Goal: Information Seeking & Learning: Check status

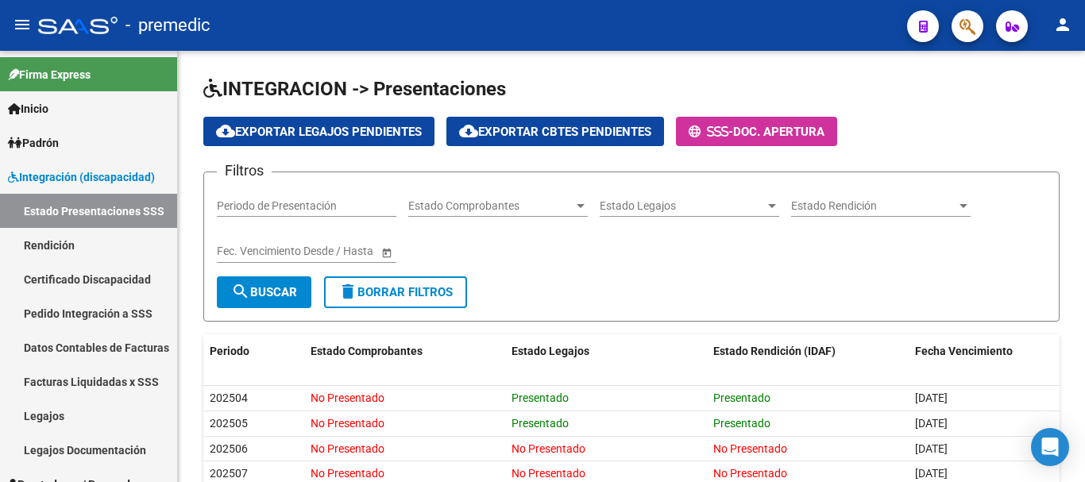
scroll to position [3, 0]
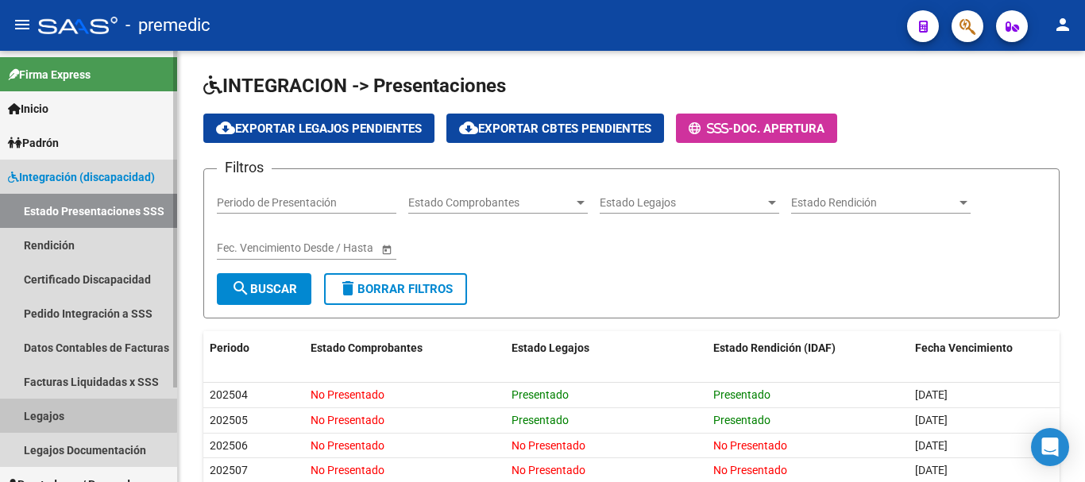
click at [68, 406] on link "Legajos" at bounding box center [88, 416] width 177 height 34
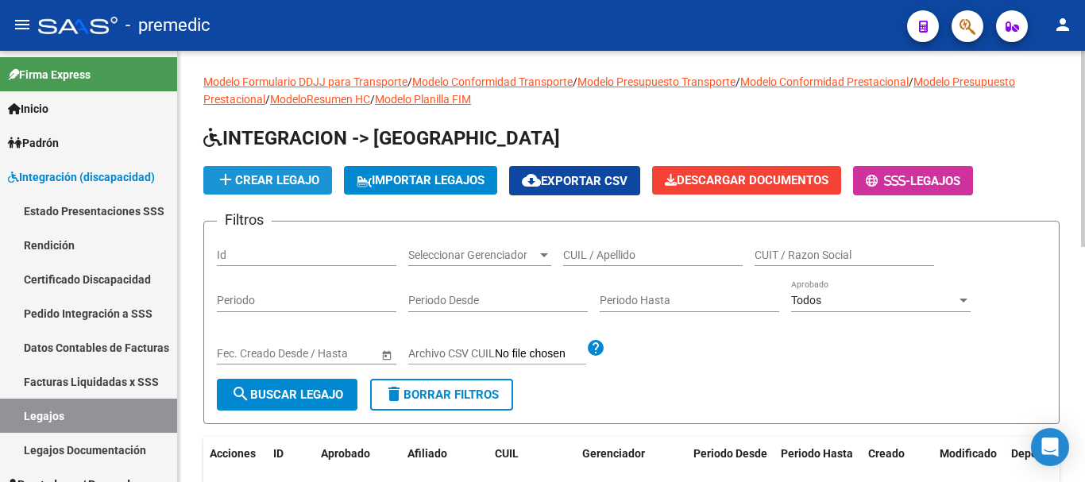
click at [323, 193] on button "add Crear Legajo" at bounding box center [267, 180] width 129 height 29
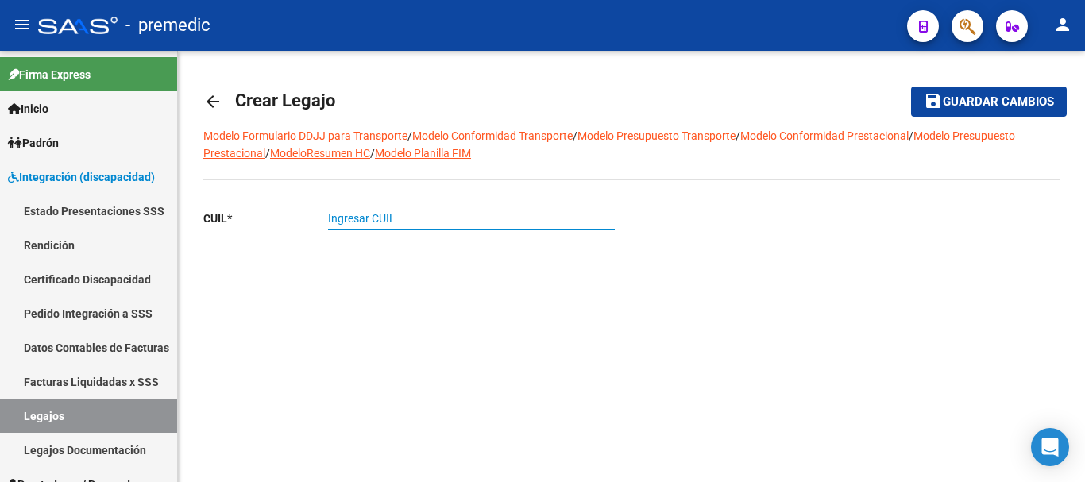
click at [329, 213] on input "Ingresar CUIL" at bounding box center [471, 219] width 287 height 14
paste input "27-59323649-3"
type input "27-59323649-3"
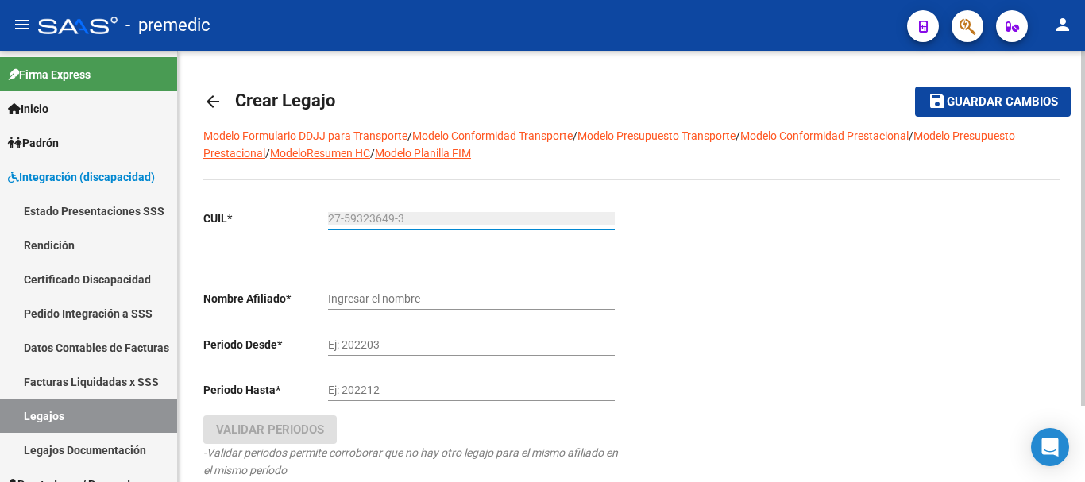
type input "[PERSON_NAME] [PERSON_NAME]"
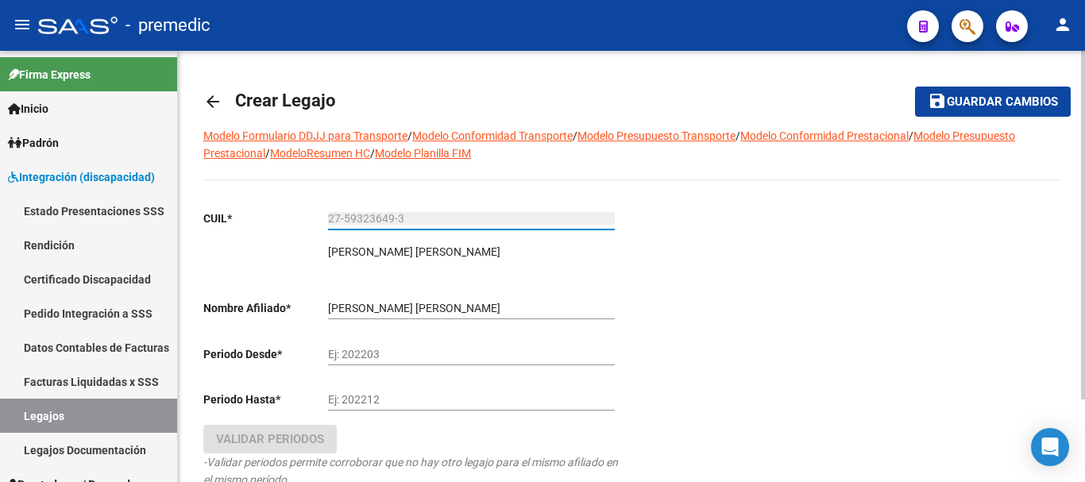
type input "27-59323649-3"
click at [405, 346] on div "Ej: 202203" at bounding box center [471, 350] width 287 height 32
type input "202509"
click at [381, 404] on input "Ej: 202212" at bounding box center [471, 400] width 287 height 14
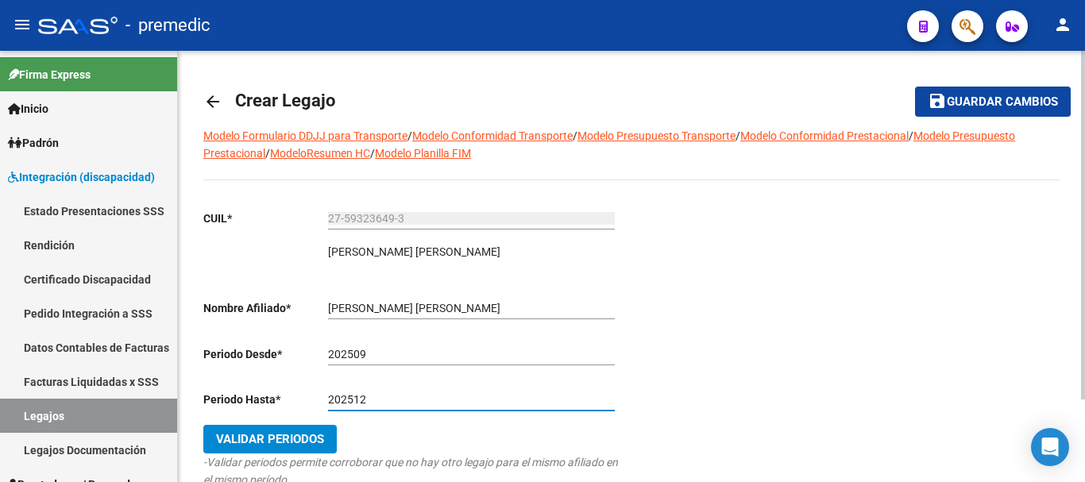
type input "202512"
click at [299, 442] on span "Validar Periodos" at bounding box center [270, 439] width 108 height 14
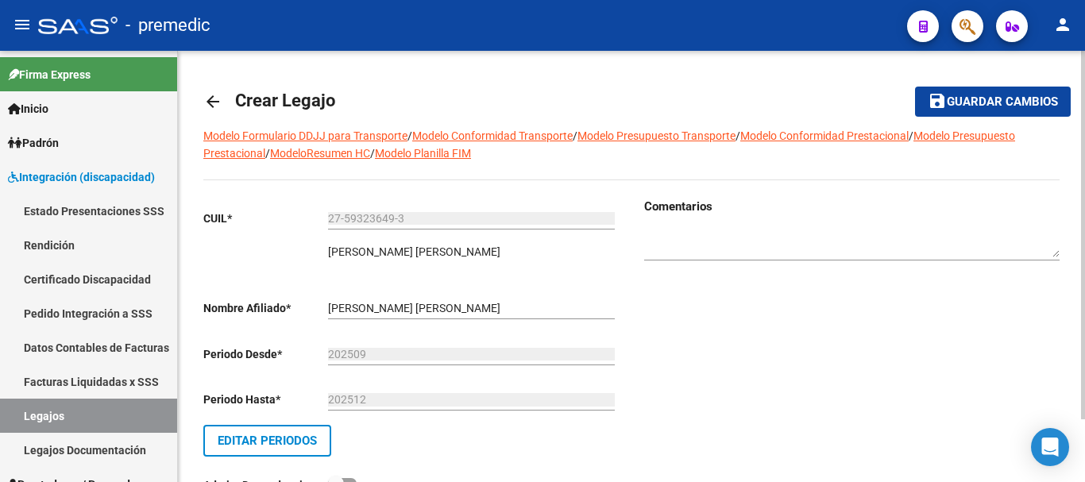
drag, startPoint x: 933, startPoint y: 82, endPoint x: 942, endPoint y: 106, distance: 26.4
click at [942, 106] on mat-toolbar-row "save Guardar cambios" at bounding box center [980, 101] width 182 height 51
click at [942, 106] on mat-icon "save" at bounding box center [937, 100] width 19 height 19
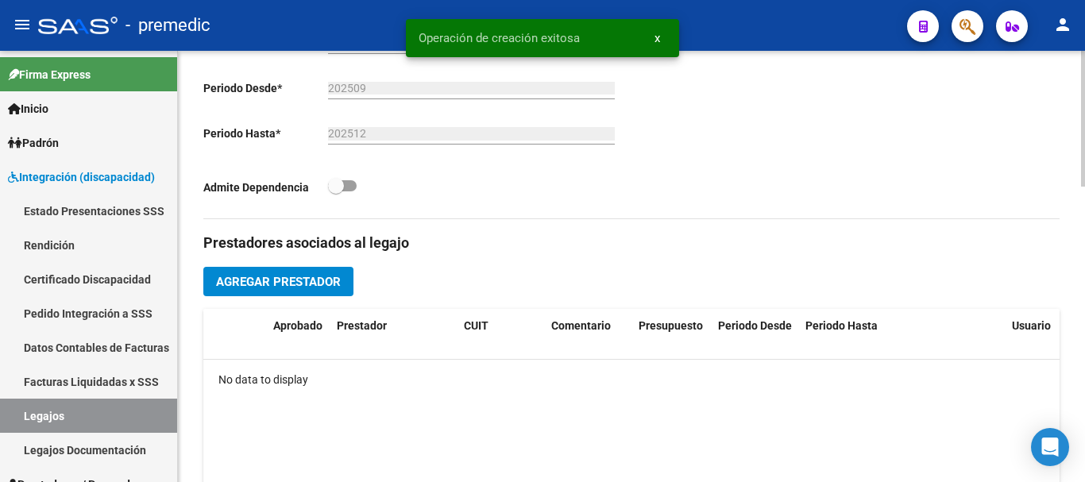
click at [1084, 290] on div at bounding box center [1083, 266] width 4 height 431
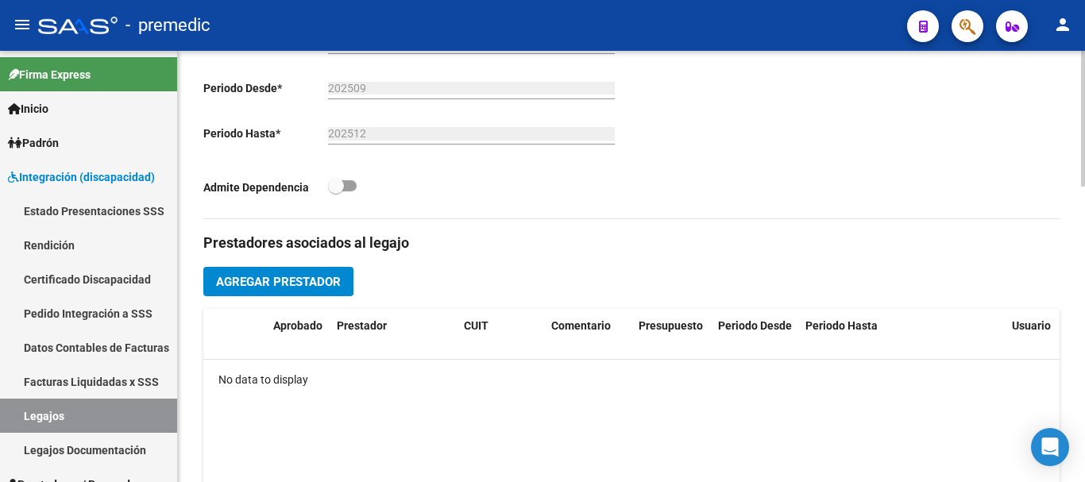
click at [314, 269] on button "Agregar Prestador" at bounding box center [278, 281] width 150 height 29
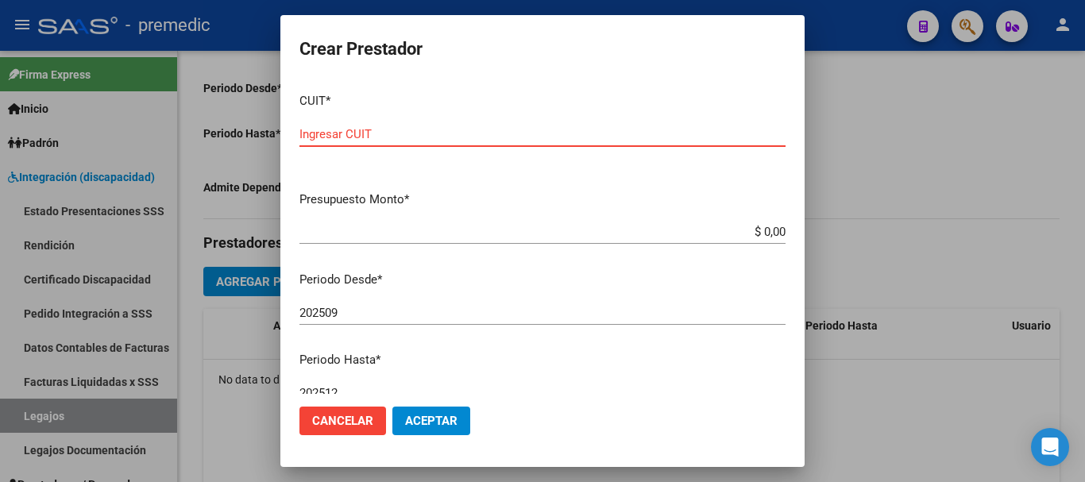
paste input "27-31190634-3"
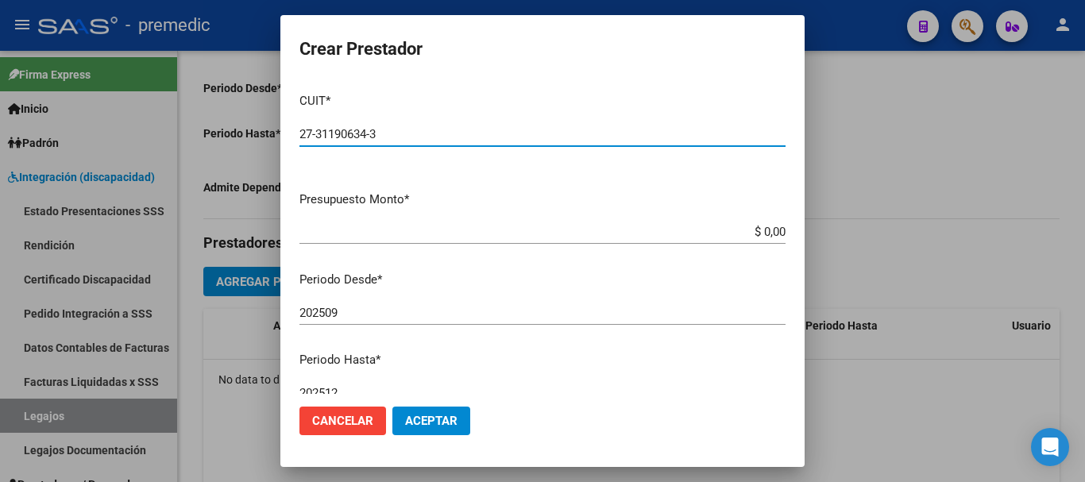
type input "27-31190634-3"
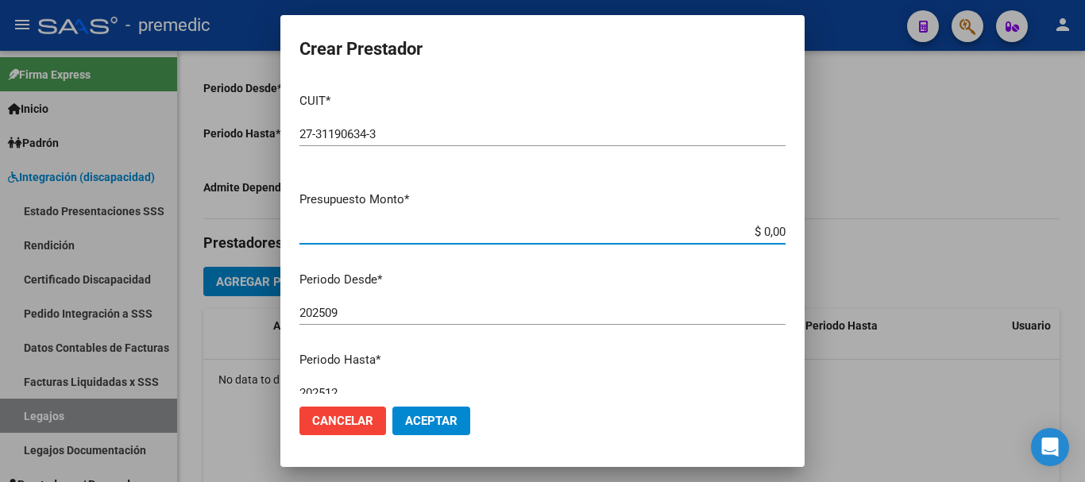
click at [749, 226] on input "$ 0,00" at bounding box center [542, 232] width 486 height 14
paste input "98964.88"
type input "$ 98.964,88"
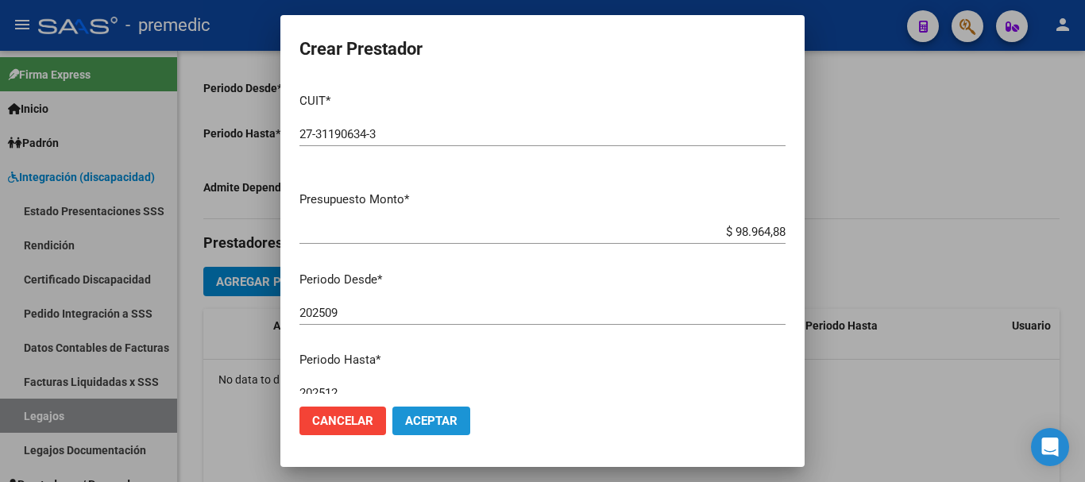
click at [452, 408] on button "Aceptar" at bounding box center [431, 421] width 78 height 29
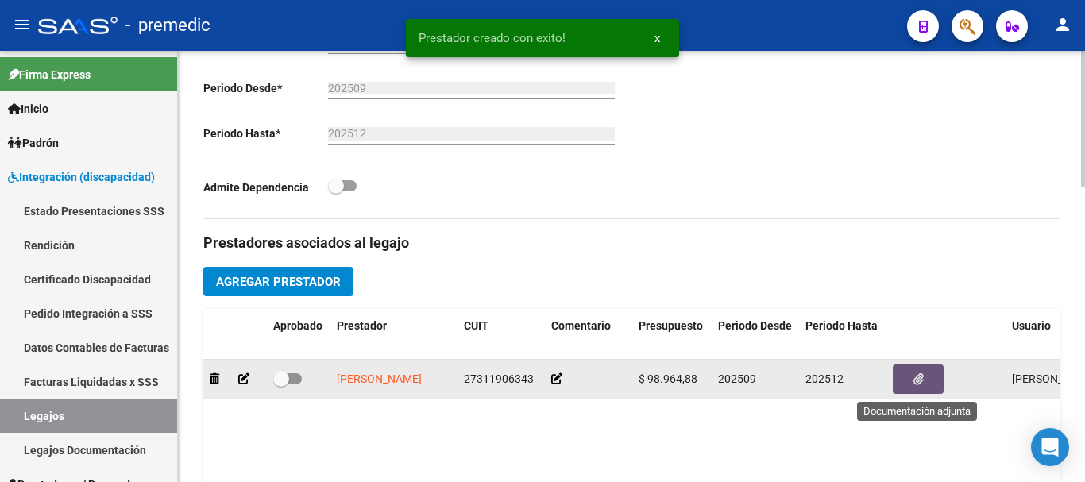
click at [922, 391] on button "button" at bounding box center [918, 379] width 51 height 29
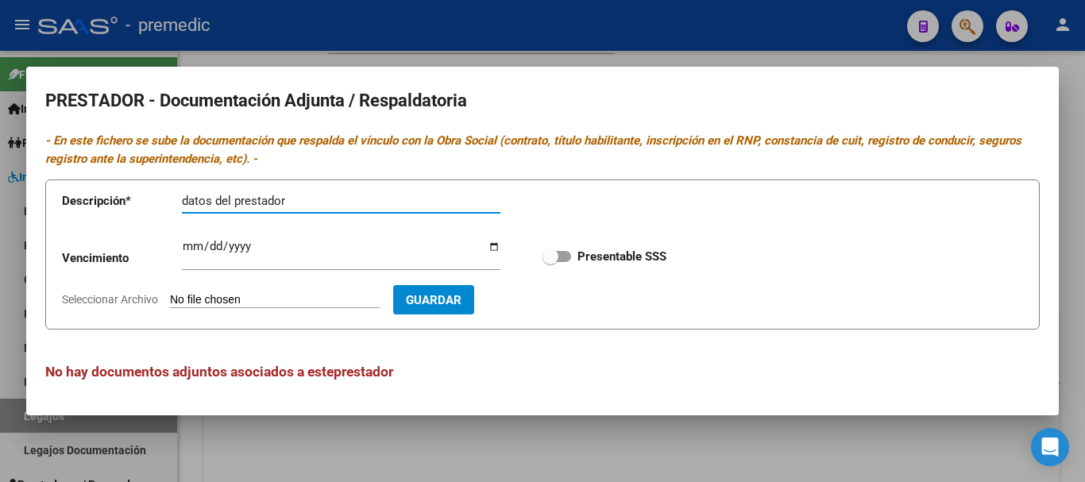
type input "datos del prestador"
click at [300, 298] on input "Seleccionar Archivo" at bounding box center [275, 300] width 211 height 15
type input "C:\fakepath\4- DATOS DE PRESTADOR.pdf"
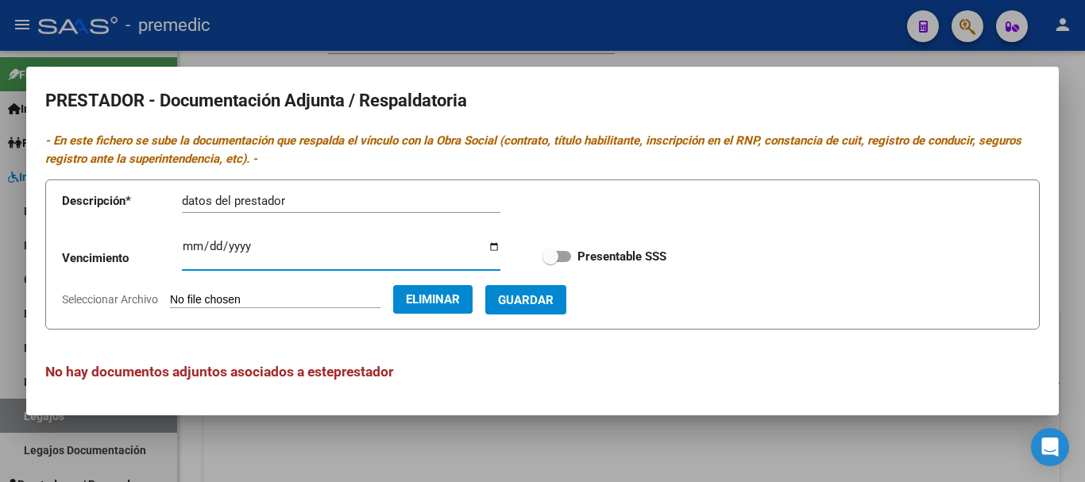
click at [190, 249] on input "Ingresar vencimiento" at bounding box center [341, 252] width 319 height 25
type input "[DATE]"
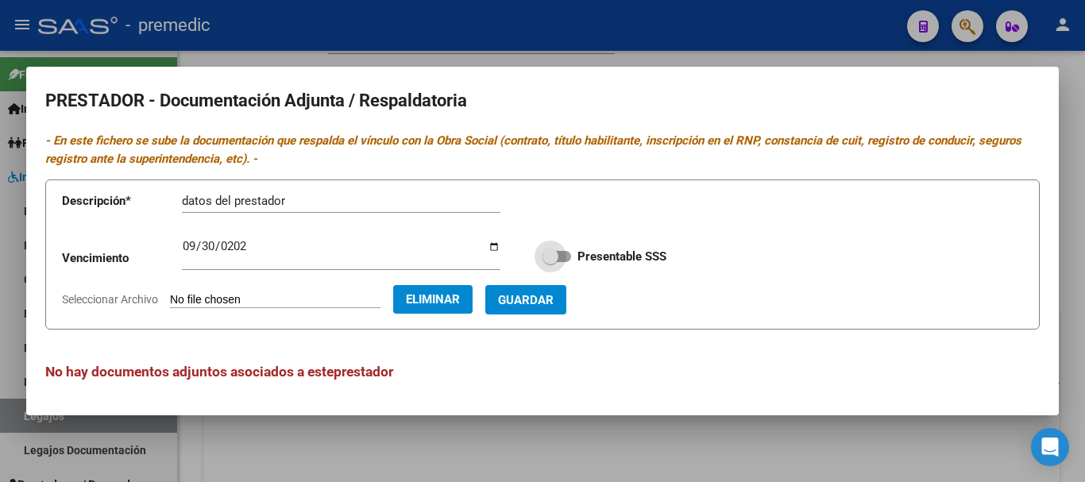
click at [570, 259] on span at bounding box center [557, 256] width 29 height 11
click at [551, 262] on input "Presentable SSS" at bounding box center [550, 262] width 1 height 1
checkbox input "true"
click at [548, 303] on span "Guardar" at bounding box center [526, 300] width 56 height 14
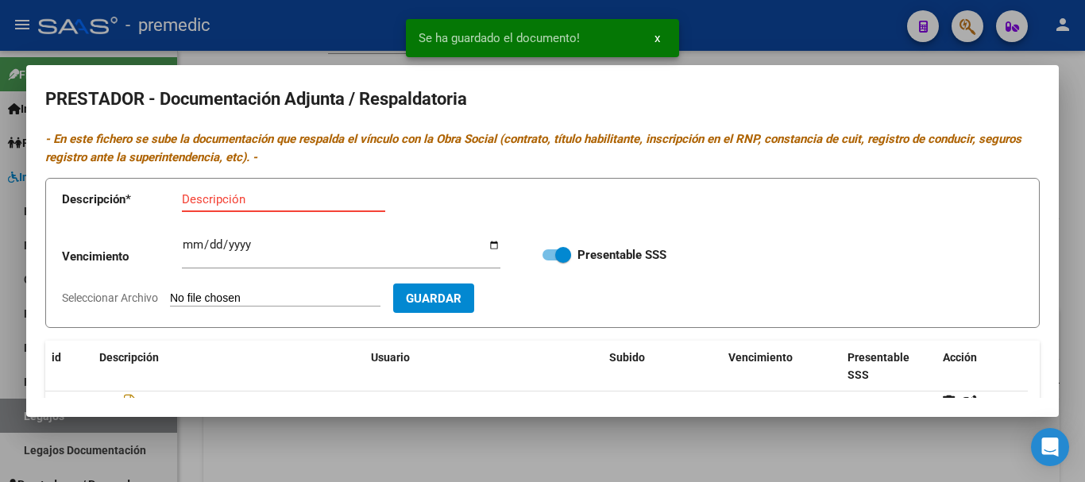
click at [218, 203] on input "Descripción" at bounding box center [283, 199] width 203 height 14
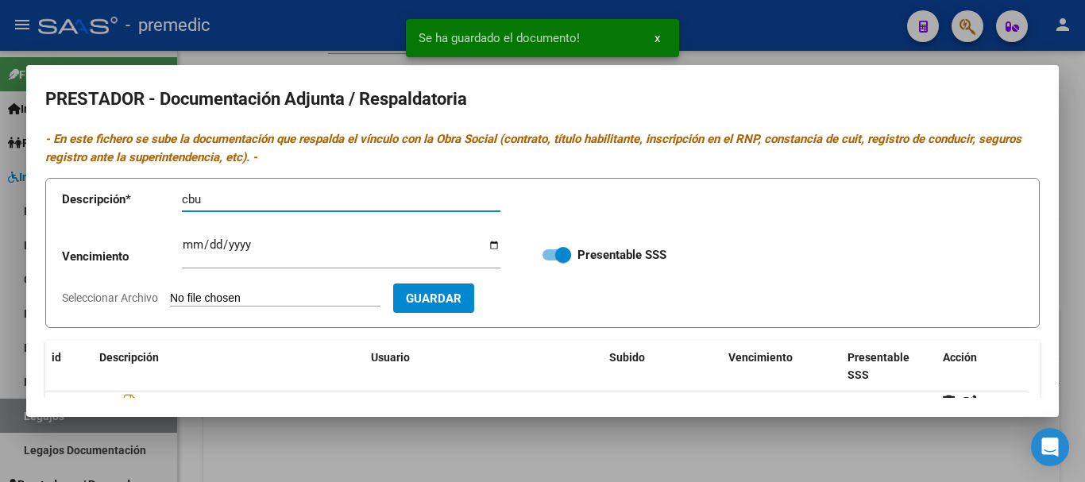
type input "cbu"
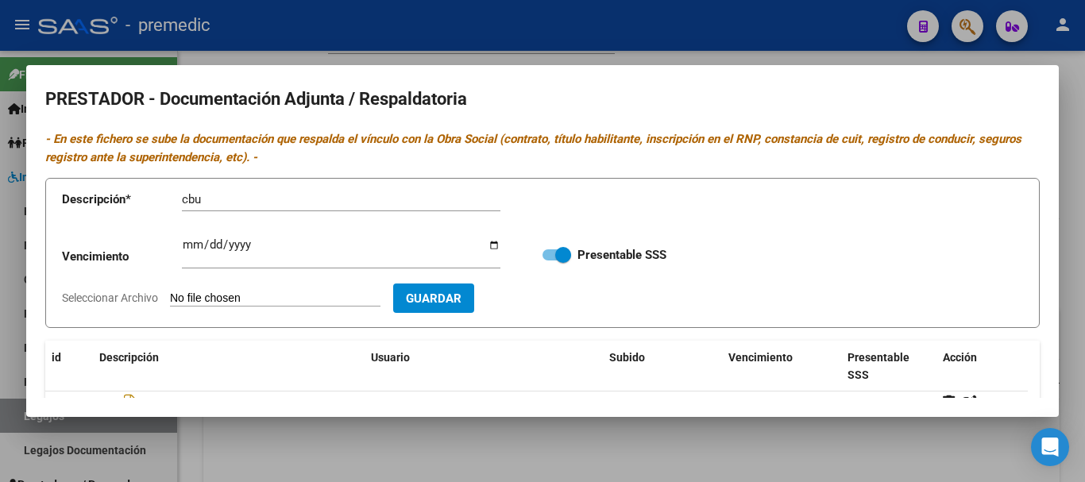
click at [296, 299] on input "Seleccionar Archivo" at bounding box center [275, 299] width 211 height 15
type input "C:\fakepath\5- CBU.pdf"
click at [535, 304] on span "Guardar" at bounding box center [526, 299] width 56 height 14
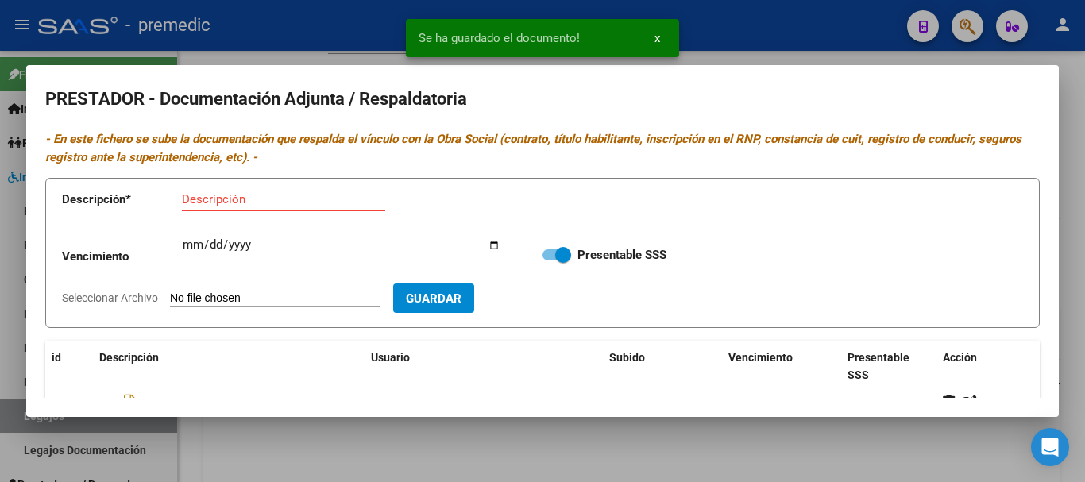
click at [1067, 230] on div at bounding box center [542, 241] width 1085 height 482
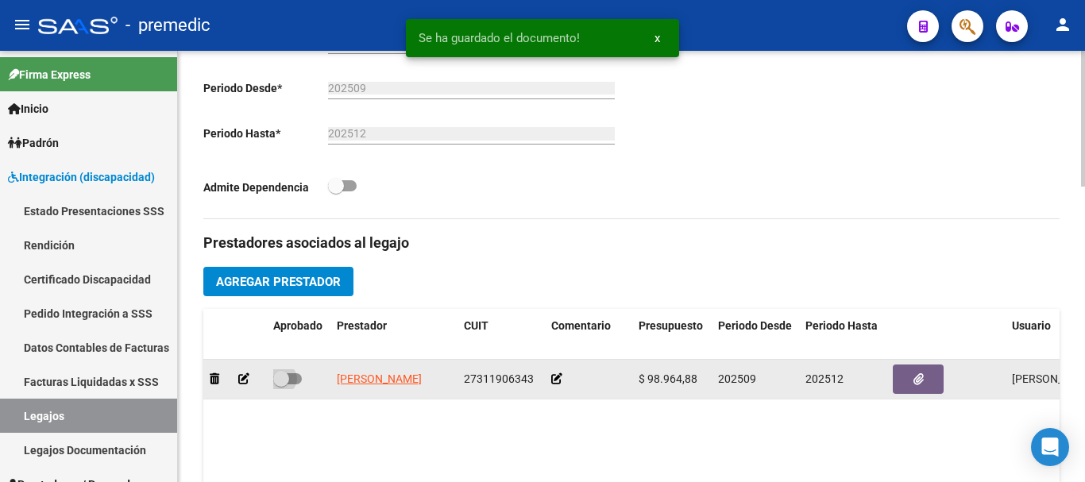
click at [292, 378] on span at bounding box center [287, 378] width 29 height 11
click at [281, 384] on input "checkbox" at bounding box center [280, 384] width 1 height 1
checkbox input "true"
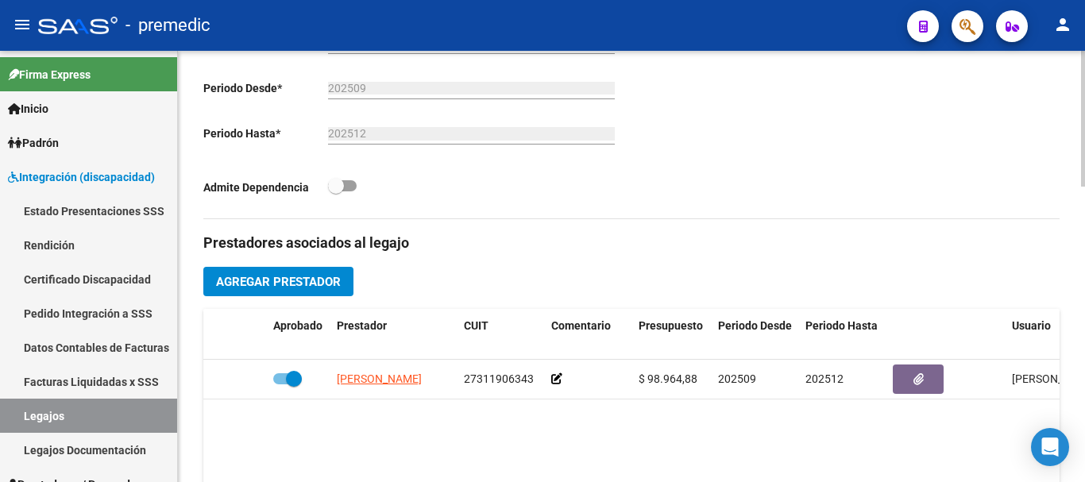
click at [1076, 356] on div "arrow_back Editar 59 save Guardar cambios delete Eliminar Legajo de Integración…" at bounding box center [631, 301] width 907 height 1365
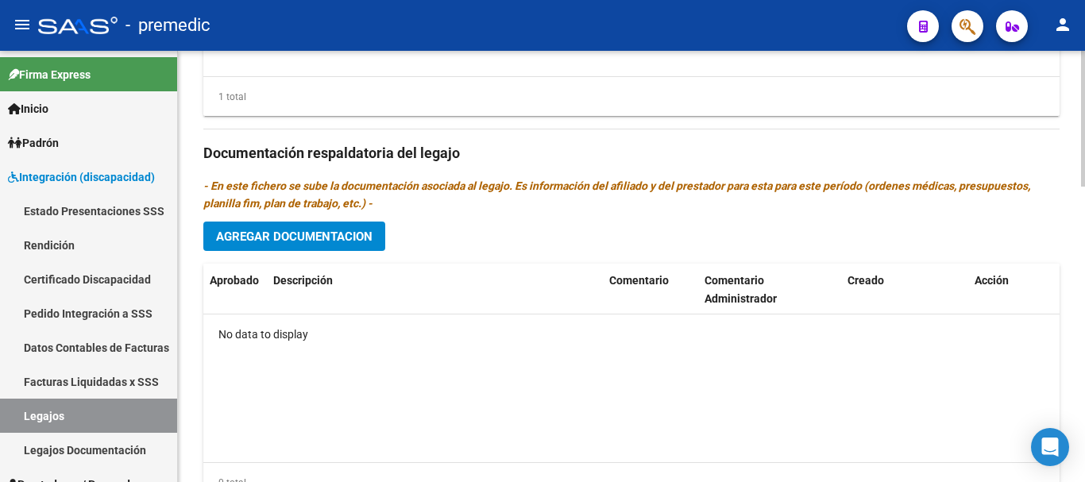
click at [1084, 359] on div at bounding box center [1083, 266] width 4 height 431
click at [354, 246] on button "Agregar Documentacion" at bounding box center [294, 236] width 182 height 29
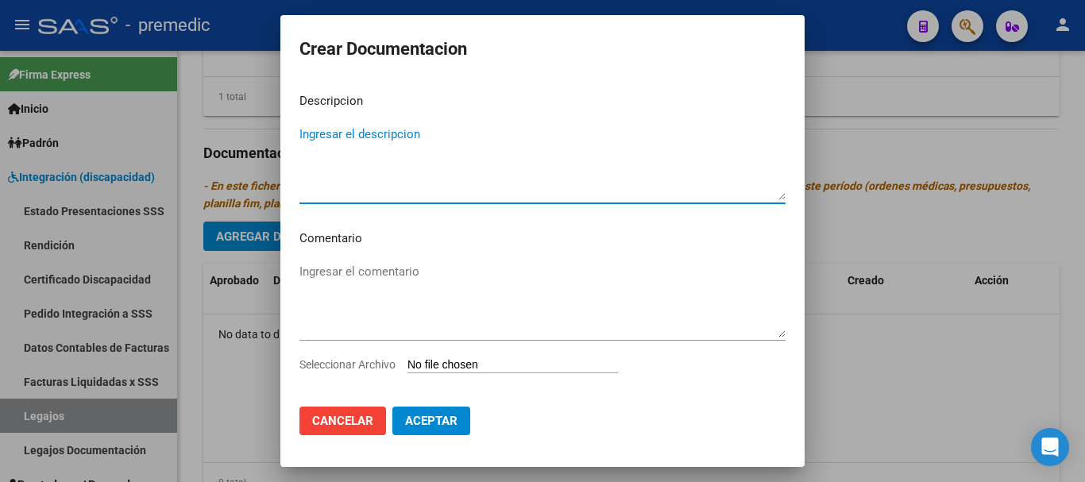
click at [470, 356] on div "Seleccionar Archivo" at bounding box center [542, 371] width 486 height 30
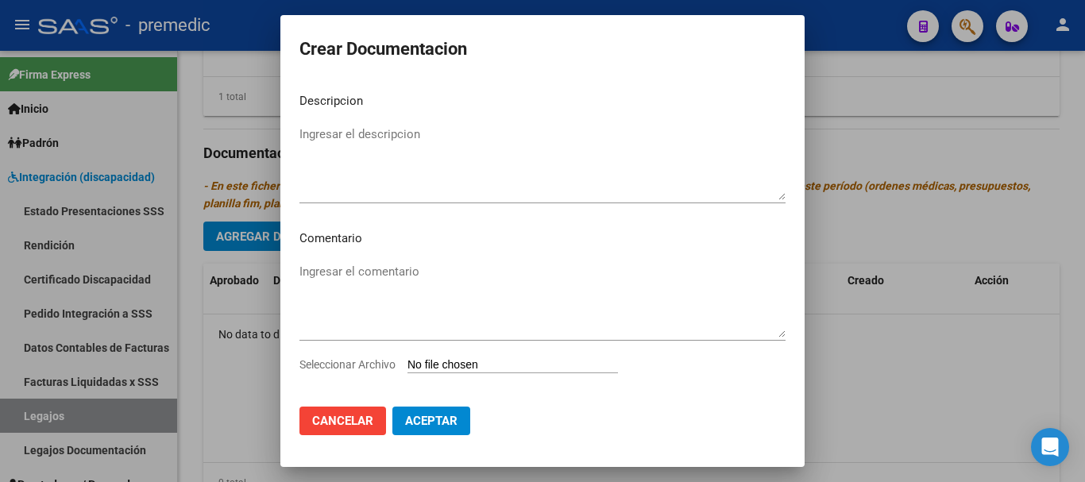
click at [470, 356] on div "Seleccionar Archivo" at bounding box center [542, 371] width 486 height 30
click at [437, 369] on input "Seleccionar Archivo" at bounding box center [513, 365] width 211 height 15
type input "C:\fakepath\1- CUD.pdf"
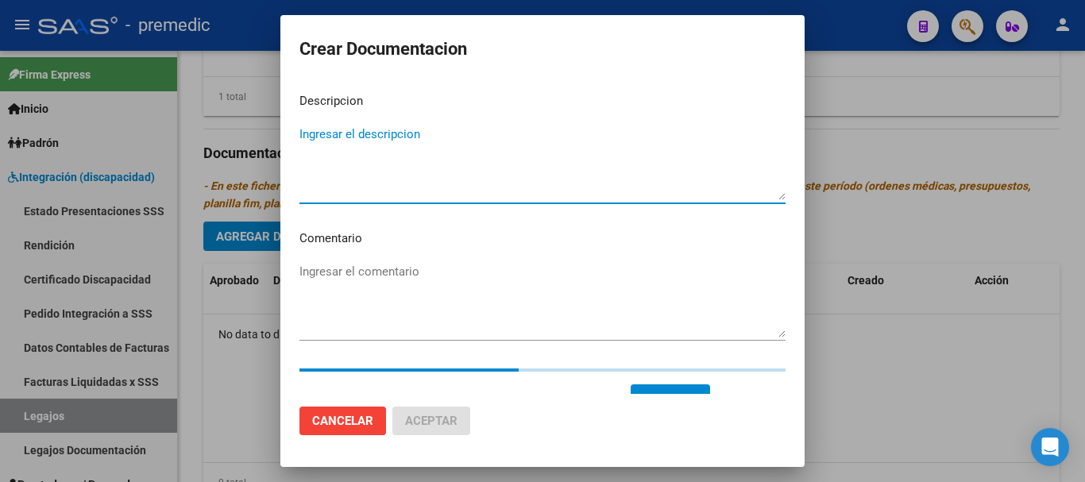
click at [432, 148] on textarea "Ingresar el descripcion" at bounding box center [542, 163] width 486 height 75
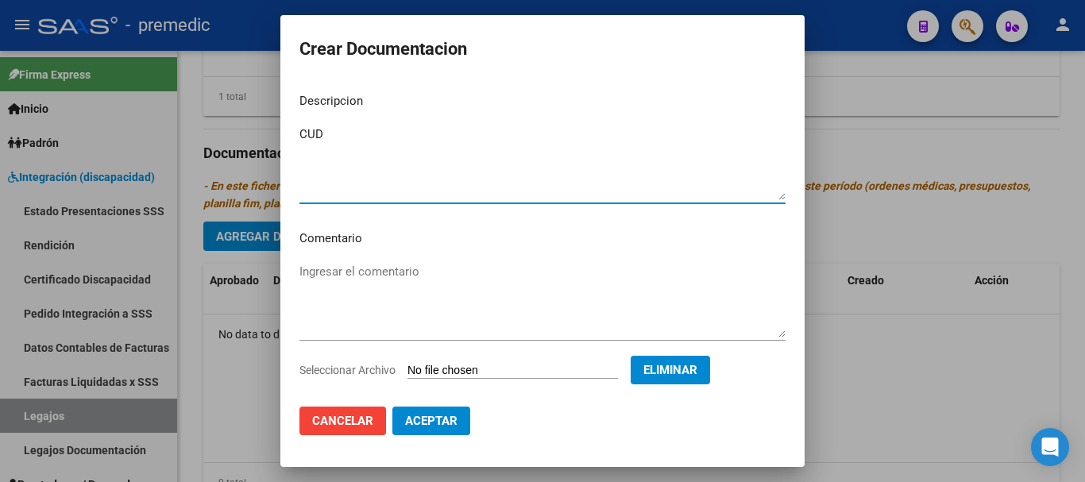
type textarea "CUD"
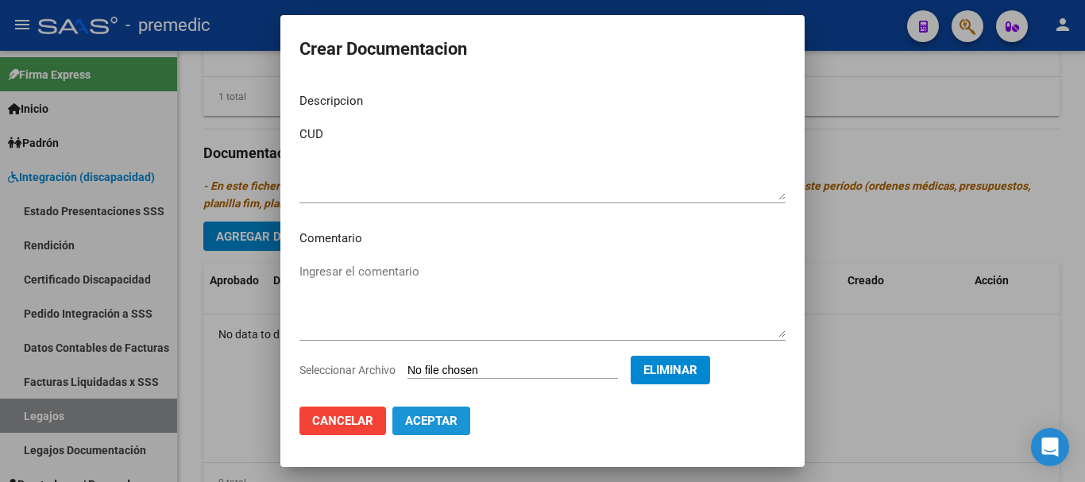
click at [445, 419] on span "Aceptar" at bounding box center [431, 421] width 52 height 14
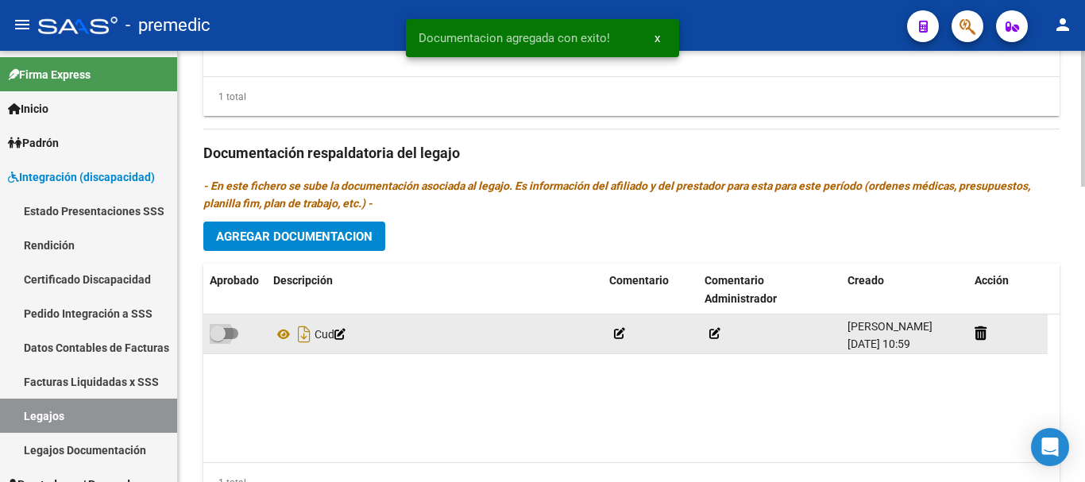
click at [238, 330] on label at bounding box center [224, 333] width 29 height 19
click at [218, 339] on input "checkbox" at bounding box center [217, 339] width 1 height 1
checkbox input "true"
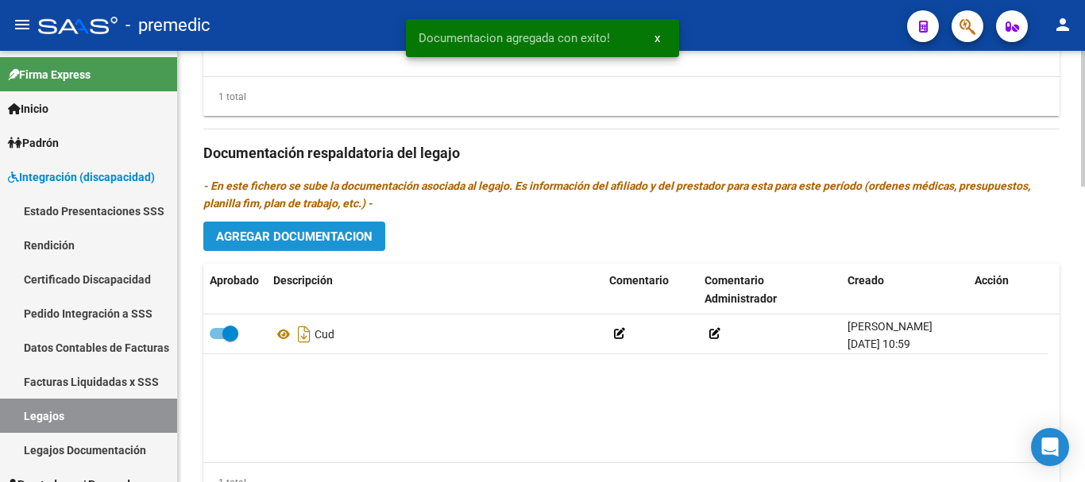
click at [349, 236] on span "Agregar Documentacion" at bounding box center [294, 237] width 156 height 14
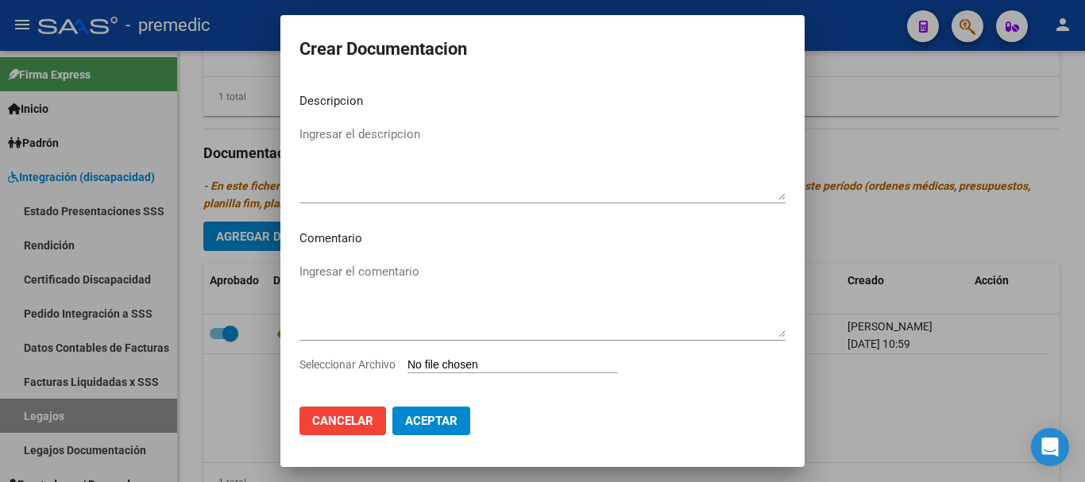
click at [472, 371] on input "Seleccionar Archivo" at bounding box center [513, 365] width 211 height 15
type input "C:\fakepath\2- DNI.pdf"
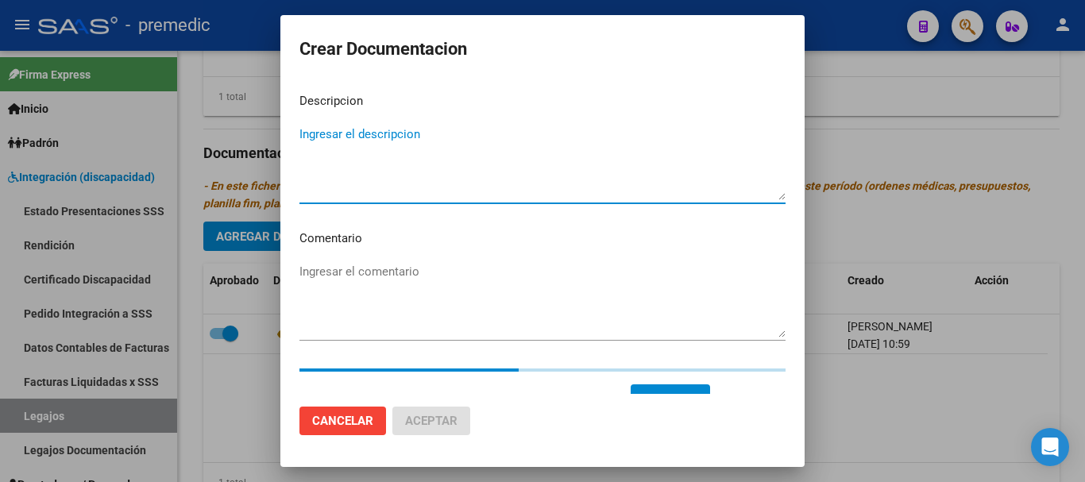
click at [513, 165] on textarea "Ingresar el descripcion" at bounding box center [542, 163] width 486 height 75
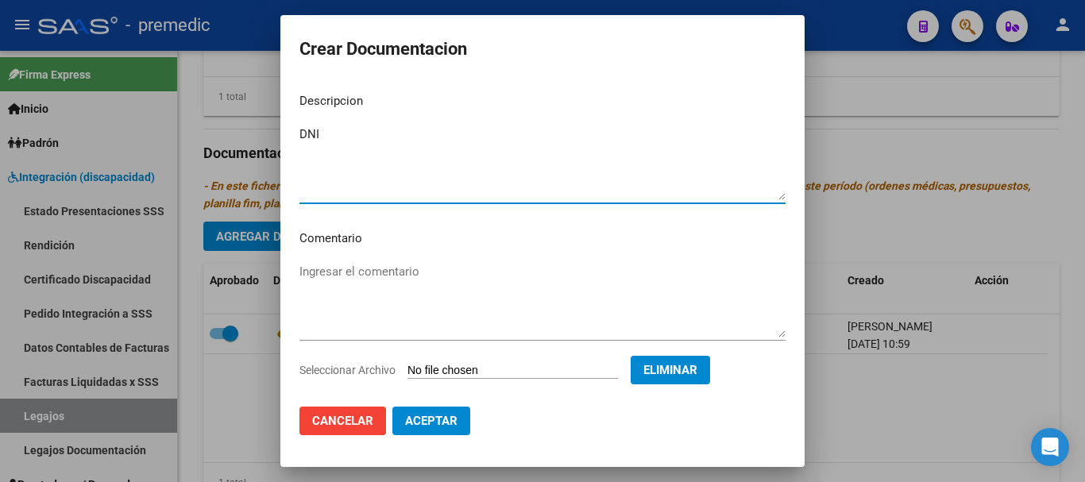
type textarea "DNI"
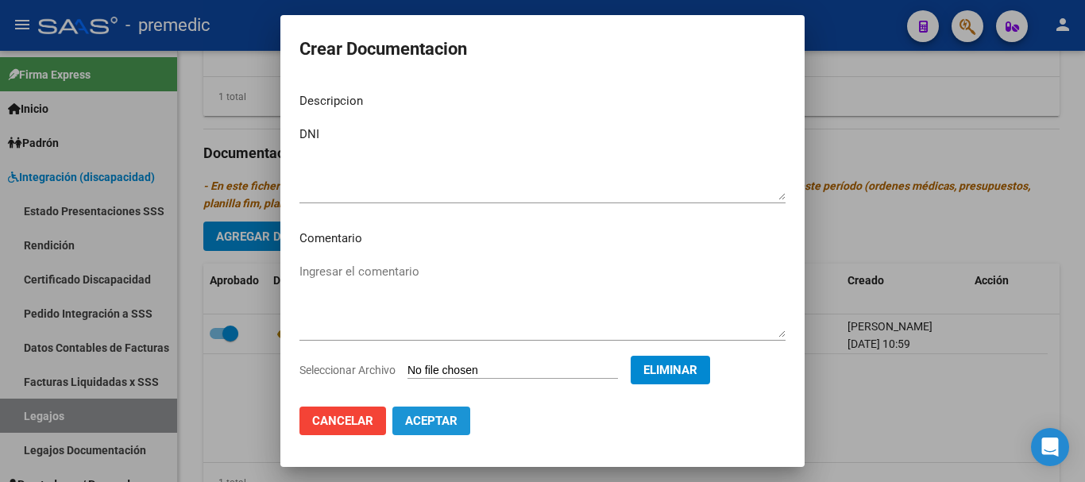
click at [436, 430] on button "Aceptar" at bounding box center [431, 421] width 78 height 29
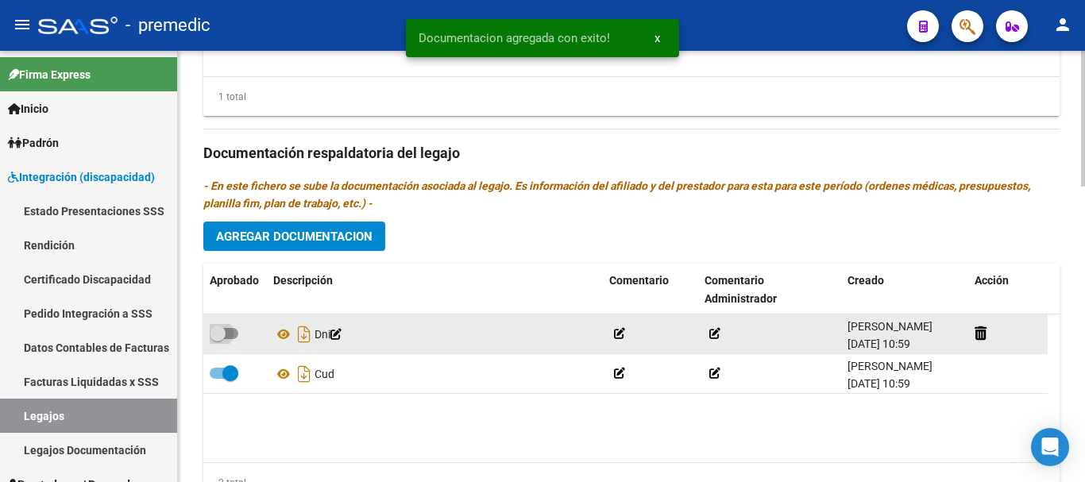
click at [221, 341] on span at bounding box center [218, 334] width 16 height 16
click at [218, 340] on input "checkbox" at bounding box center [217, 339] width 1 height 1
checkbox input "true"
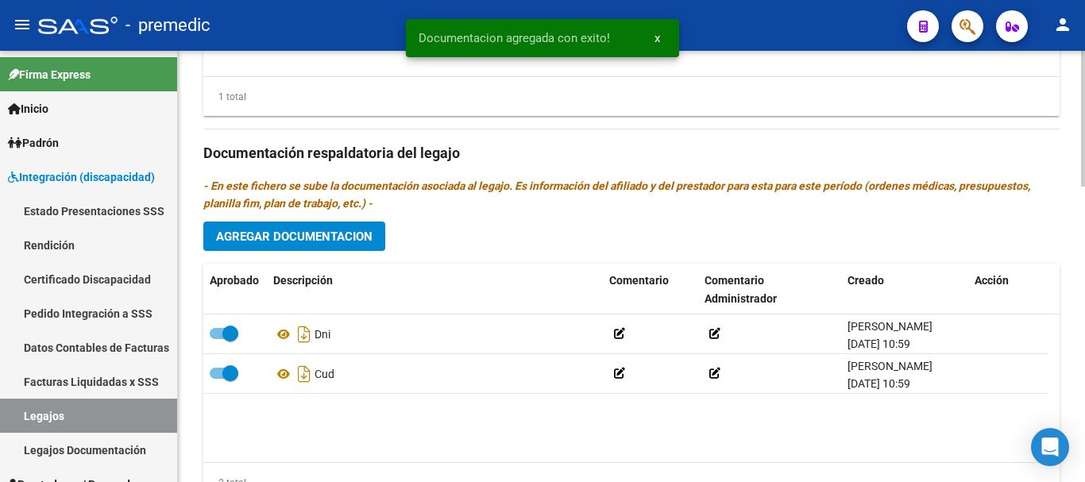
click at [359, 238] on span "Agregar Documentacion" at bounding box center [294, 237] width 156 height 14
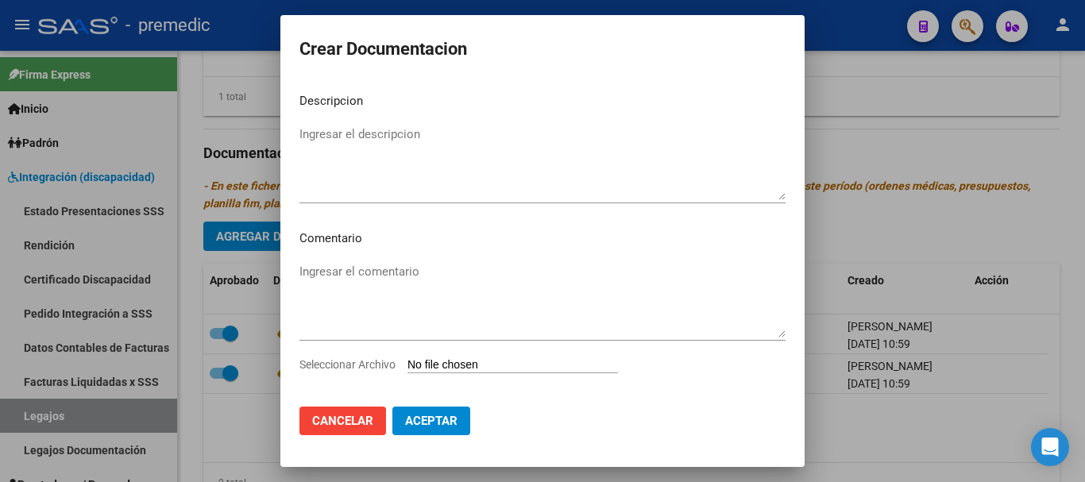
click at [427, 358] on input "Seleccionar Archivo" at bounding box center [513, 365] width 211 height 15
type input "C:\fakepath\3- CONFORMIDAD.pdf"
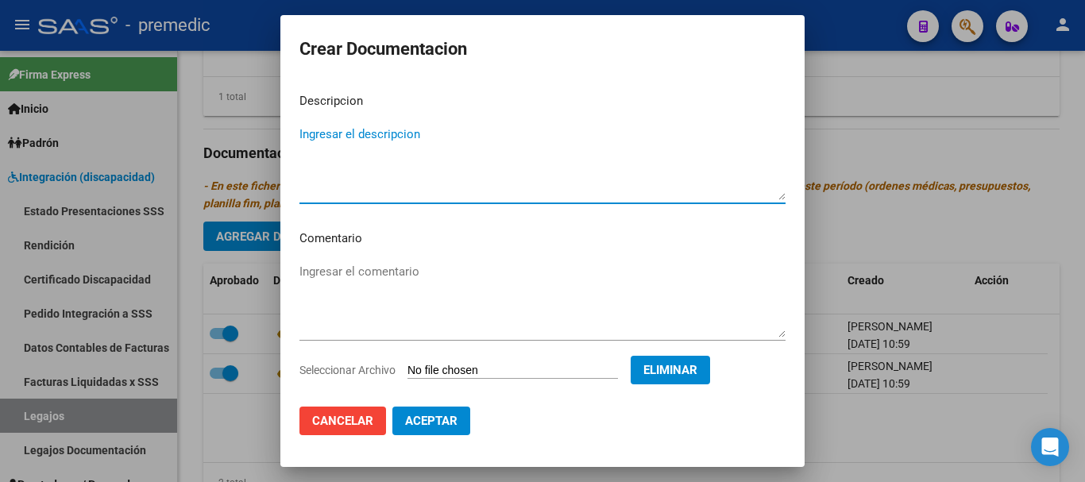
click at [499, 172] on textarea "Ingresar el descripcion" at bounding box center [542, 163] width 486 height 75
type textarea "CONFORMIIDAD"
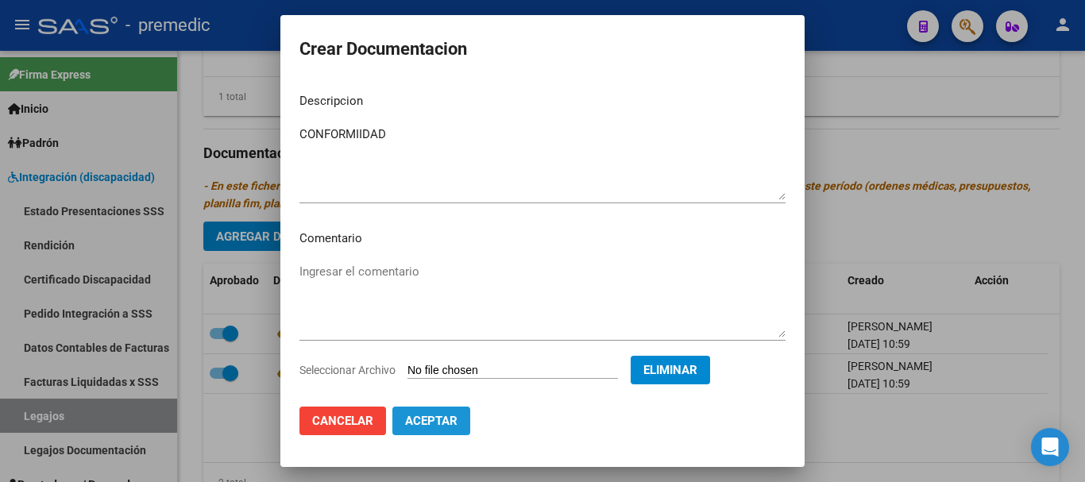
click at [443, 421] on span "Aceptar" at bounding box center [431, 421] width 52 height 14
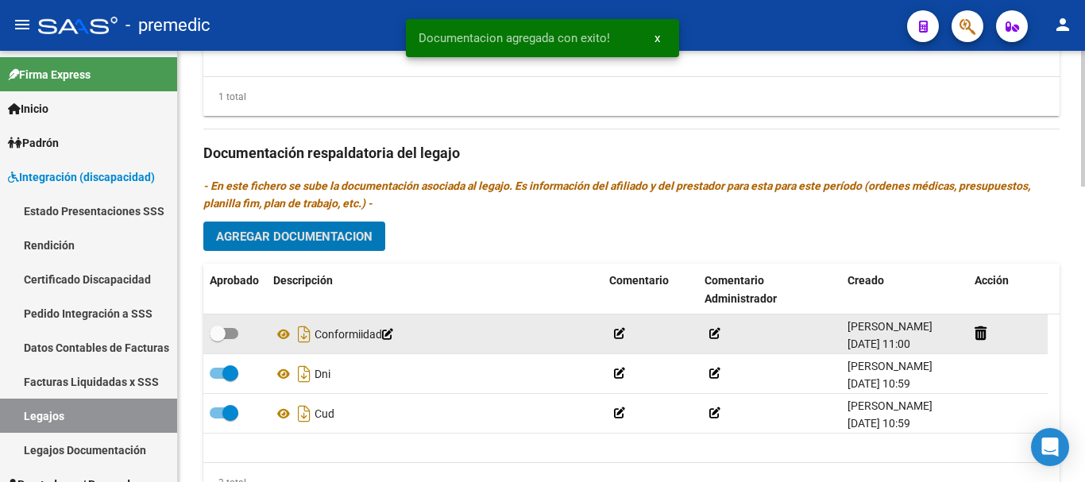
click at [225, 336] on span at bounding box center [218, 334] width 16 height 16
click at [218, 339] on input "checkbox" at bounding box center [217, 339] width 1 height 1
checkbox input "true"
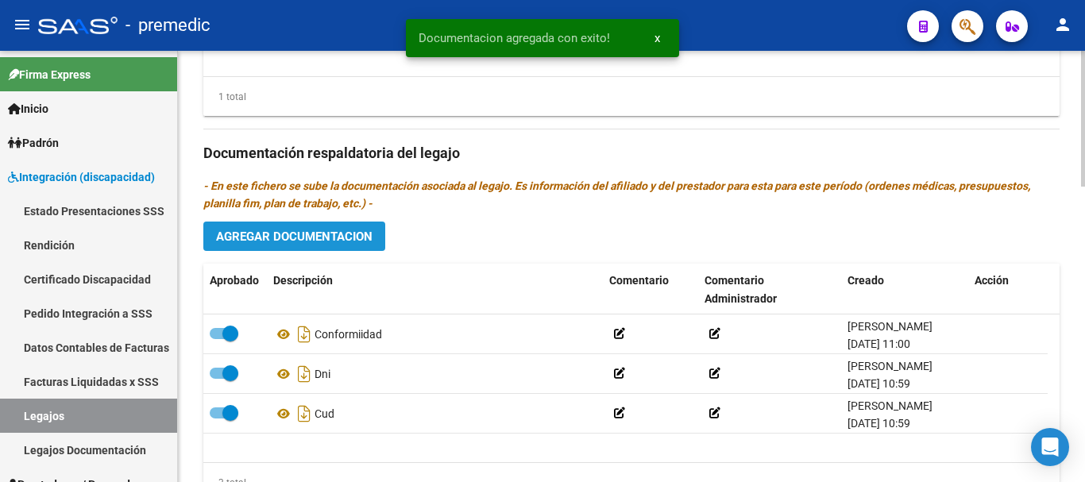
click at [330, 231] on span "Agregar Documentacion" at bounding box center [294, 237] width 156 height 14
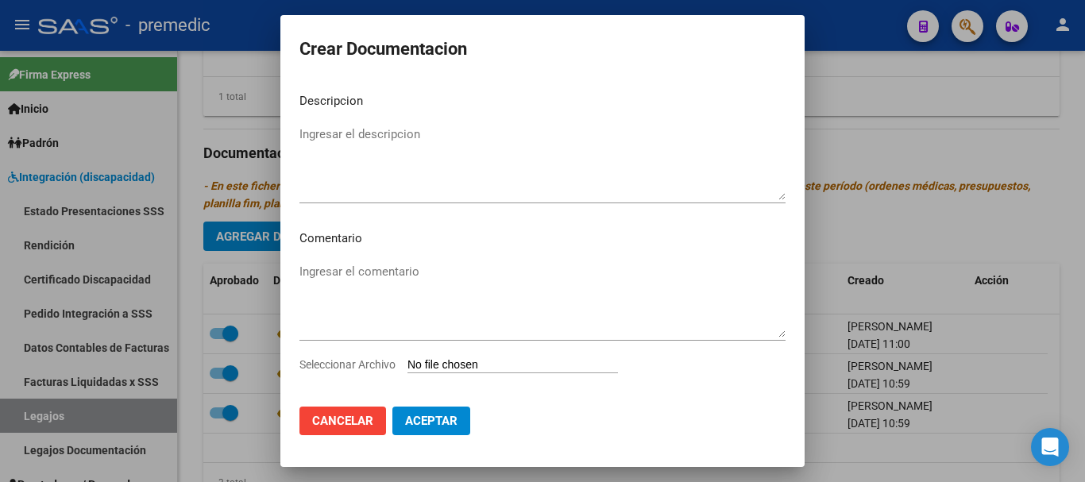
click at [446, 363] on input "Seleccionar Archivo" at bounding box center [513, 365] width 211 height 15
type input "C:\fakepath\4- RHC.pdf"
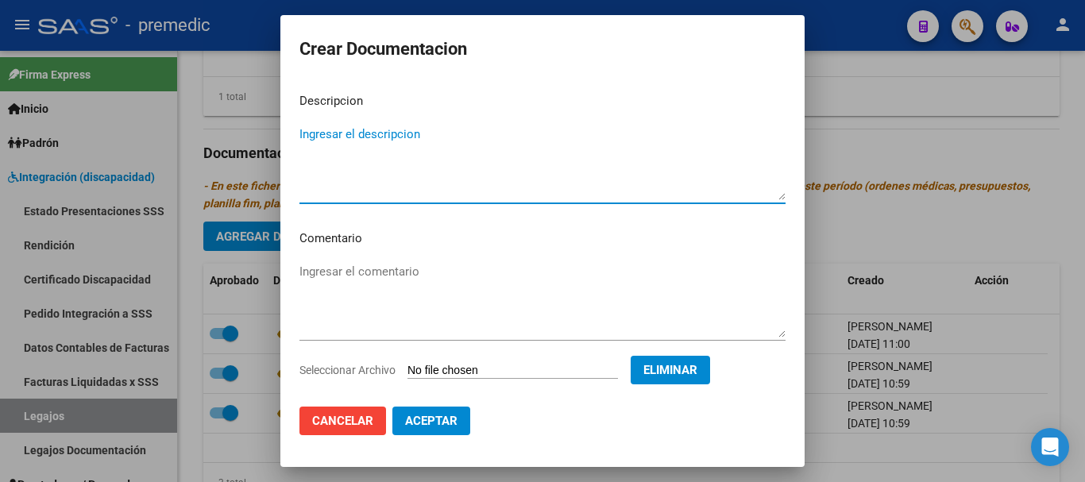
click at [472, 162] on textarea "Ingresar el descripcion" at bounding box center [542, 163] width 486 height 75
type textarea "RHC"
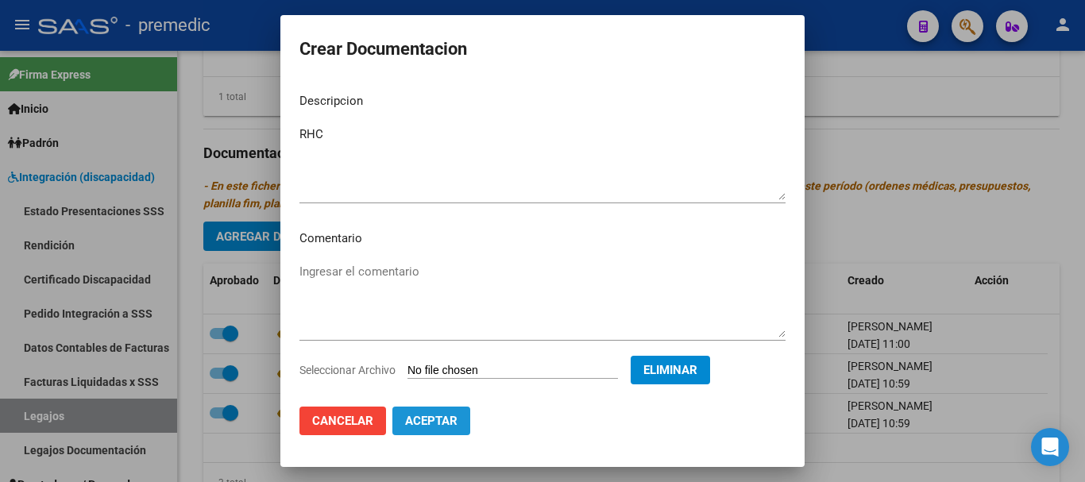
click at [453, 420] on span "Aceptar" at bounding box center [431, 421] width 52 height 14
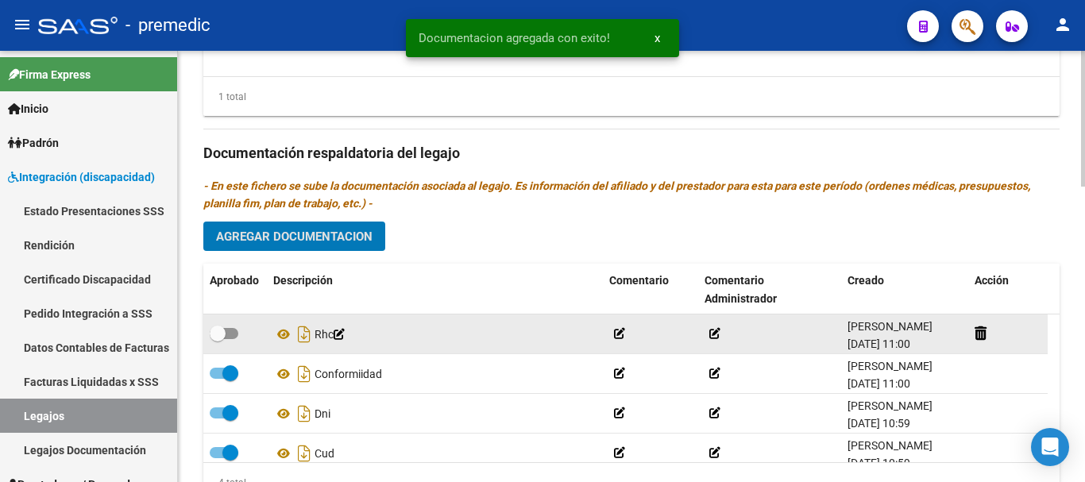
click at [225, 335] on span at bounding box center [218, 334] width 16 height 16
click at [218, 339] on input "checkbox" at bounding box center [217, 339] width 1 height 1
checkbox input "true"
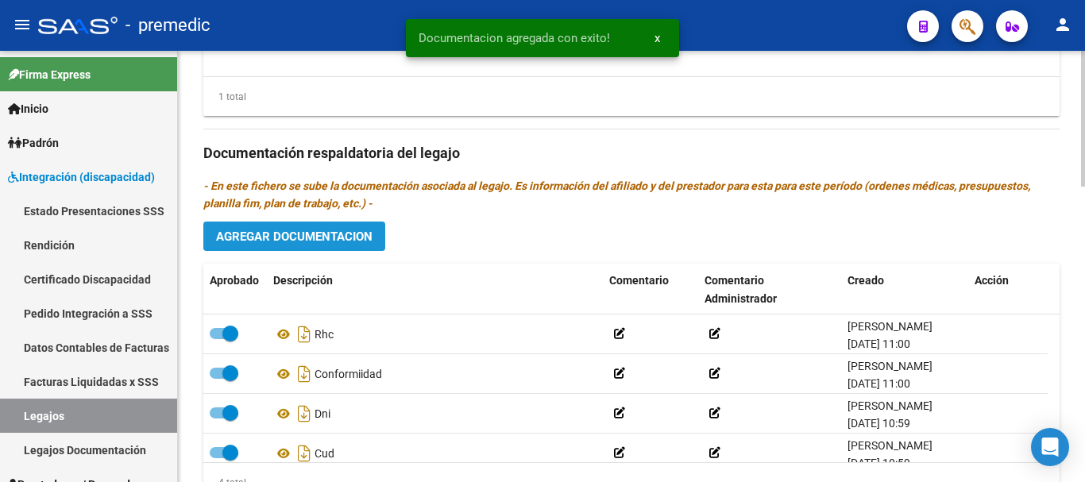
click at [302, 238] on span "Agregar Documentacion" at bounding box center [294, 237] width 156 height 14
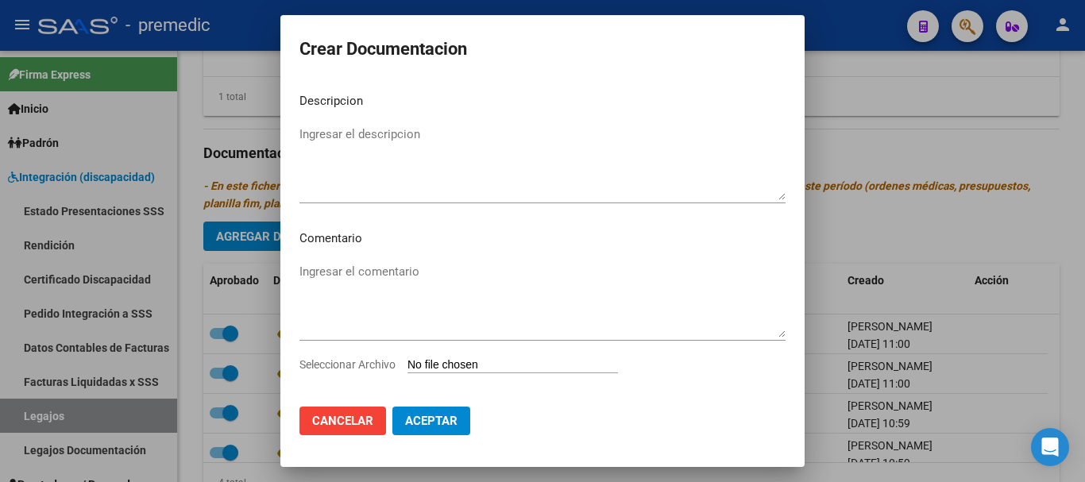
click at [446, 361] on input "Seleccionar Archivo" at bounding box center [513, 365] width 211 height 15
type input "C:\fakepath\6- DATOS FAMILIARES.pdf"
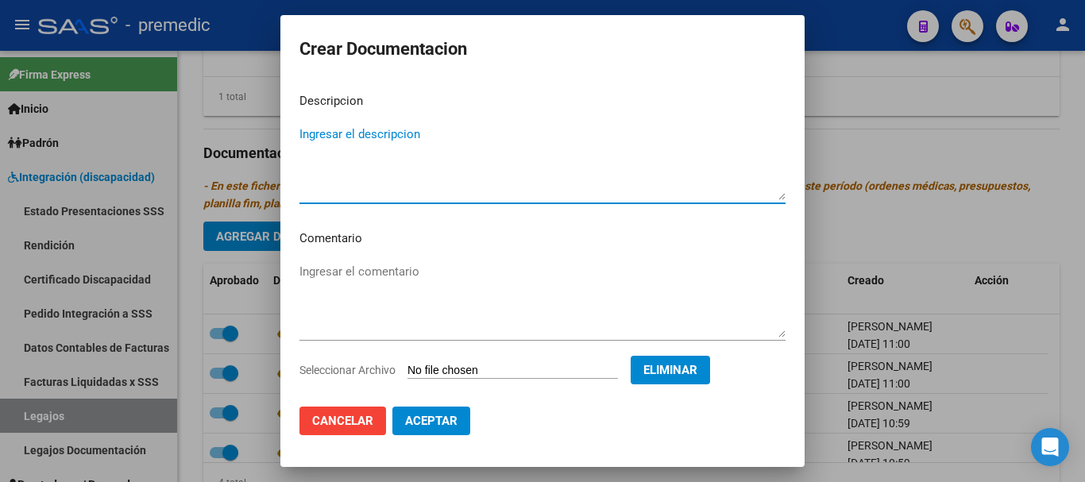
click at [438, 181] on textarea "Ingresar el descripcion" at bounding box center [542, 163] width 486 height 75
type textarea "DATOS FAMILIARES"
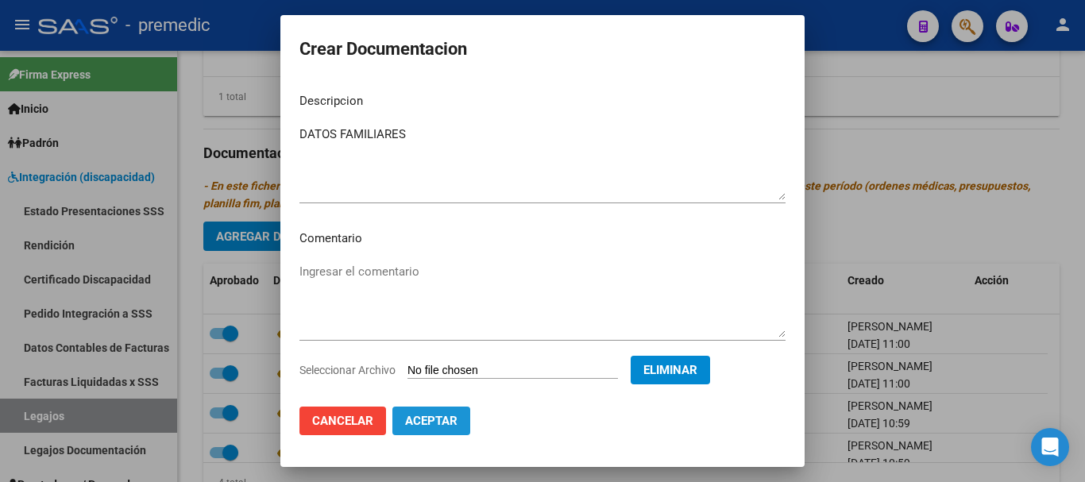
click at [441, 420] on span "Aceptar" at bounding box center [431, 421] width 52 height 14
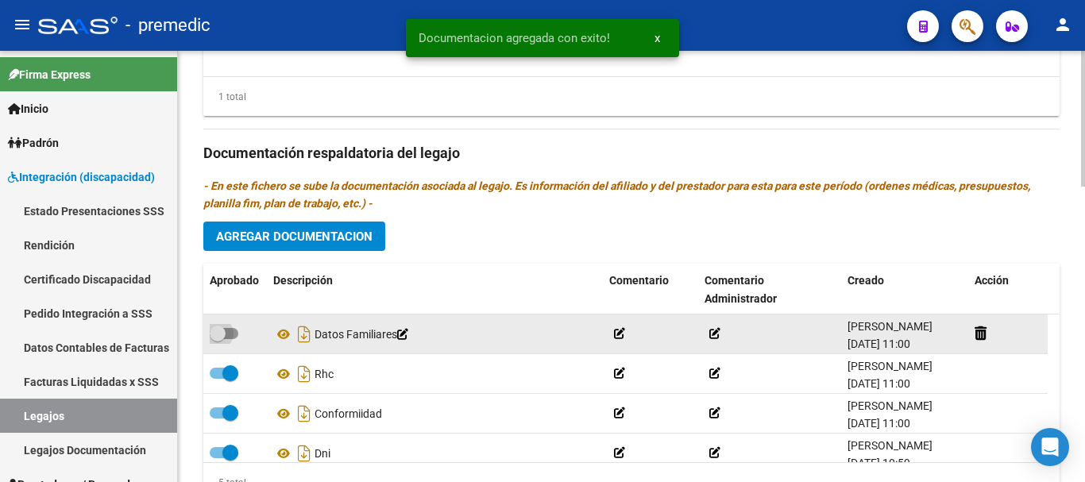
click at [234, 338] on span at bounding box center [224, 333] width 29 height 11
click at [218, 339] on input "checkbox" at bounding box center [217, 339] width 1 height 1
checkbox input "true"
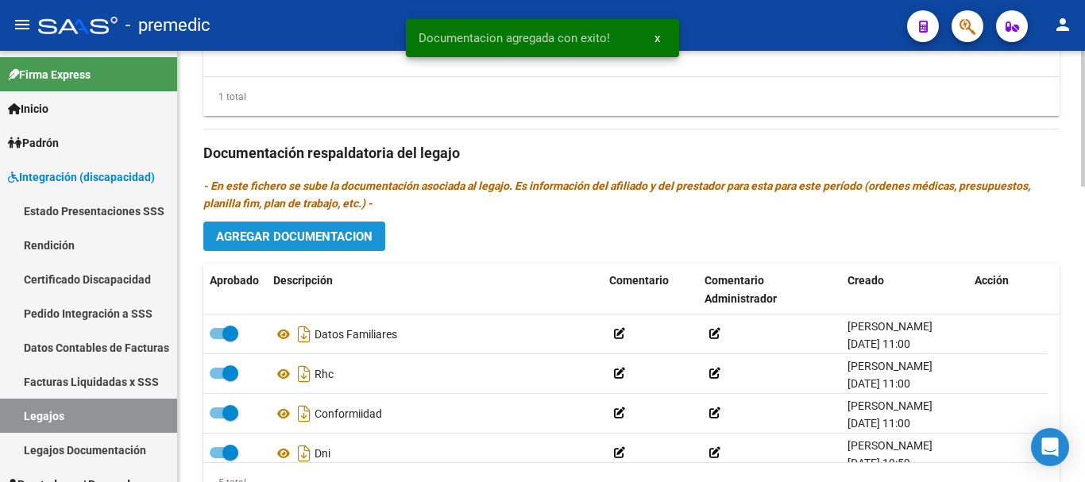
click at [369, 234] on span "Agregar Documentacion" at bounding box center [294, 237] width 156 height 14
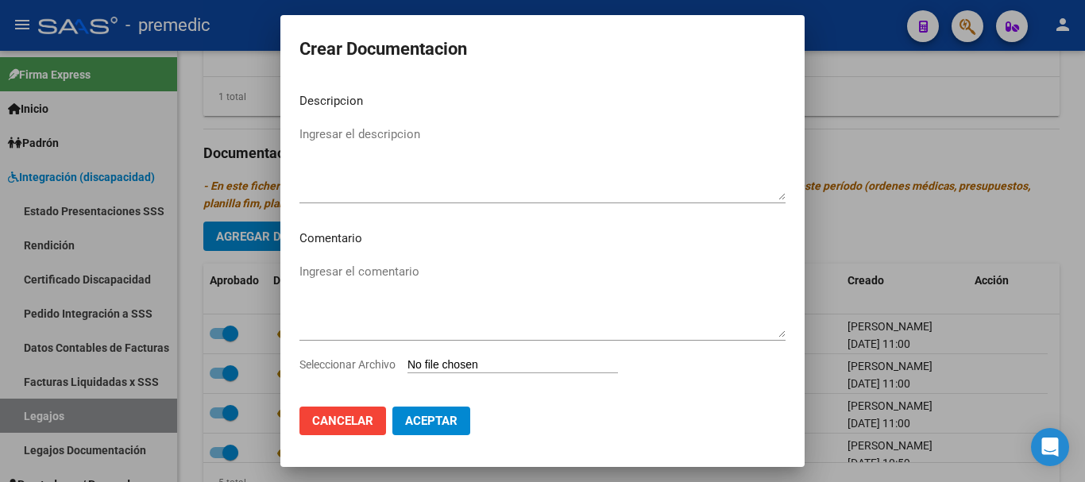
click at [431, 369] on input "Seleccionar Archivo" at bounding box center [513, 365] width 211 height 15
type input "C:\fakepath\5- OM.pdf"
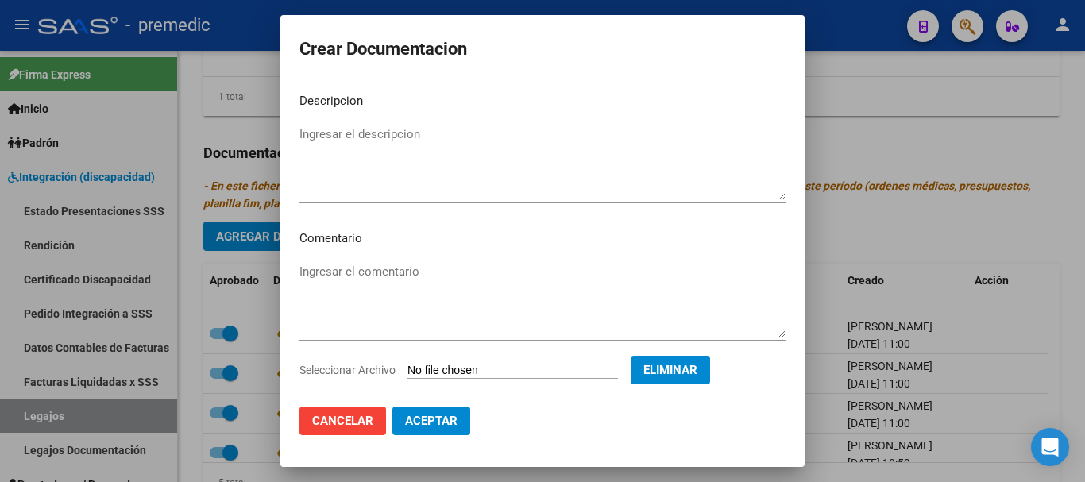
click at [411, 198] on textarea "Ingresar el descripcion" at bounding box center [542, 163] width 486 height 75
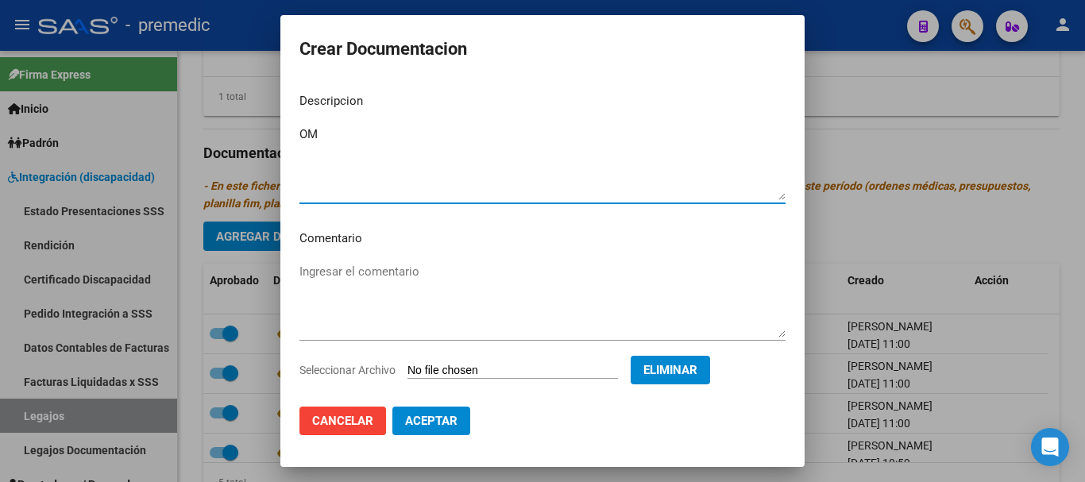
type textarea "OM"
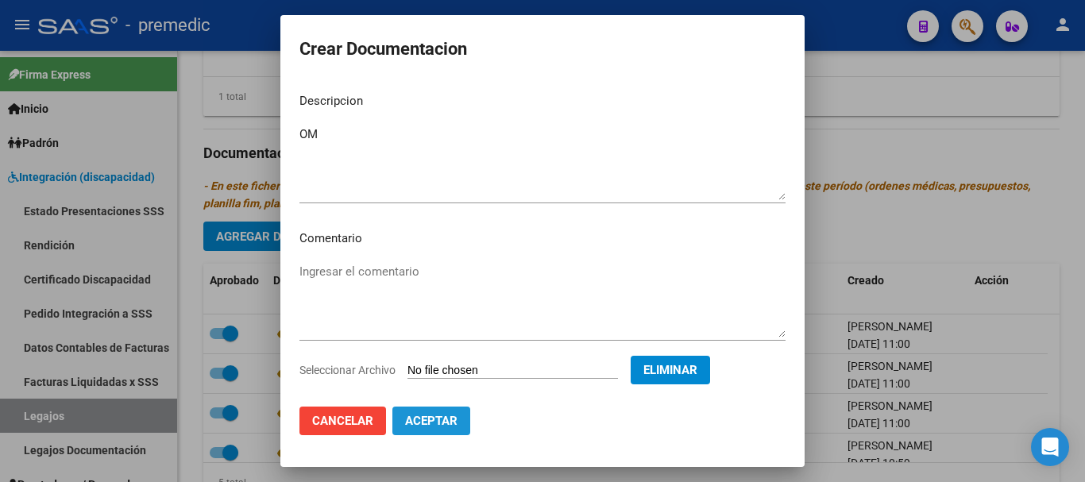
click at [437, 422] on span "Aceptar" at bounding box center [431, 421] width 52 height 14
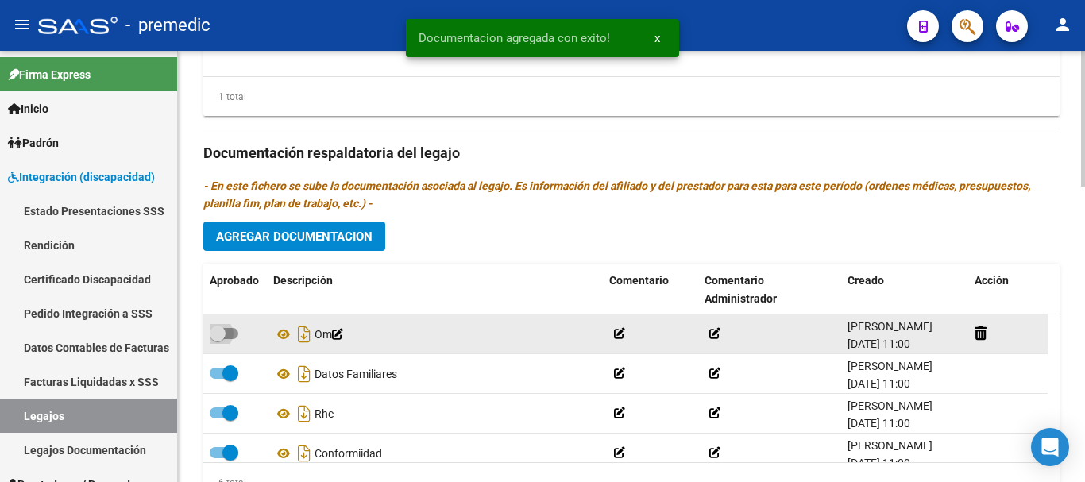
click at [230, 342] on label at bounding box center [224, 333] width 29 height 19
click at [218, 340] on input "checkbox" at bounding box center [217, 339] width 1 height 1
checkbox input "true"
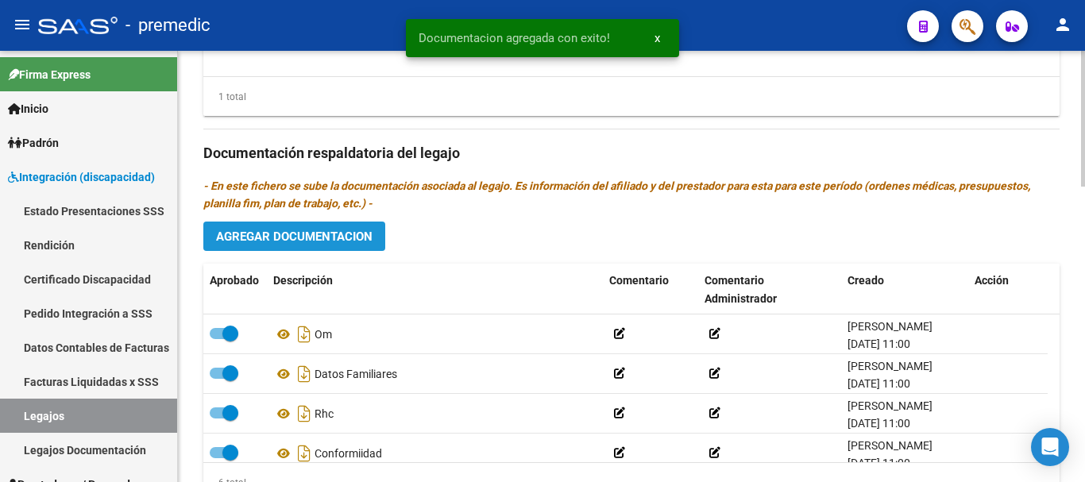
click at [339, 230] on button "Agregar Documentacion" at bounding box center [294, 236] width 182 height 29
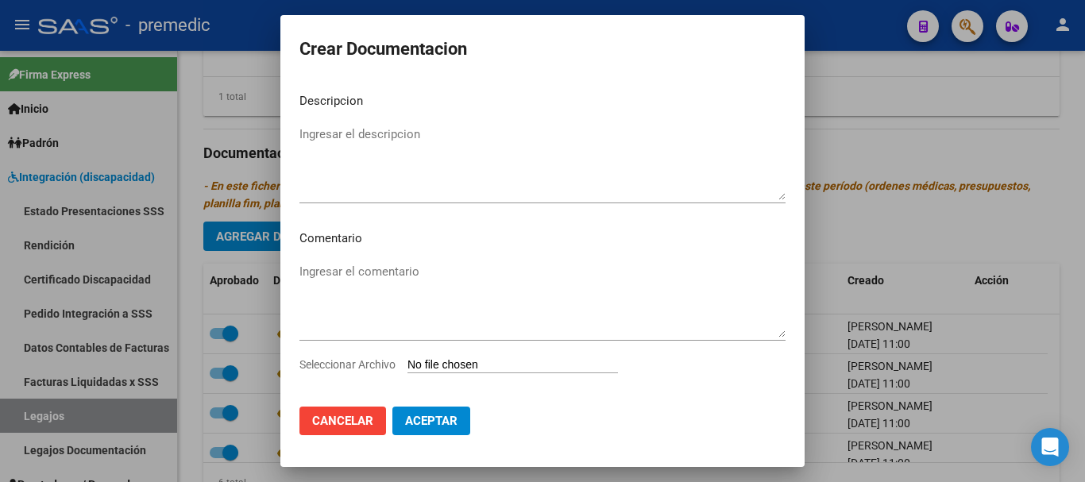
click at [447, 357] on div "Seleccionar Archivo" at bounding box center [542, 371] width 486 height 30
click at [484, 357] on div "Seleccionar Archivo" at bounding box center [542, 371] width 486 height 30
click at [472, 360] on input "Seleccionar Archivo" at bounding box center [513, 365] width 211 height 15
type input "C:\fakepath\7- CAR.pdf"
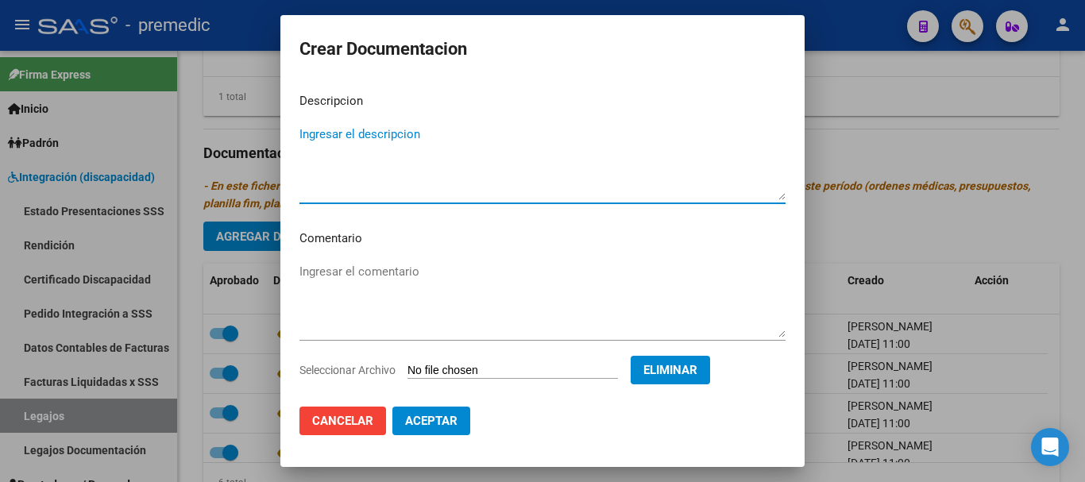
click at [322, 157] on textarea "Ingresar el descripcion" at bounding box center [542, 163] width 486 height 75
type textarea "CAR"
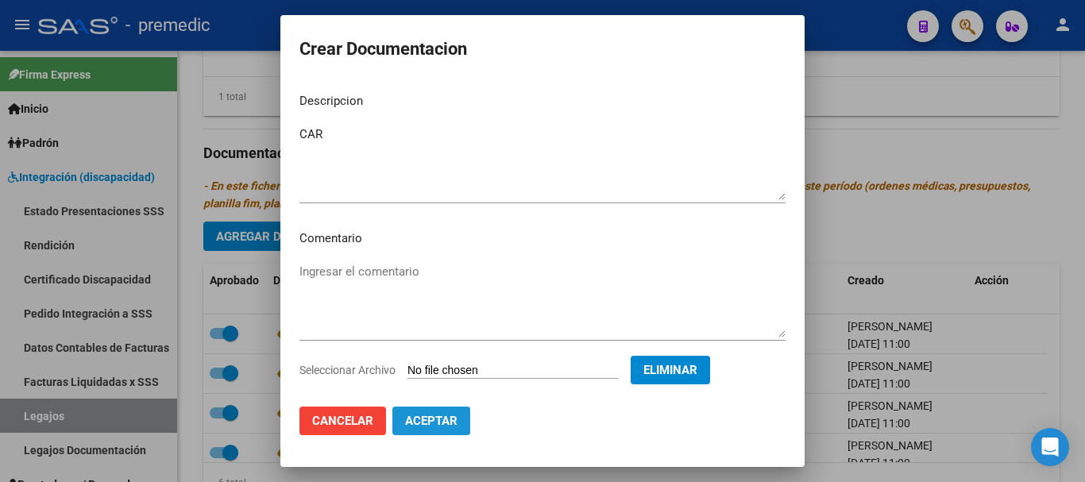
click at [433, 416] on span "Aceptar" at bounding box center [431, 421] width 52 height 14
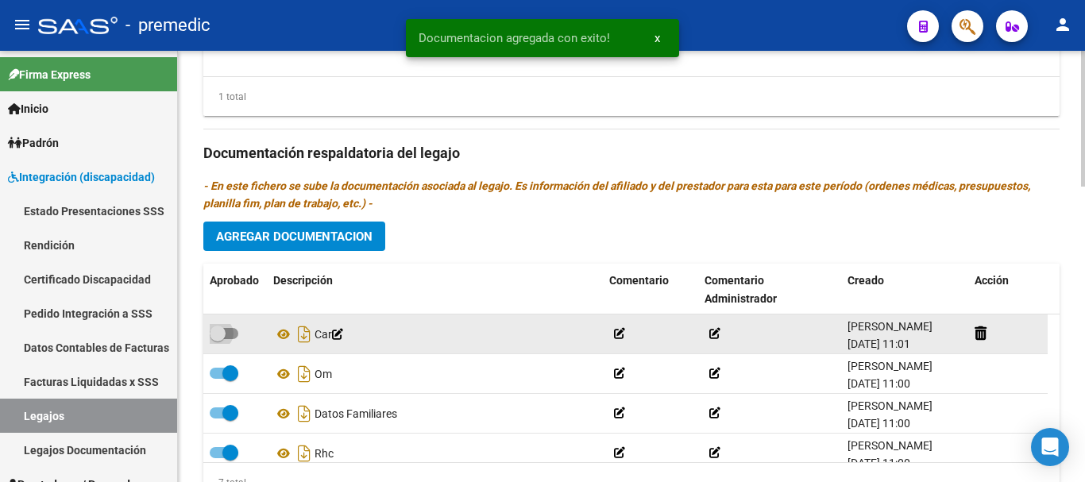
click at [222, 333] on span at bounding box center [218, 334] width 16 height 16
click at [218, 339] on input "checkbox" at bounding box center [217, 339] width 1 height 1
checkbox input "true"
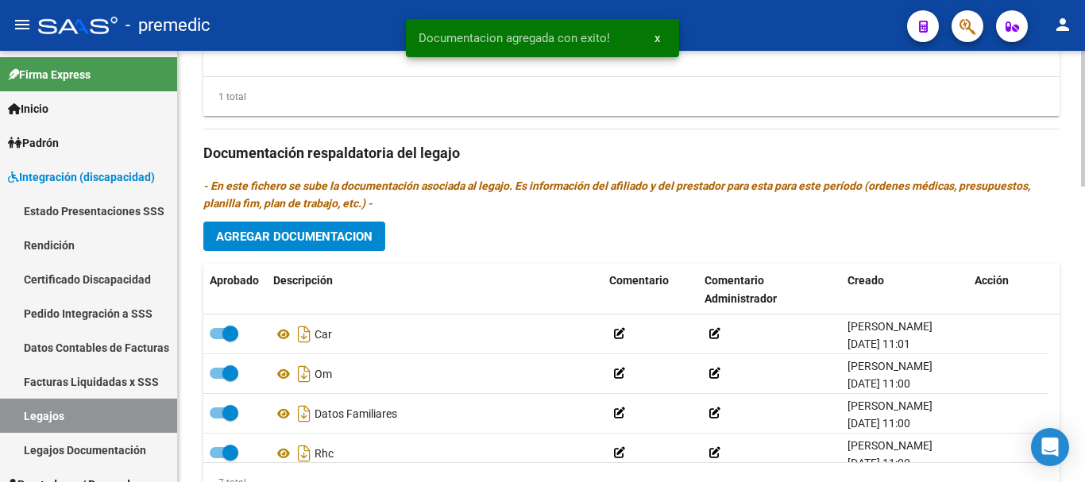
click at [339, 232] on span "Agregar Documentacion" at bounding box center [294, 237] width 156 height 14
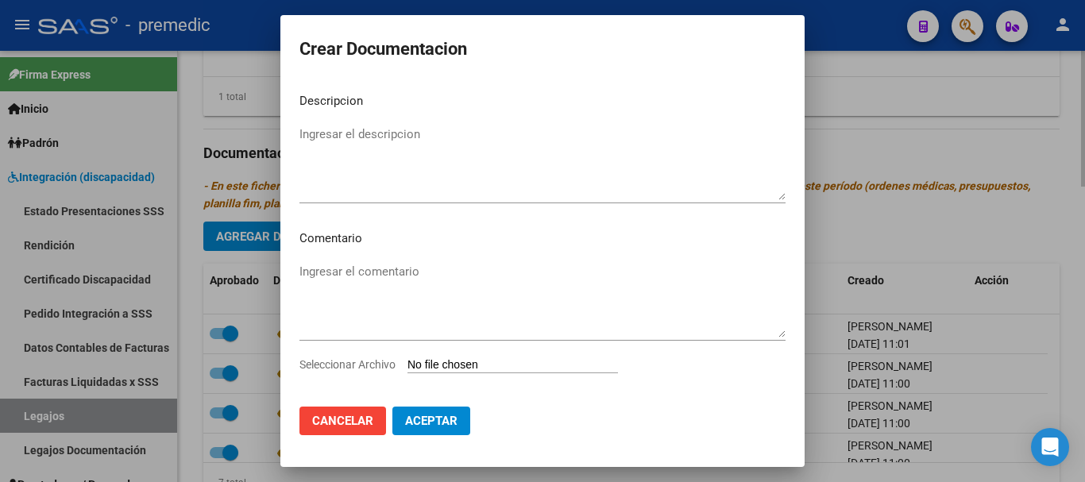
click at [339, 232] on p "Comentario" at bounding box center [542, 239] width 486 height 18
click at [415, 364] on input "Seleccionar Archivo" at bounding box center [513, 365] width 211 height 15
type input "C:\fakepath\1- INFORME.pdf"
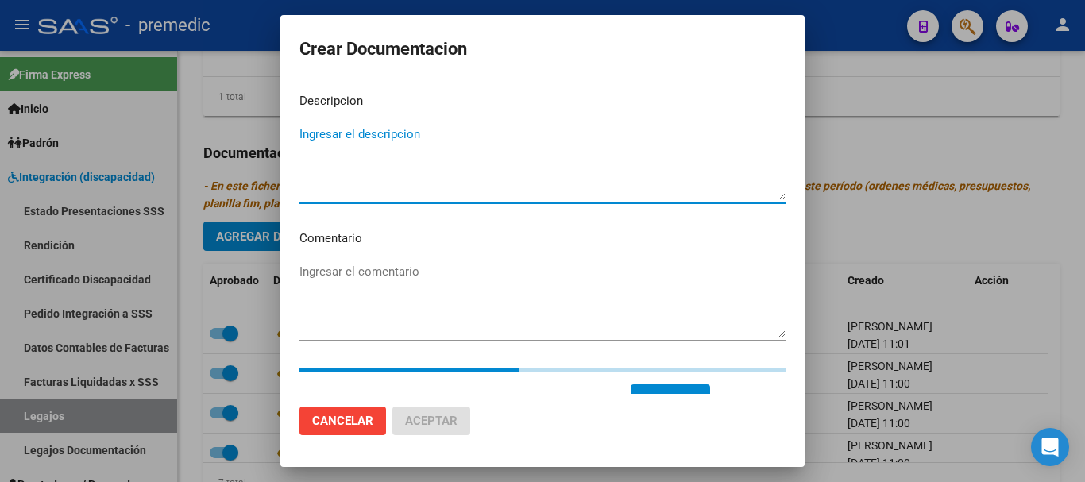
click at [591, 132] on textarea "Ingresar el descripcion" at bounding box center [542, 163] width 486 height 75
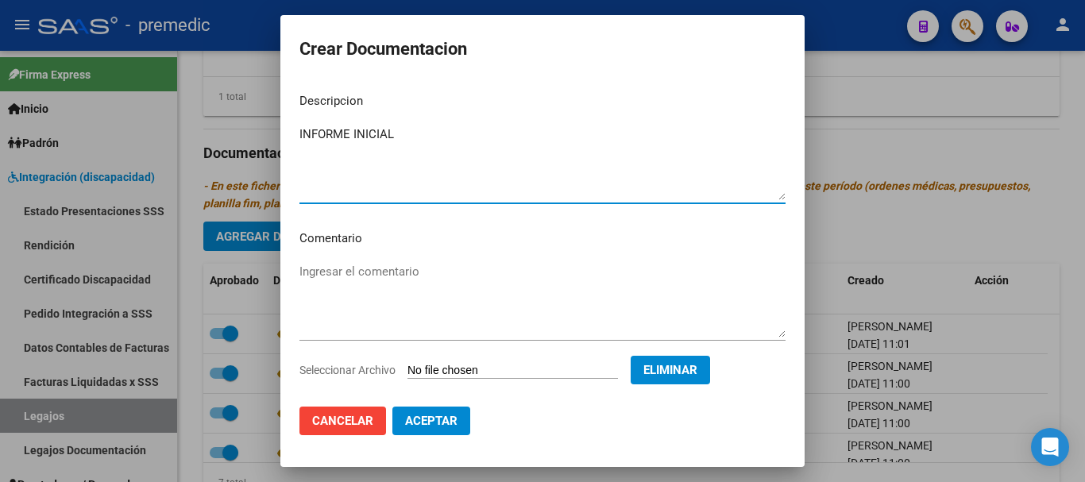
type textarea "INFORME INICIAL"
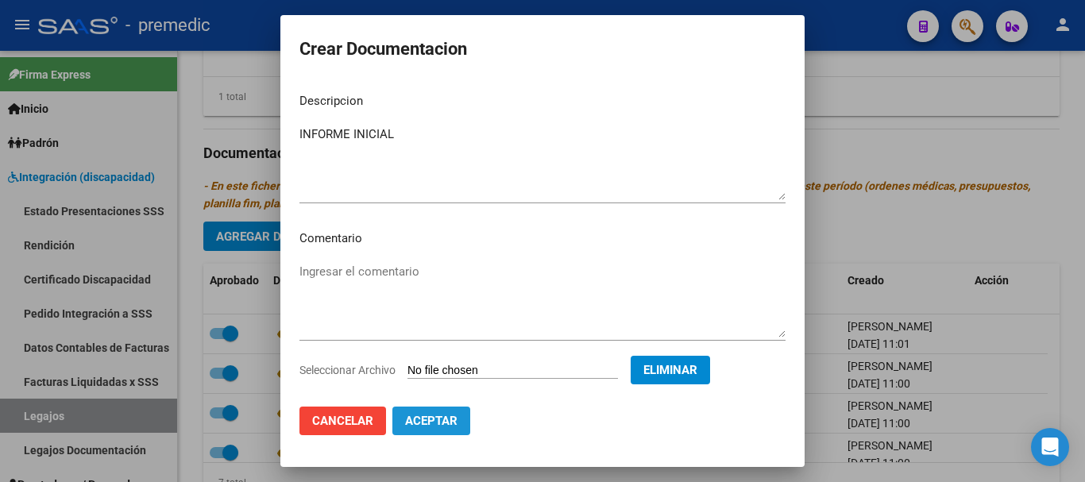
click at [413, 415] on span "Aceptar" at bounding box center [431, 421] width 52 height 14
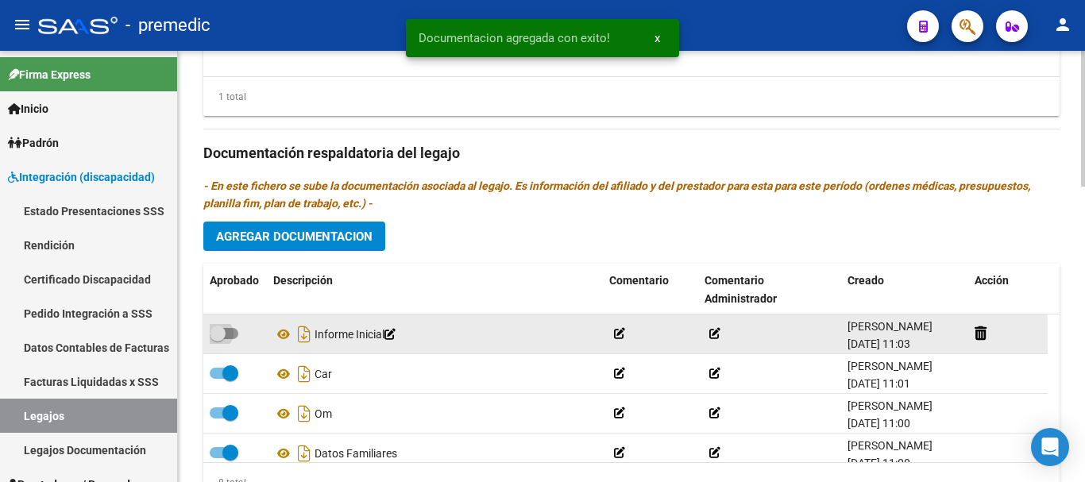
click at [237, 335] on span at bounding box center [224, 333] width 29 height 11
click at [218, 339] on input "checkbox" at bounding box center [217, 339] width 1 height 1
checkbox input "true"
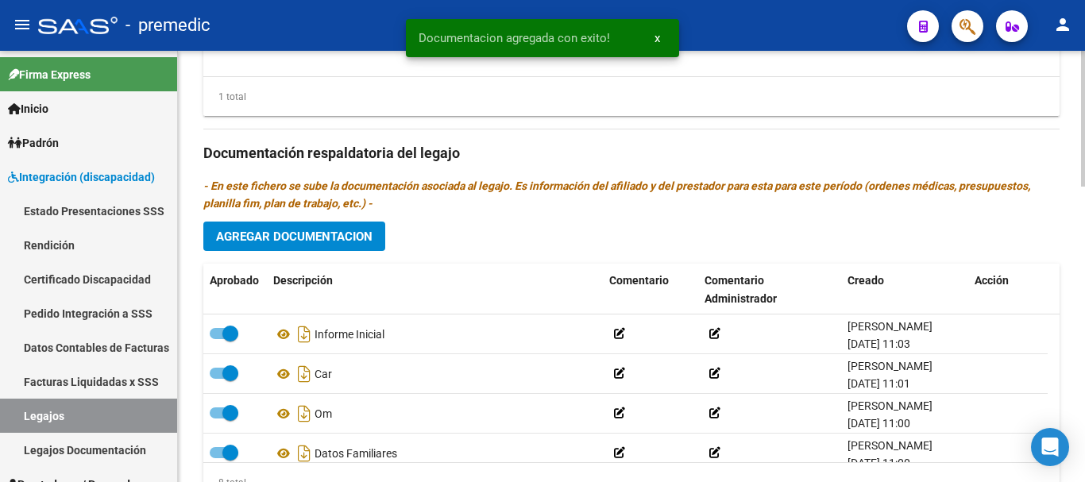
click at [348, 246] on button "Agregar Documentacion" at bounding box center [294, 236] width 182 height 29
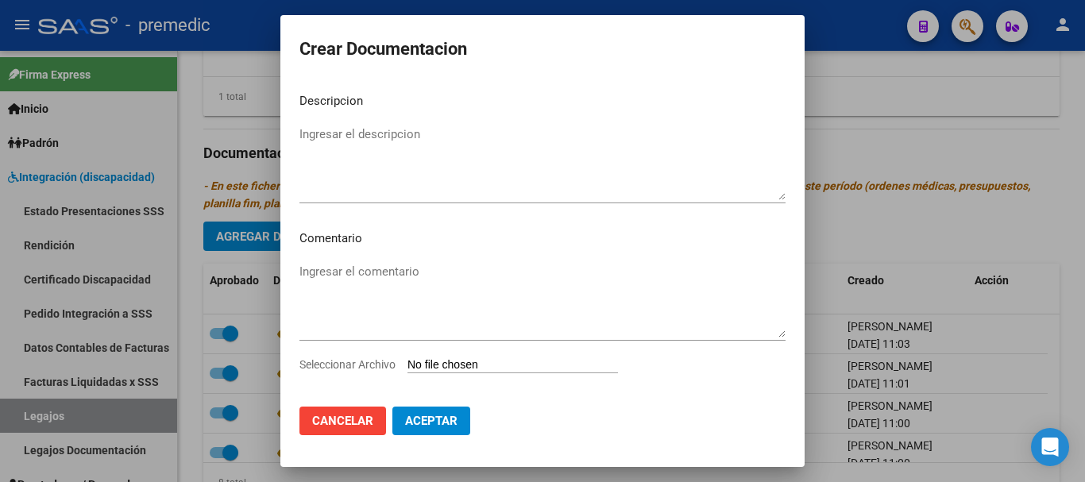
click at [457, 365] on input "Seleccionar Archivo" at bounding box center [513, 365] width 211 height 15
type input "C:\fakepath\2- PLAN.pdf"
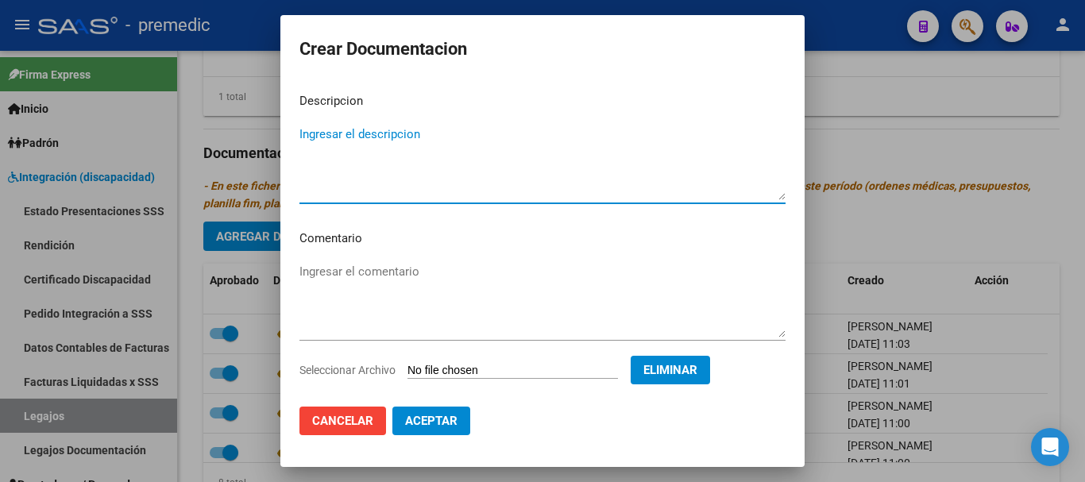
click at [662, 157] on textarea "Ingresar el descripcion" at bounding box center [542, 163] width 486 height 75
type textarea "PLAN TO"
click at [410, 421] on span "Aceptar" at bounding box center [431, 421] width 52 height 14
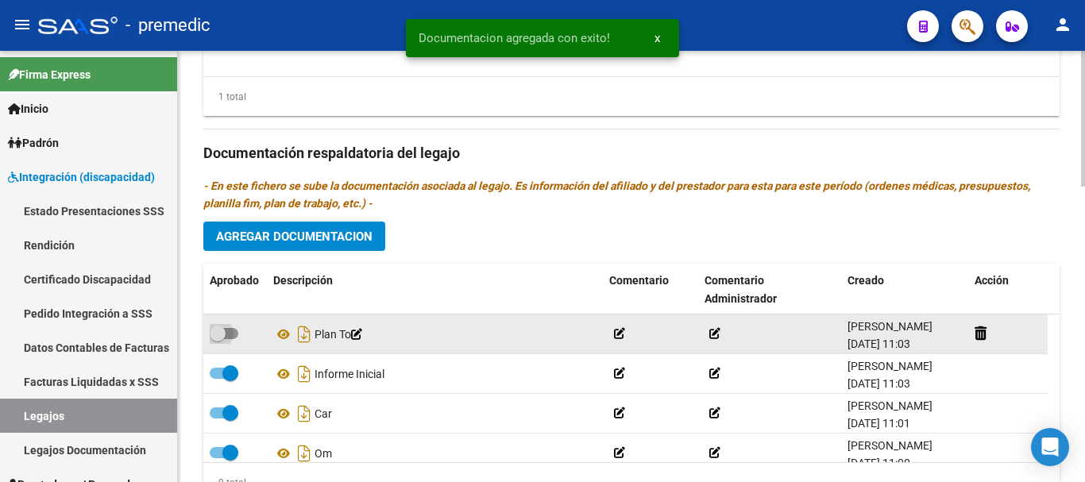
click at [234, 327] on label at bounding box center [224, 333] width 29 height 19
click at [218, 339] on input "checkbox" at bounding box center [217, 339] width 1 height 1
checkbox input "true"
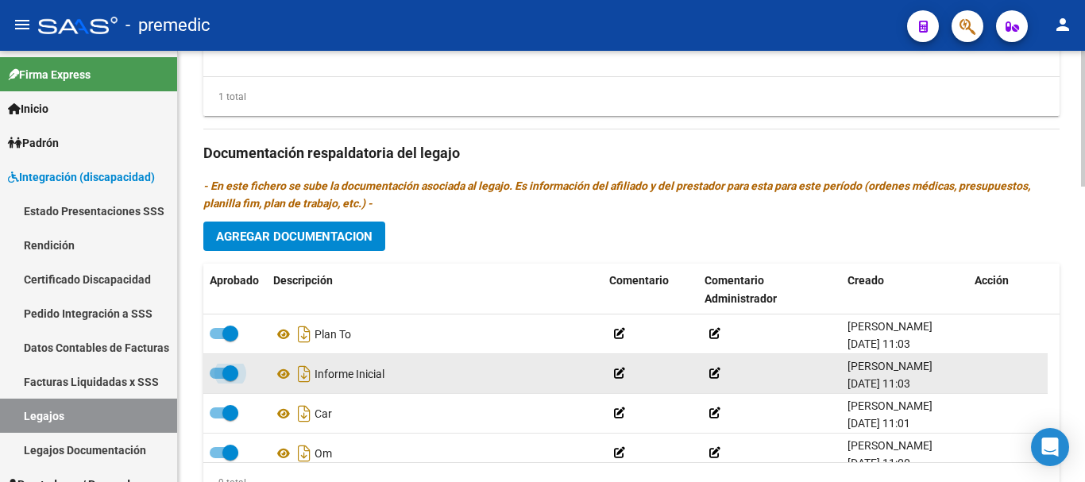
click at [227, 379] on span at bounding box center [230, 373] width 16 height 16
click at [218, 379] on input "checkbox" at bounding box center [217, 379] width 1 height 1
checkbox input "false"
click at [396, 372] on icon at bounding box center [389, 374] width 11 height 11
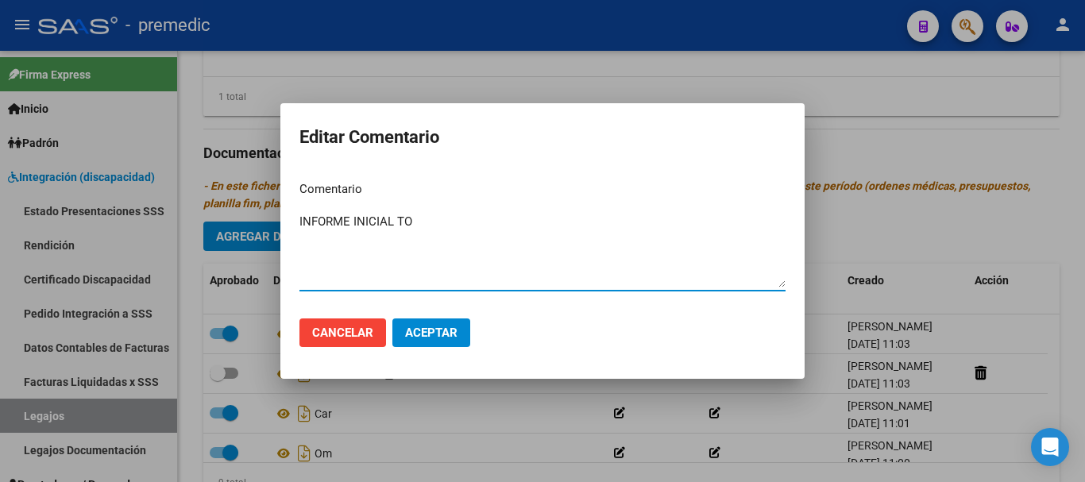
type textarea "INFORME INICIAL TO"
click at [461, 342] on button "Aceptar" at bounding box center [431, 333] width 78 height 29
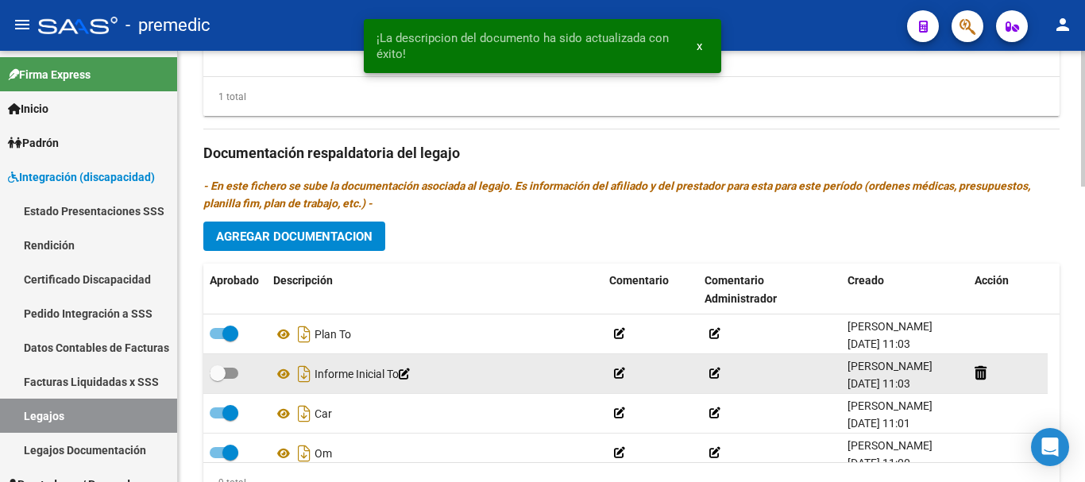
click at [241, 370] on div at bounding box center [235, 374] width 51 height 21
click at [234, 373] on span at bounding box center [224, 373] width 29 height 11
click at [218, 379] on input "checkbox" at bounding box center [217, 379] width 1 height 1
checkbox input "true"
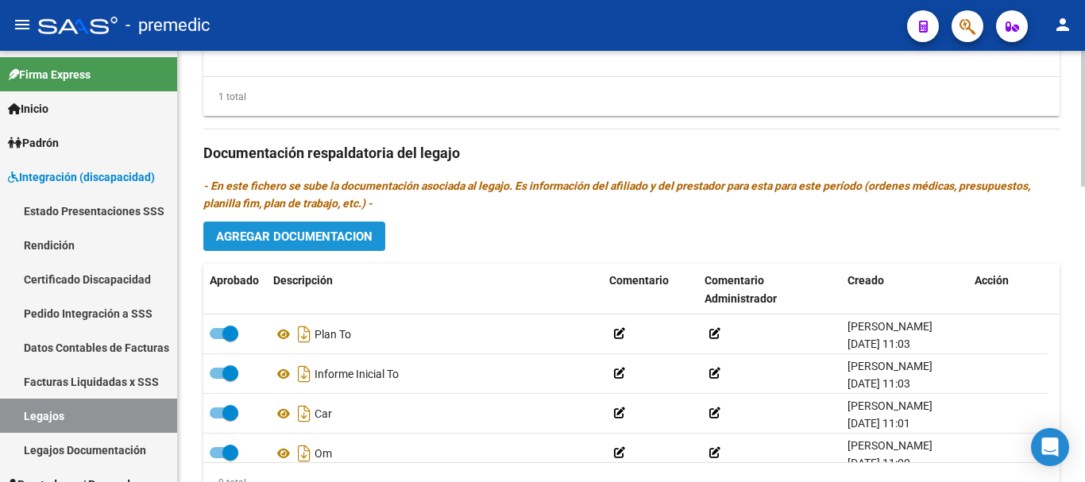
click at [295, 242] on span "Agregar Documentacion" at bounding box center [294, 237] width 156 height 14
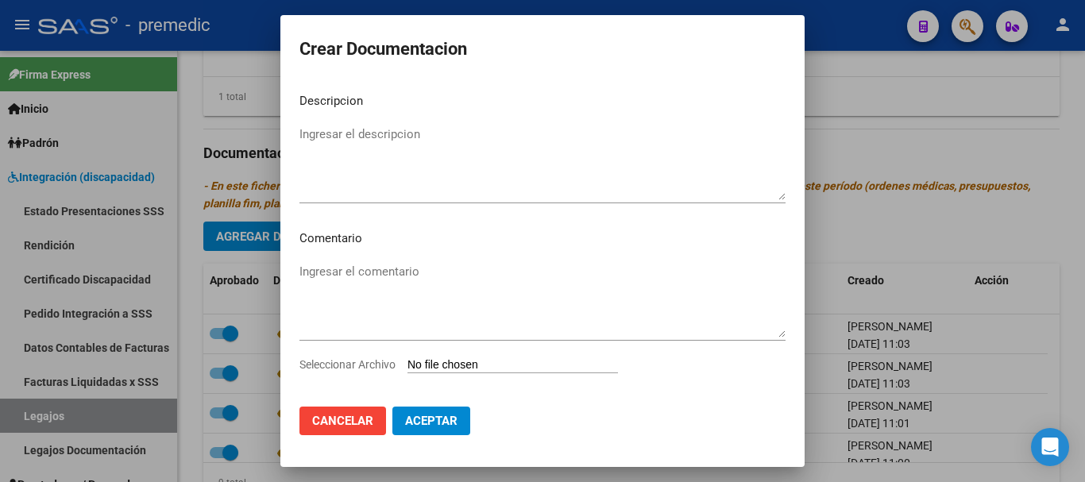
click at [417, 358] on input "Seleccionar Archivo" at bounding box center [513, 365] width 211 height 15
type input "C:\fakepath\2- PLAN.pdf"
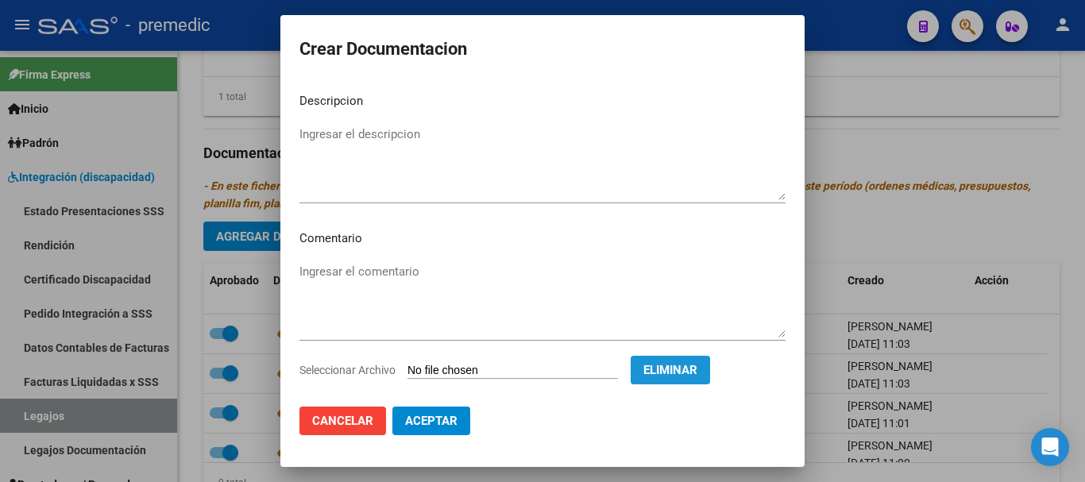
click at [690, 371] on span "Eliminar" at bounding box center [670, 370] width 54 height 14
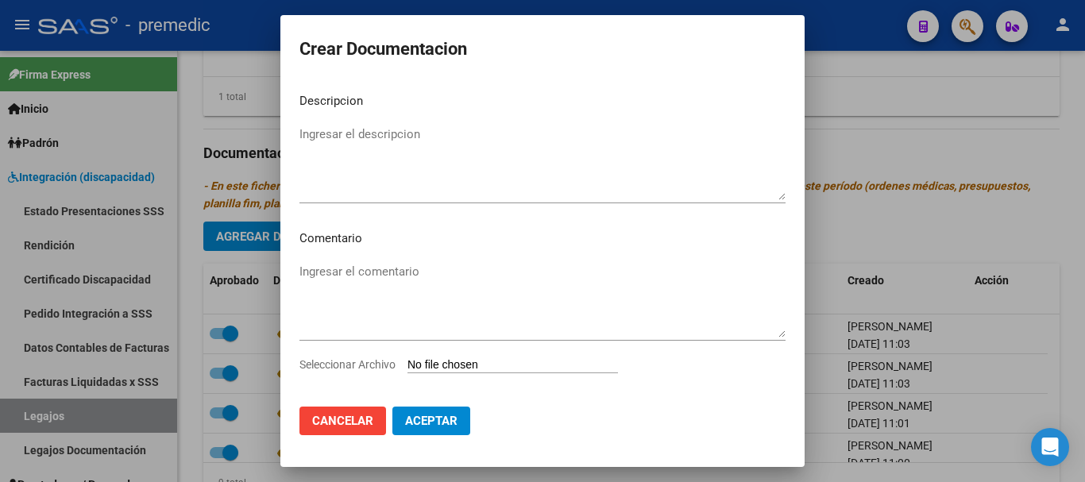
click at [508, 361] on input "Seleccionar Archivo" at bounding box center [513, 365] width 211 height 15
type input "C:\fakepath\3- PRESUPUESTO.pdf"
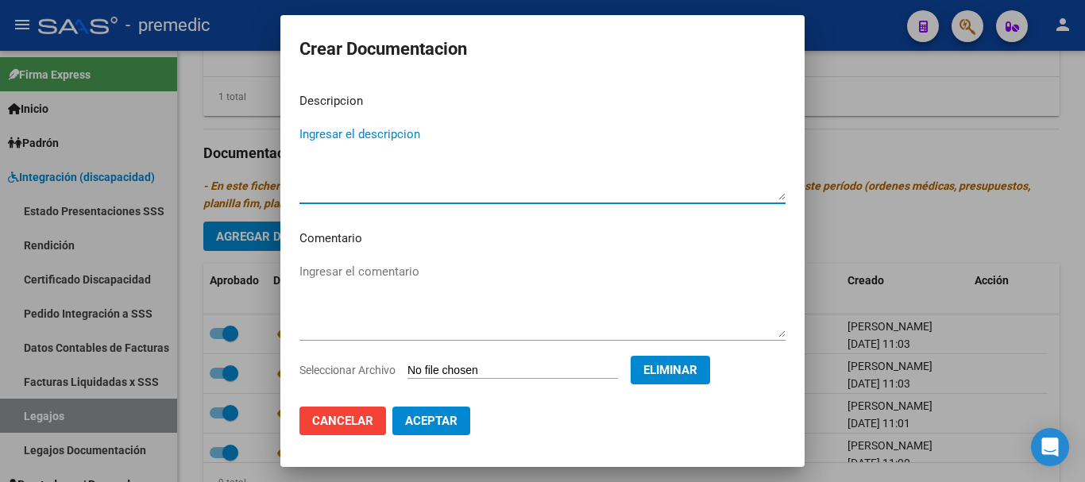
click at [514, 143] on textarea "Ingresar el descripcion" at bounding box center [542, 163] width 486 height 75
type textarea "PRESU TO"
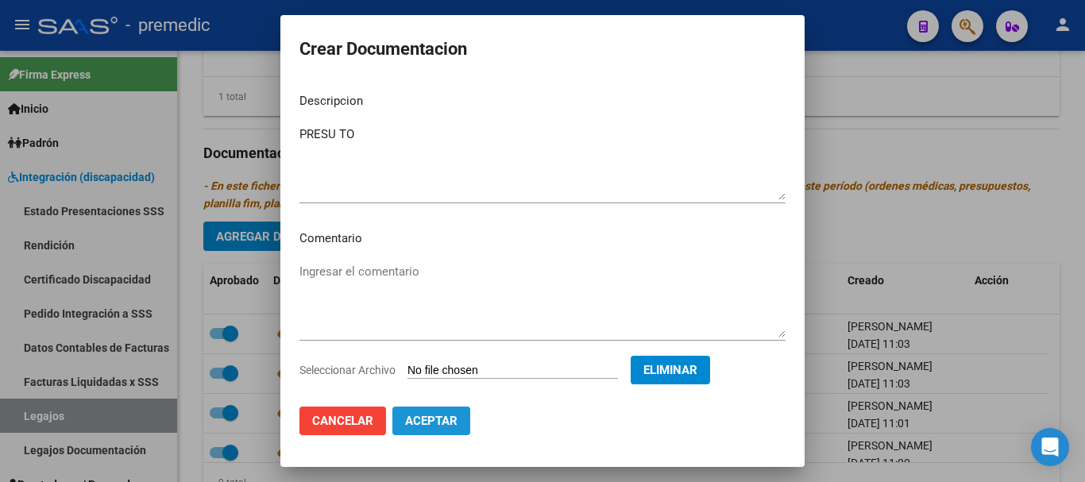
click at [448, 434] on button "Aceptar" at bounding box center [431, 421] width 78 height 29
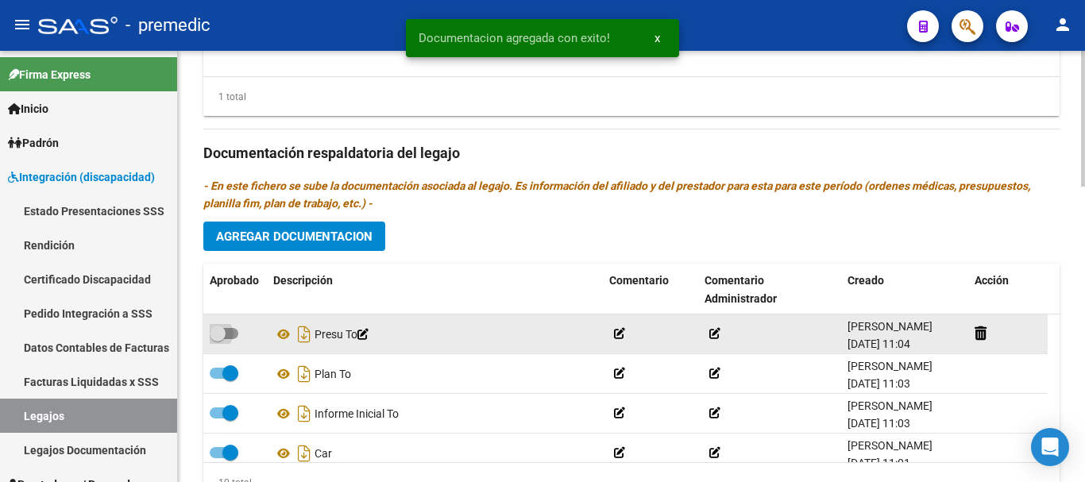
click at [223, 336] on span at bounding box center [218, 334] width 16 height 16
click at [218, 339] on input "checkbox" at bounding box center [217, 339] width 1 height 1
checkbox input "true"
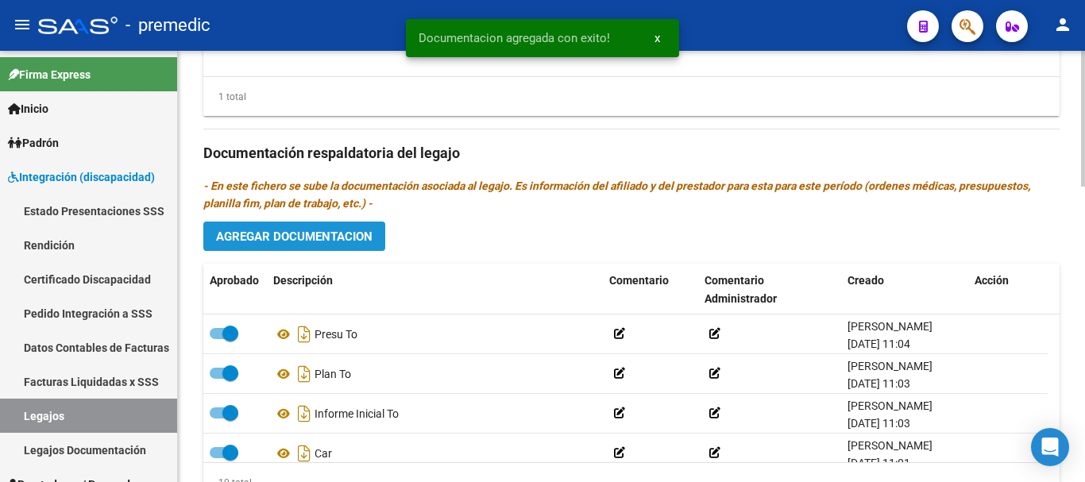
click at [299, 248] on button "Agregar Documentacion" at bounding box center [294, 236] width 182 height 29
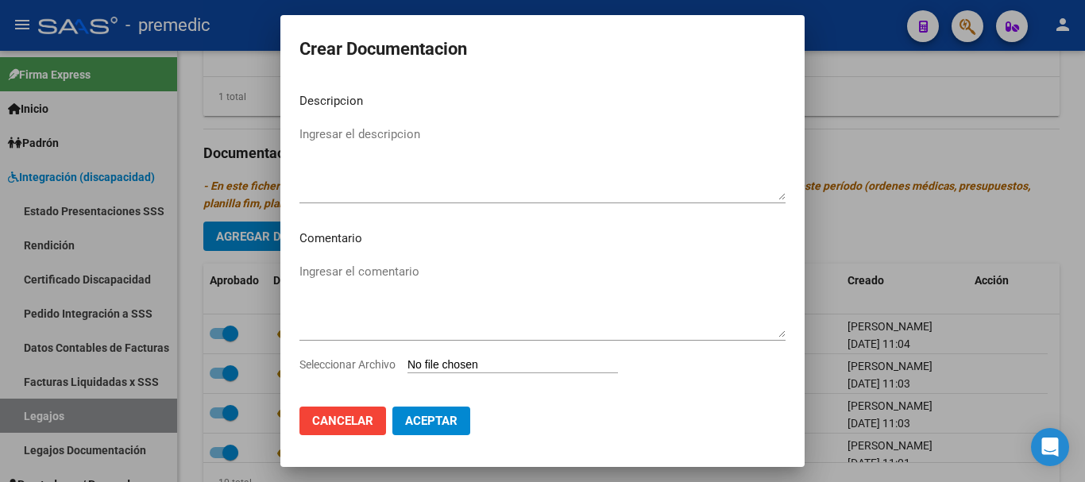
click at [415, 366] on input "Seleccionar Archivo" at bounding box center [513, 365] width 211 height 15
type input "C:\fakepath\4- DATOS DE PRESTADOR.pdf"
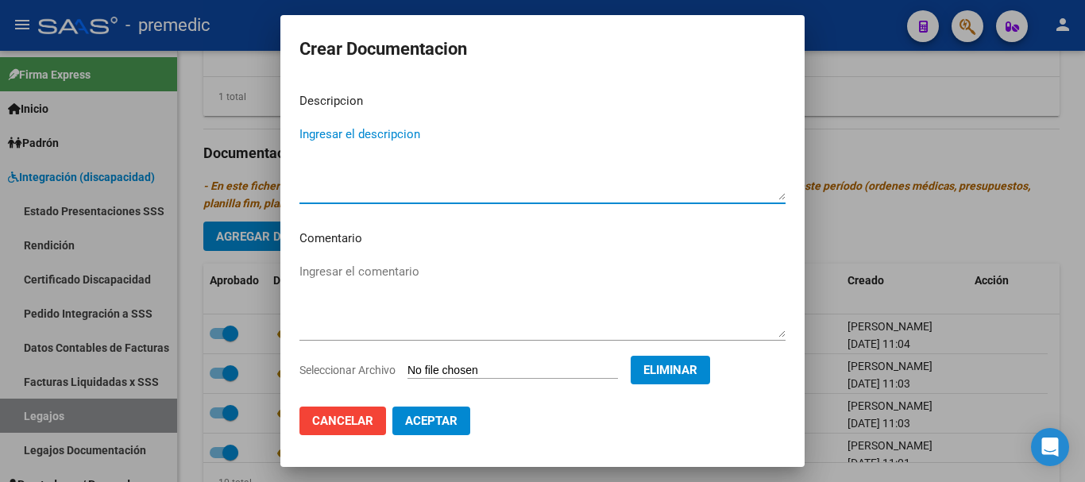
click at [520, 136] on textarea "Ingresar el descripcion" at bounding box center [542, 163] width 486 height 75
type textarea "DATOS DEL PRESTADOR TO"
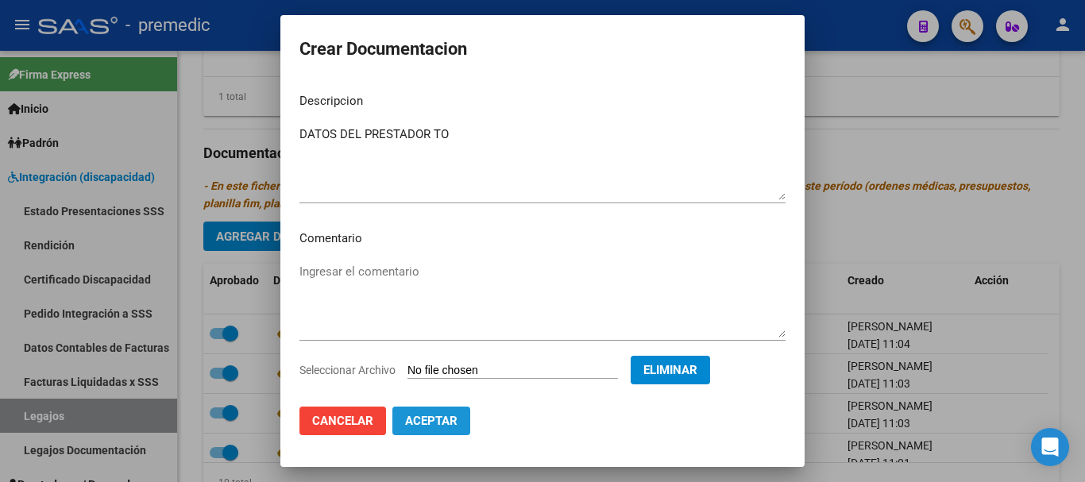
click at [451, 428] on button "Aceptar" at bounding box center [431, 421] width 78 height 29
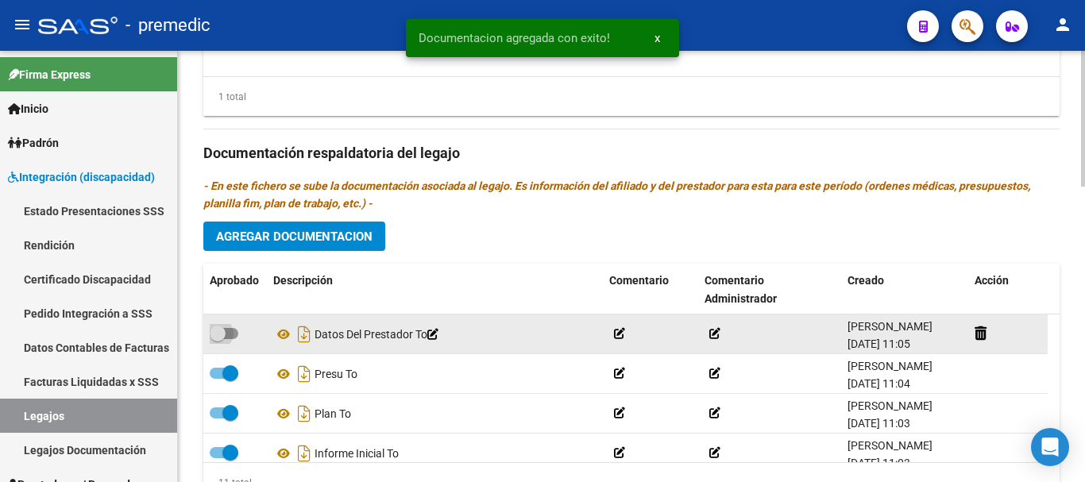
click at [222, 332] on span at bounding box center [218, 334] width 16 height 16
click at [218, 339] on input "checkbox" at bounding box center [217, 339] width 1 height 1
checkbox input "true"
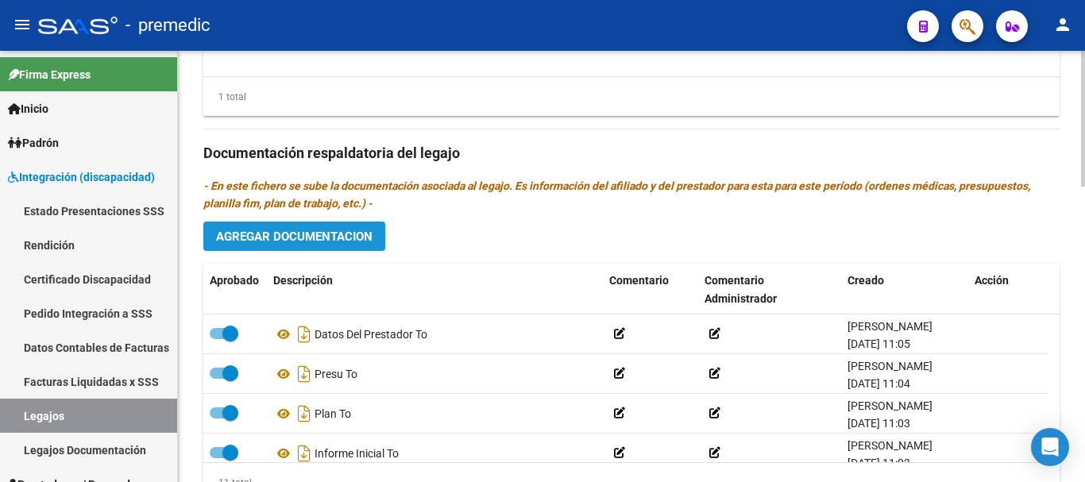
click at [312, 239] on span "Agregar Documentacion" at bounding box center [294, 237] width 156 height 14
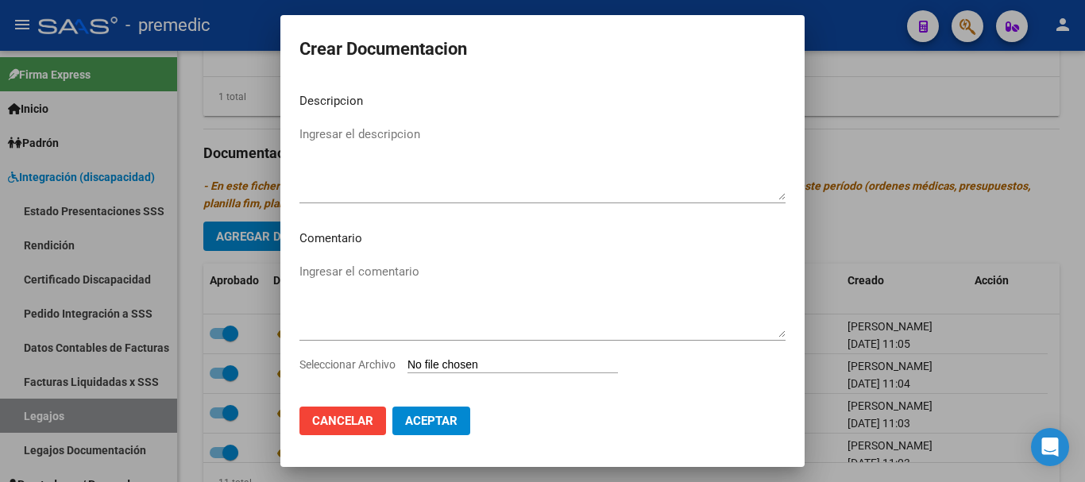
click at [434, 367] on input "Seleccionar Archivo" at bounding box center [513, 365] width 211 height 15
type input "C:\fakepath\5- CBU.pdf"
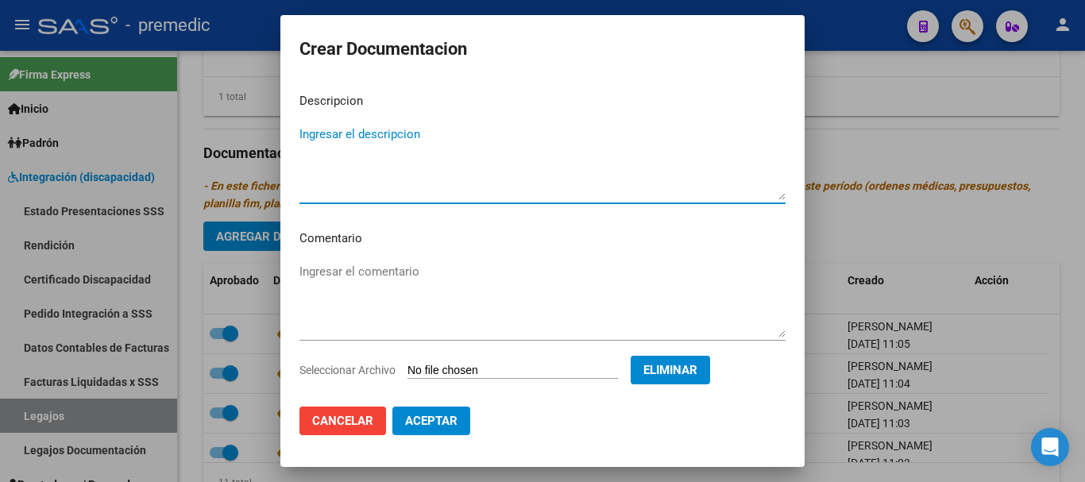
click at [510, 139] on textarea "Ingresar el descripcion" at bounding box center [542, 163] width 486 height 75
type textarea "CBU"
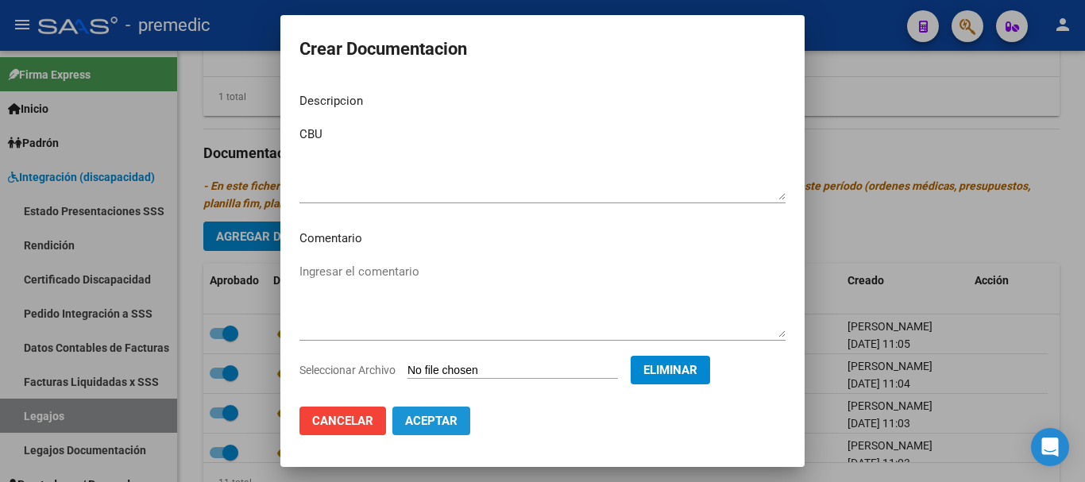
click at [425, 411] on button "Aceptar" at bounding box center [431, 421] width 78 height 29
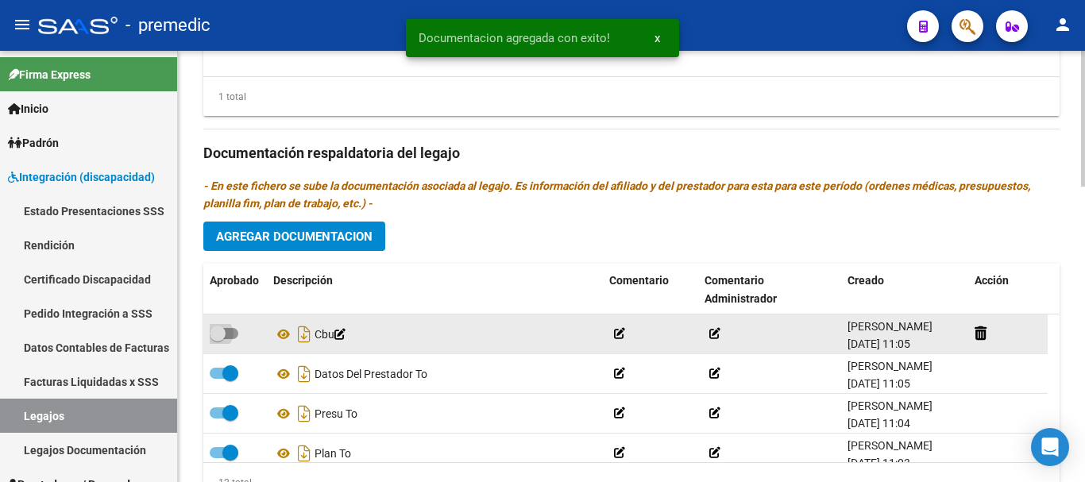
click at [226, 339] on span at bounding box center [224, 333] width 29 height 11
click at [218, 340] on input "checkbox" at bounding box center [217, 339] width 1 height 1
checkbox input "true"
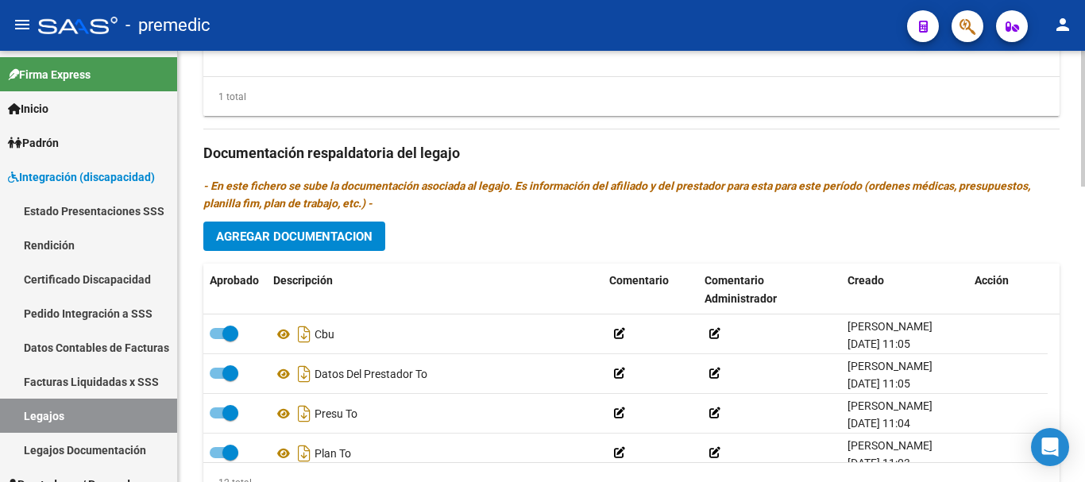
scroll to position [431, 0]
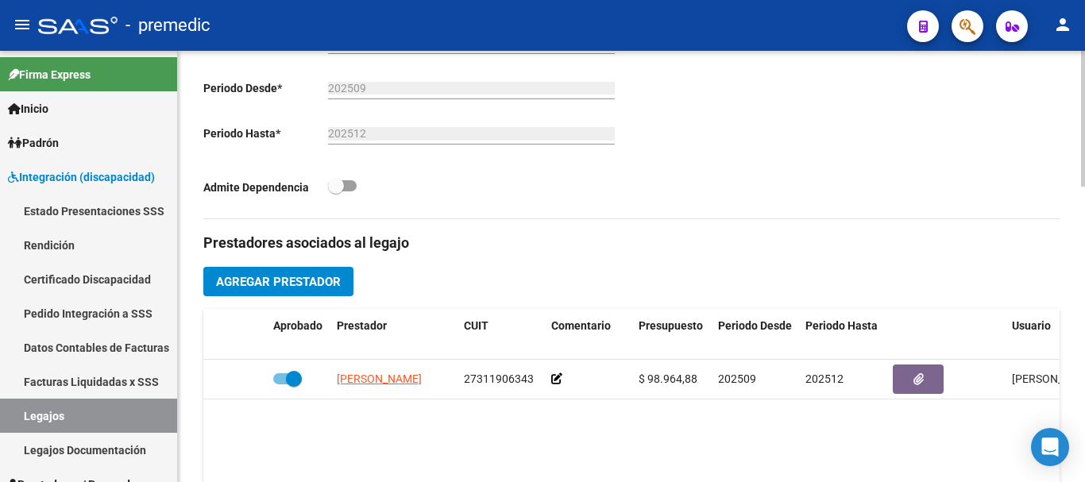
click at [1084, 219] on div at bounding box center [1083, 266] width 4 height 431
click at [331, 276] on span "Agregar Prestador" at bounding box center [278, 282] width 125 height 14
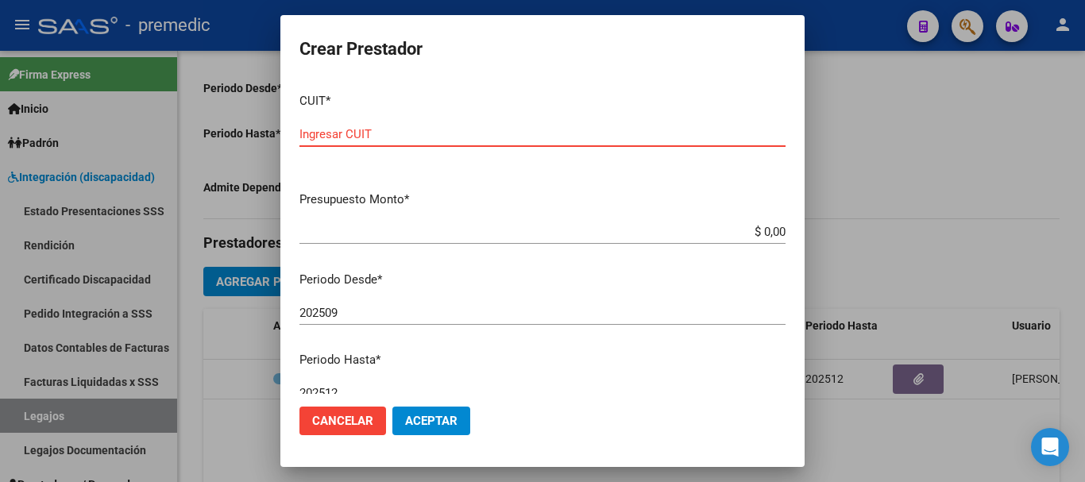
paste input "20-38404795-6"
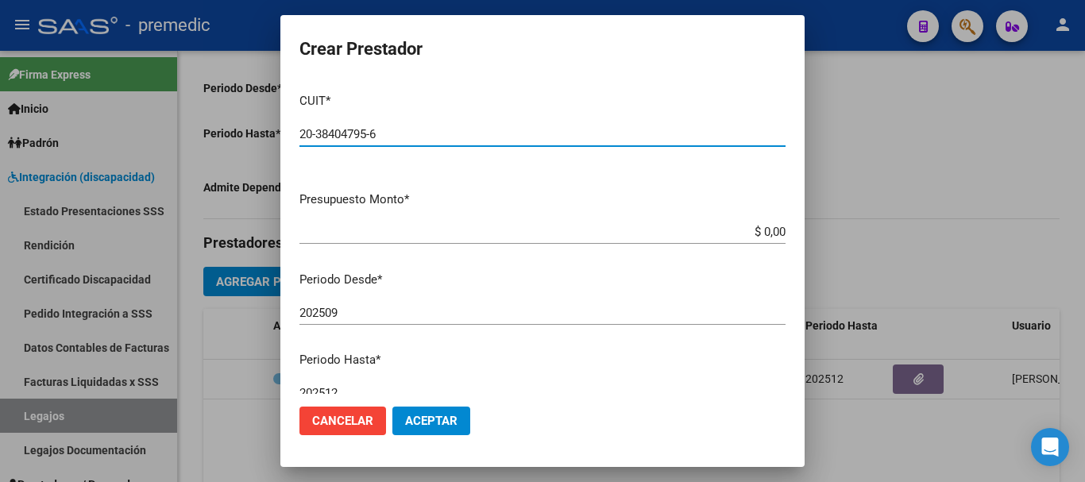
type input "20-38404795-6"
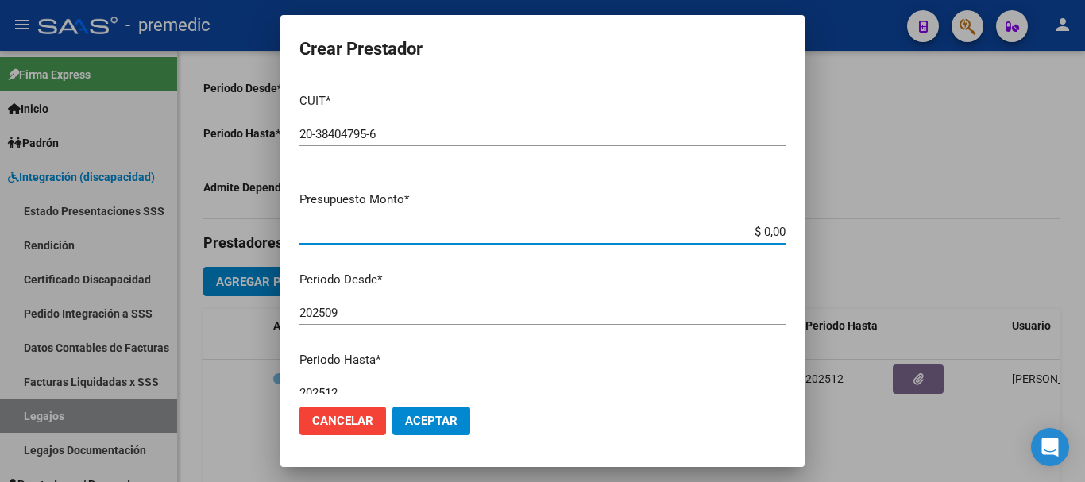
click at [754, 234] on input "$ 0,00" at bounding box center [542, 232] width 486 height 14
paste input "98964.88"
type input "$ 98.964,88"
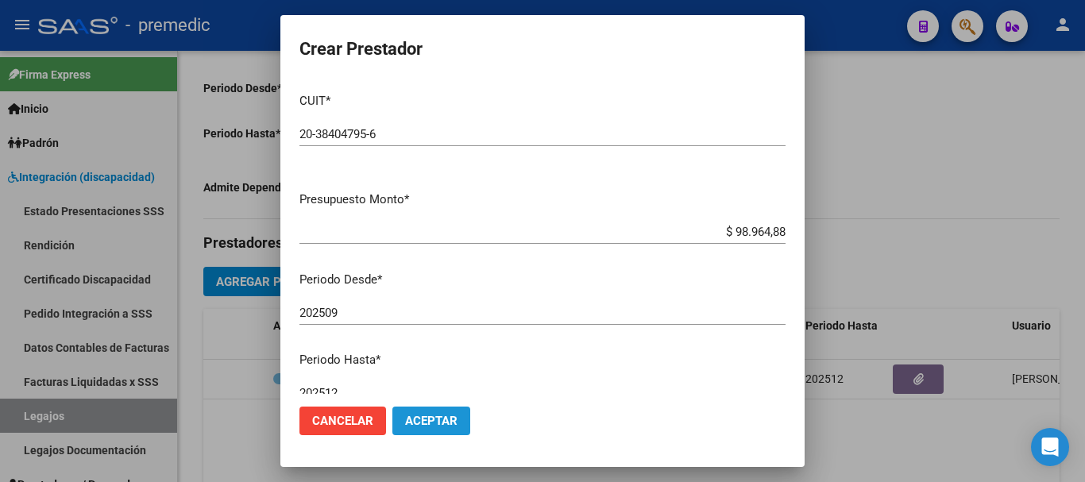
click at [405, 414] on span "Aceptar" at bounding box center [431, 421] width 52 height 14
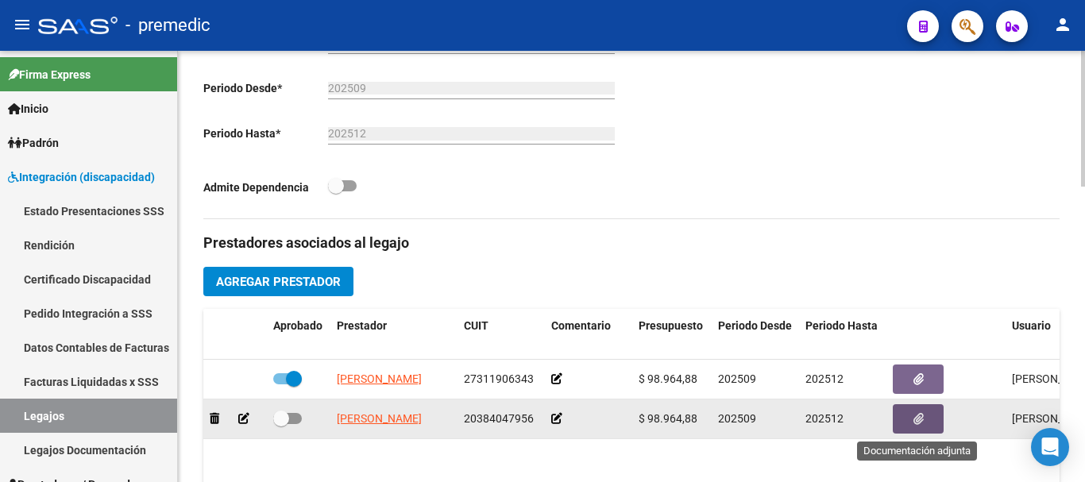
click at [940, 418] on button "button" at bounding box center [918, 418] width 51 height 29
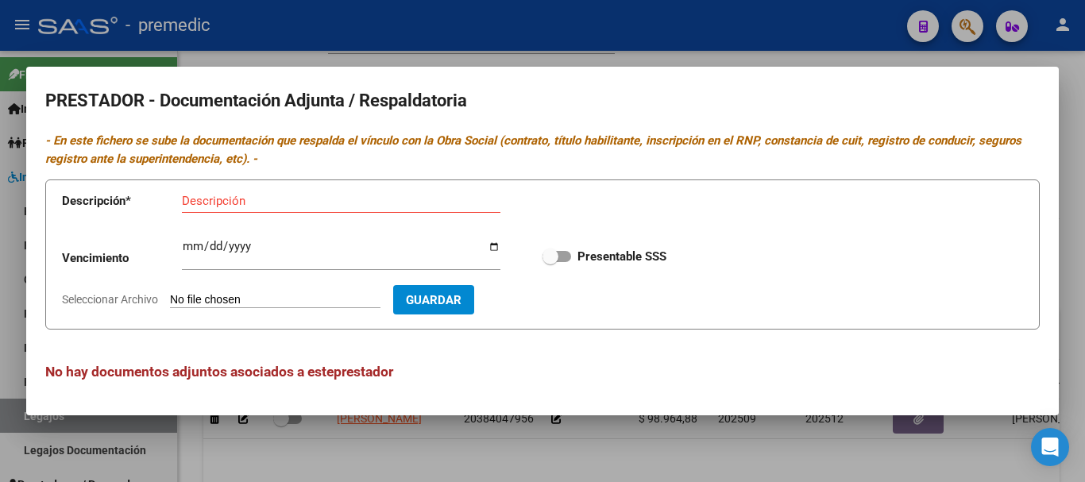
click at [295, 295] on input "Seleccionar Archivo" at bounding box center [275, 300] width 211 height 15
type input "C:\fakepath\4- DATOS DE PRESTADOR.pdf"
click at [458, 205] on input "Descripción" at bounding box center [341, 201] width 319 height 14
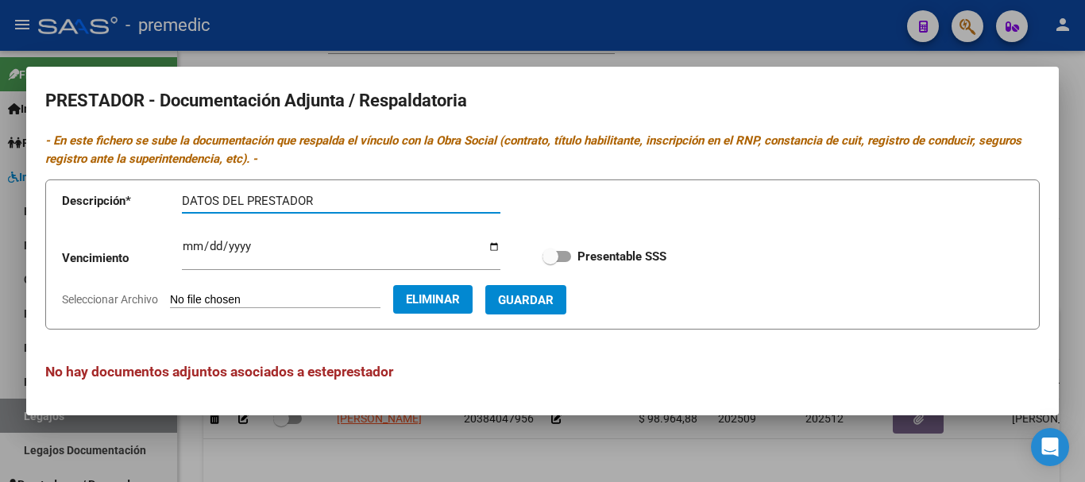
type input "DATOS DEL PRESTADOR"
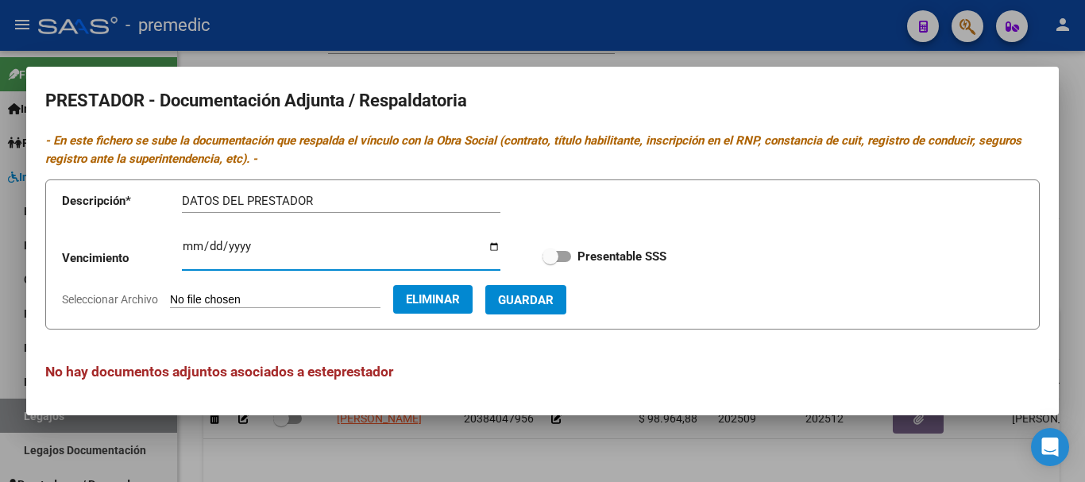
click at [187, 247] on input "Ingresar vencimiento" at bounding box center [341, 252] width 319 height 25
type input "[DATE]"
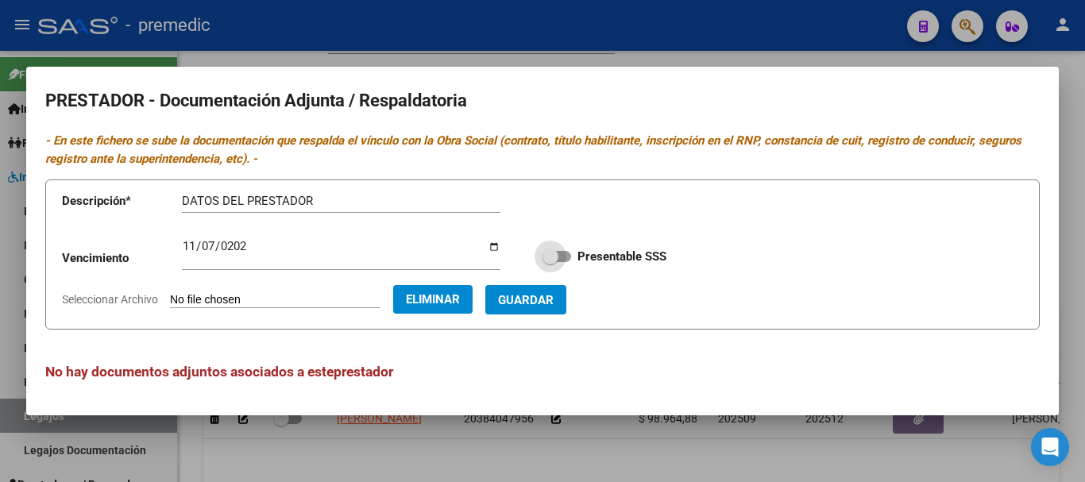
click at [562, 256] on span at bounding box center [557, 256] width 29 height 11
click at [551, 262] on input "Presentable SSS" at bounding box center [550, 262] width 1 height 1
checkbox input "true"
click at [527, 293] on span "Guardar" at bounding box center [526, 300] width 56 height 14
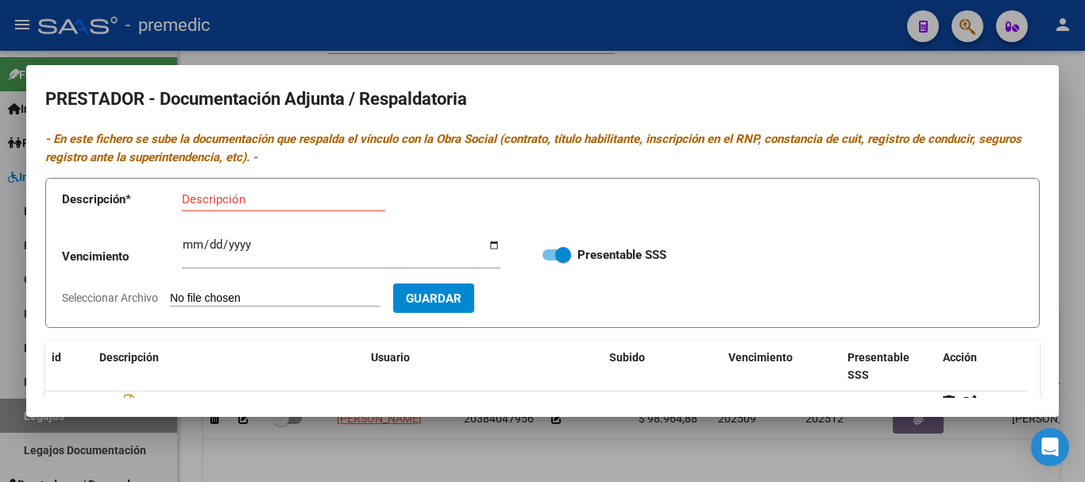
click at [265, 301] on input "Seleccionar Archivo" at bounding box center [275, 299] width 211 height 15
type input "C:\fakepath\5- CBU.pdf"
click at [554, 293] on span "Guardar" at bounding box center [526, 299] width 56 height 14
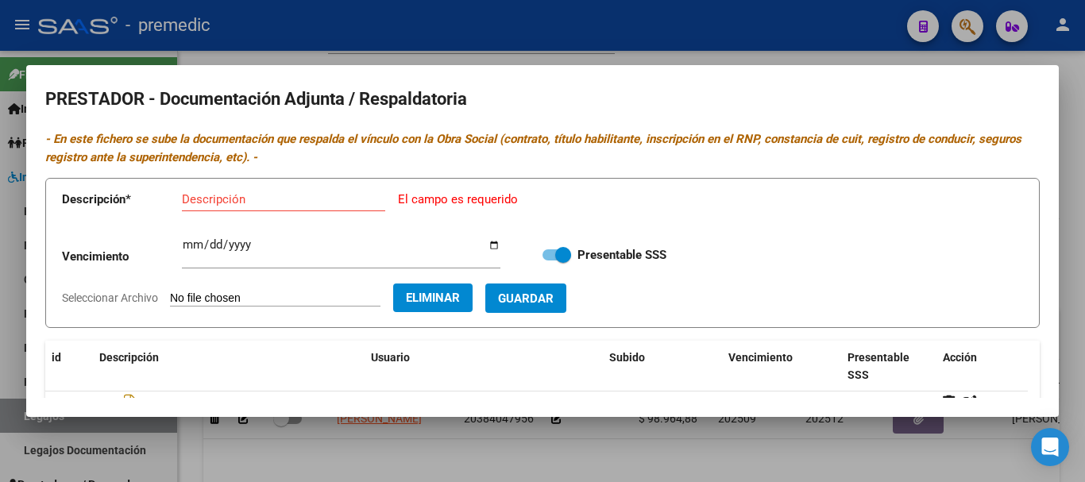
click at [547, 299] on span "Guardar" at bounding box center [526, 299] width 56 height 14
click at [1061, 249] on div at bounding box center [542, 241] width 1085 height 482
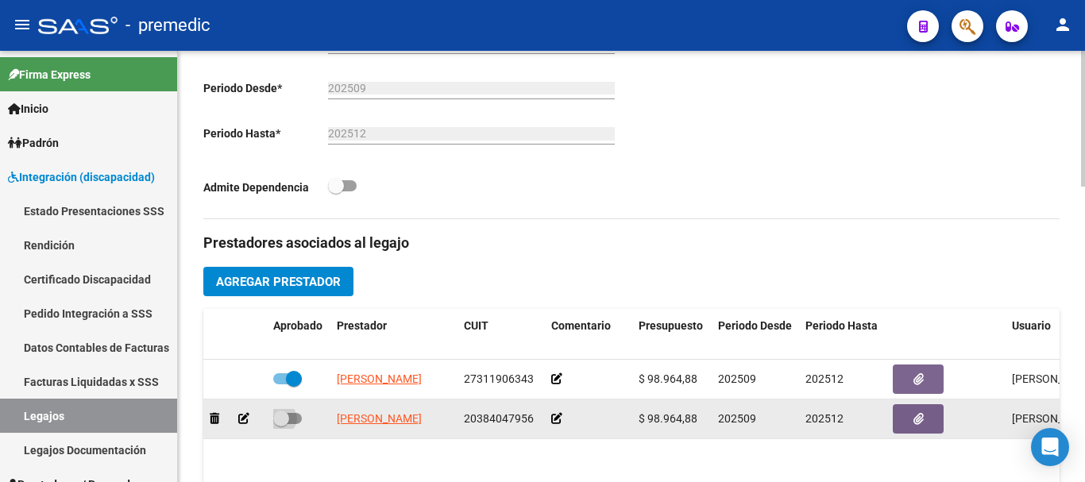
click at [294, 424] on span at bounding box center [287, 418] width 29 height 11
click at [281, 425] on input "checkbox" at bounding box center [280, 424] width 1 height 1
checkbox input "true"
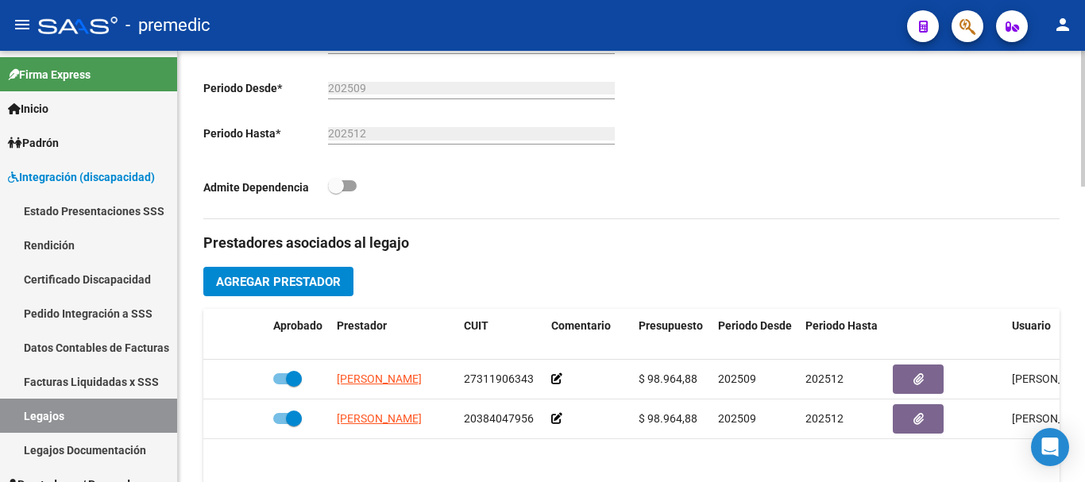
scroll to position [863, 0]
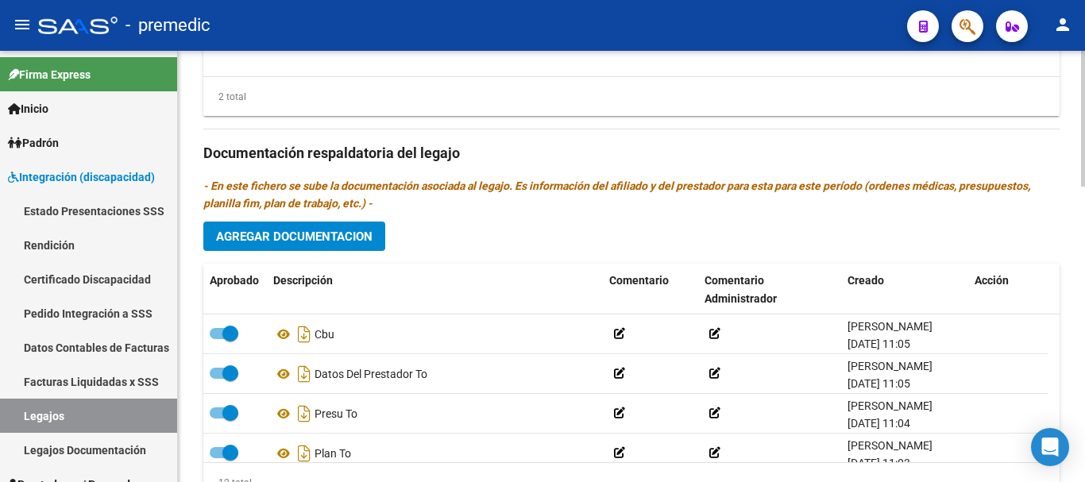
click at [1084, 381] on div at bounding box center [1083, 266] width 4 height 431
click at [338, 250] on button "Agregar Documentacion" at bounding box center [294, 236] width 182 height 29
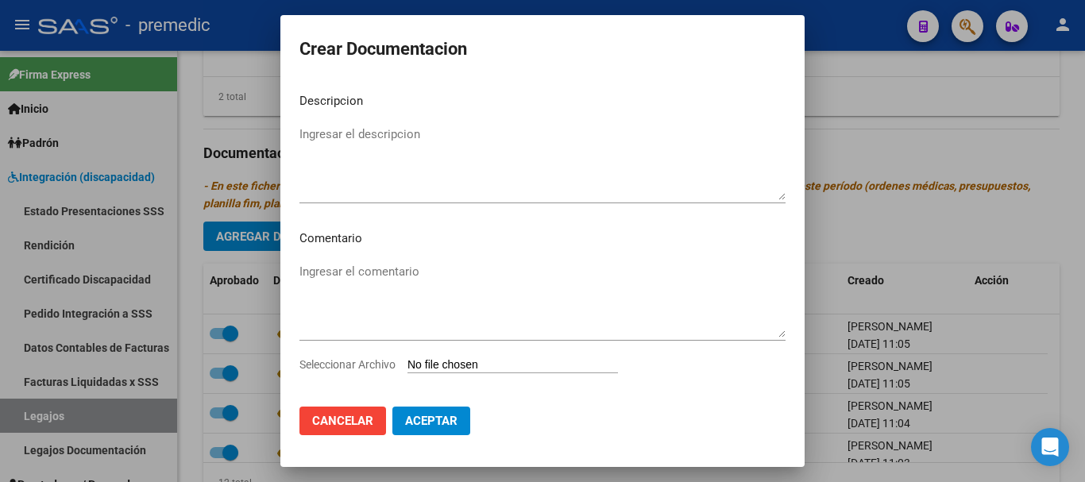
click at [423, 363] on input "Seleccionar Archivo" at bounding box center [513, 365] width 211 height 15
type input "C:\fakepath\1- INFORME.pdf"
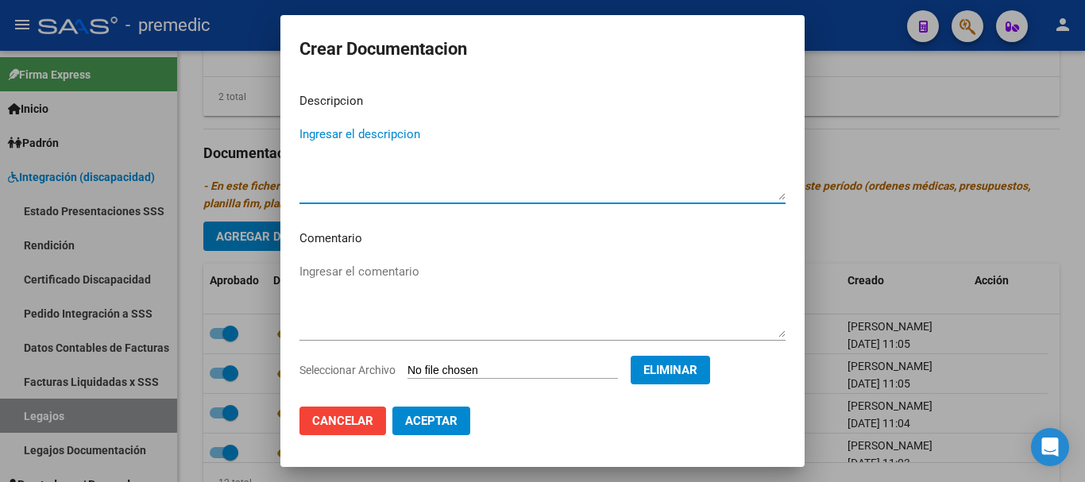
click at [527, 152] on textarea "Ingresar el descripcion" at bounding box center [542, 163] width 486 height 75
type textarea "INFORME MST"
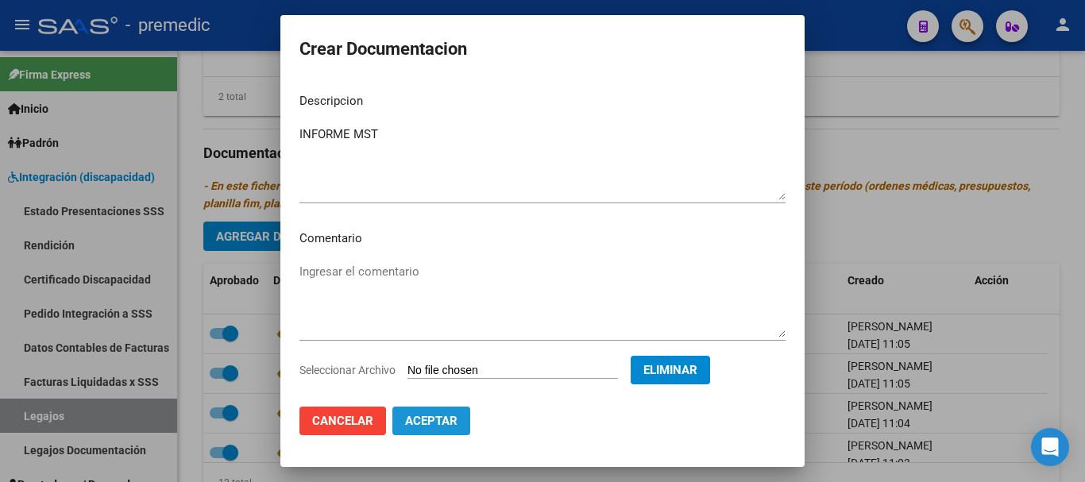
click at [421, 423] on span "Aceptar" at bounding box center [431, 421] width 52 height 14
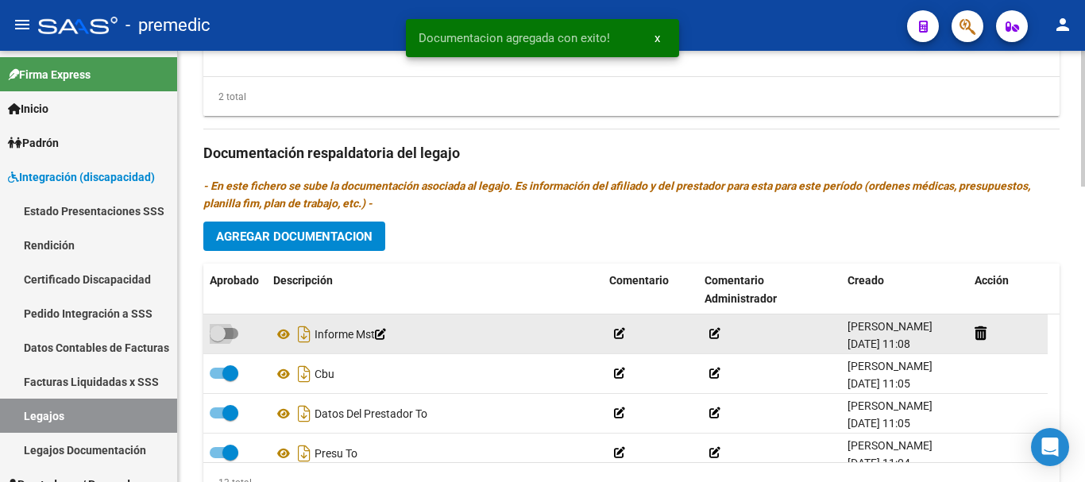
click at [235, 338] on span at bounding box center [224, 333] width 29 height 11
click at [218, 339] on input "checkbox" at bounding box center [217, 339] width 1 height 1
checkbox input "true"
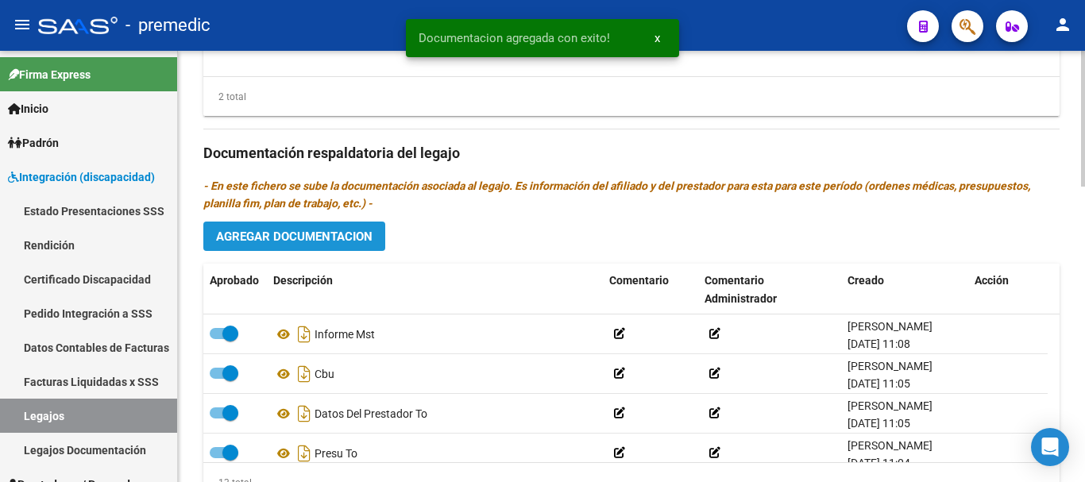
click at [319, 246] on button "Agregar Documentacion" at bounding box center [294, 236] width 182 height 29
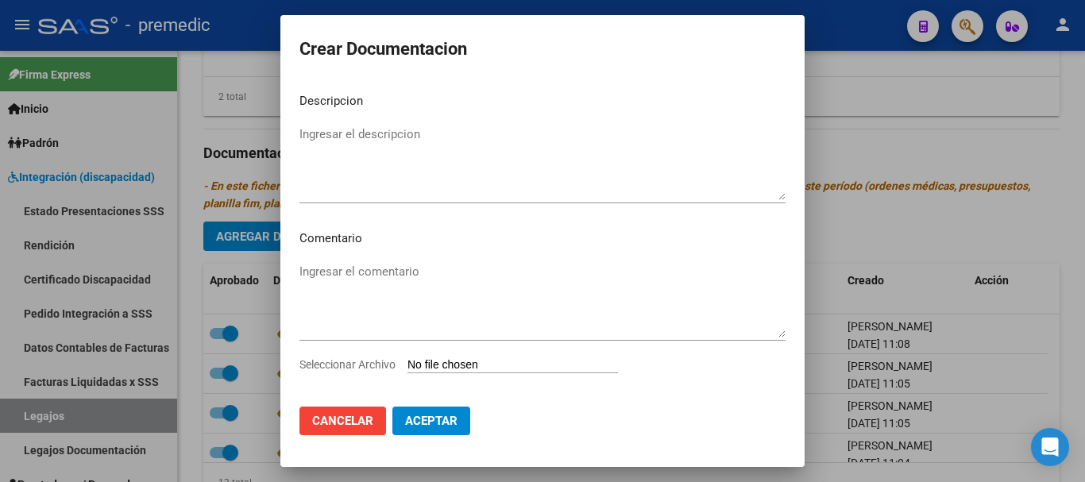
click at [422, 358] on input "Seleccionar Archivo" at bounding box center [513, 365] width 211 height 15
type input "C:\fakepath\2- PLAN.pdf"
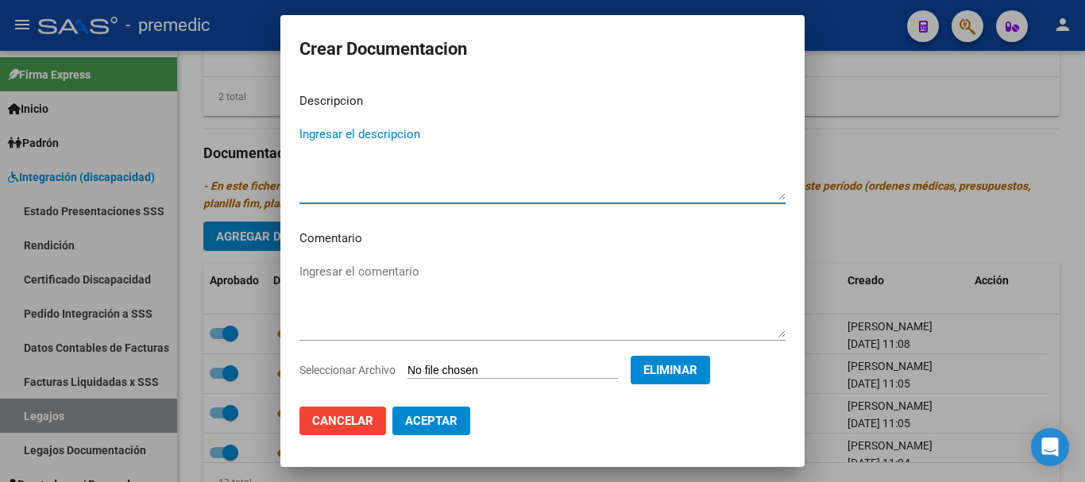
click at [575, 149] on textarea "Ingresar el descripcion" at bounding box center [542, 163] width 486 height 75
type textarea "PLAN MST"
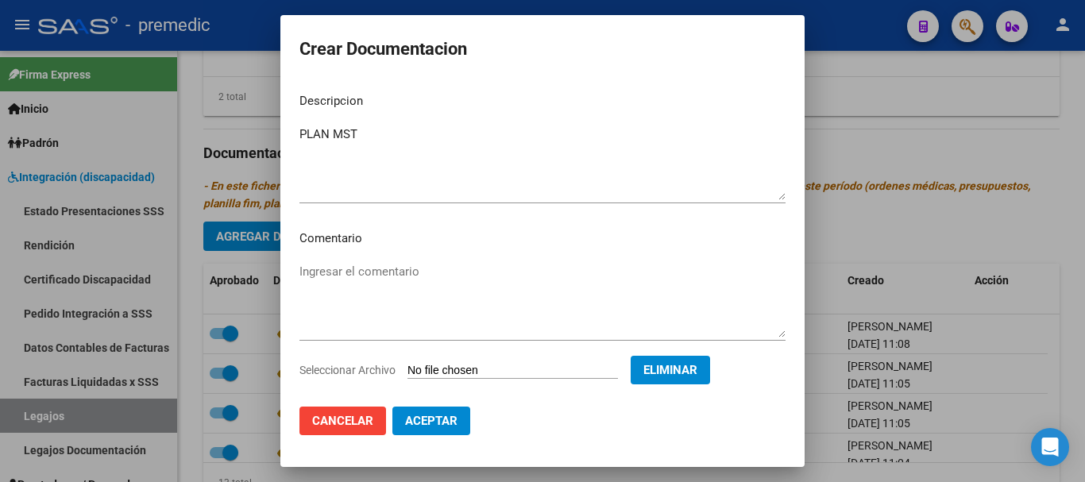
click at [434, 401] on mat-dialog-actions "Cancelar Aceptar" at bounding box center [542, 421] width 486 height 54
click at [431, 408] on button "Aceptar" at bounding box center [431, 421] width 78 height 29
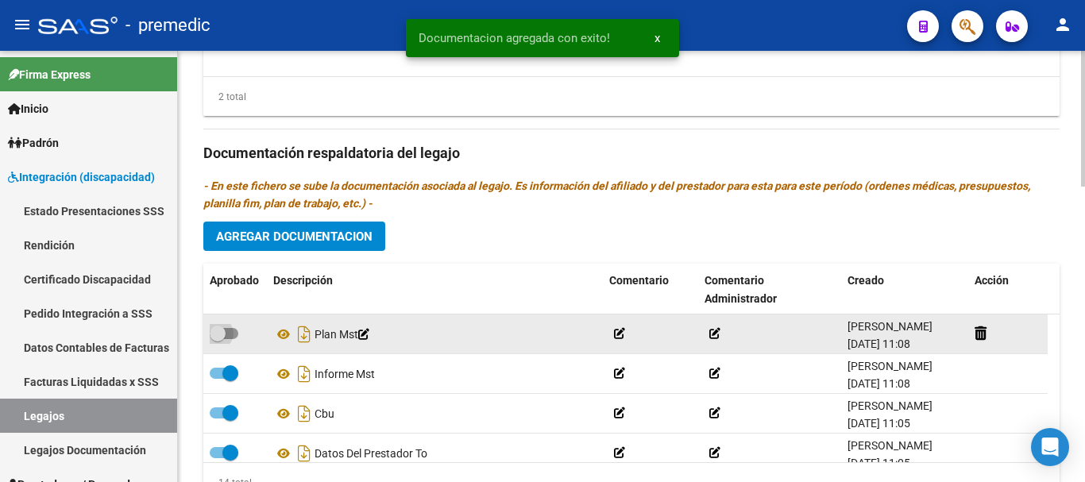
click at [230, 332] on span at bounding box center [224, 333] width 29 height 11
click at [218, 339] on input "checkbox" at bounding box center [217, 339] width 1 height 1
checkbox input "true"
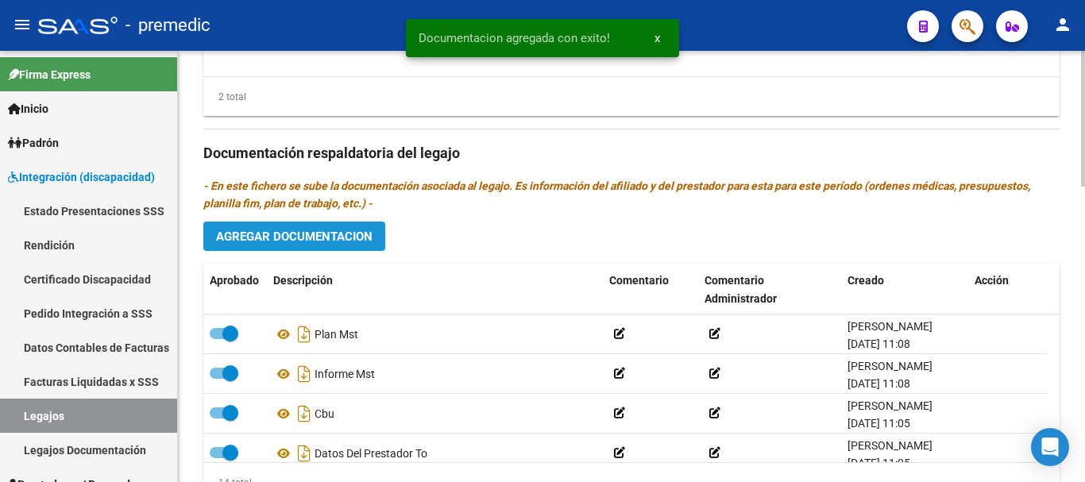
click at [357, 243] on span "Agregar Documentacion" at bounding box center [294, 237] width 156 height 14
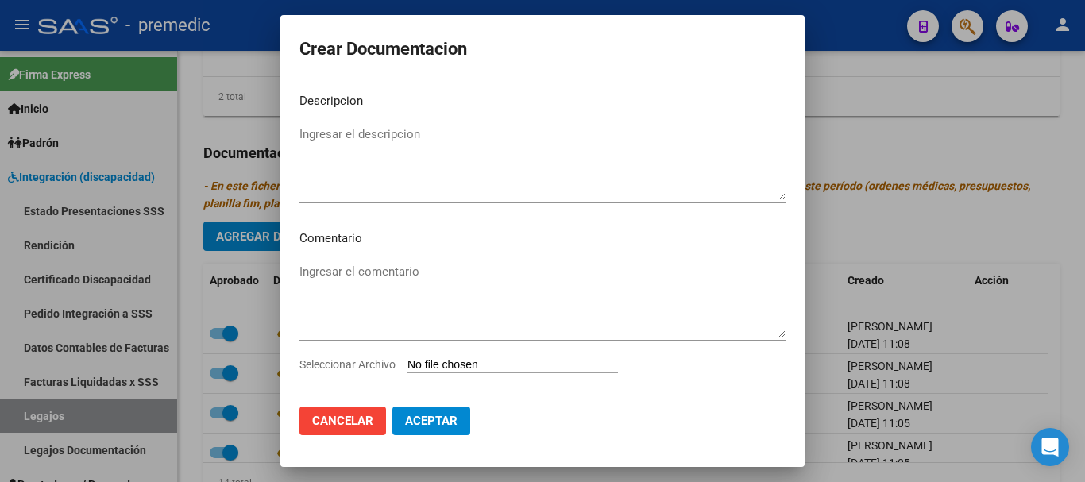
click at [439, 365] on input "Seleccionar Archivo" at bounding box center [513, 365] width 211 height 15
type input "C:\fakepath\3- PRESUPUESTO.pdf"
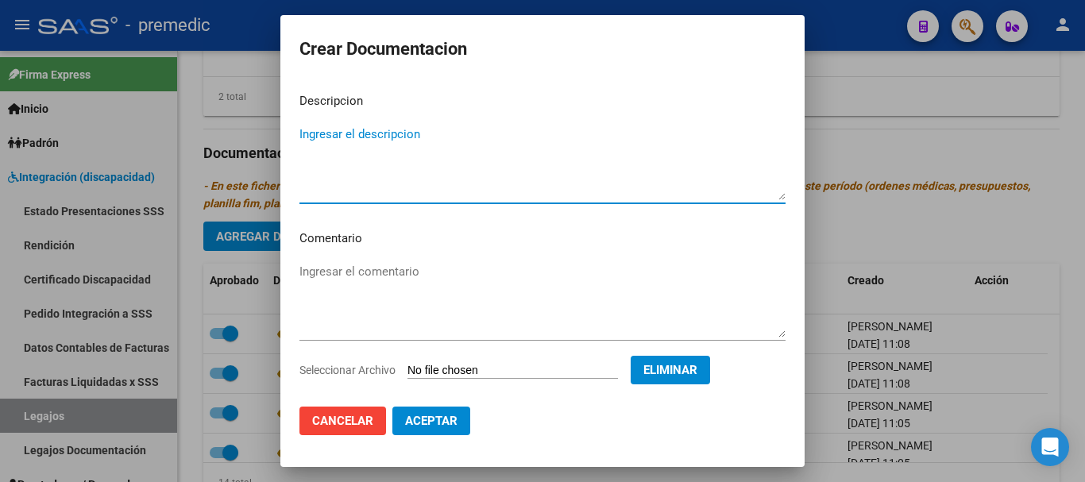
click at [669, 182] on textarea "Ingresar el descripcion" at bounding box center [542, 163] width 486 height 75
type textarea "PRESU MST"
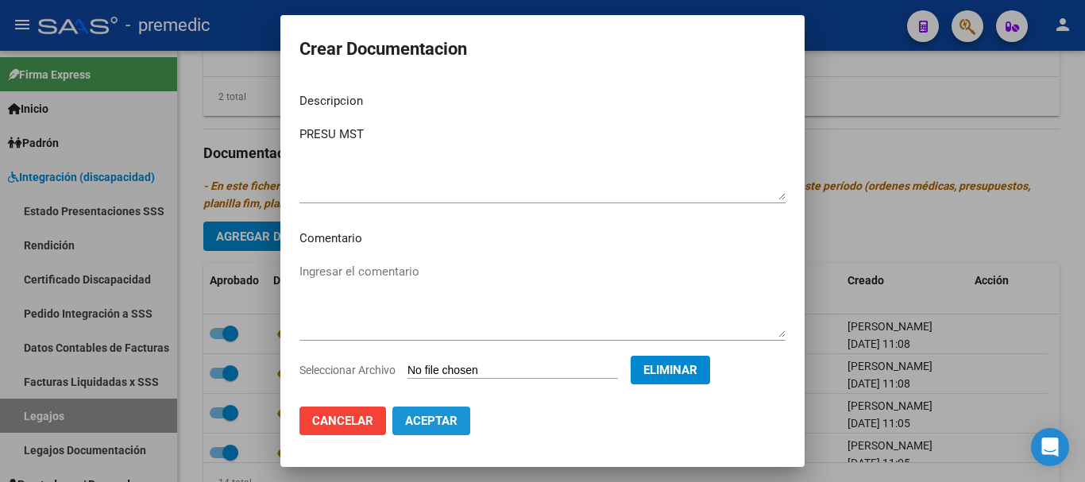
click at [462, 415] on button "Aceptar" at bounding box center [431, 421] width 78 height 29
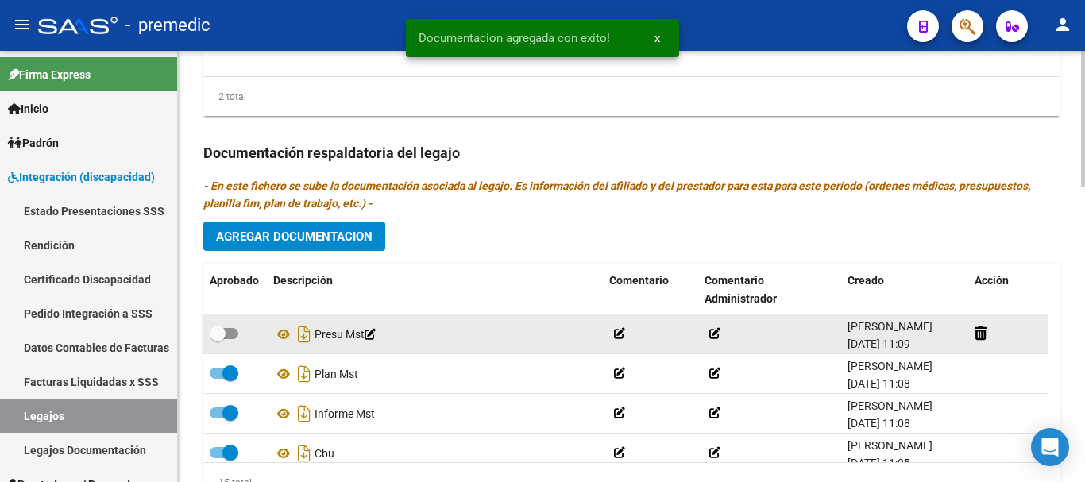
click at [238, 338] on div at bounding box center [235, 334] width 51 height 21
click at [238, 338] on label at bounding box center [224, 333] width 29 height 19
click at [218, 339] on input "checkbox" at bounding box center [217, 339] width 1 height 1
checkbox input "true"
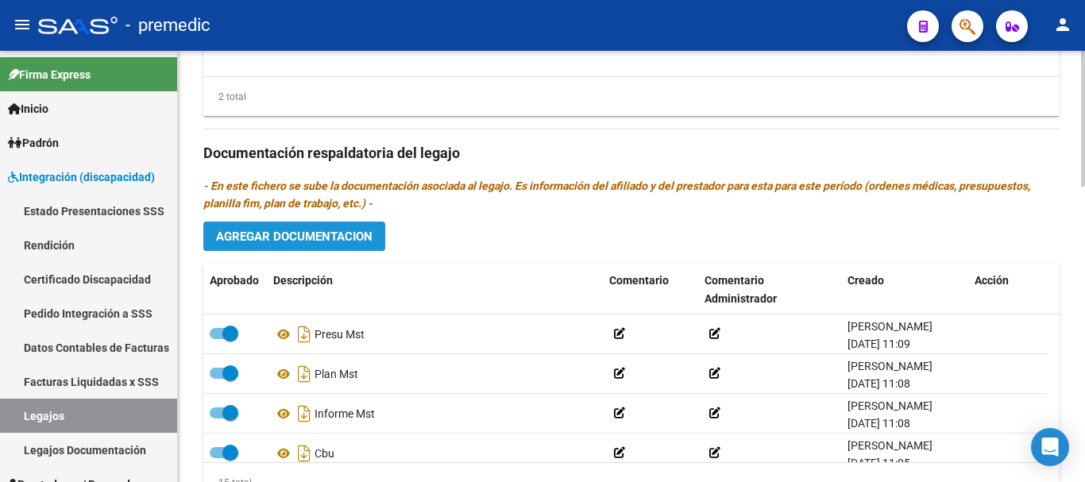
click at [337, 247] on button "Agregar Documentacion" at bounding box center [294, 236] width 182 height 29
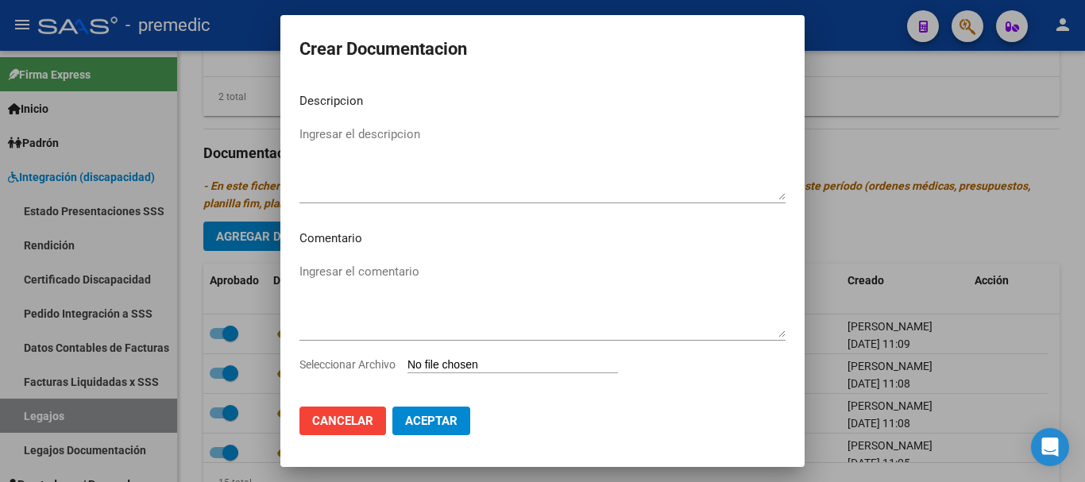
click at [415, 360] on input "Seleccionar Archivo" at bounding box center [513, 365] width 211 height 15
click at [346, 426] on span "Cancelar" at bounding box center [342, 421] width 61 height 14
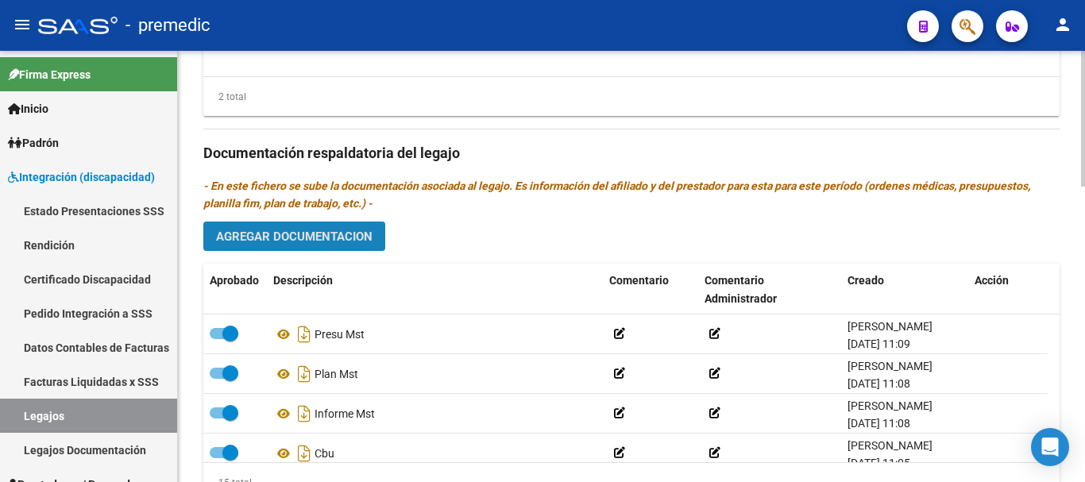
click at [346, 233] on span "Agregar Documentacion" at bounding box center [294, 237] width 156 height 14
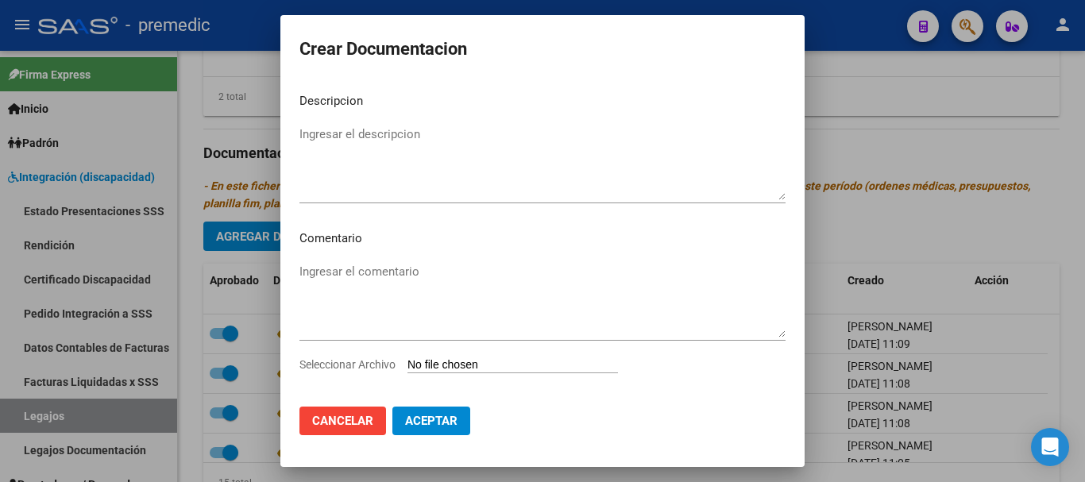
click at [435, 365] on input "Seleccionar Archivo" at bounding box center [513, 365] width 211 height 15
type input "C:\fakepath\4- DATOS DE PRESTADOR.pdf"
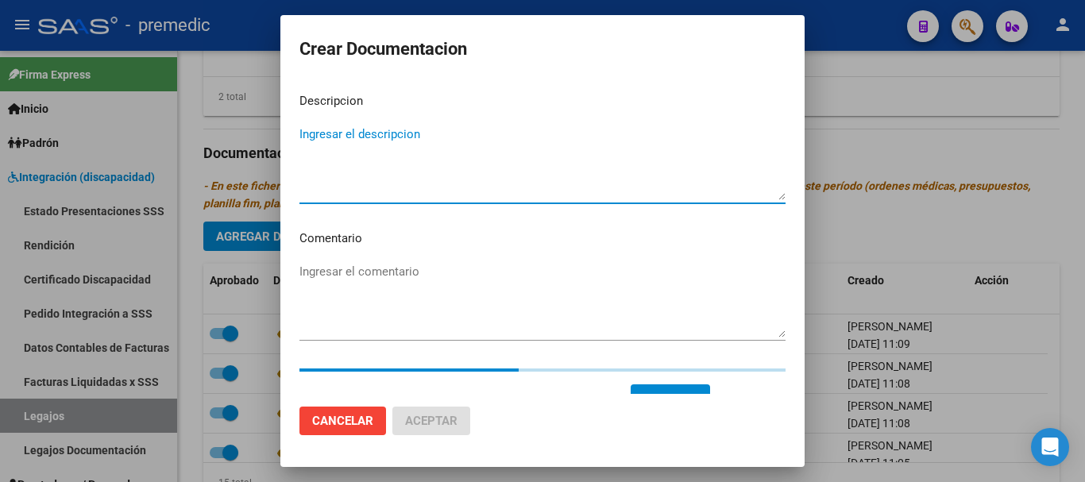
click at [639, 182] on textarea "Ingresar el descripcion" at bounding box center [542, 163] width 486 height 75
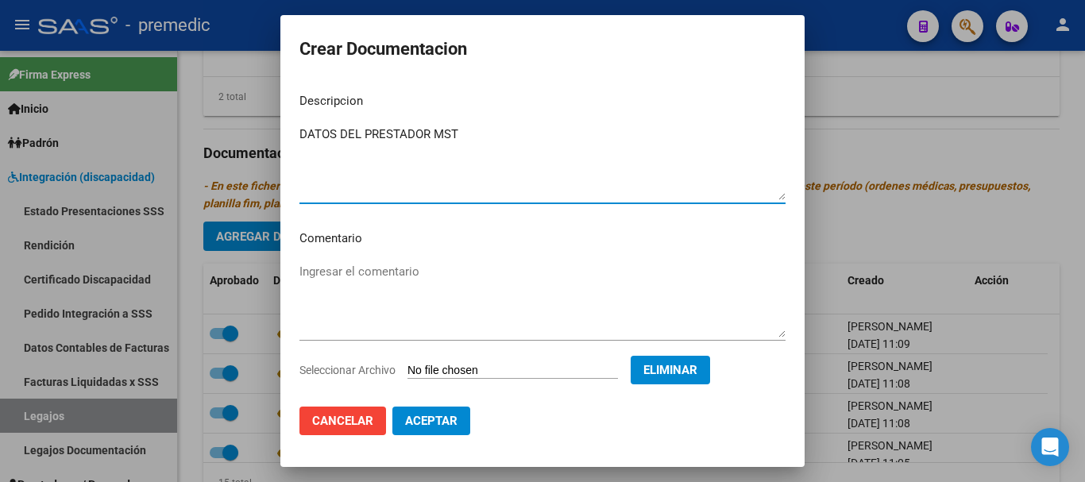
type textarea "DATOS DEL PRESTADOR MST"
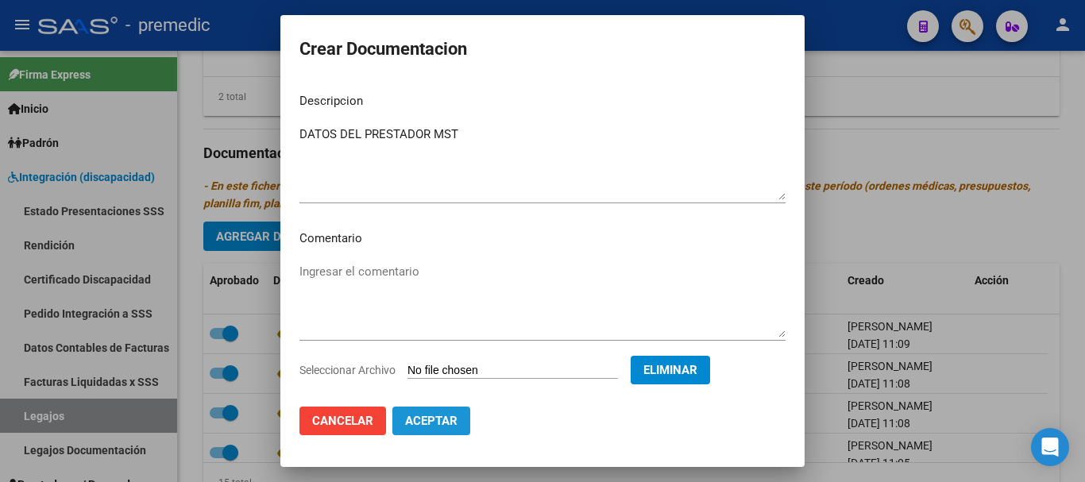
click at [442, 414] on span "Aceptar" at bounding box center [431, 421] width 52 height 14
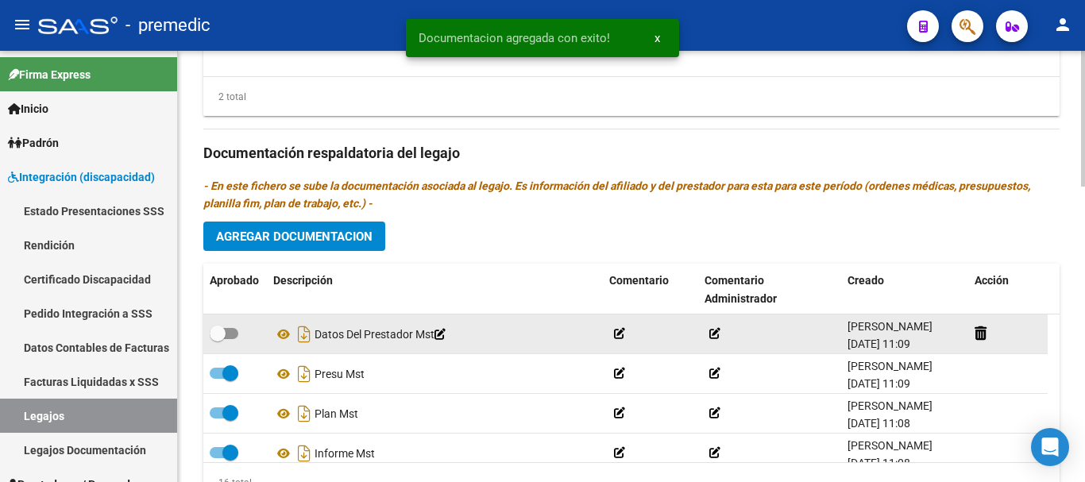
click at [239, 330] on div at bounding box center [235, 334] width 51 height 21
click at [238, 331] on span at bounding box center [224, 333] width 29 height 11
click at [218, 339] on input "checkbox" at bounding box center [217, 339] width 1 height 1
checkbox input "true"
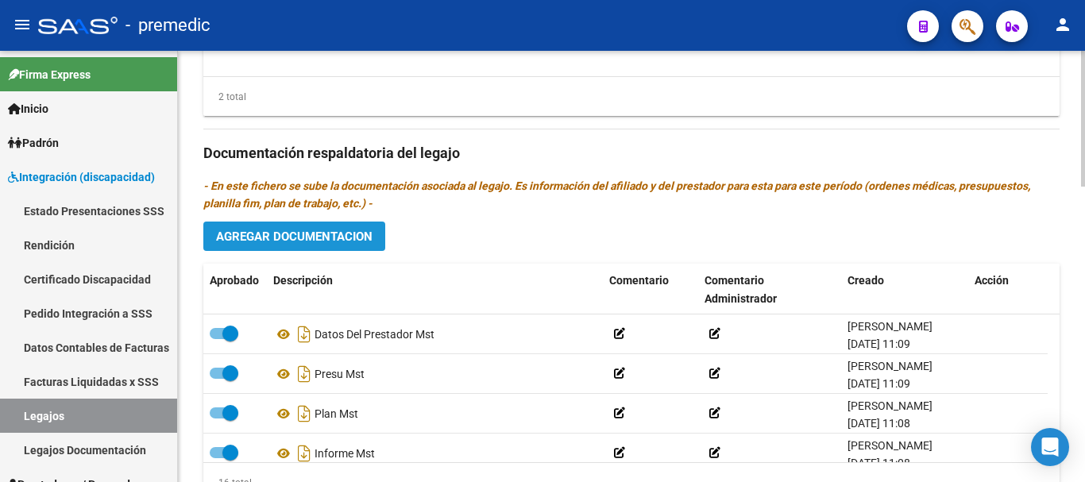
click at [350, 242] on span "Agregar Documentacion" at bounding box center [294, 237] width 156 height 14
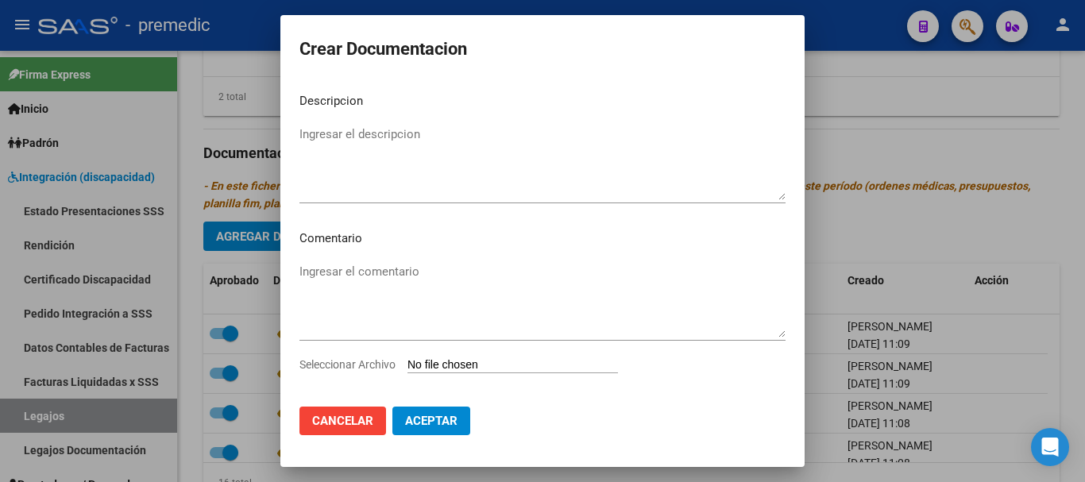
click at [416, 360] on input "Seleccionar Archivo" at bounding box center [513, 365] width 211 height 15
type input "C:\fakepath\5- CBU.pdf"
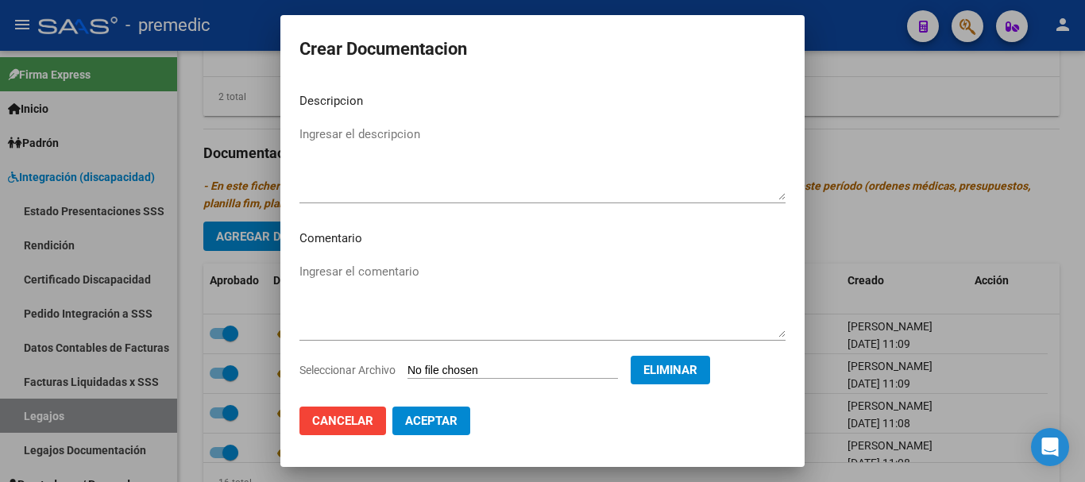
click at [524, 150] on textarea "Ingresar el descripcion" at bounding box center [542, 163] width 486 height 75
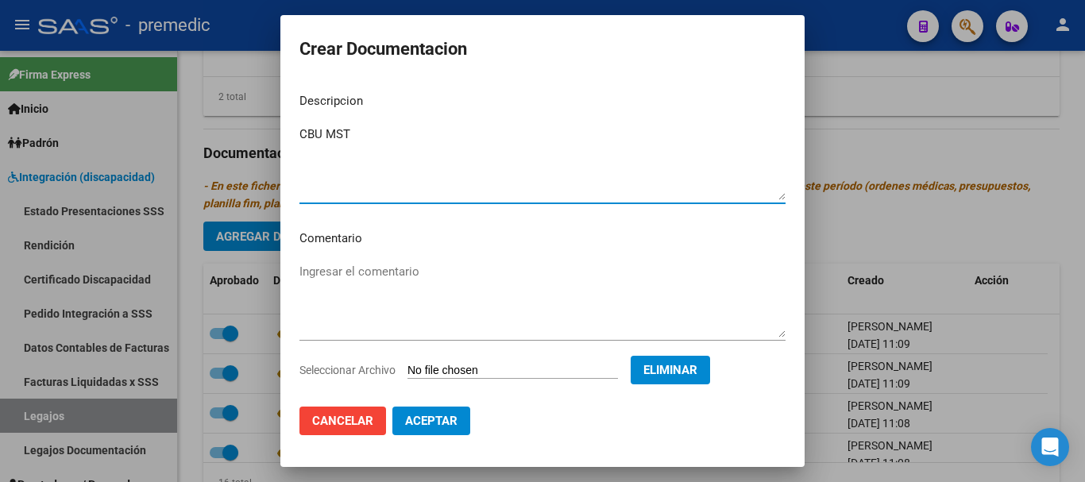
type textarea "CBU MST"
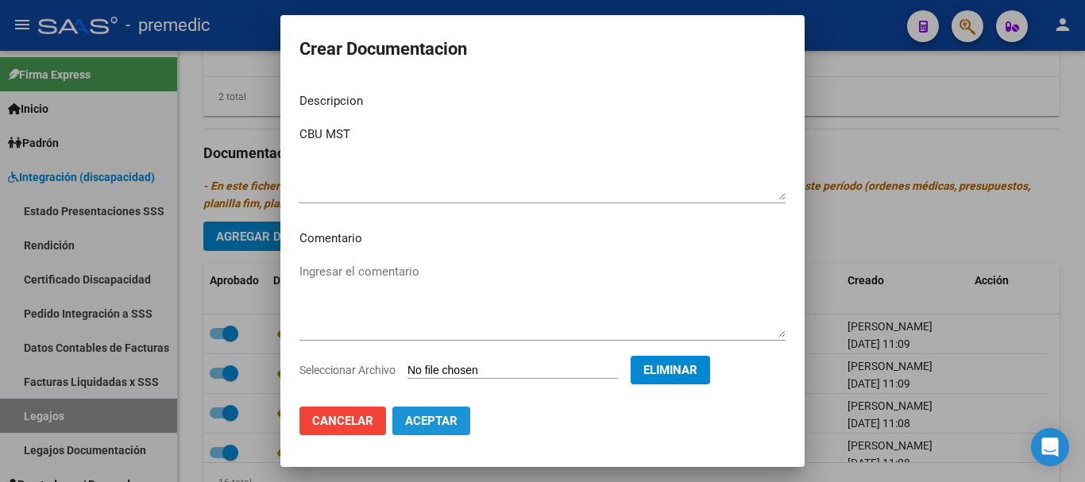
click at [427, 422] on span "Aceptar" at bounding box center [431, 421] width 52 height 14
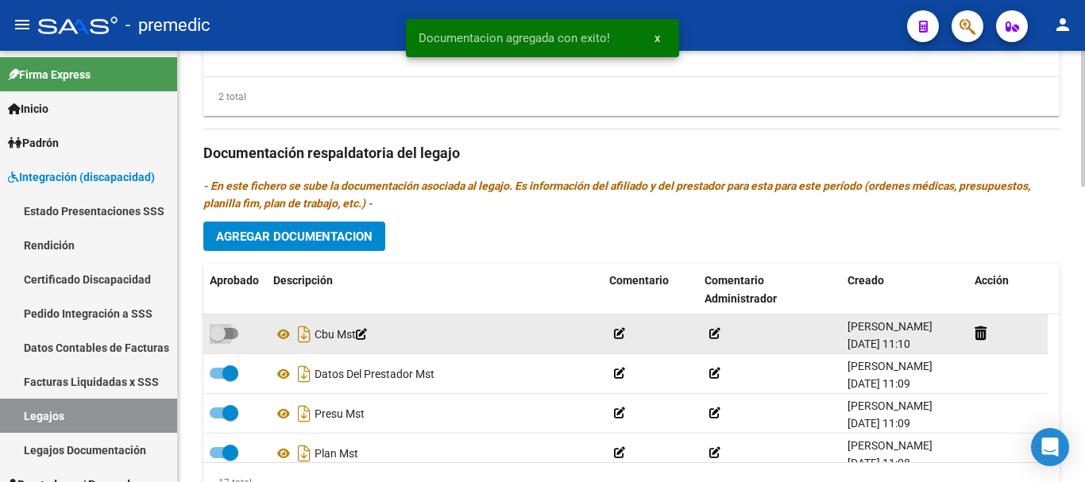
click at [230, 333] on span at bounding box center [224, 333] width 29 height 11
click at [218, 339] on input "checkbox" at bounding box center [217, 339] width 1 height 1
checkbox input "true"
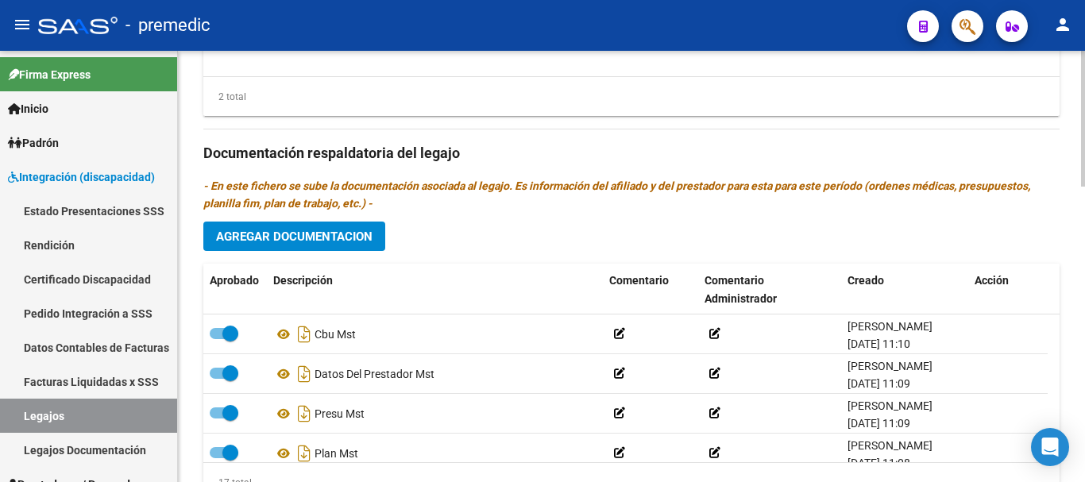
scroll to position [431, 0]
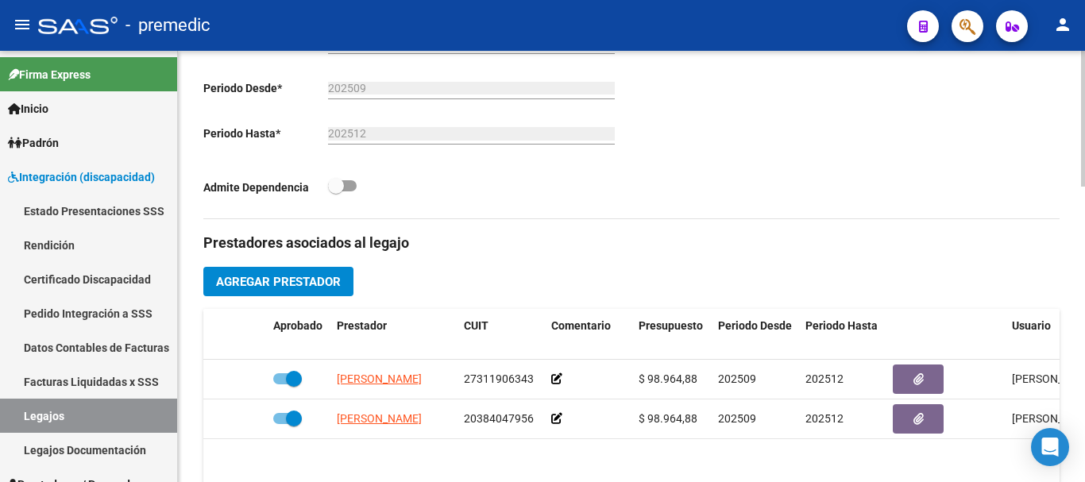
click at [1084, 248] on div at bounding box center [1083, 266] width 4 height 431
click at [346, 279] on button "Agregar Prestador" at bounding box center [278, 281] width 150 height 29
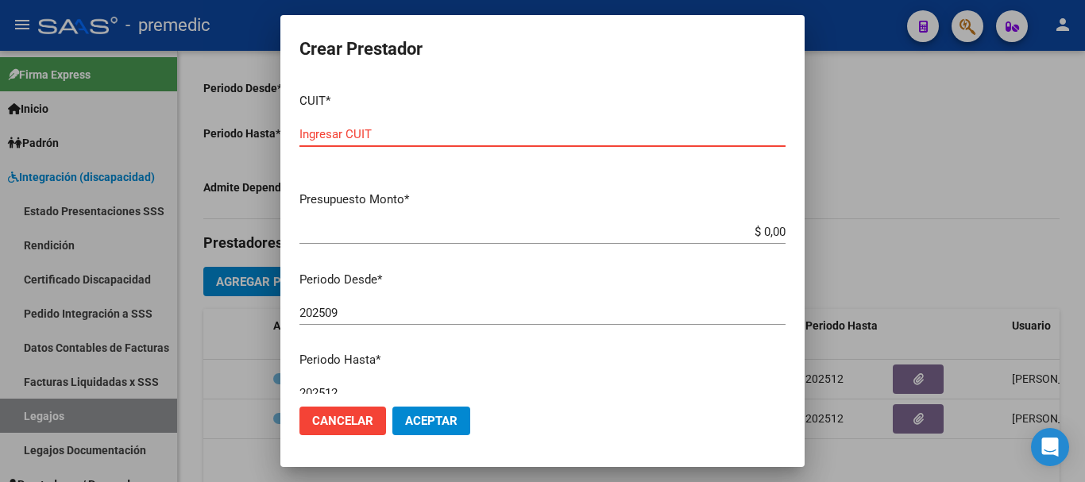
paste input "27-12917214-8"
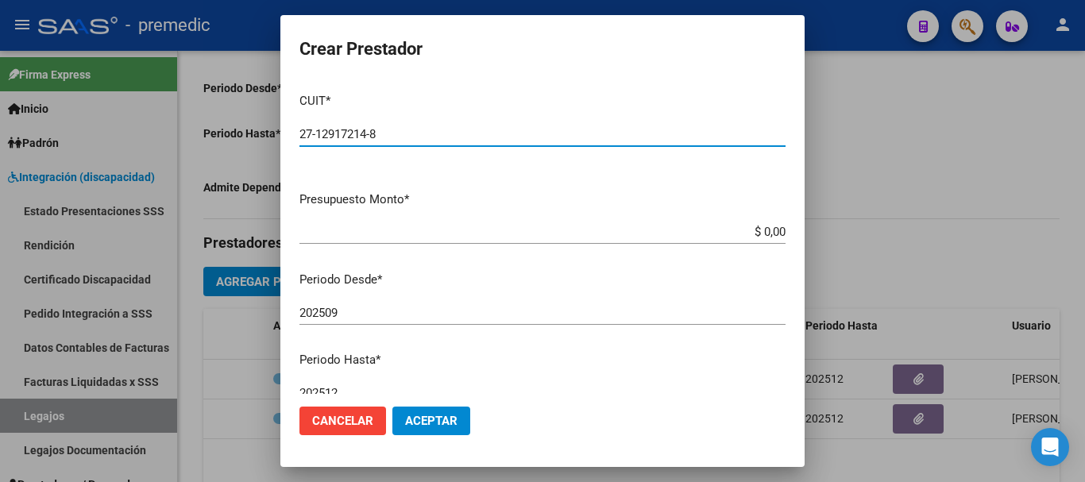
type input "27-12917214-8"
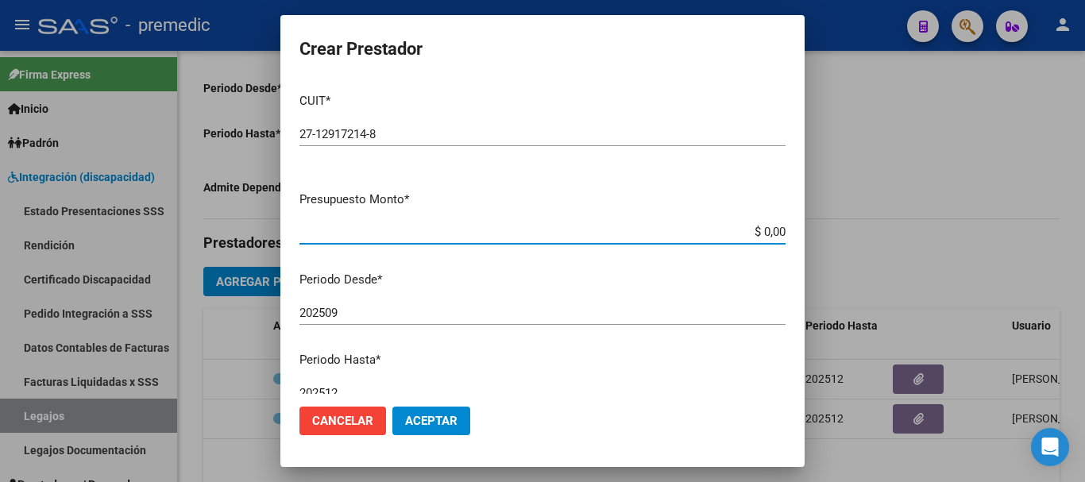
click at [756, 236] on input "$ 0,00" at bounding box center [542, 232] width 486 height 14
paste input "98964.88"
type input "$ 98.964,88"
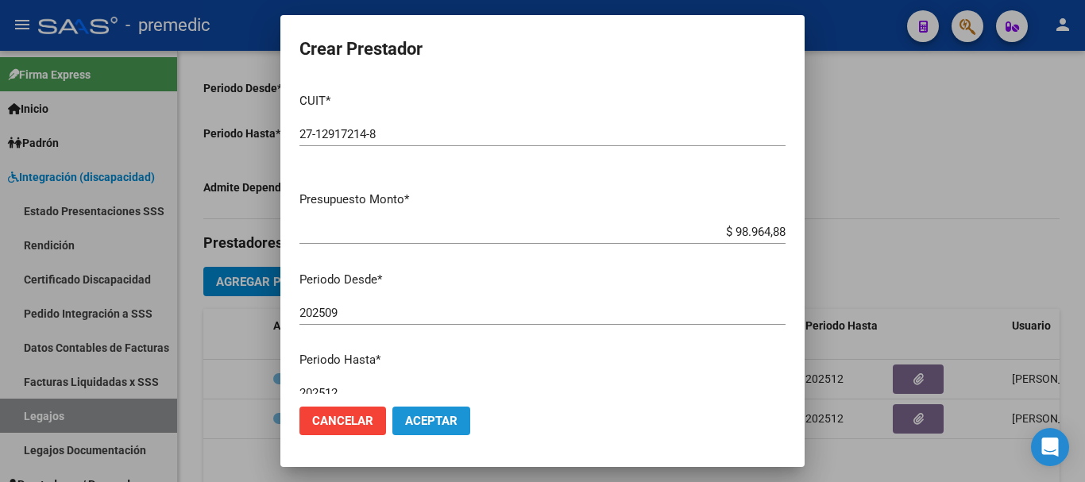
click at [410, 409] on button "Aceptar" at bounding box center [431, 421] width 78 height 29
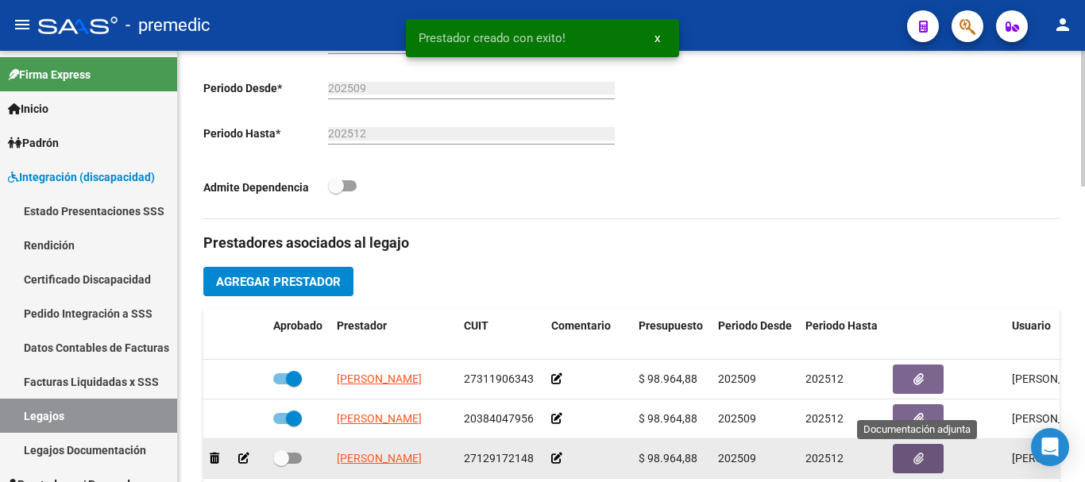
click at [909, 462] on button "button" at bounding box center [918, 458] width 51 height 29
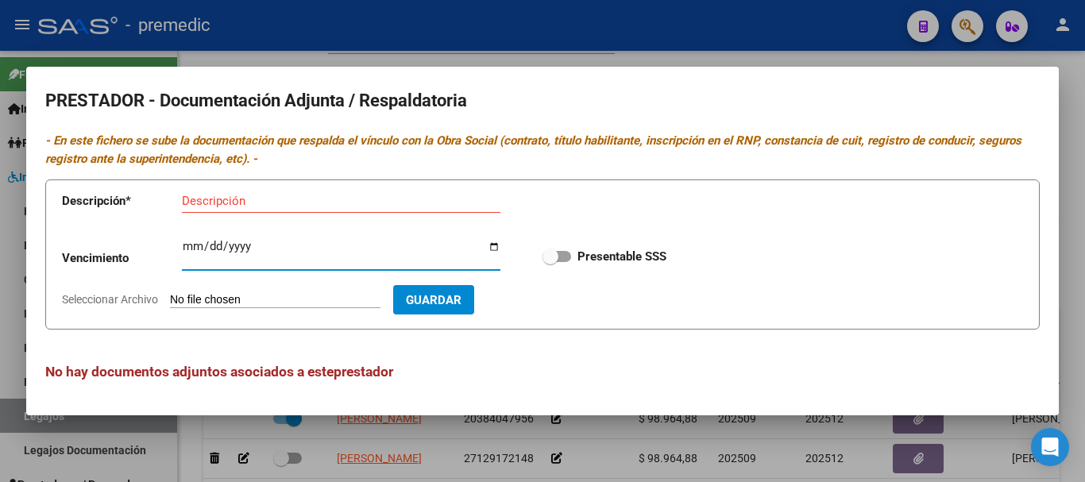
click at [239, 247] on input "Ingresar vencimiento" at bounding box center [341, 252] width 319 height 25
click at [392, 205] on input "Descripción" at bounding box center [341, 201] width 319 height 14
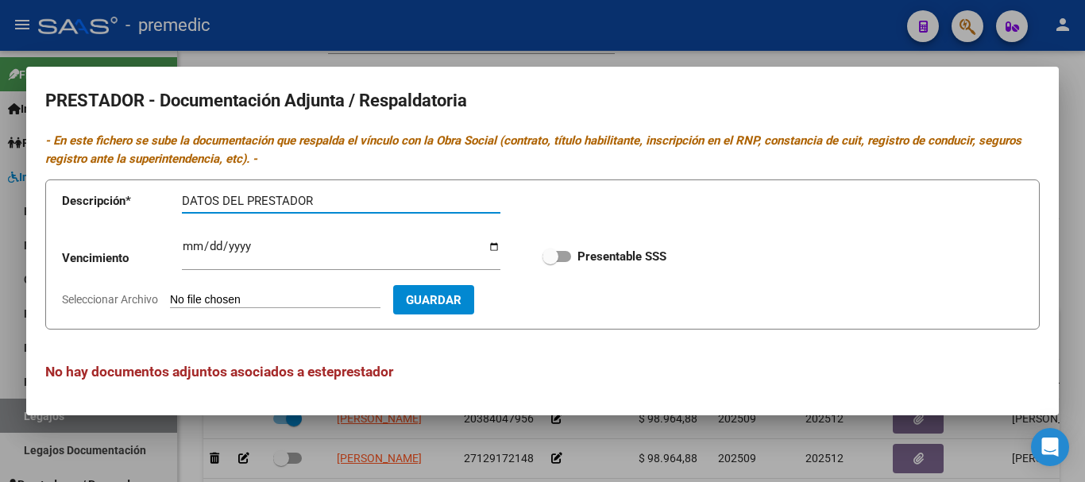
type input "DATOS DEL PRESTADOR"
click at [218, 307] on input "Seleccionar Archivo" at bounding box center [275, 300] width 211 height 15
type input "C:\fakepath\1- INFORME.pdf"
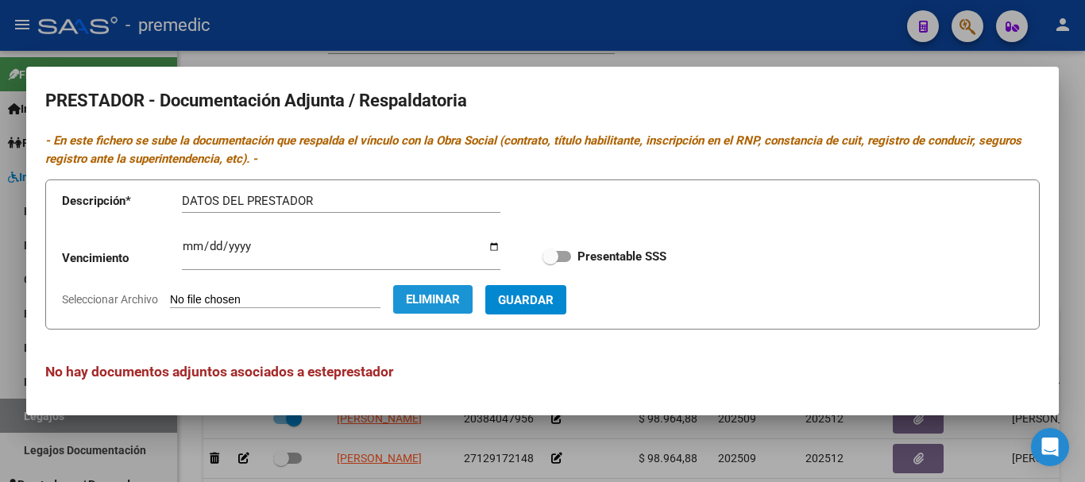
click at [436, 309] on button "Eliminar" at bounding box center [432, 299] width 79 height 29
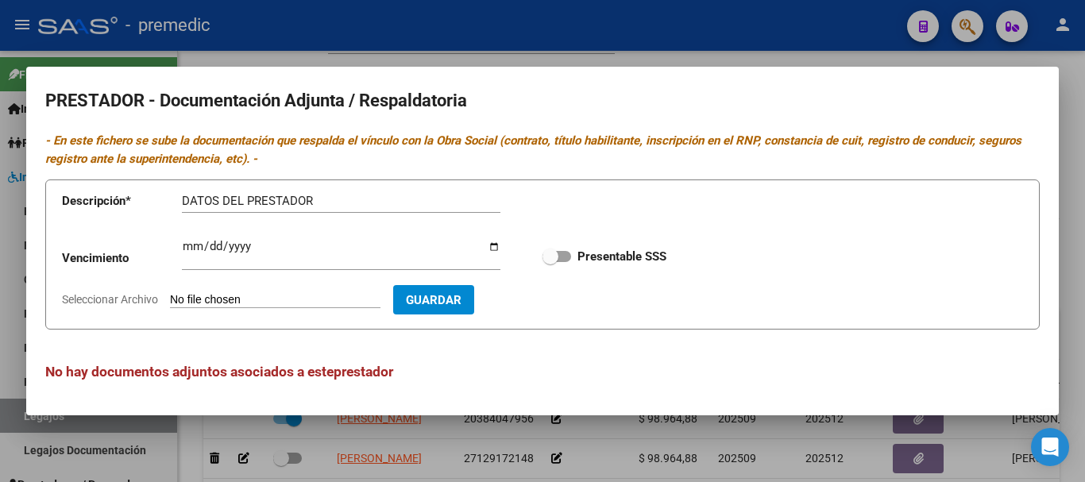
click at [295, 296] on input "Seleccionar Archivo" at bounding box center [275, 300] width 211 height 15
type input "C:\fakepath\4- DATOS DE PRESTADOR.pdf"
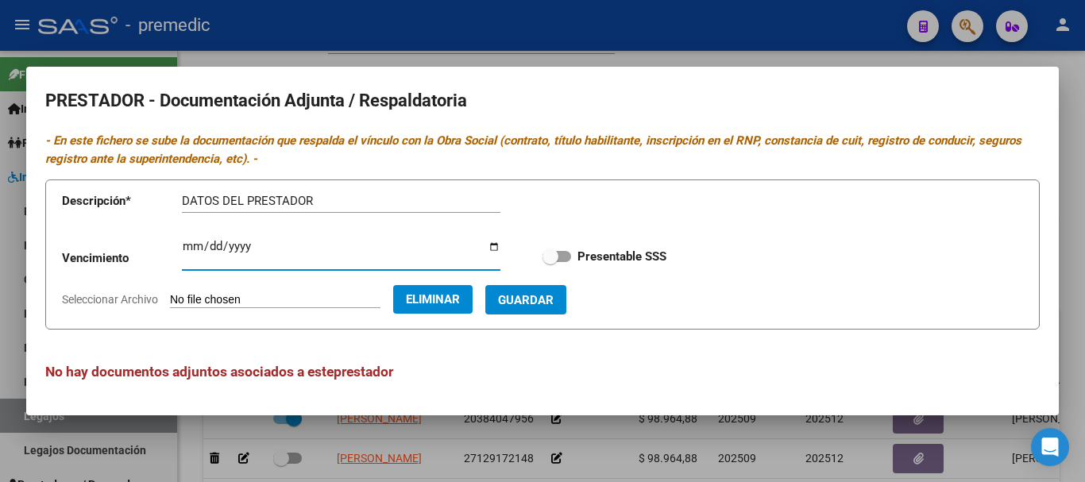
click at [195, 245] on input "Ingresar vencimiento" at bounding box center [341, 252] width 319 height 25
type input "[DATE]"
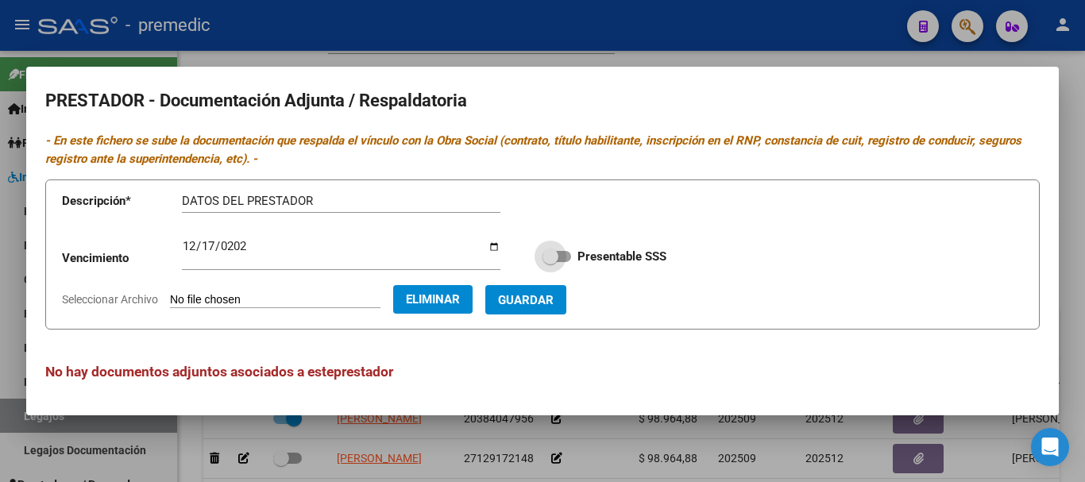
click at [560, 256] on span at bounding box center [557, 256] width 29 height 11
click at [551, 262] on input "Presentable SSS" at bounding box center [550, 262] width 1 height 1
checkbox input "true"
click at [536, 307] on button "Guardar" at bounding box center [525, 299] width 81 height 29
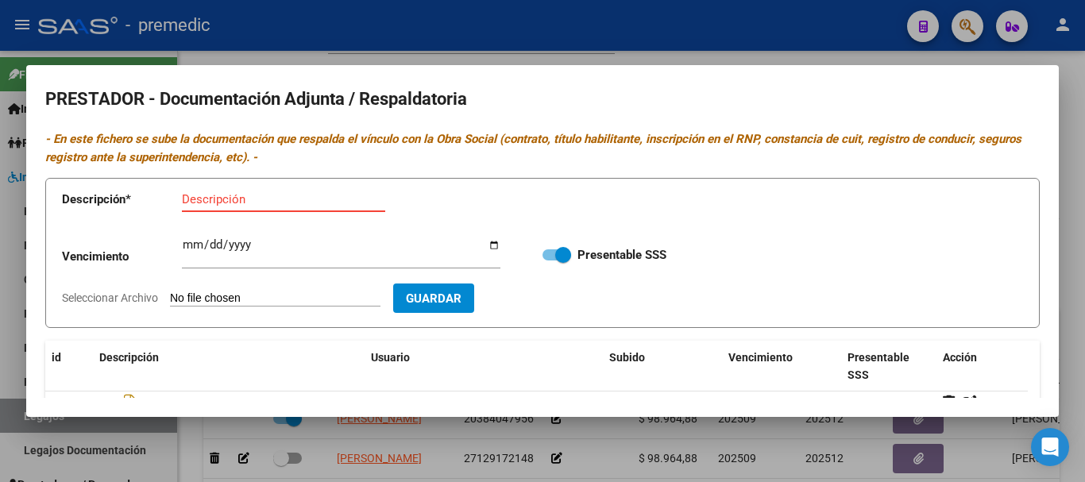
click at [311, 203] on input "Descripción" at bounding box center [283, 199] width 203 height 14
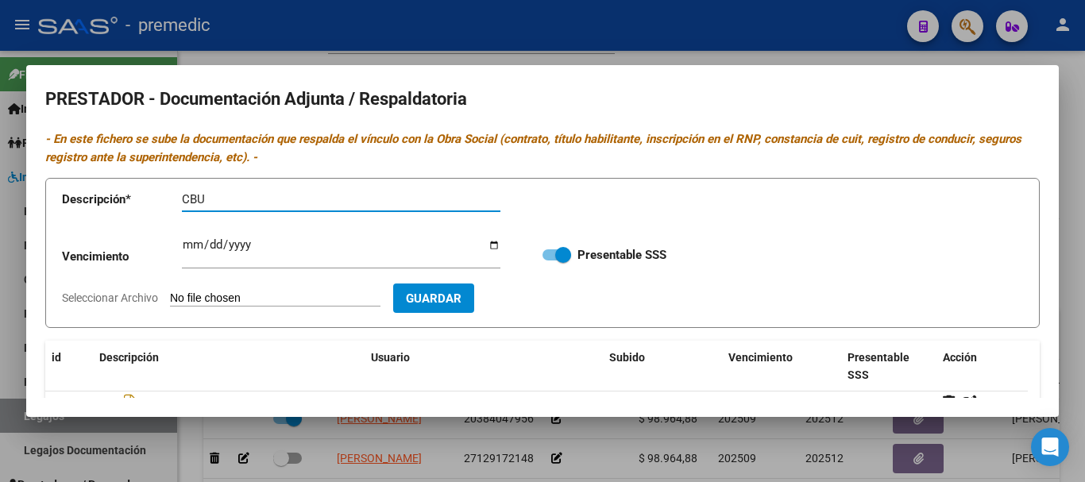
type input "CBU"
click at [260, 299] on input "Seleccionar Archivo" at bounding box center [275, 299] width 211 height 15
type input "C:\fakepath\5- CBU.pdf"
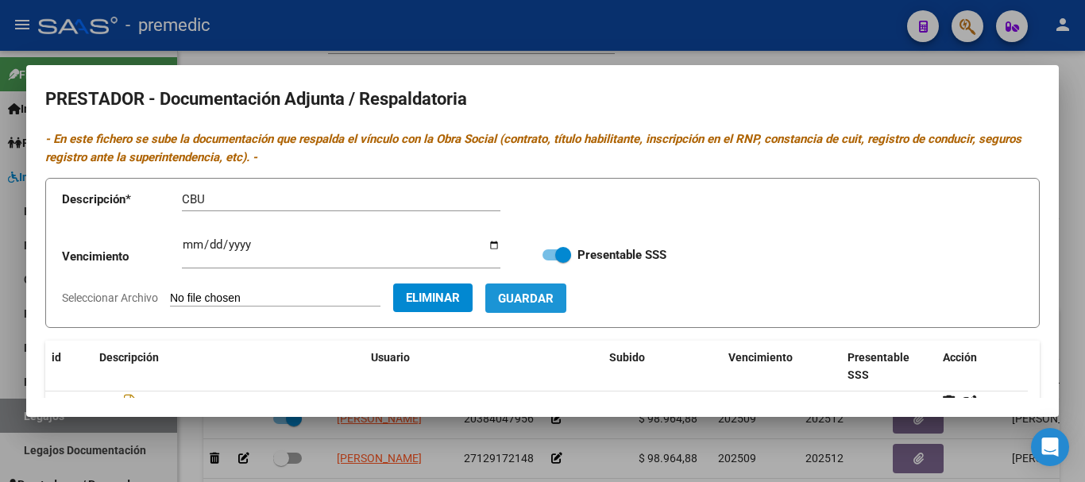
click at [554, 292] on span "Guardar" at bounding box center [526, 299] width 56 height 14
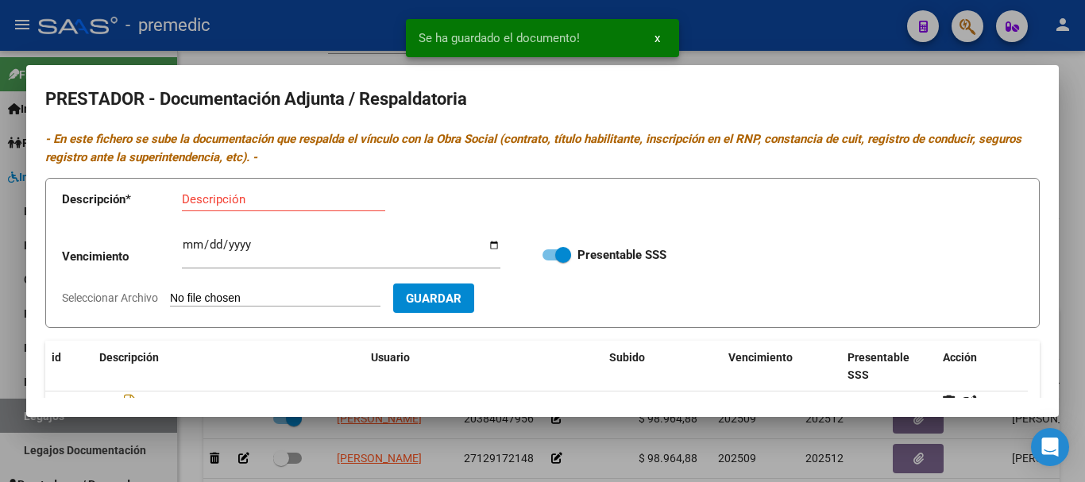
click at [1079, 133] on div at bounding box center [542, 241] width 1085 height 482
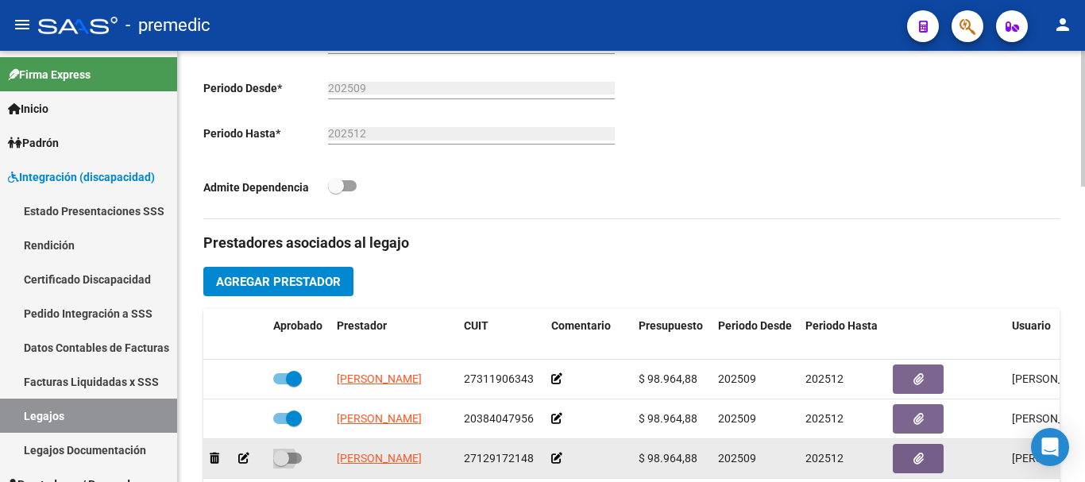
click at [292, 457] on span at bounding box center [287, 458] width 29 height 11
click at [281, 464] on input "checkbox" at bounding box center [280, 464] width 1 height 1
checkbox input "true"
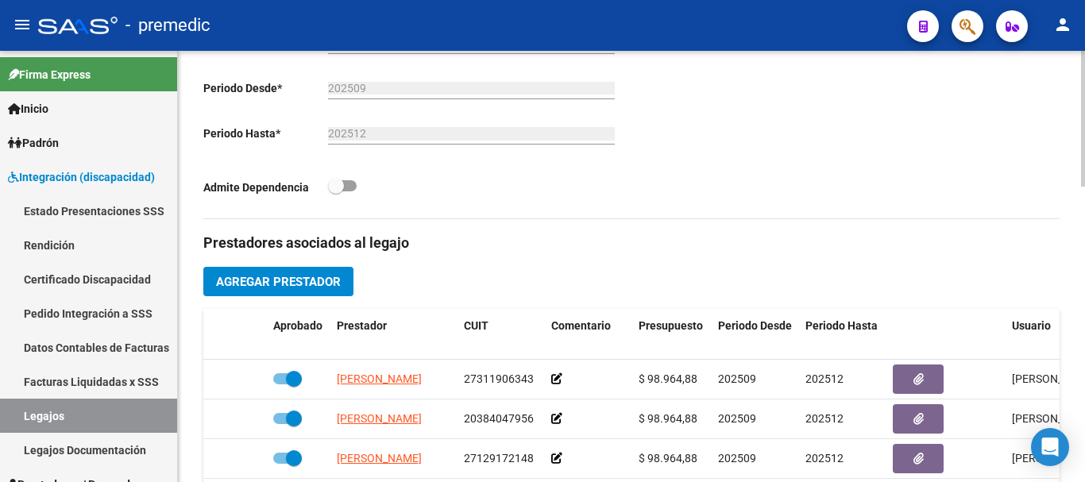
scroll to position [863, 0]
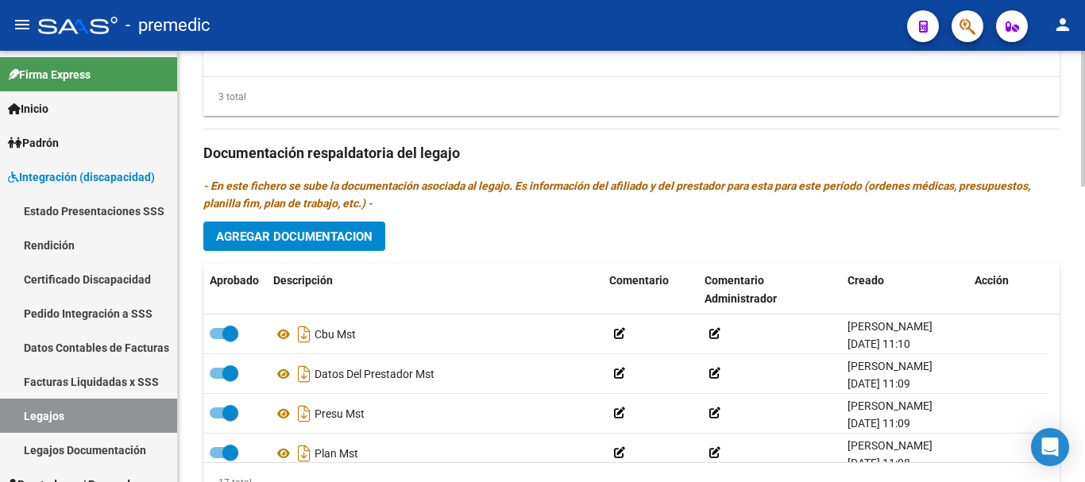
click at [1084, 389] on div at bounding box center [1083, 266] width 4 height 431
click at [278, 232] on span "Agregar Documentacion" at bounding box center [294, 237] width 156 height 14
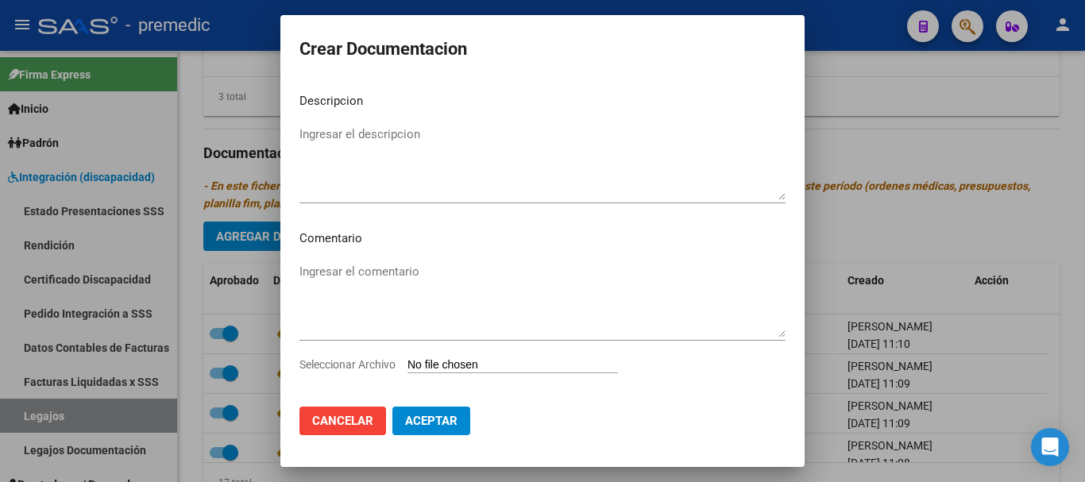
click at [431, 371] on input "Seleccionar Archivo" at bounding box center [513, 365] width 211 height 15
type input "C:\fakepath\1- INFORME.pdf"
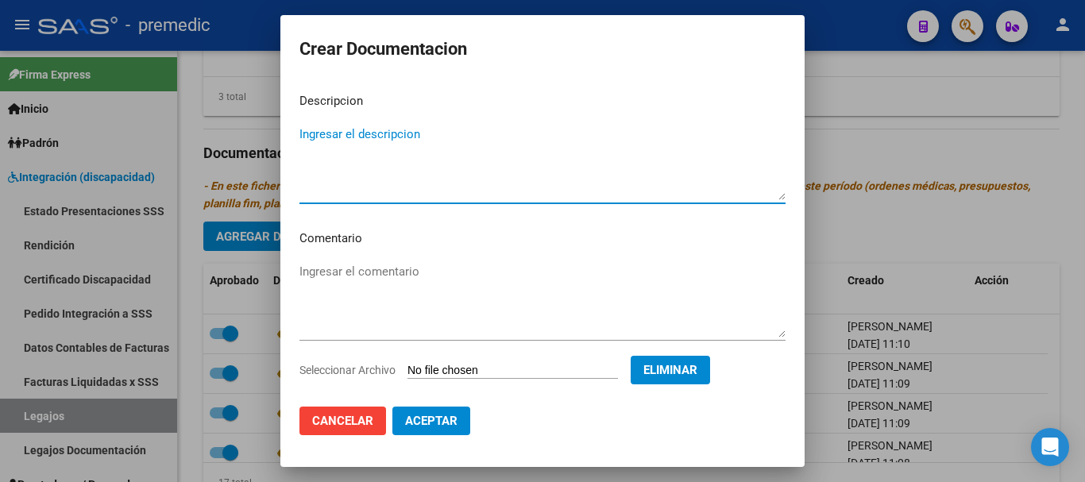
click at [556, 150] on textarea "Ingresar el descripcion" at bounding box center [542, 163] width 486 height 75
type textarea "INFORME PSI"
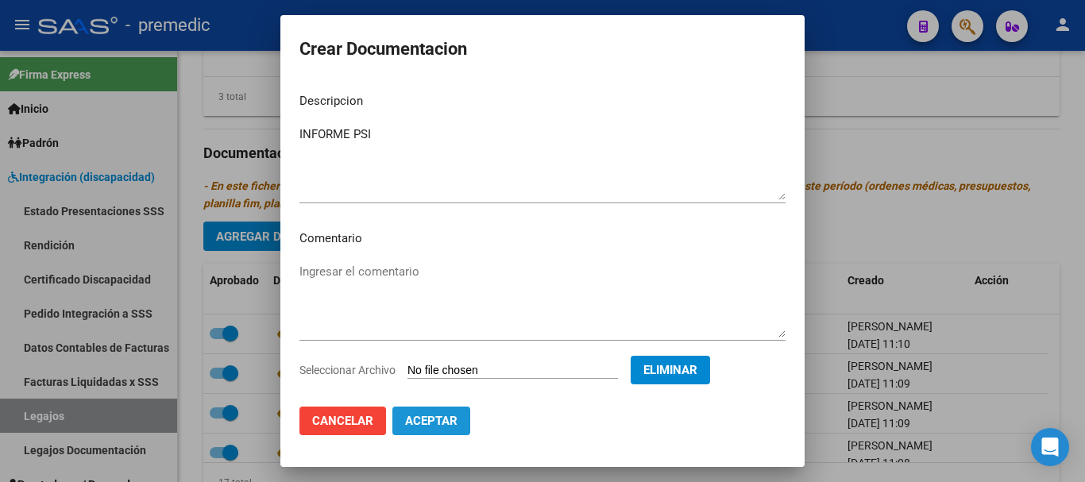
click at [456, 415] on span "Aceptar" at bounding box center [431, 421] width 52 height 14
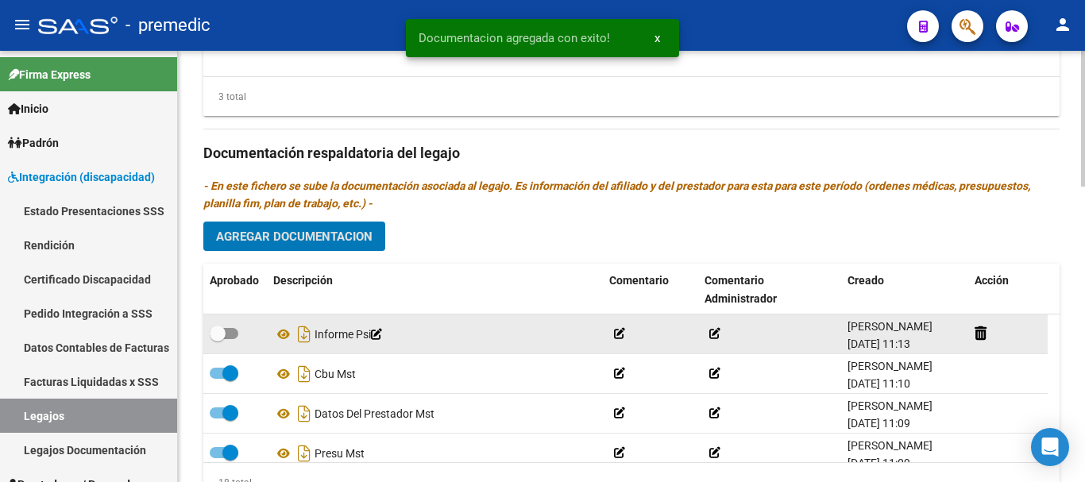
click at [239, 334] on div at bounding box center [235, 334] width 51 height 21
click at [224, 331] on span at bounding box center [218, 334] width 16 height 16
click at [218, 339] on input "checkbox" at bounding box center [217, 339] width 1 height 1
checkbox input "true"
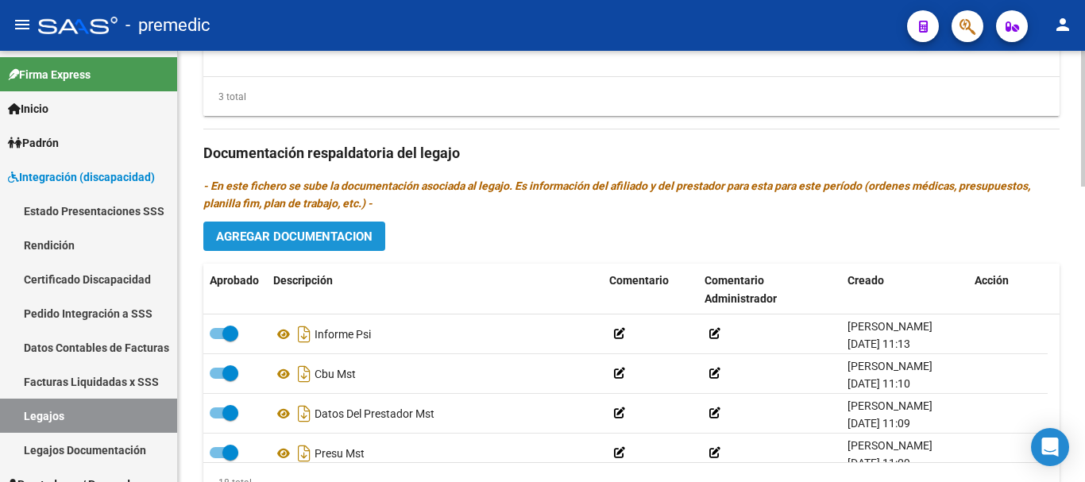
click at [323, 234] on span "Agregar Documentacion" at bounding box center [294, 237] width 156 height 14
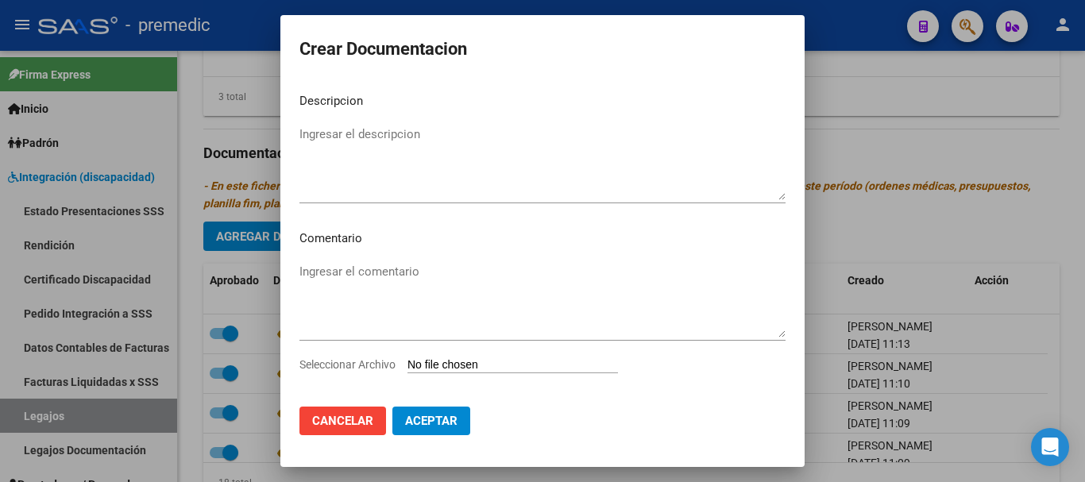
click at [433, 362] on input "Seleccionar Archivo" at bounding box center [513, 365] width 211 height 15
type input "C:\fakepath\2- PLAN.pdf"
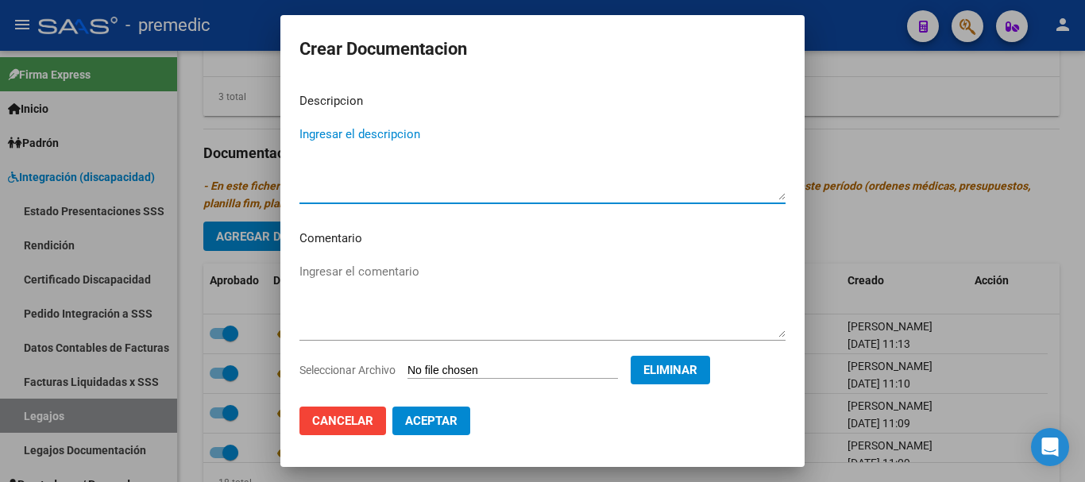
click at [579, 135] on textarea "Ingresar el descripcion" at bounding box center [542, 163] width 486 height 75
type textarea "PLAN PSI"
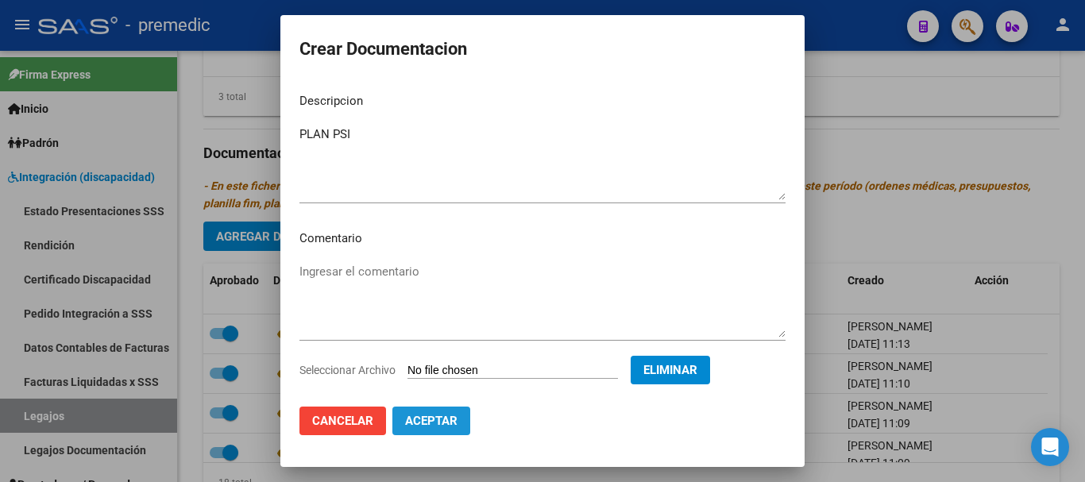
click at [451, 415] on span "Aceptar" at bounding box center [431, 421] width 52 height 14
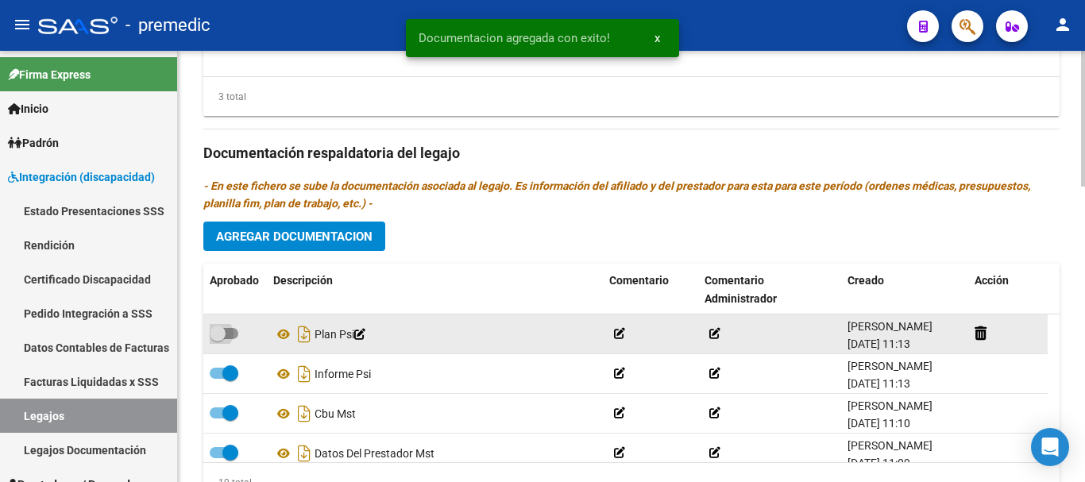
click at [232, 338] on span at bounding box center [224, 333] width 29 height 11
click at [218, 339] on input "checkbox" at bounding box center [217, 339] width 1 height 1
checkbox input "true"
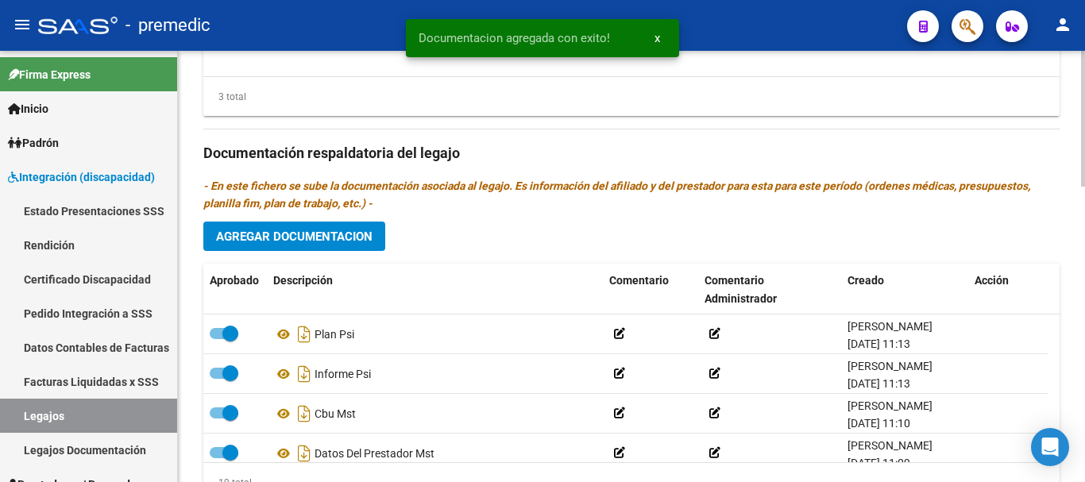
click at [329, 237] on span "Agregar Documentacion" at bounding box center [294, 237] width 156 height 14
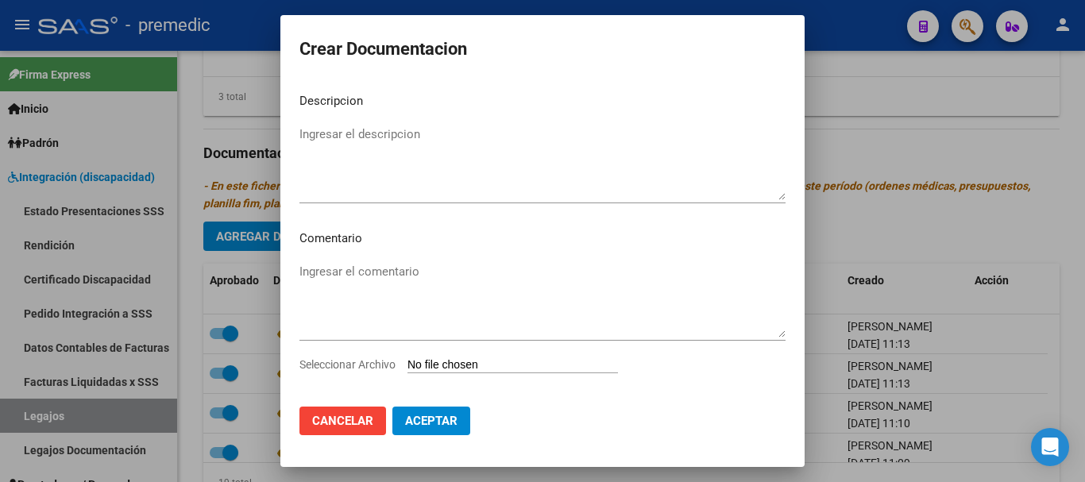
click at [435, 367] on input "Seleccionar Archivo" at bounding box center [513, 365] width 211 height 15
type input "C:\fakepath\3- PRESUPUESTO.pdf"
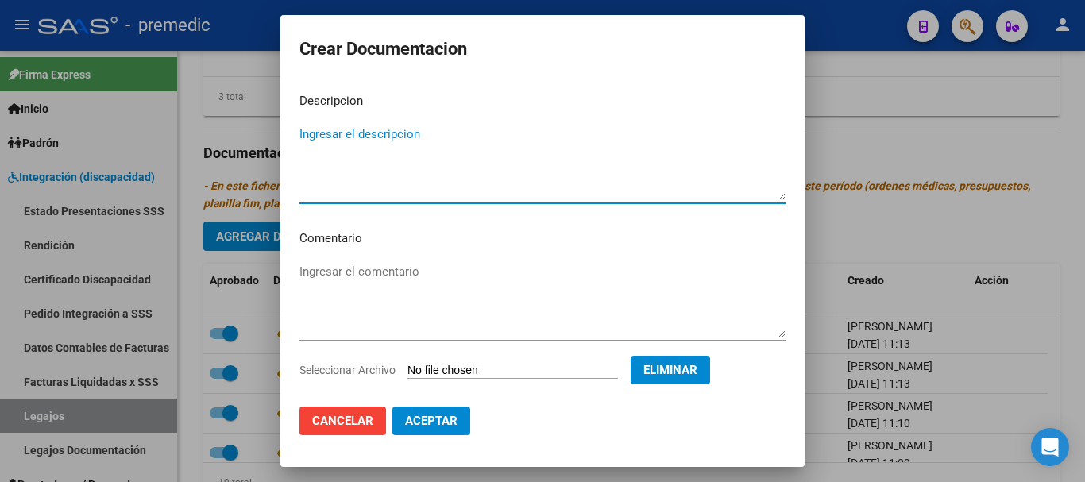
click at [589, 135] on textarea "Ingresar el descripcion" at bounding box center [542, 163] width 486 height 75
type textarea "PRESU PSI"
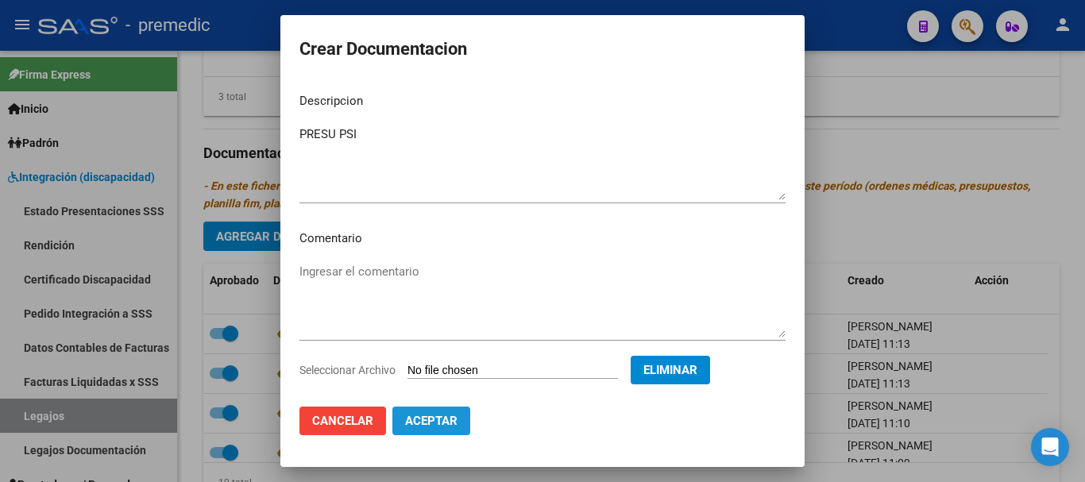
click at [415, 416] on span "Aceptar" at bounding box center [431, 421] width 52 height 14
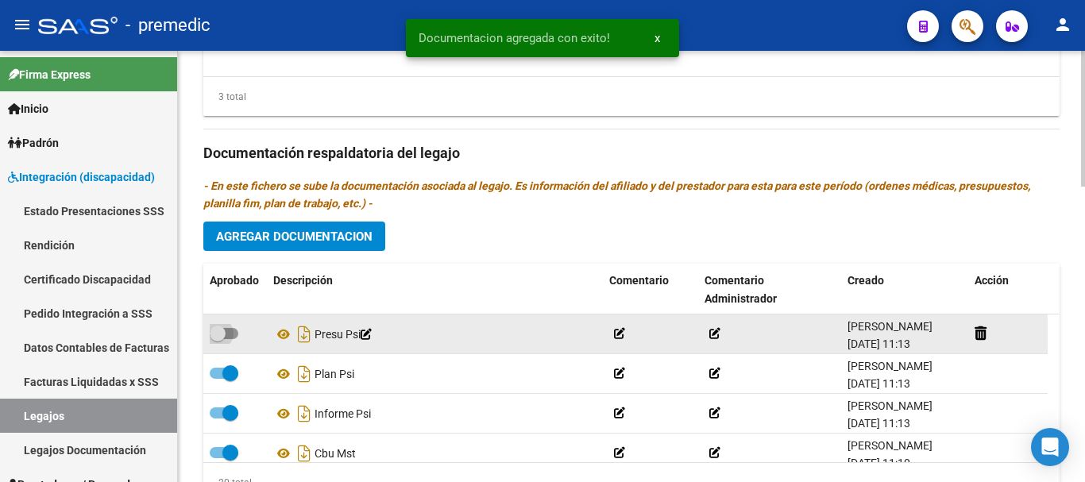
click at [237, 334] on span at bounding box center [224, 333] width 29 height 11
click at [218, 339] on input "checkbox" at bounding box center [217, 339] width 1 height 1
checkbox input "true"
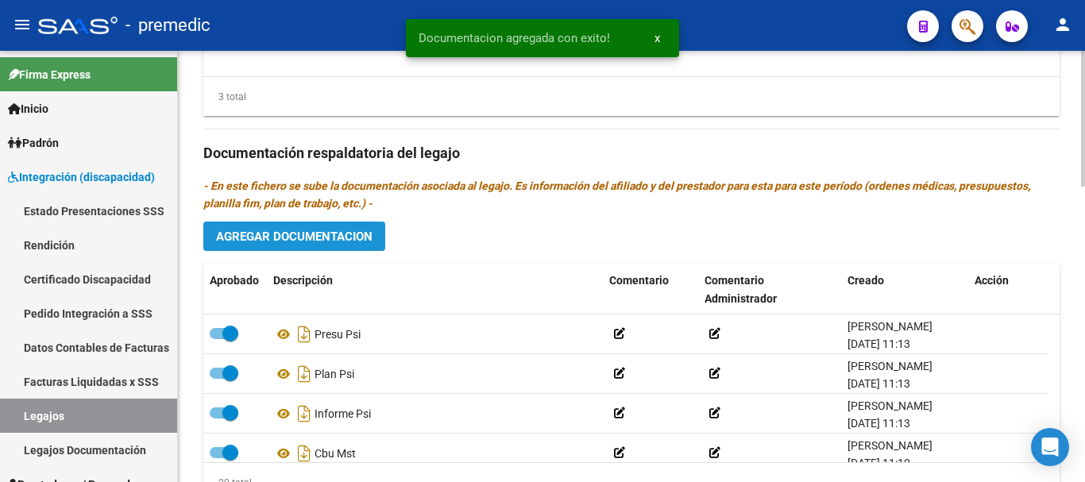
click at [372, 238] on span "Agregar Documentacion" at bounding box center [294, 237] width 156 height 14
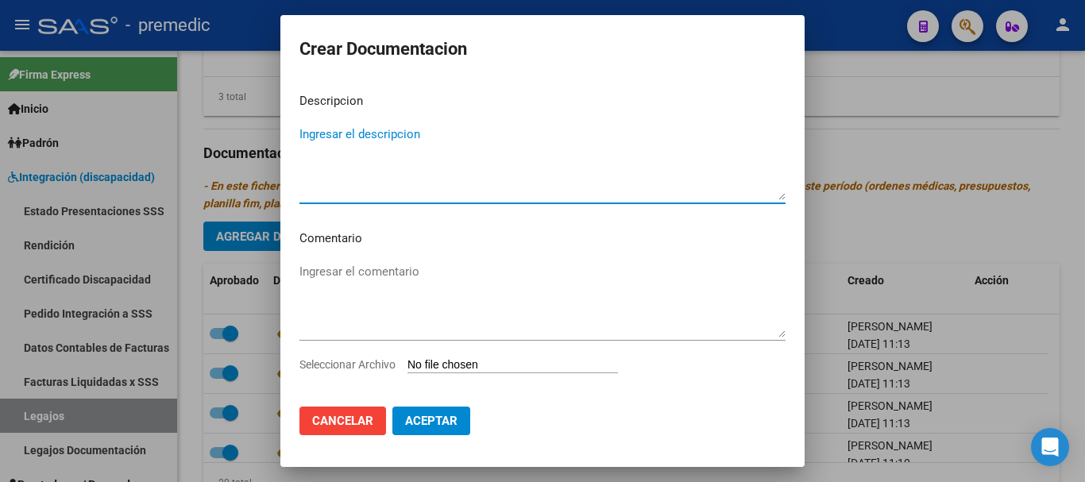
click at [441, 365] on input "Seleccionar Archivo" at bounding box center [513, 365] width 211 height 15
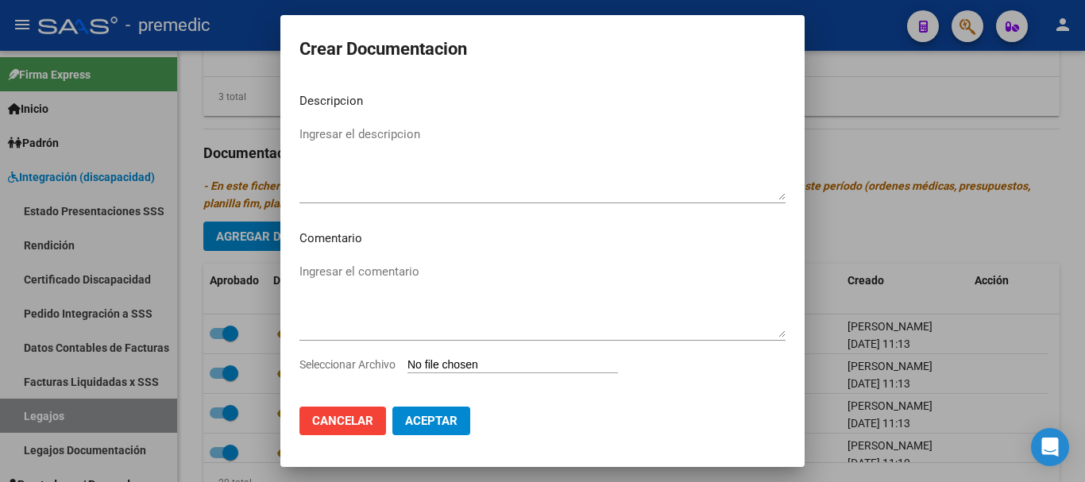
type input "C:\fakepath\4- DATOS DE PRESTADOR.pdf"
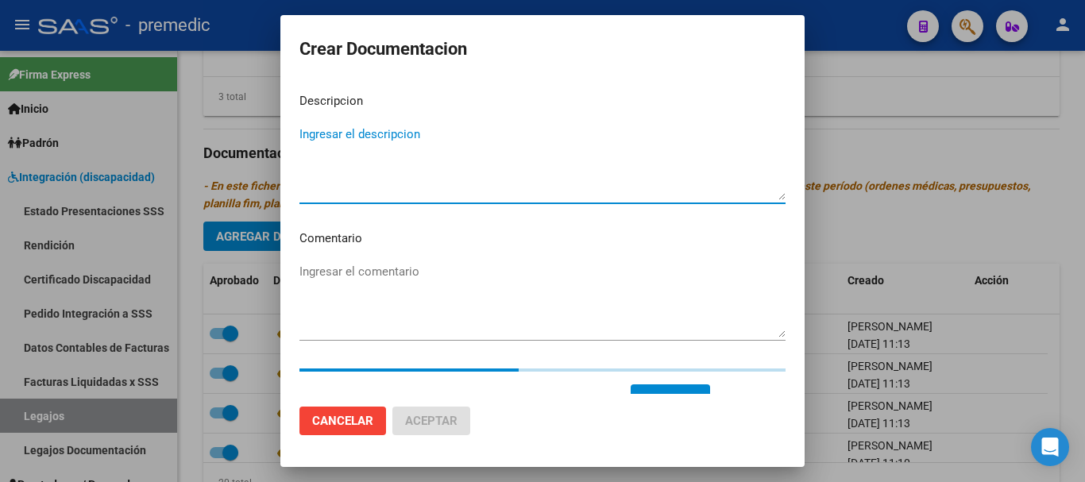
click at [574, 159] on textarea "Ingresar el descripcion" at bounding box center [542, 163] width 486 height 75
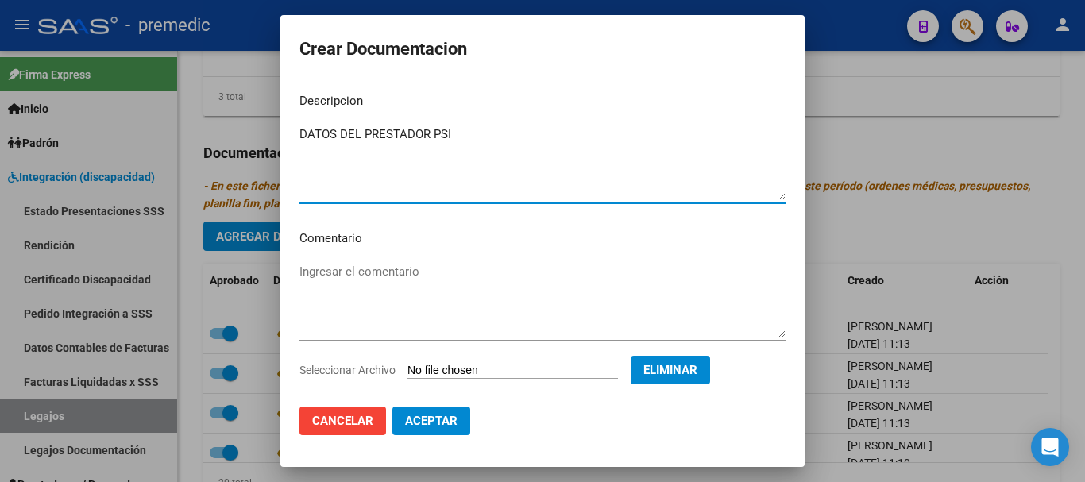
type textarea "DATOS DEL PRESTADOR PSI"
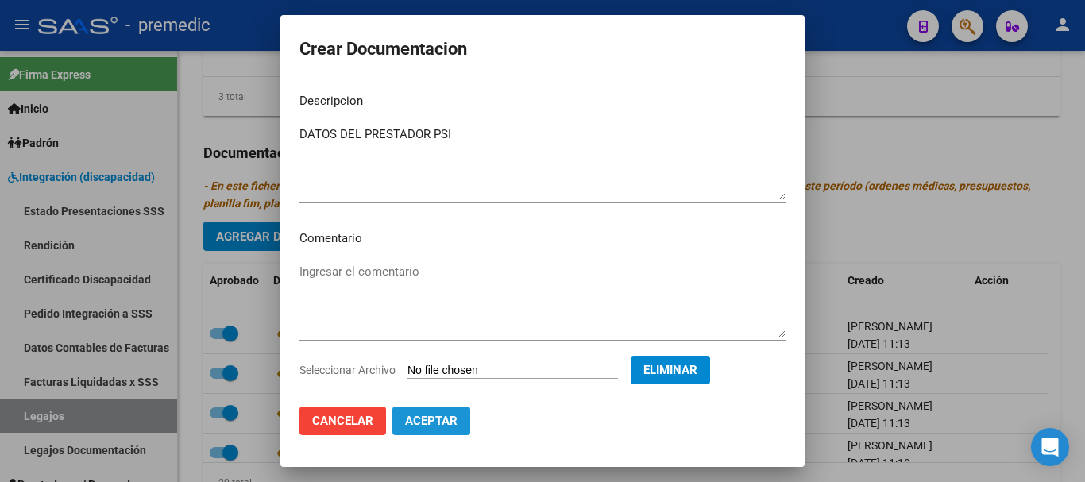
click at [416, 420] on span "Aceptar" at bounding box center [431, 421] width 52 height 14
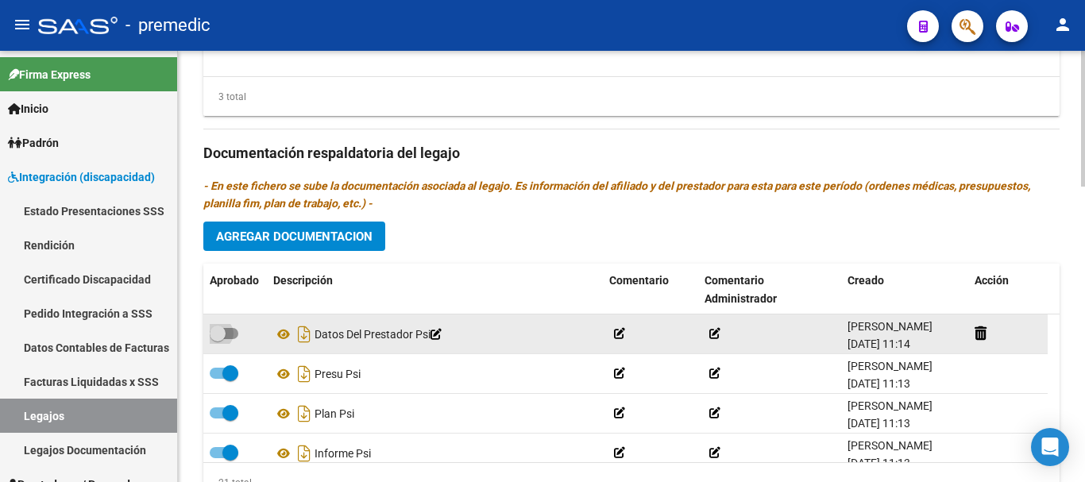
click at [230, 335] on span at bounding box center [224, 333] width 29 height 11
click at [218, 339] on input "checkbox" at bounding box center [217, 339] width 1 height 1
checkbox input "true"
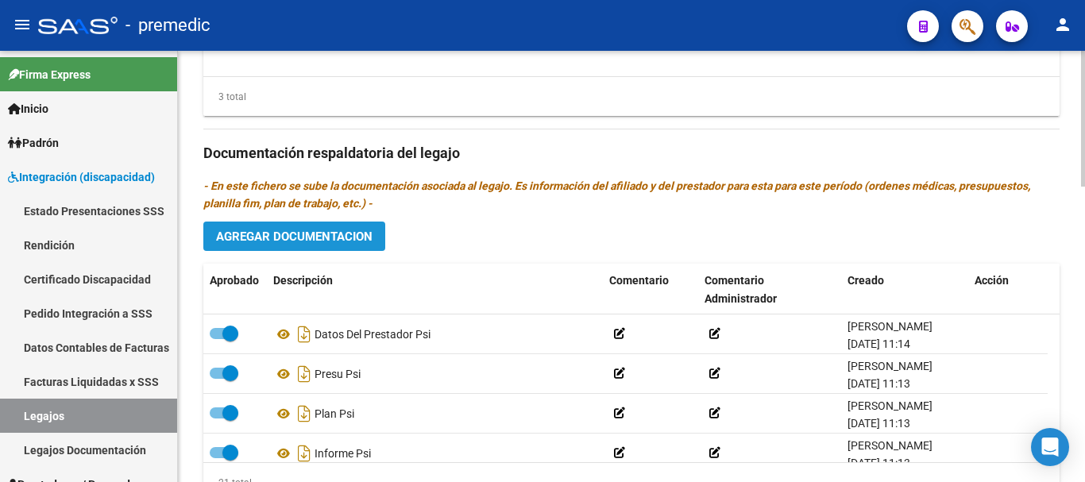
click at [330, 244] on span "Agregar Documentacion" at bounding box center [294, 237] width 156 height 14
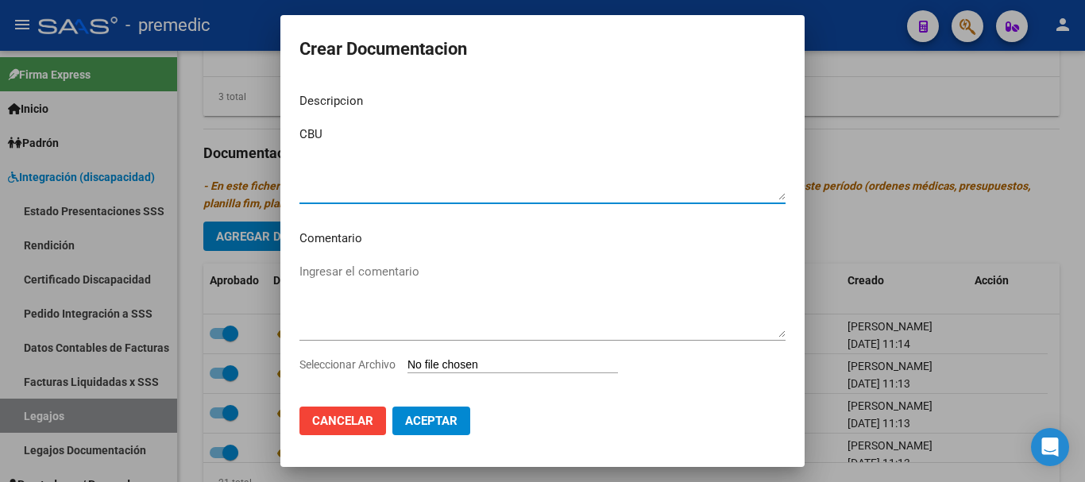
type textarea "CBU"
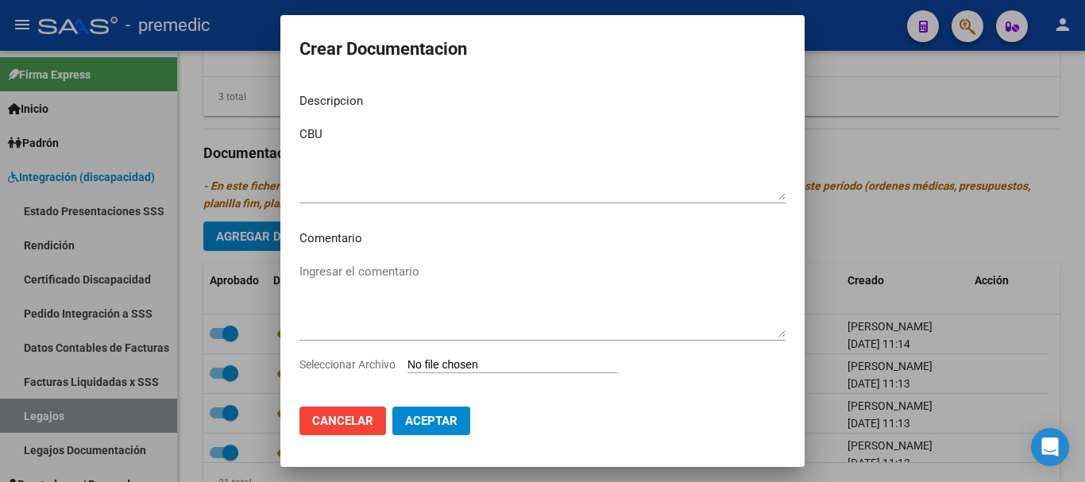
click at [427, 368] on input "Seleccionar Archivo" at bounding box center [513, 365] width 211 height 15
type input "C:\fakepath\5- CBU.pdf"
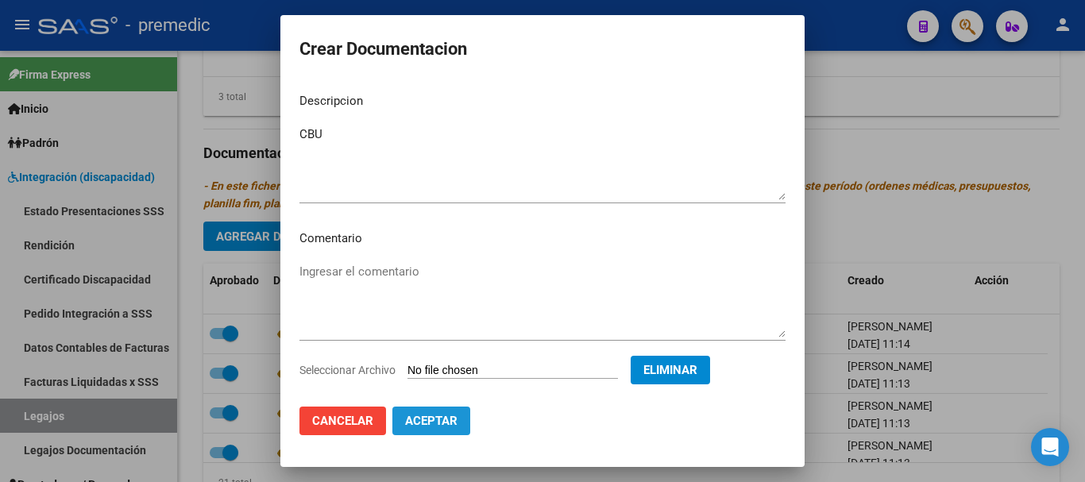
click at [450, 422] on span "Aceptar" at bounding box center [431, 421] width 52 height 14
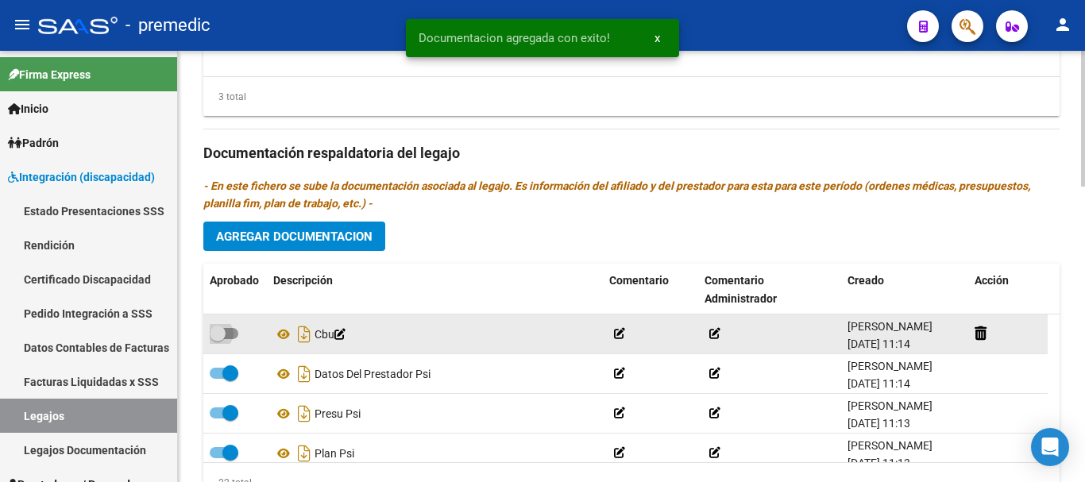
click at [237, 334] on span at bounding box center [224, 333] width 29 height 11
click at [218, 339] on input "checkbox" at bounding box center [217, 339] width 1 height 1
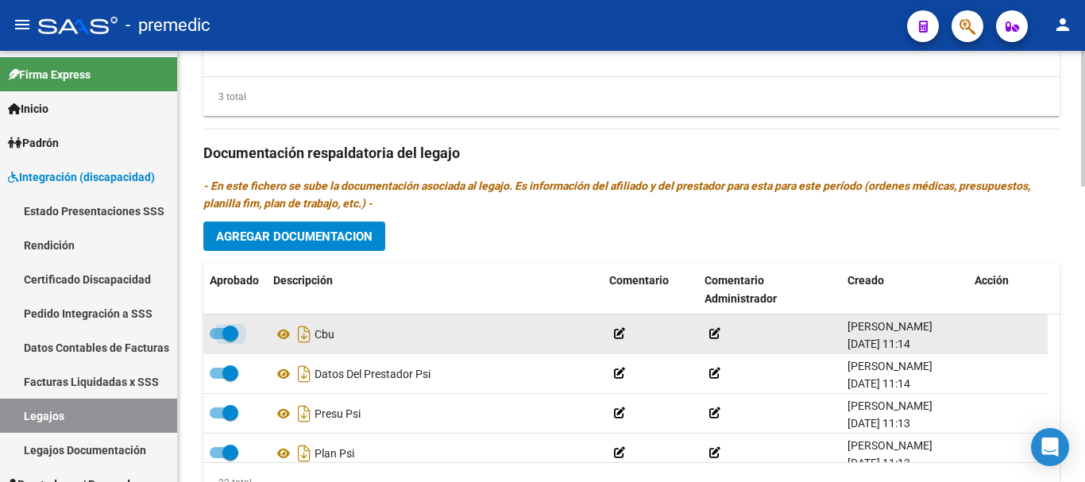
click at [218, 339] on span at bounding box center [224, 333] width 29 height 11
click at [218, 340] on input "checkbox" at bounding box center [217, 339] width 1 height 1
checkbox input "false"
click at [346, 335] on icon at bounding box center [339, 334] width 11 height 11
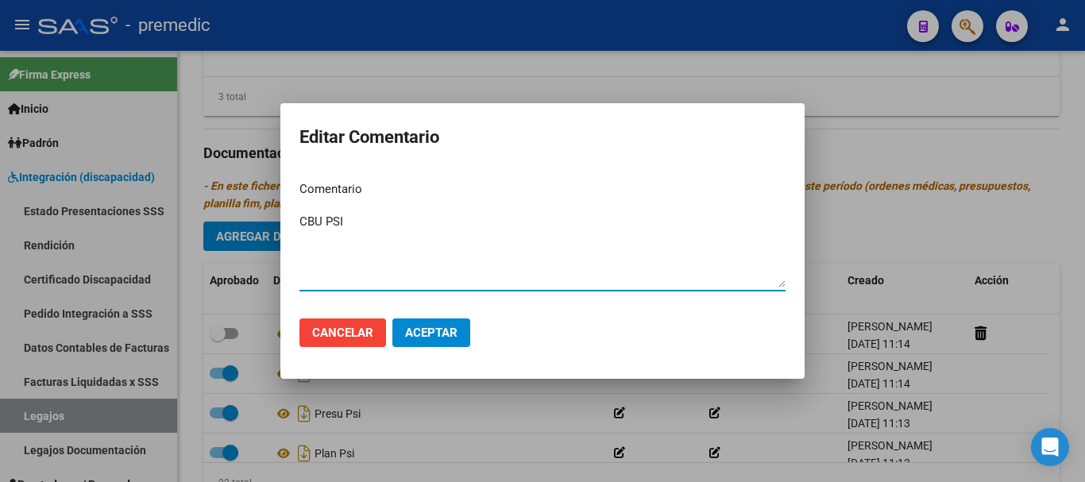
type textarea "CBU PSI"
click at [440, 332] on span "Aceptar" at bounding box center [431, 333] width 52 height 14
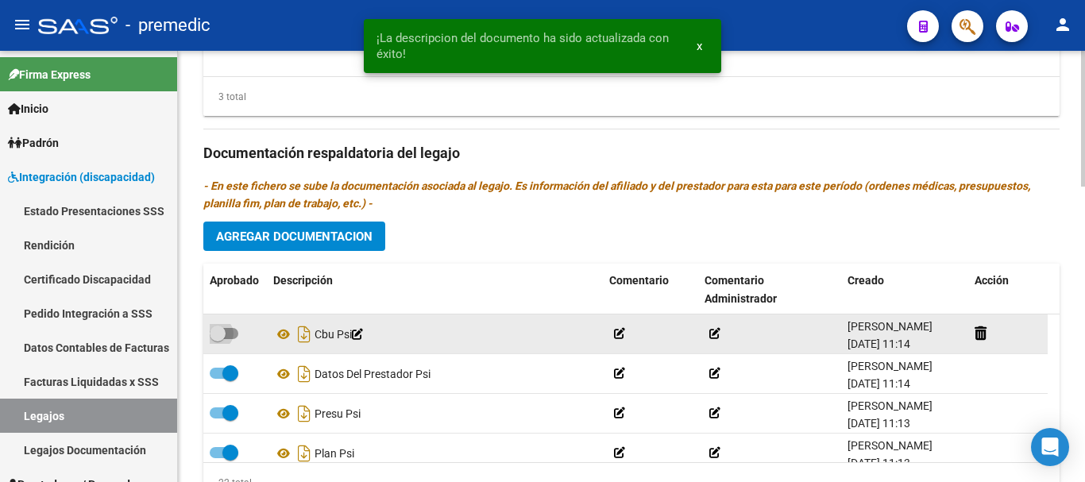
click at [234, 331] on span at bounding box center [224, 333] width 29 height 11
click at [218, 339] on input "checkbox" at bounding box center [217, 339] width 1 height 1
checkbox input "true"
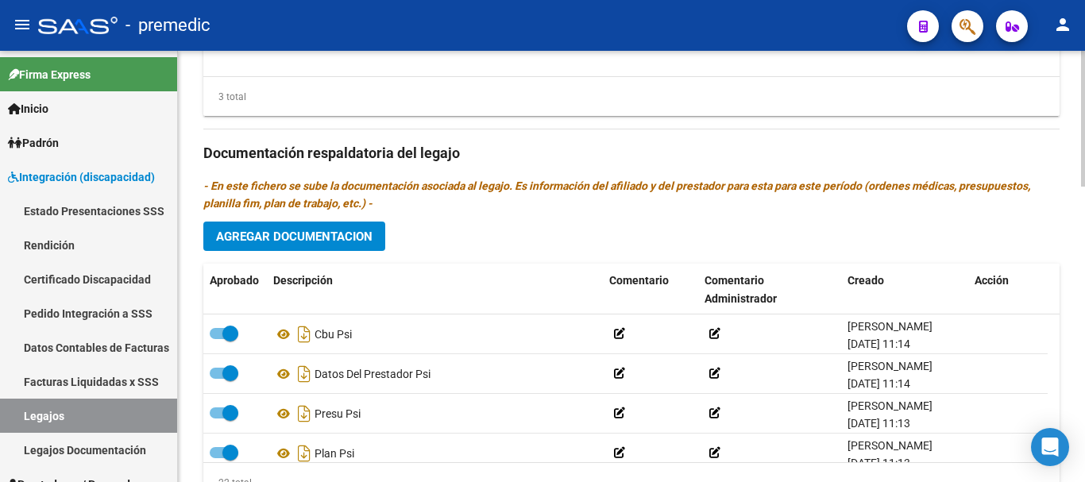
scroll to position [431, 0]
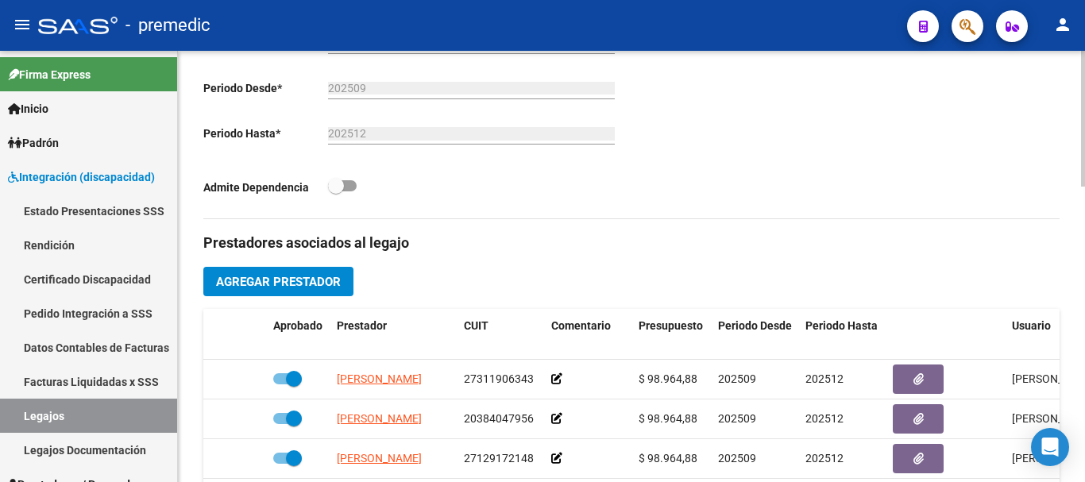
click at [1084, 289] on div at bounding box center [1083, 266] width 4 height 431
drag, startPoint x: 1080, startPoint y: 277, endPoint x: 1084, endPoint y: 330, distance: 52.6
click at [1084, 330] on div "arrow_back Editar 59 save Guardar cambios delete Eliminar Legajo de Integración…" at bounding box center [633, 301] width 911 height 1365
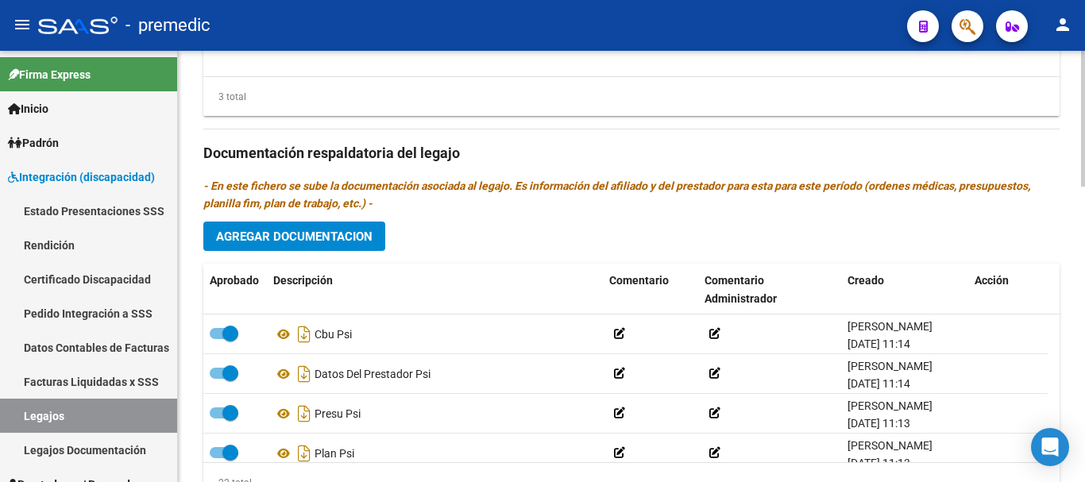
click at [1084, 330] on div at bounding box center [1083, 266] width 4 height 431
click at [1084, 330] on div at bounding box center [1083, 391] width 4 height 136
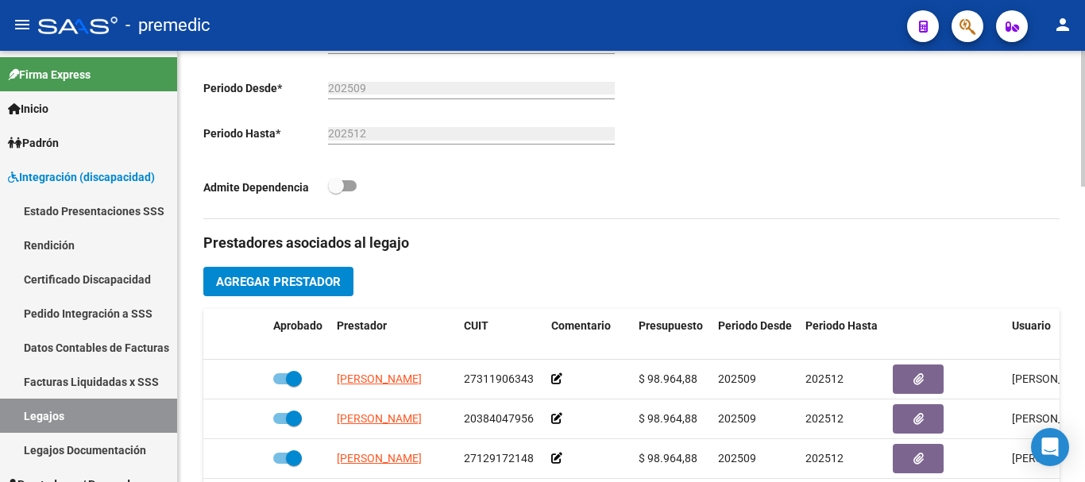
click at [1084, 302] on div at bounding box center [1083, 266] width 4 height 431
click at [1084, 302] on div at bounding box center [1083, 255] width 4 height 136
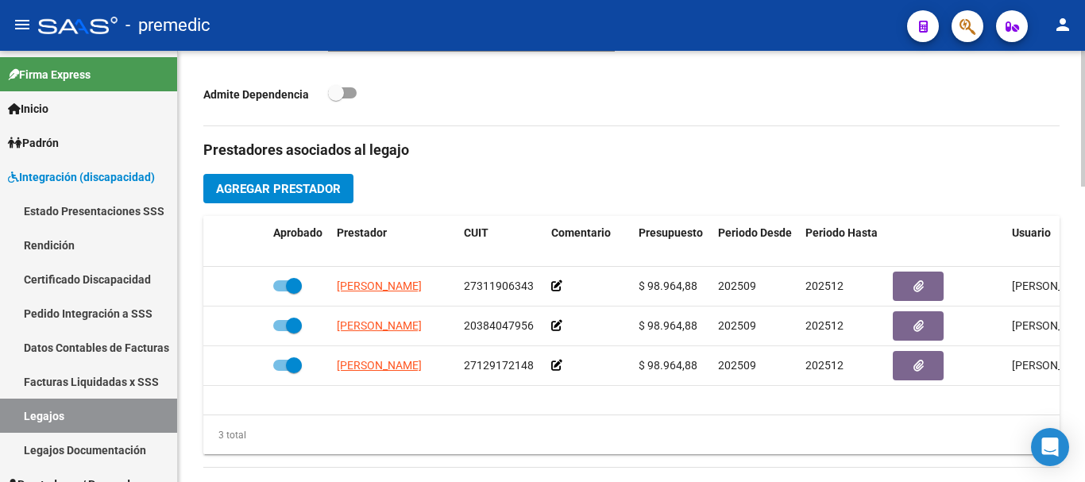
scroll to position [575, 0]
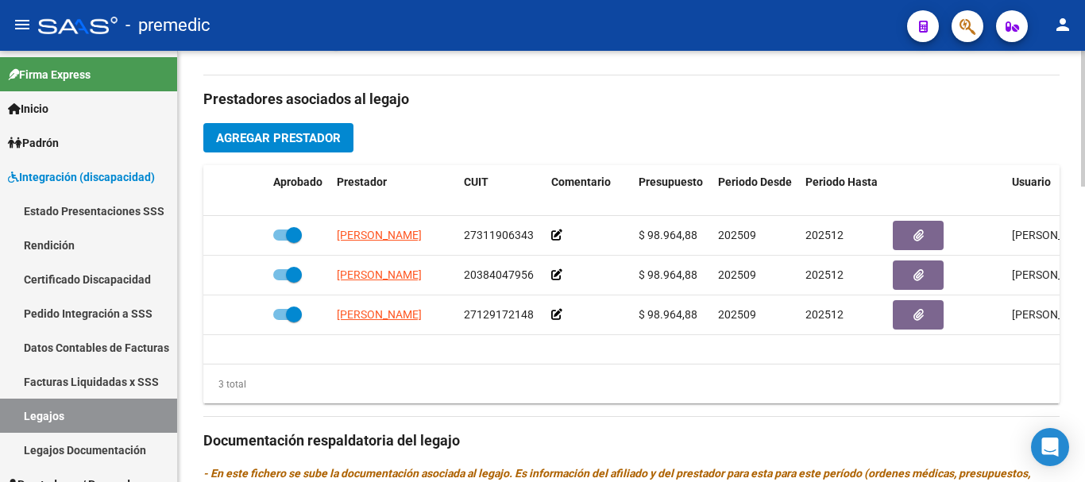
click at [1083, 335] on div at bounding box center [1083, 301] width 4 height 136
click at [288, 144] on span "Agregar Prestador" at bounding box center [278, 138] width 125 height 14
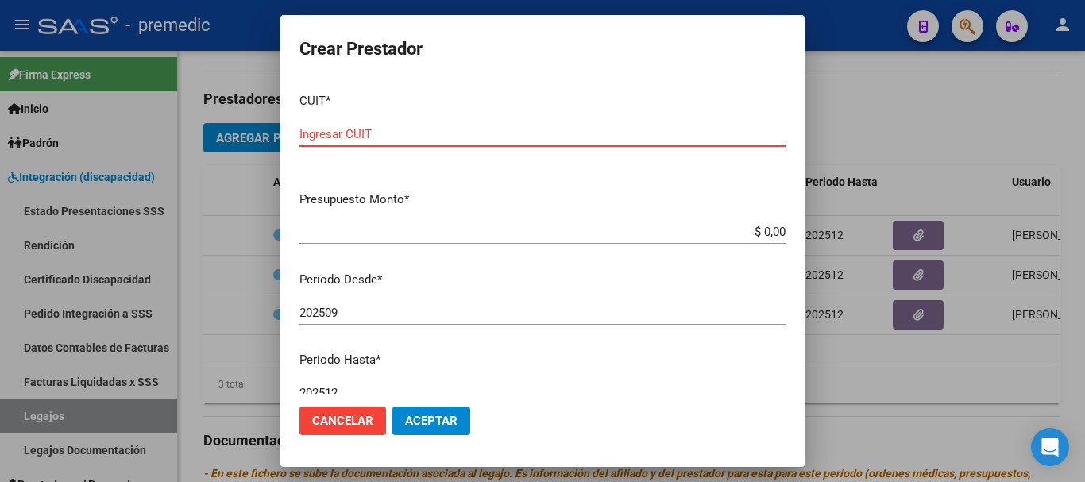
paste input "27-28817998-6"
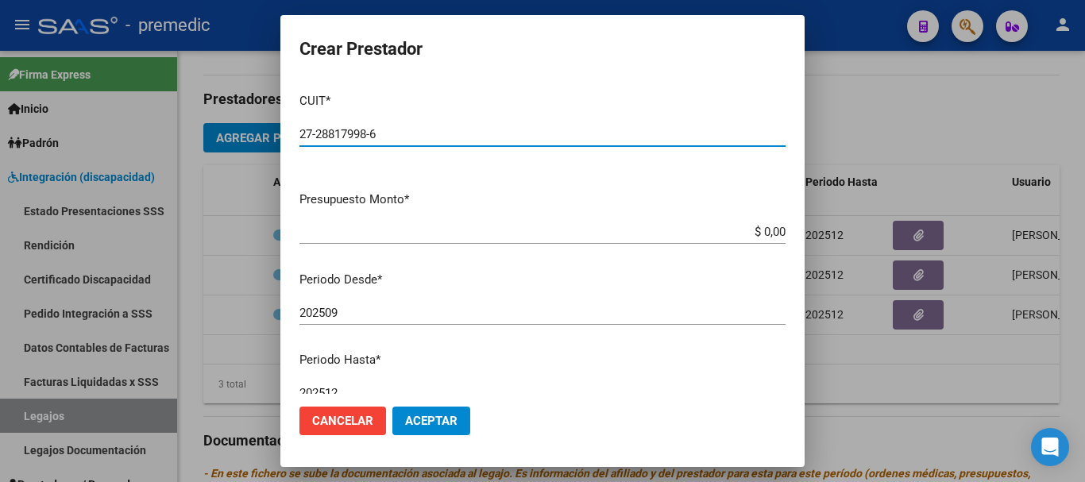
type input "27-28817998-6"
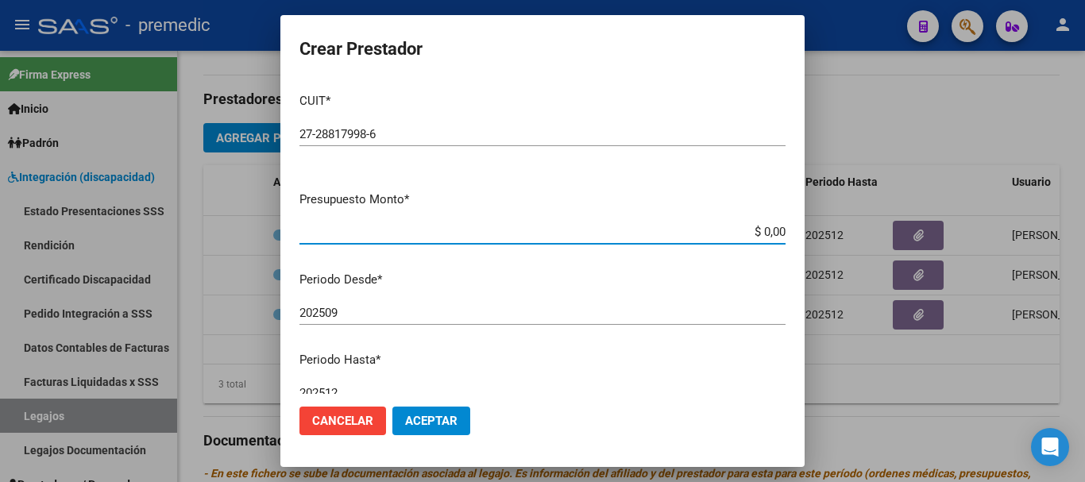
click at [757, 238] on input "$ 0,00" at bounding box center [542, 232] width 486 height 14
paste input "98964.88"
type input "$ 98.964,88"
click at [444, 446] on mat-dialog-actions "Cancelar Aceptar" at bounding box center [542, 421] width 486 height 54
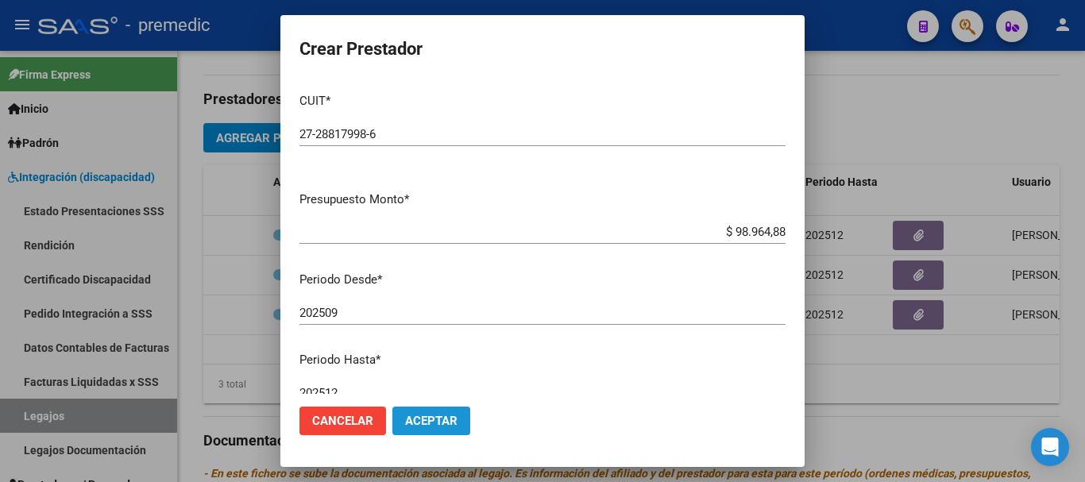
click at [426, 411] on button "Aceptar" at bounding box center [431, 421] width 78 height 29
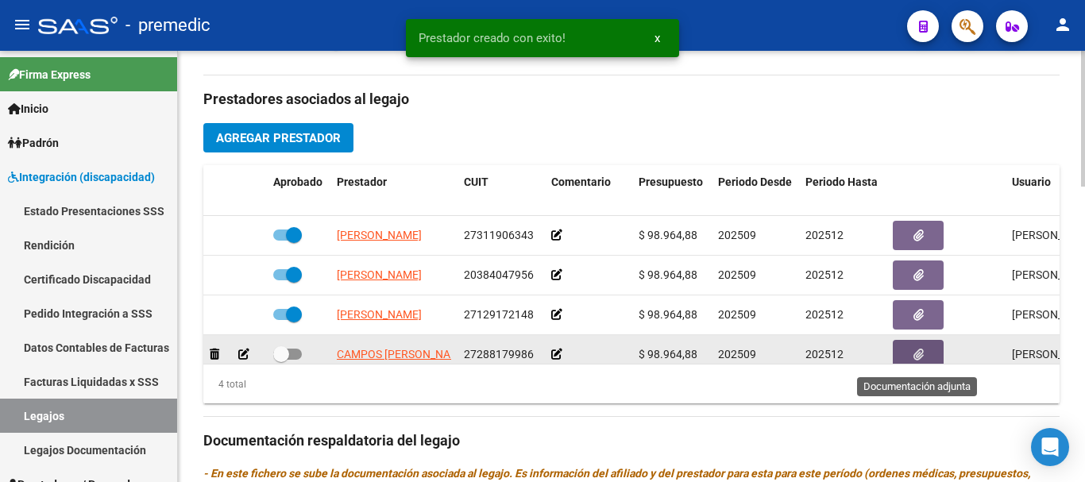
click at [902, 344] on button "button" at bounding box center [918, 354] width 51 height 29
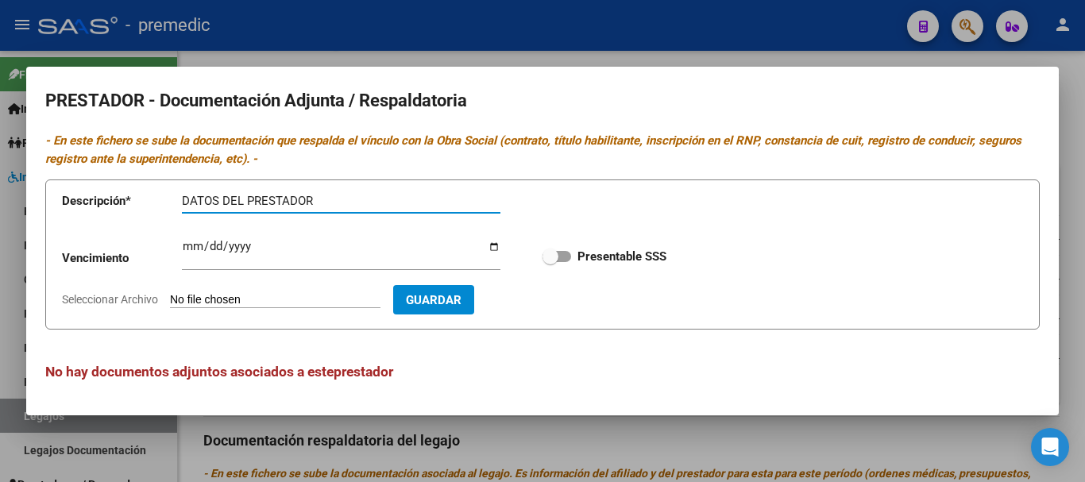
type input "DATOS DEL PRESTADOR"
click at [228, 303] on input "Seleccionar Archivo" at bounding box center [275, 300] width 211 height 15
type input "C:\fakepath\4- DATOS DE PRESTADOR.pdf"
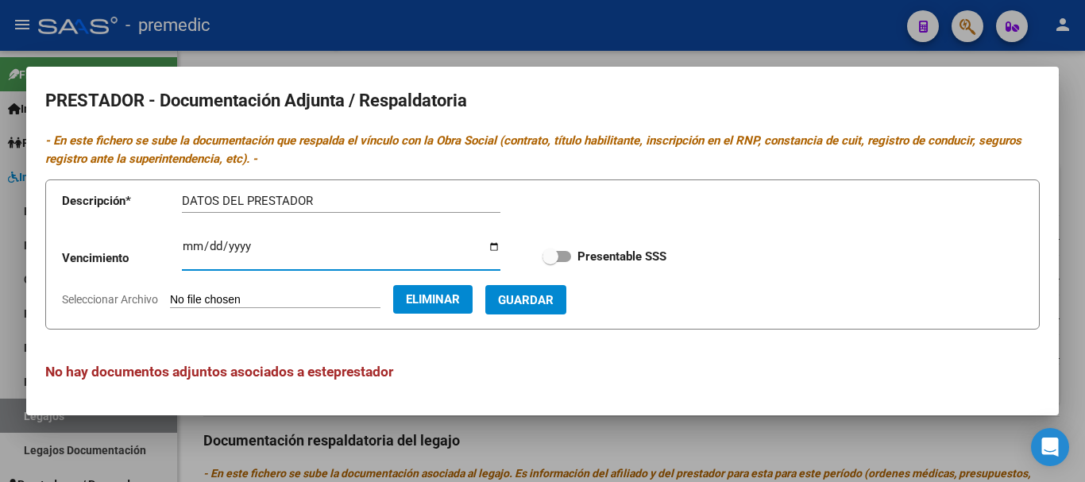
click at [191, 249] on input "Ingresar vencimiento" at bounding box center [341, 252] width 319 height 25
type input "[DATE]"
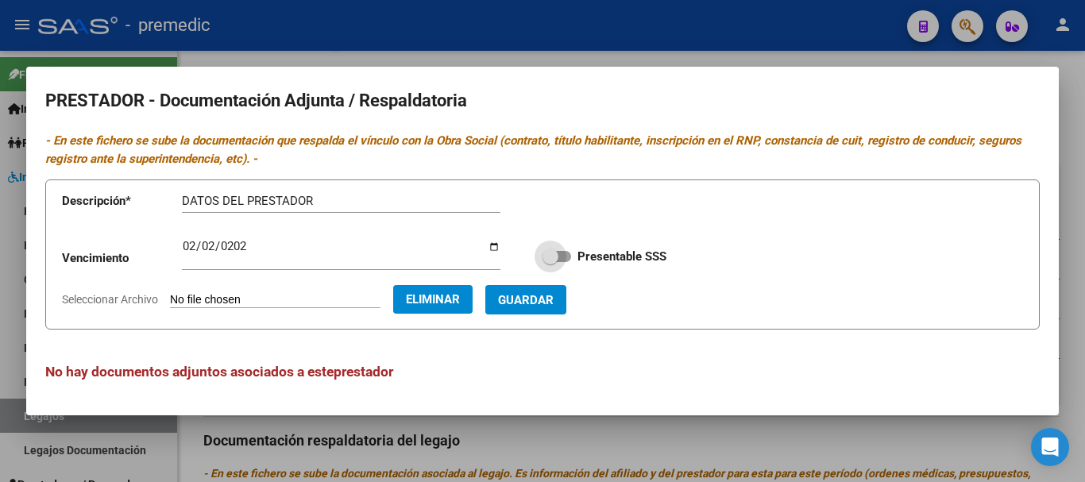
click at [563, 253] on span at bounding box center [557, 256] width 29 height 11
click at [551, 262] on input "Presentable SSS" at bounding box center [550, 262] width 1 height 1
checkbox input "true"
click at [533, 308] on button "Guardar" at bounding box center [525, 299] width 81 height 29
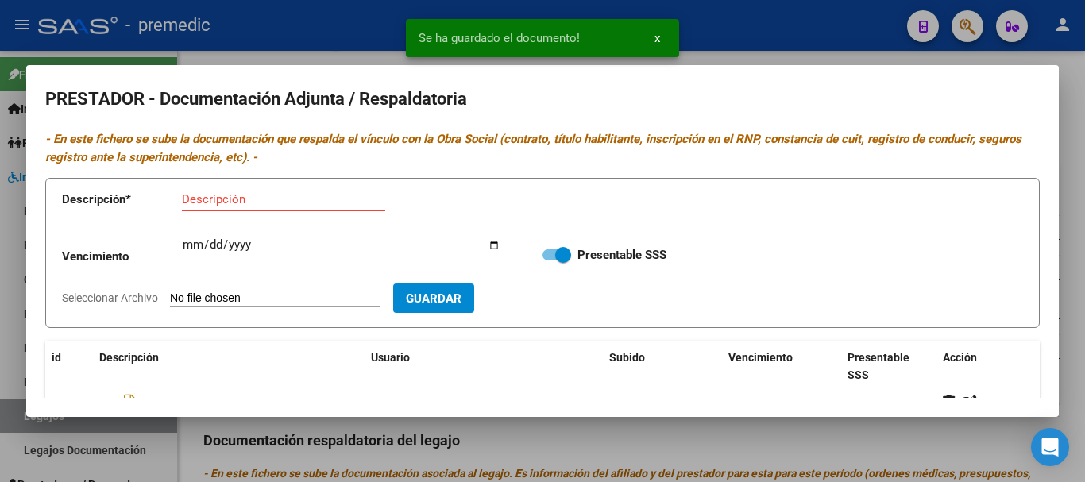
click at [234, 292] on input "Seleccionar Archivo" at bounding box center [275, 299] width 211 height 15
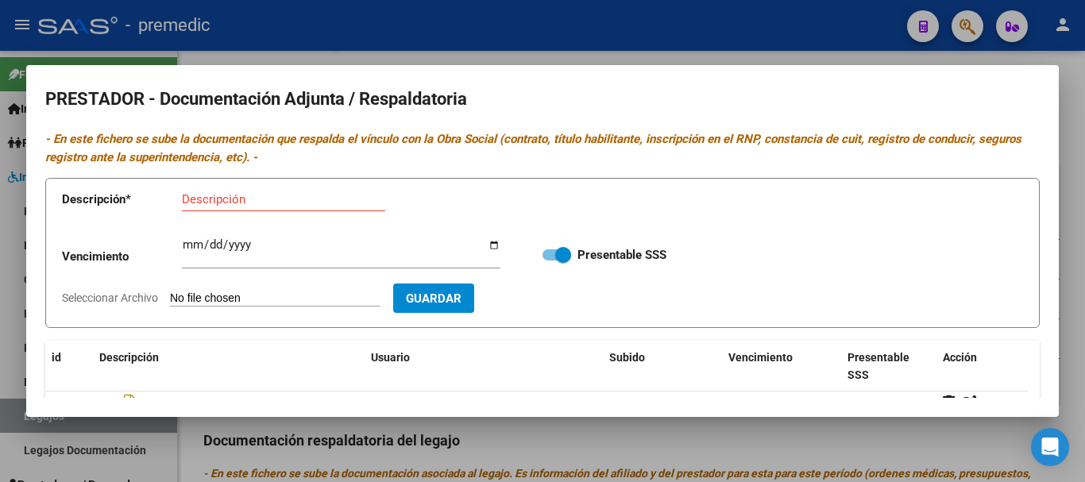
type input "C:\fakepath\5- CBU.pdf"
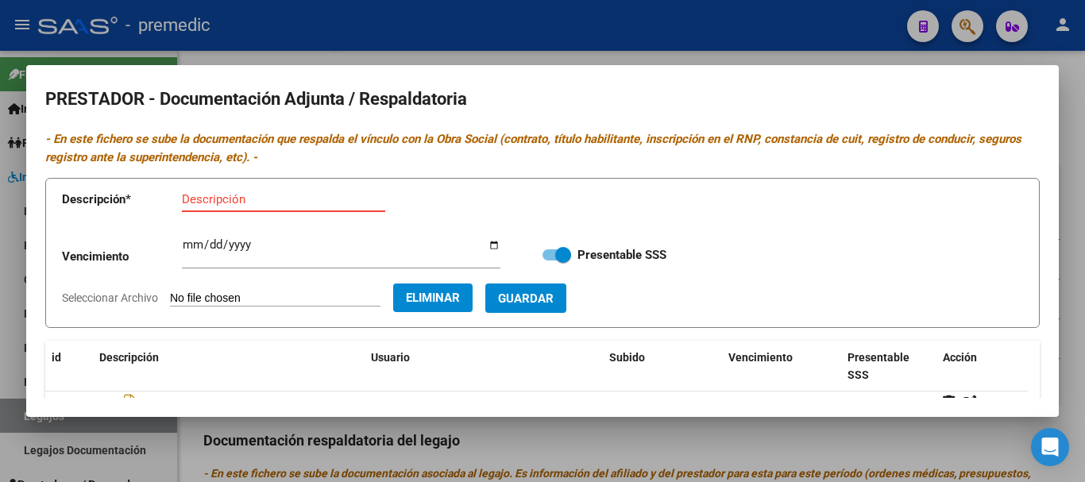
click at [246, 207] on input "Descripción" at bounding box center [283, 199] width 203 height 14
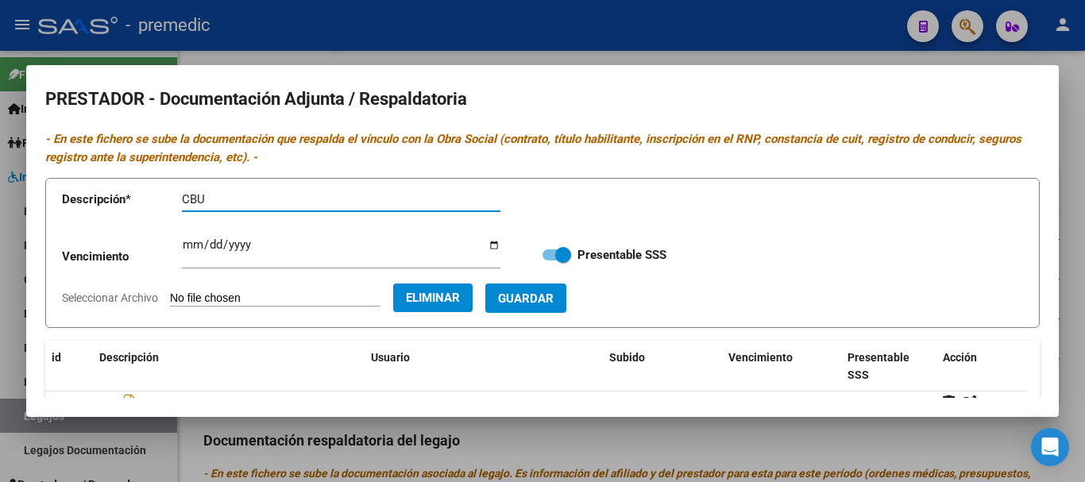
type input "CBU"
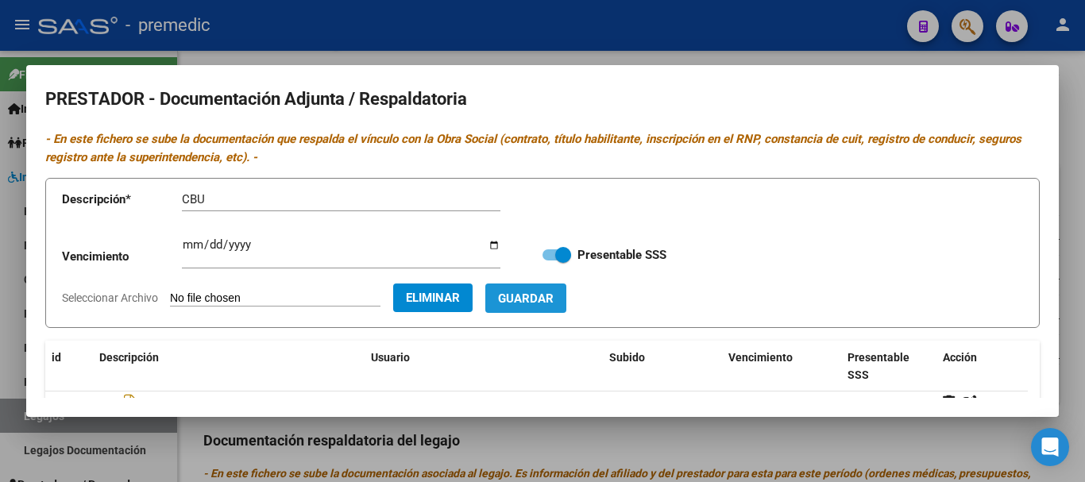
click at [539, 299] on span "Guardar" at bounding box center [526, 299] width 56 height 14
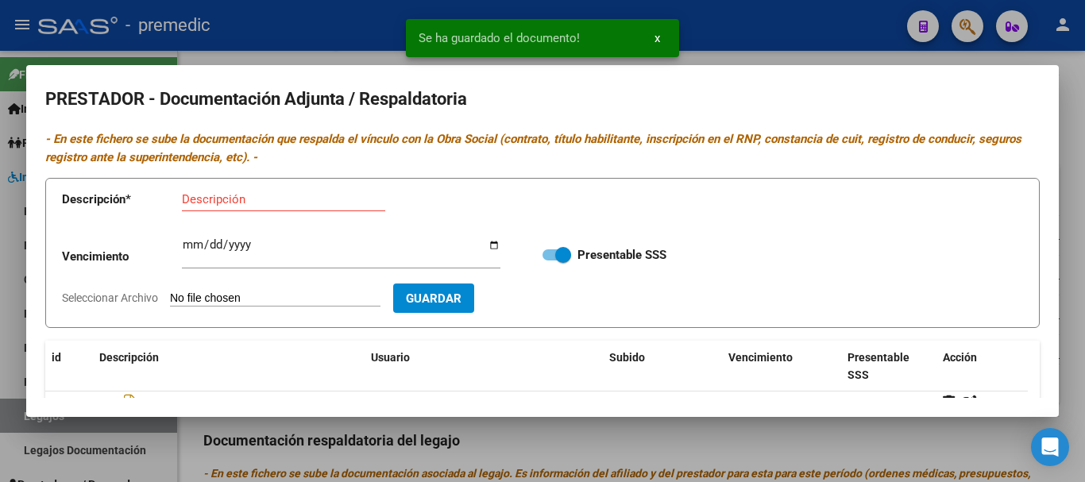
click at [1075, 288] on div at bounding box center [542, 241] width 1085 height 482
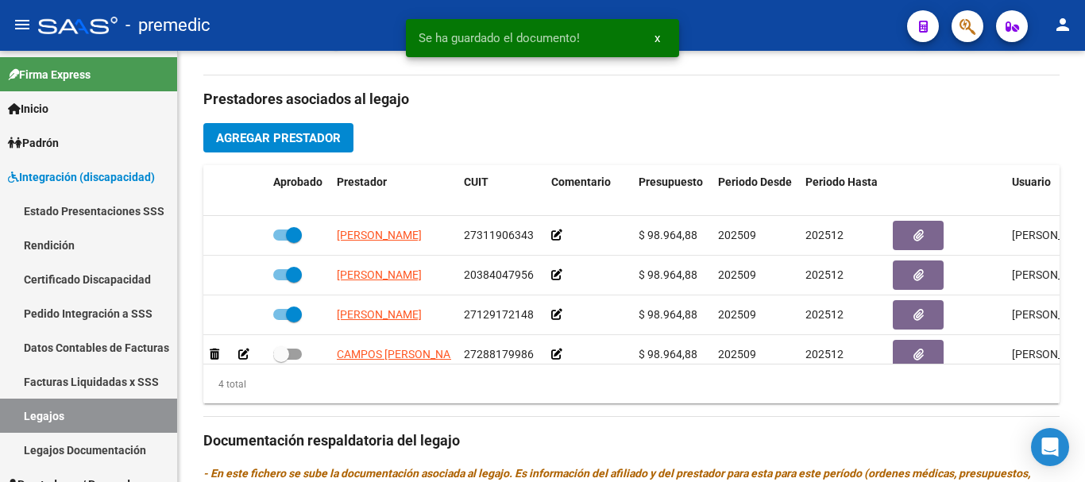
scroll to position [17, 0]
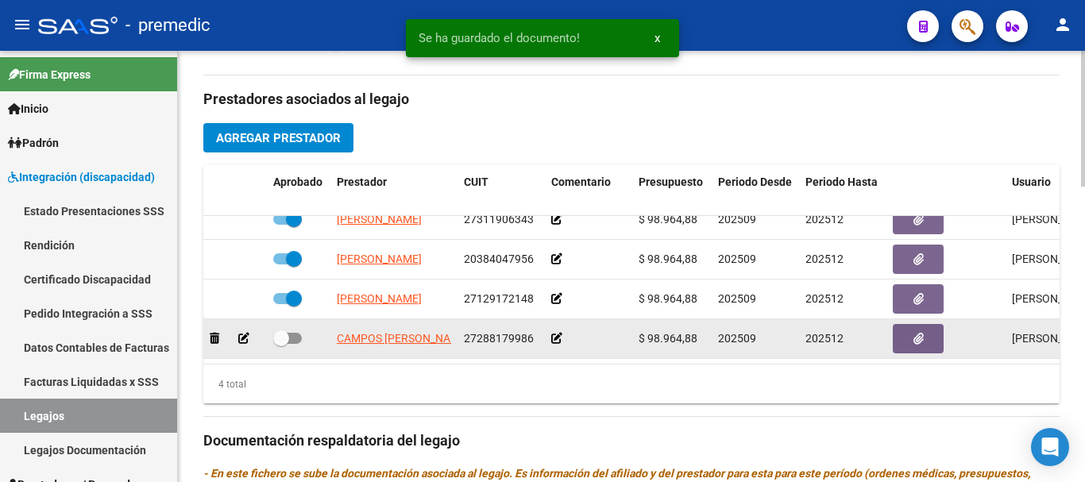
click at [288, 336] on span at bounding box center [281, 338] width 16 height 16
click at [281, 344] on input "checkbox" at bounding box center [280, 344] width 1 height 1
checkbox input "true"
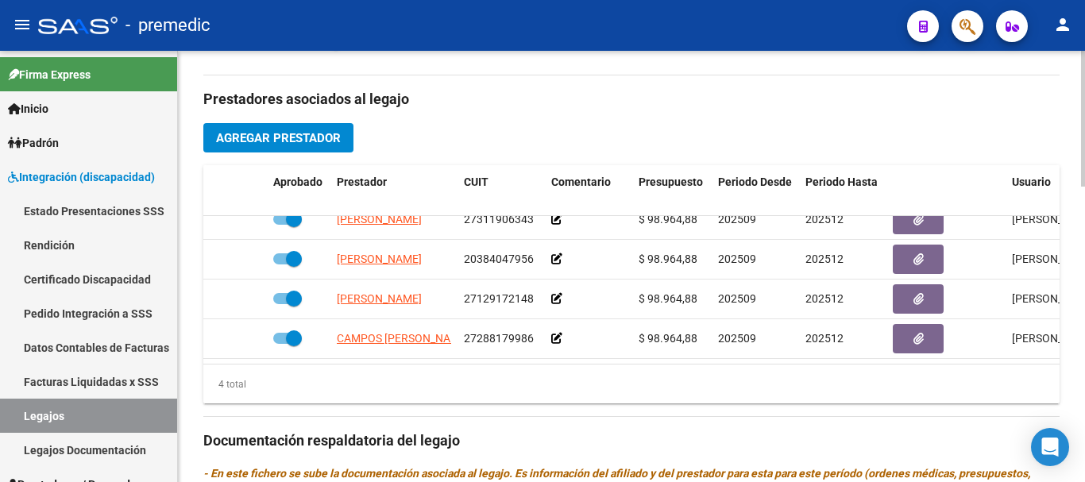
click at [1078, 399] on div "arrow_back Editar 59 save Guardar cambios delete Eliminar Legajo de Integración…" at bounding box center [631, 158] width 907 height 1365
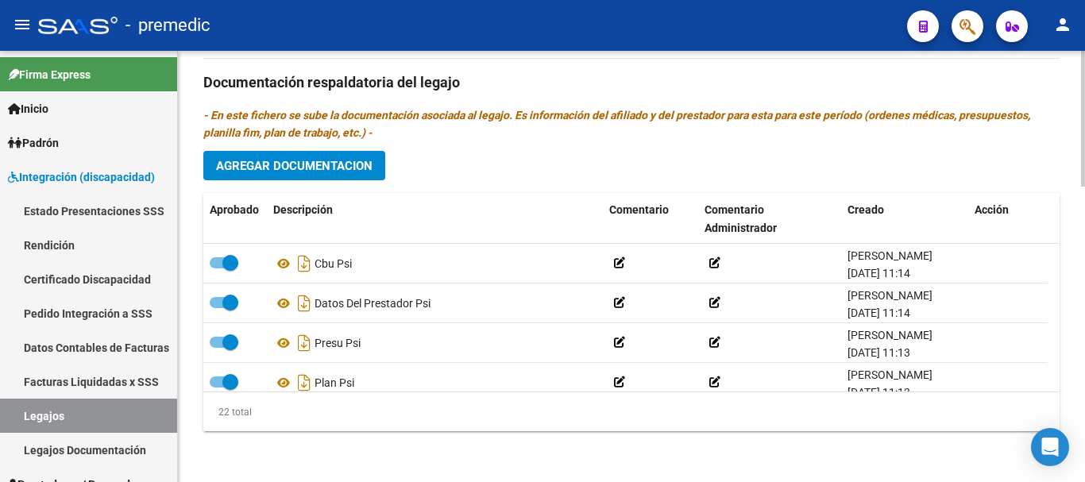
click at [1084, 402] on div at bounding box center [1083, 266] width 4 height 431
click at [272, 158] on span "Agregar Documentacion" at bounding box center [294, 165] width 156 height 14
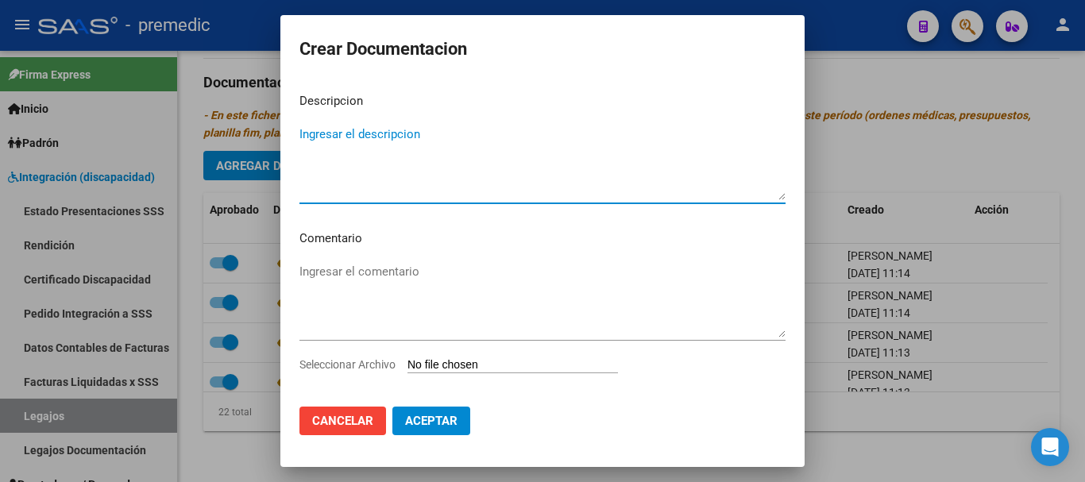
click at [413, 365] on input "Seleccionar Archivo" at bounding box center [513, 365] width 211 height 15
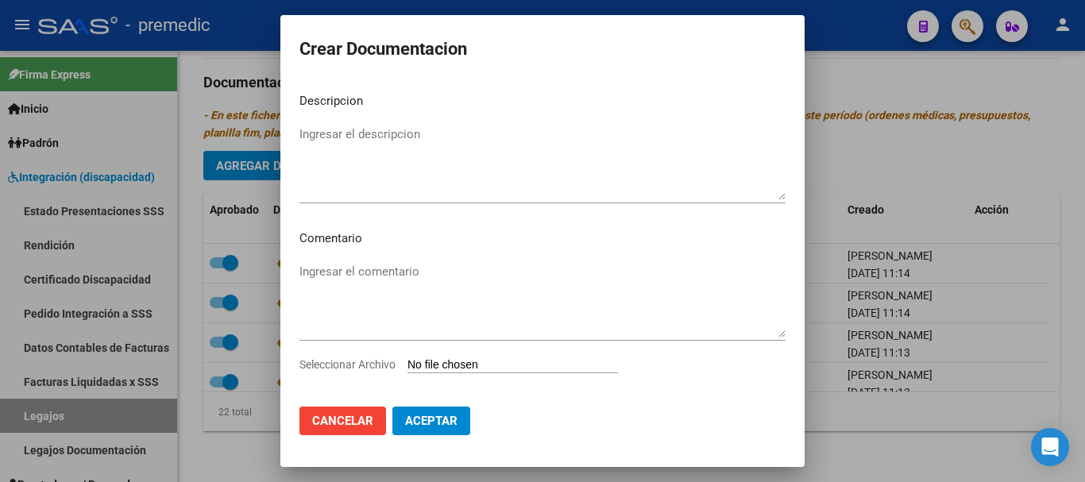
type input "C:\fakepath\1- INFORME.pdf"
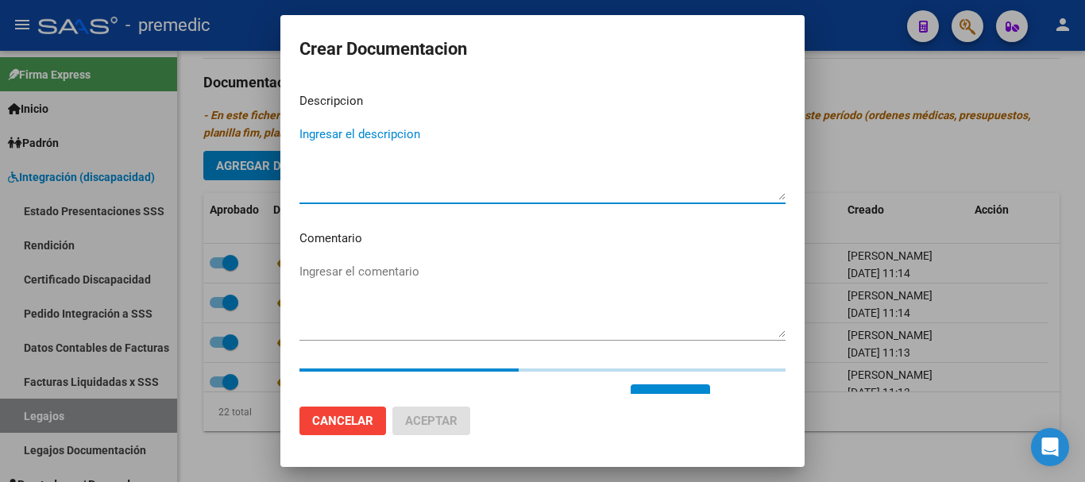
click at [555, 126] on textarea "Ingresar el descripcion" at bounding box center [542, 163] width 486 height 75
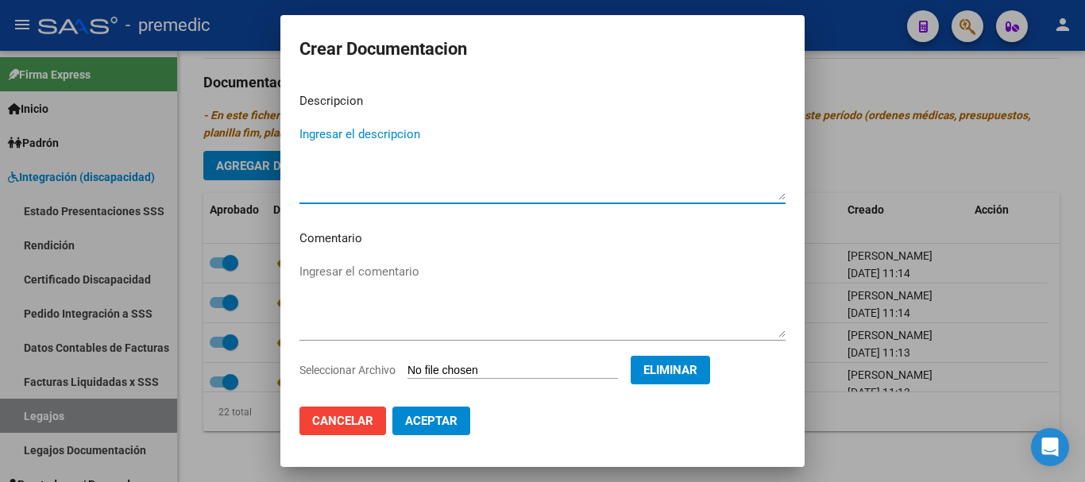
type textarea "U"
type textarea "INFORME PSP"
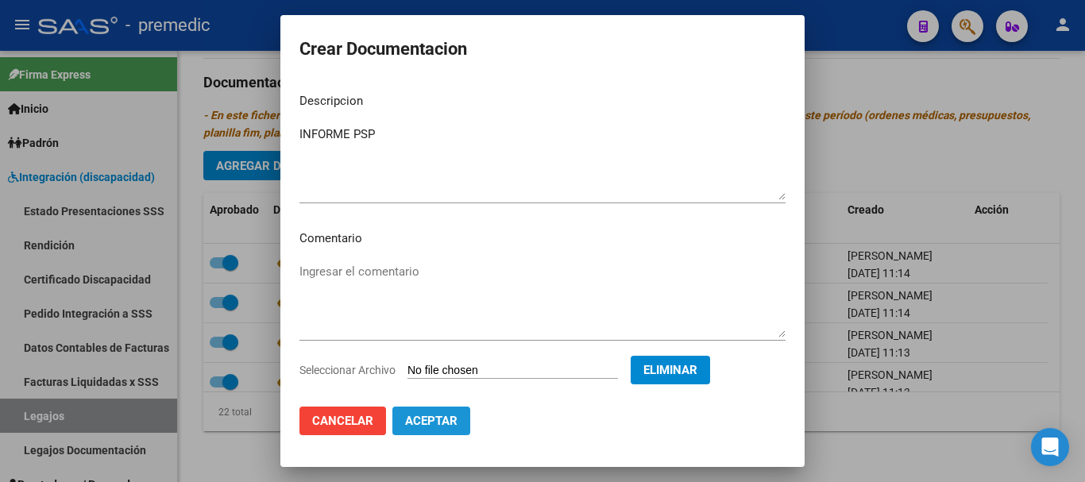
click at [441, 415] on span "Aceptar" at bounding box center [431, 421] width 52 height 14
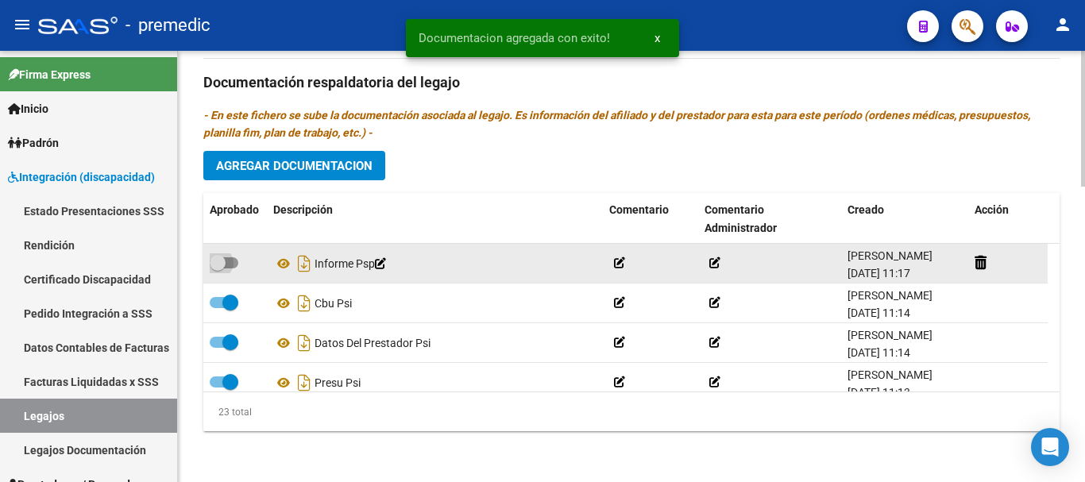
click at [225, 260] on span at bounding box center [218, 263] width 16 height 16
click at [218, 269] on input "checkbox" at bounding box center [217, 269] width 1 height 1
checkbox input "true"
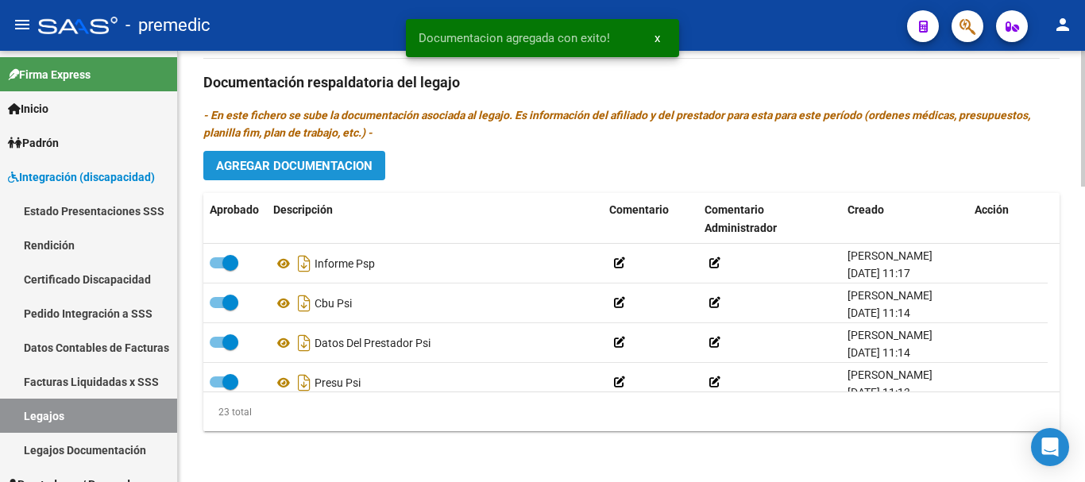
click at [288, 163] on span "Agregar Documentacion" at bounding box center [294, 166] width 156 height 14
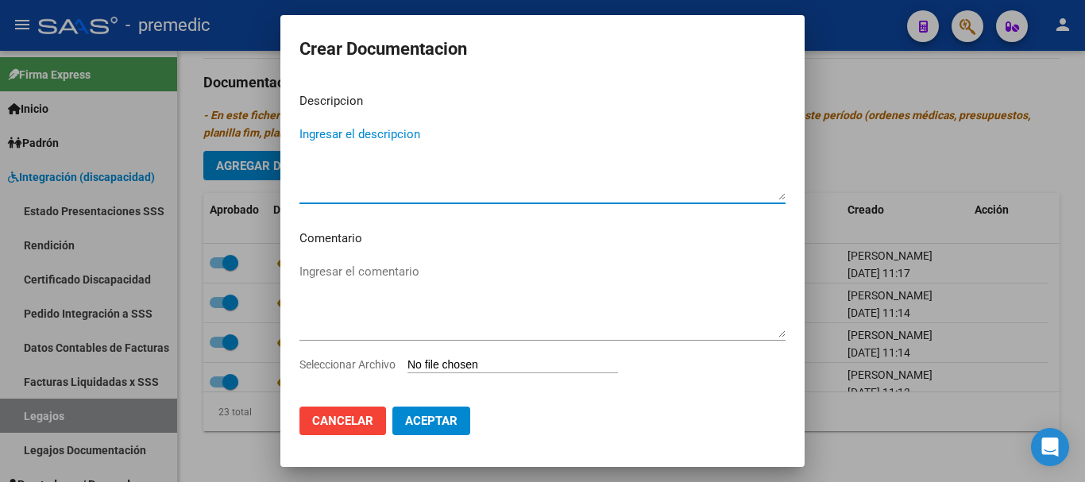
click at [442, 363] on input "Seleccionar Archivo" at bounding box center [513, 365] width 211 height 15
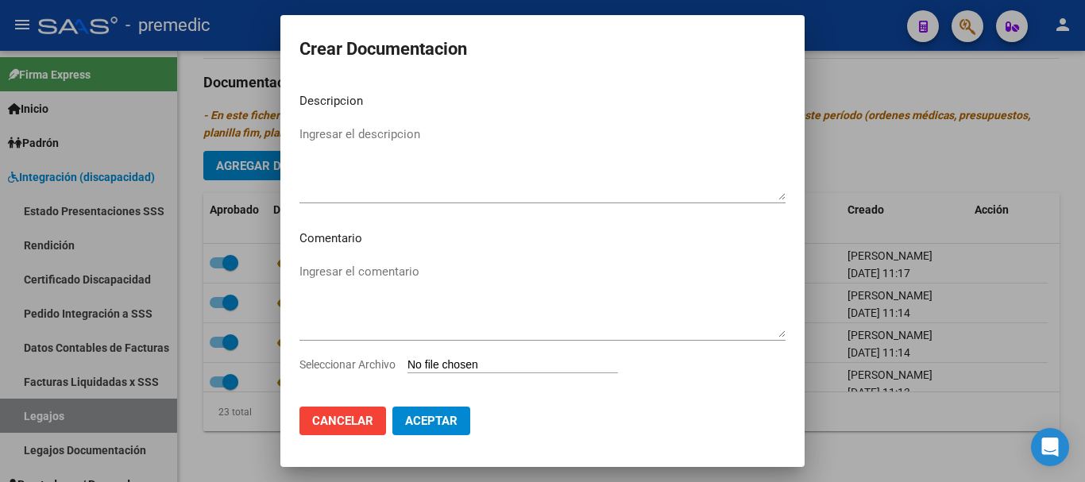
type input "C:\fakepath\2- PLAN.pdf"
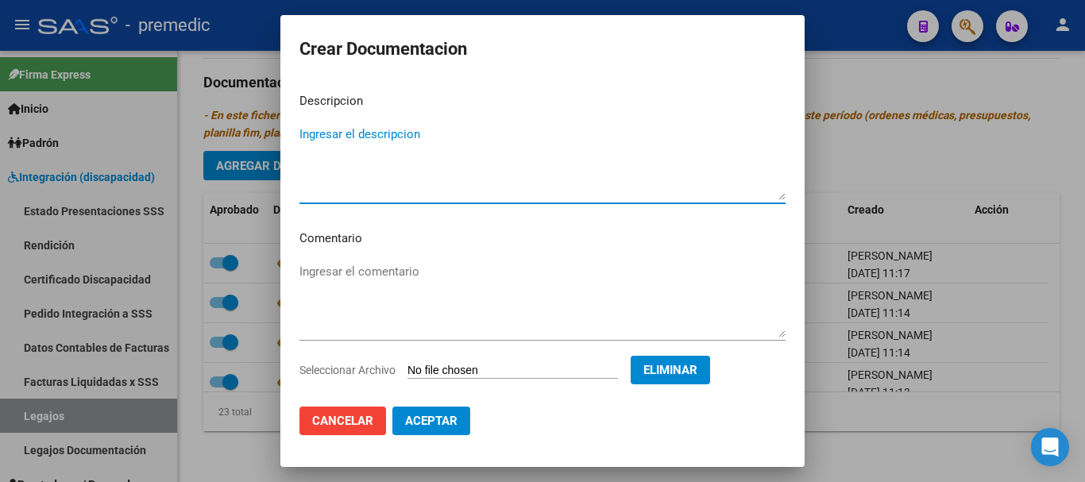
click at [558, 179] on textarea "Ingresar el descripcion" at bounding box center [542, 163] width 486 height 75
type textarea "PLAN PSP"
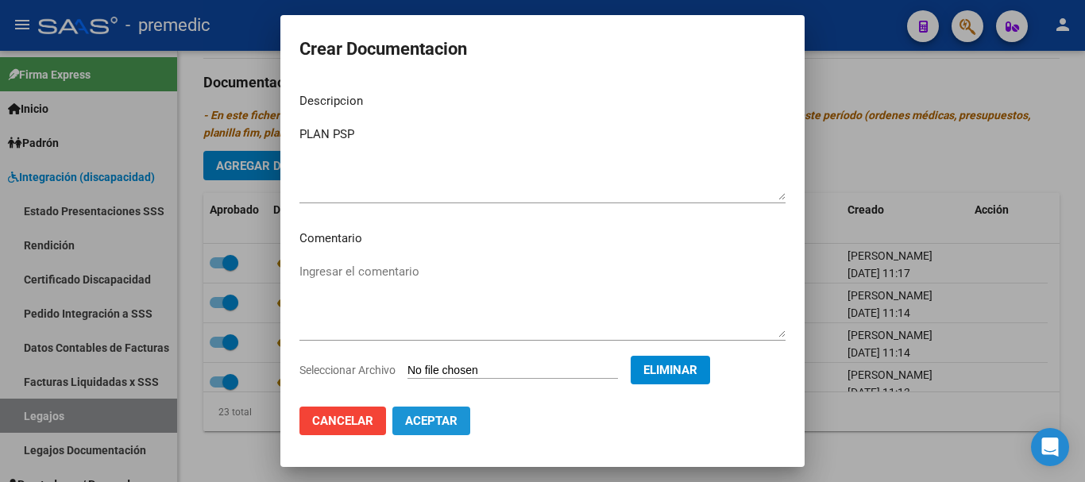
click at [437, 432] on button "Aceptar" at bounding box center [431, 421] width 78 height 29
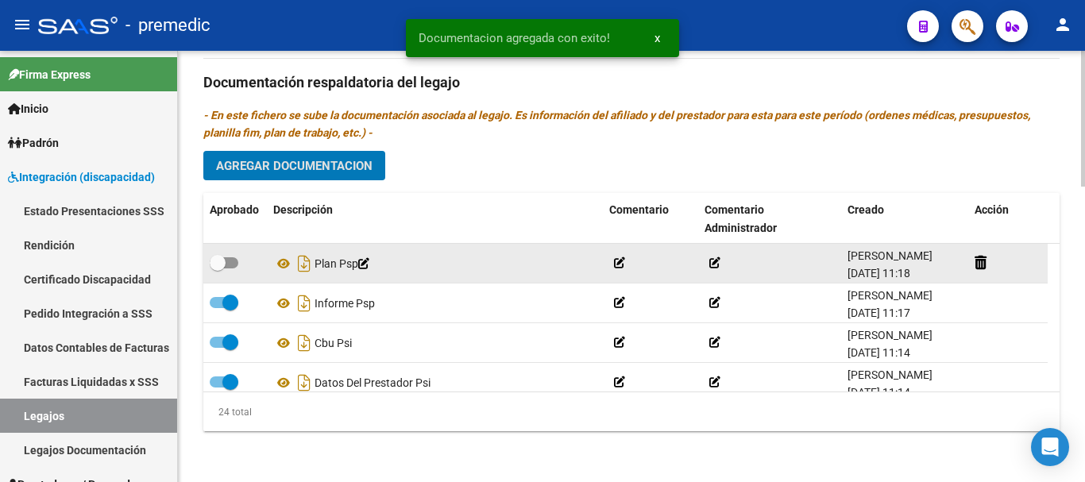
click at [232, 261] on span at bounding box center [224, 262] width 29 height 11
click at [218, 269] on input "checkbox" at bounding box center [217, 269] width 1 height 1
checkbox input "true"
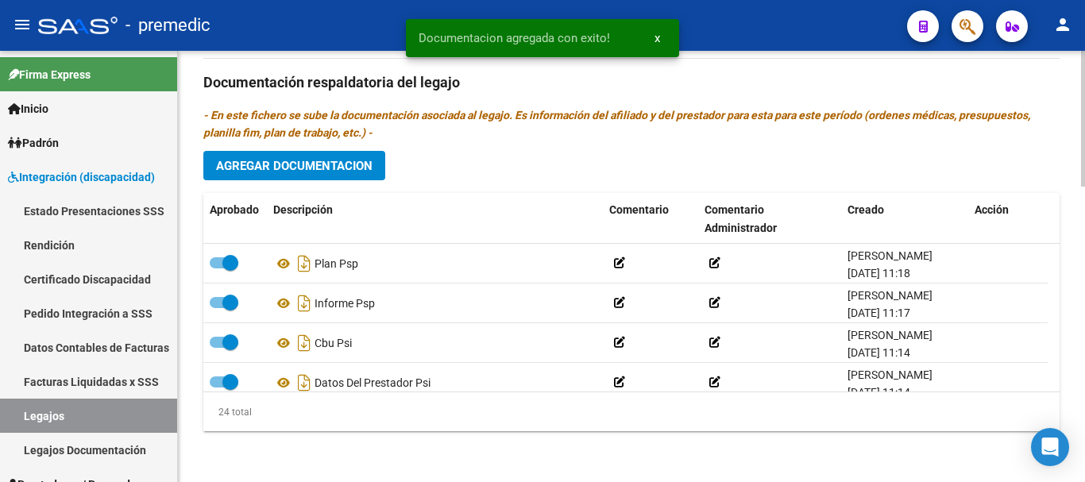
click at [288, 169] on span "Agregar Documentacion" at bounding box center [294, 166] width 156 height 14
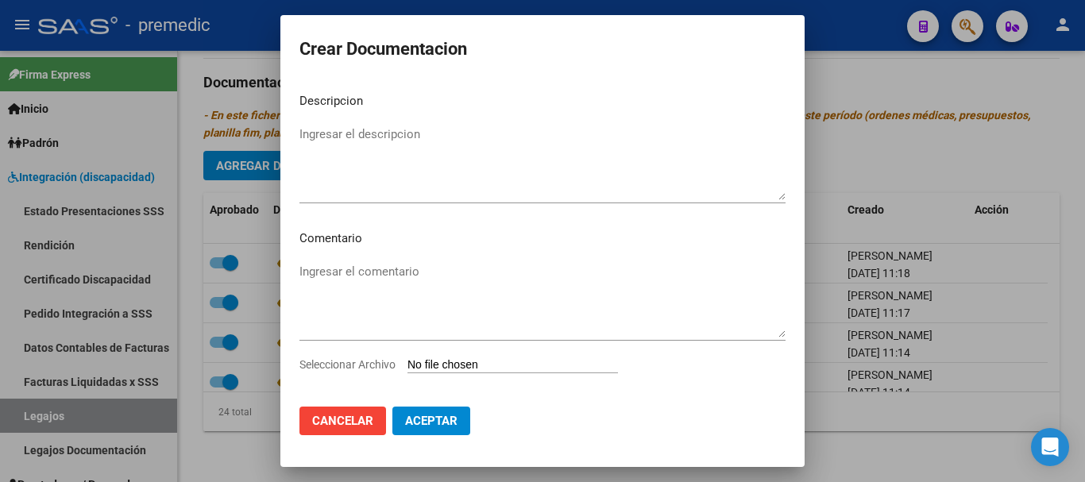
click at [462, 369] on input "Seleccionar Archivo" at bounding box center [513, 365] width 211 height 15
type input "C:\fakepath\3- PRESUPUESTO.pdf"
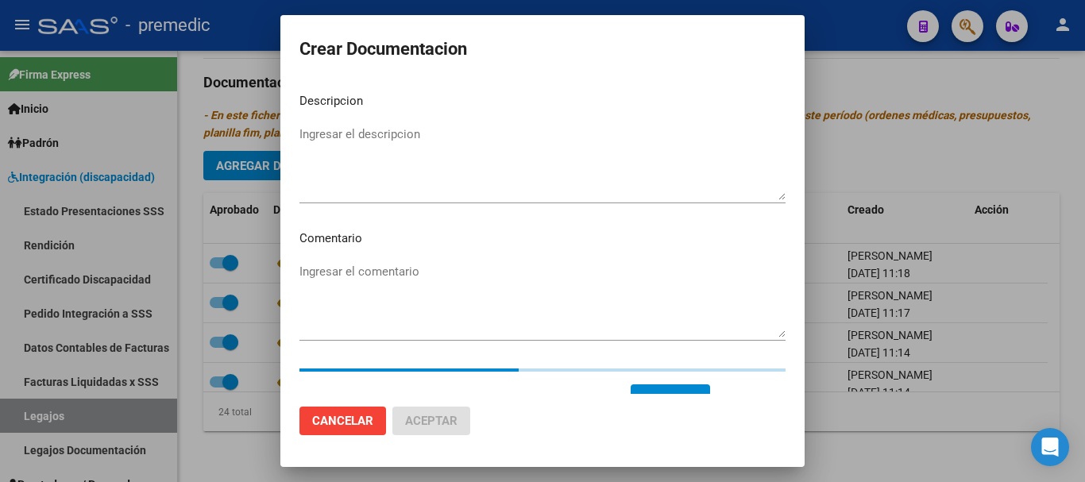
click at [618, 176] on textarea "Ingresar el descripcion" at bounding box center [542, 163] width 486 height 75
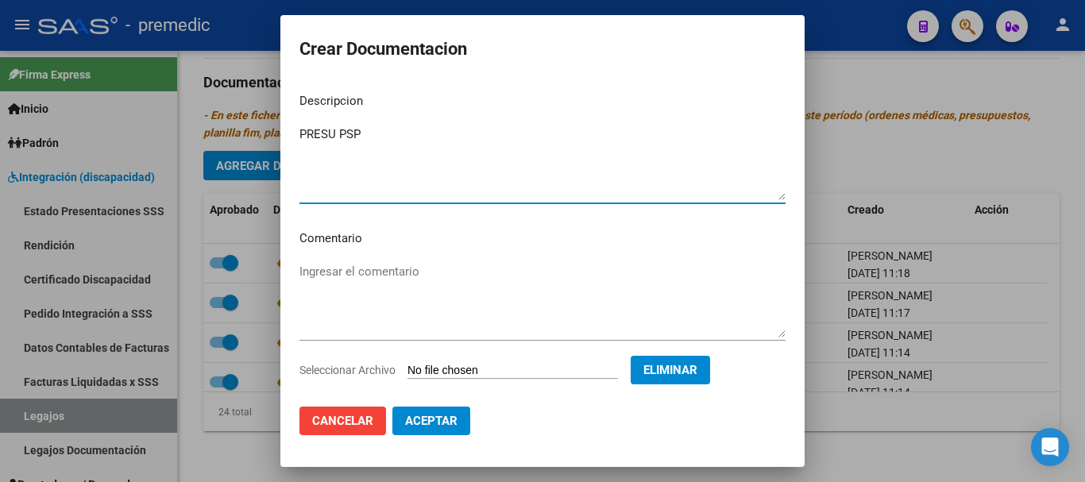
type textarea "PRESU PSP"
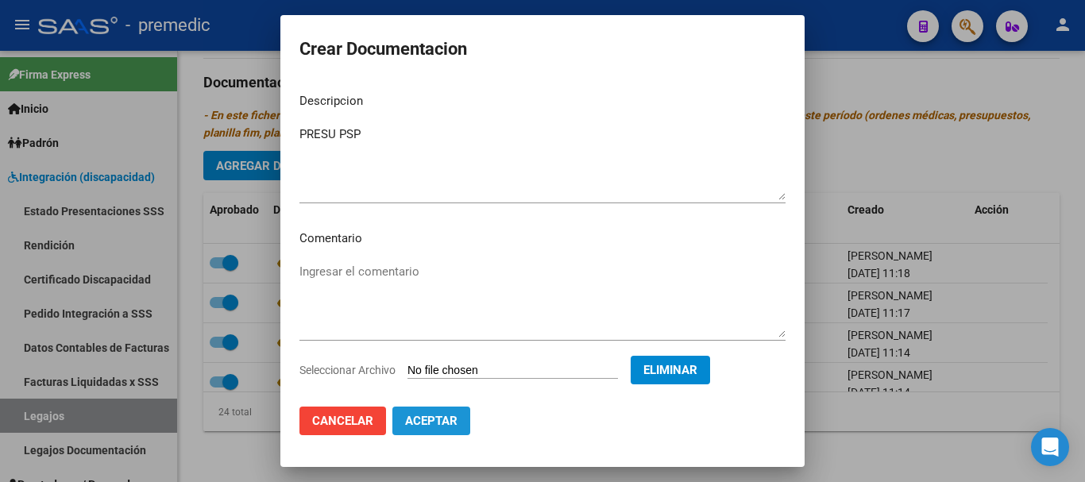
click at [450, 422] on span "Aceptar" at bounding box center [431, 421] width 52 height 14
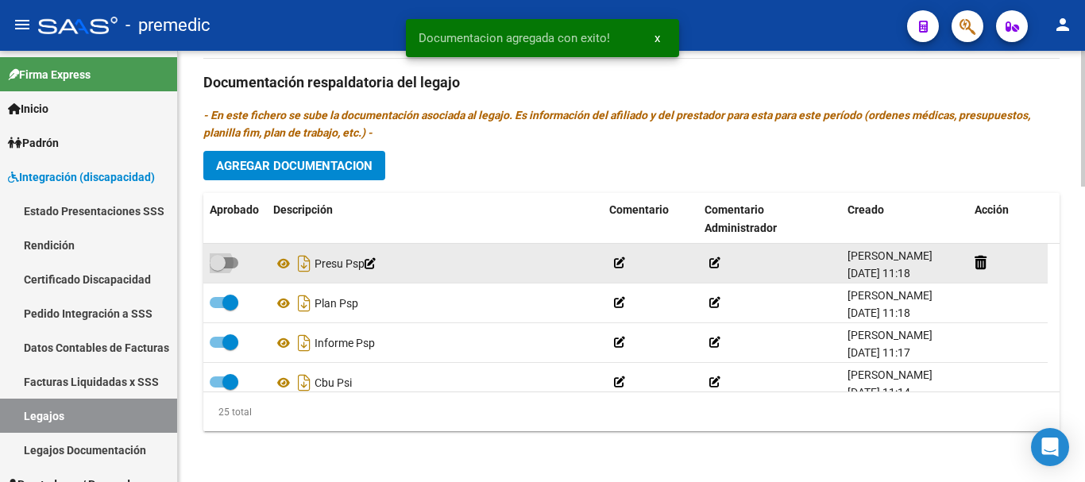
click at [230, 271] on label at bounding box center [224, 262] width 29 height 19
click at [218, 269] on input "checkbox" at bounding box center [217, 269] width 1 height 1
checkbox input "true"
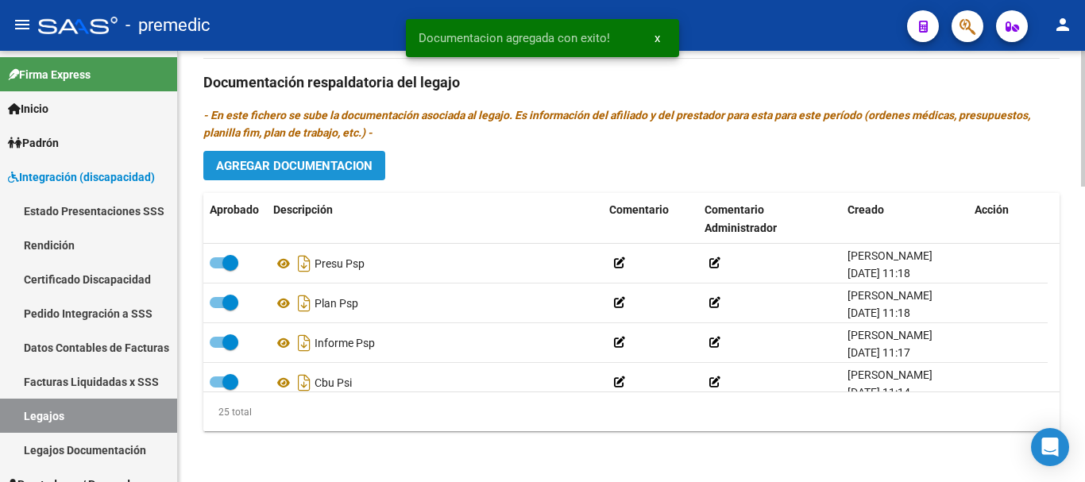
click at [303, 176] on button "Agregar Documentacion" at bounding box center [294, 165] width 182 height 29
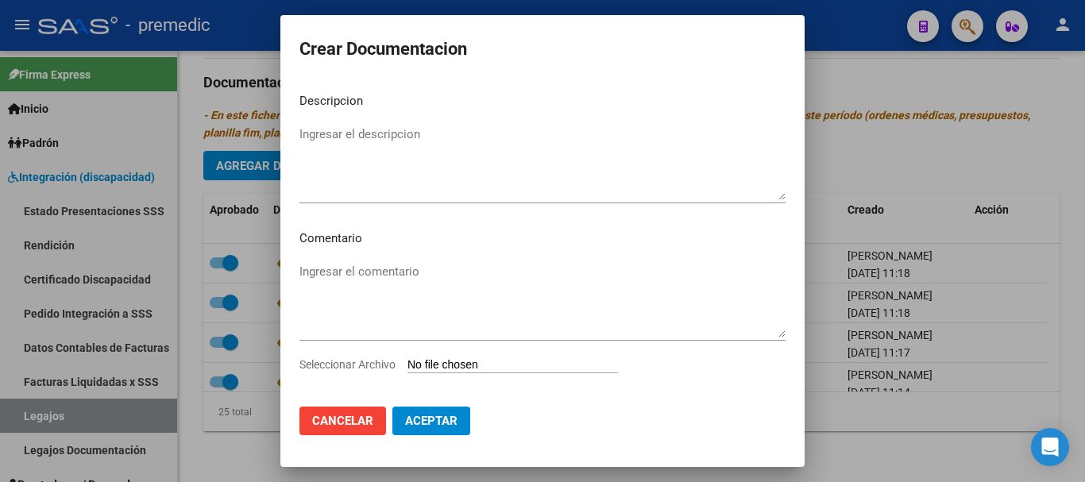
click at [446, 358] on input "Seleccionar Archivo" at bounding box center [513, 365] width 211 height 15
type input "C:\fakepath\4- DATOS DE PRESTADOR.pdf"
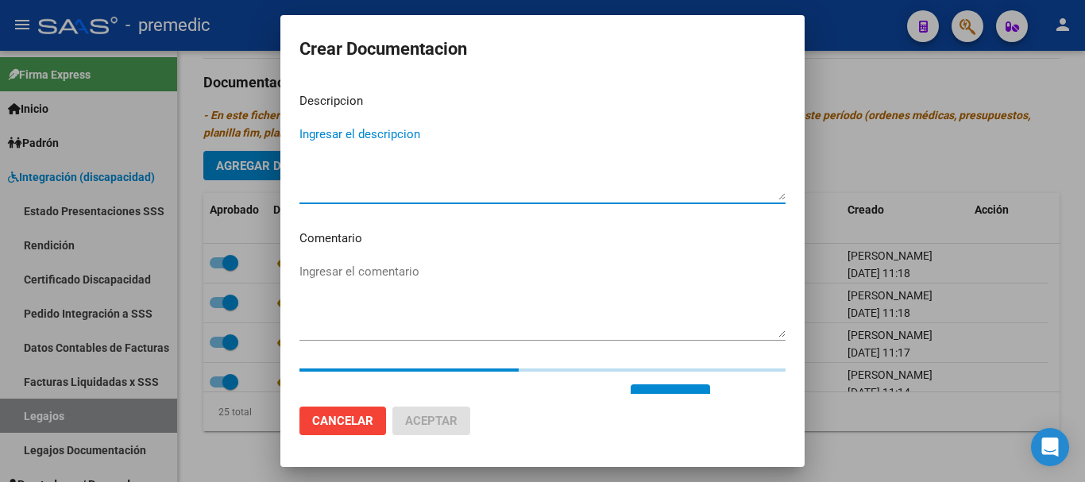
click at [554, 160] on textarea "Ingresar el descripcion" at bounding box center [542, 163] width 486 height 75
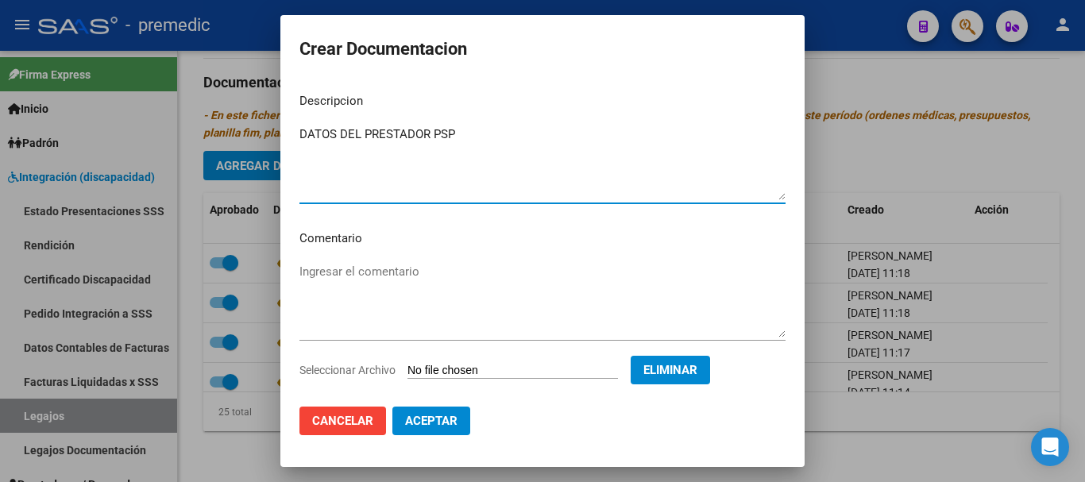
type textarea "DATOS DEL PRESTADOR PSP"
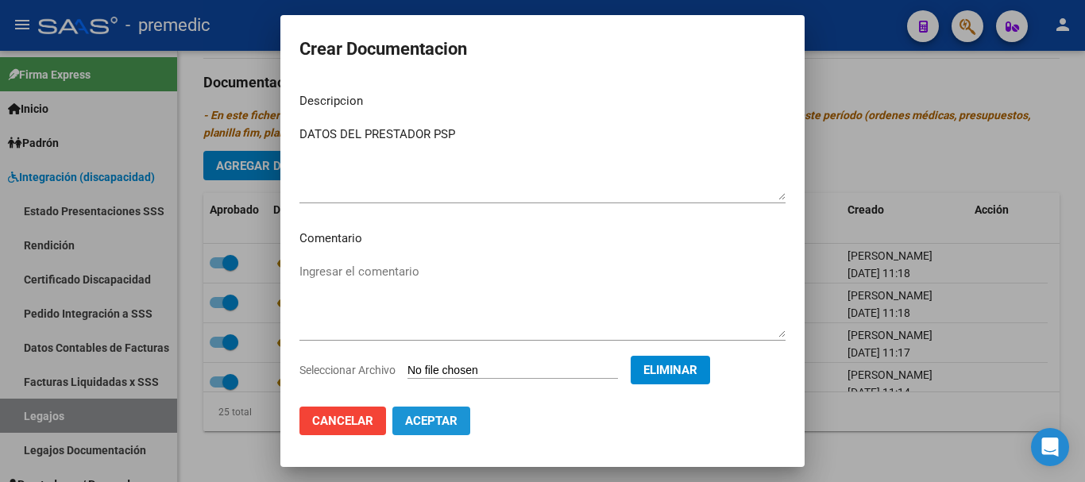
click at [439, 429] on button "Aceptar" at bounding box center [431, 421] width 78 height 29
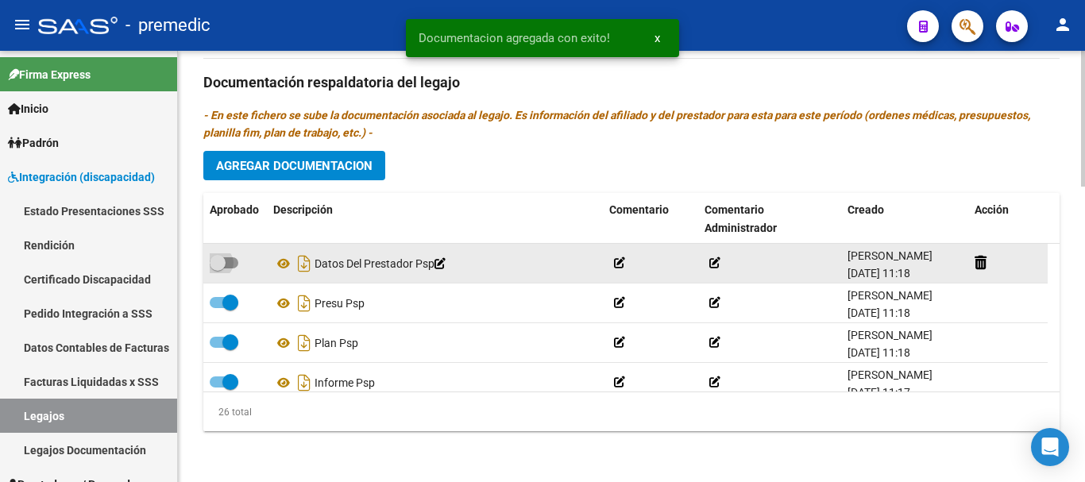
click at [236, 266] on span at bounding box center [224, 262] width 29 height 11
click at [218, 269] on input "checkbox" at bounding box center [217, 269] width 1 height 1
checkbox input "true"
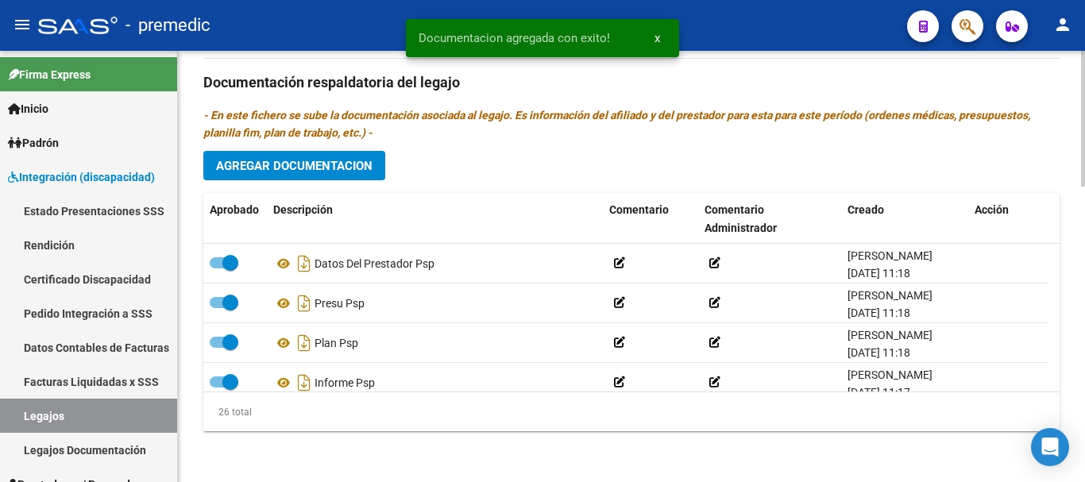
click at [303, 184] on div "Prestadores asociados al legajo Agregar Prestador Aprobado Prestador CUIT Comen…" at bounding box center [631, 80] width 856 height 727
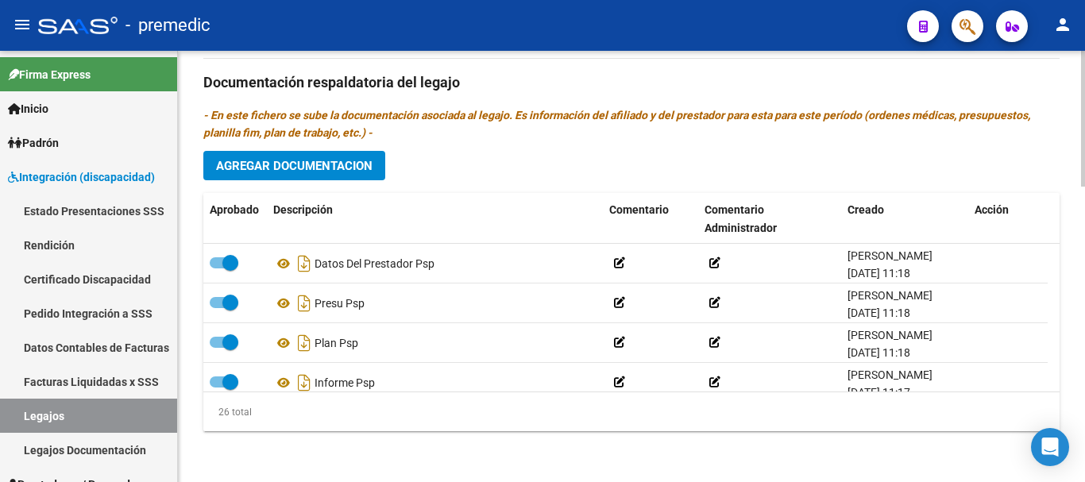
click at [308, 172] on span "Agregar Documentacion" at bounding box center [294, 166] width 156 height 14
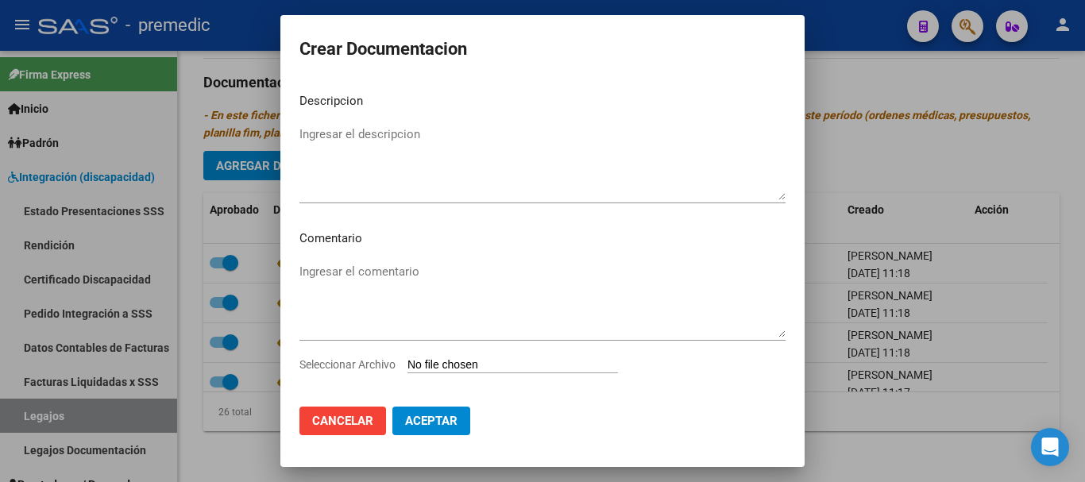
click at [447, 363] on input "Seleccionar Archivo" at bounding box center [513, 365] width 211 height 15
type input "C:\fakepath\5- CBU.pdf"
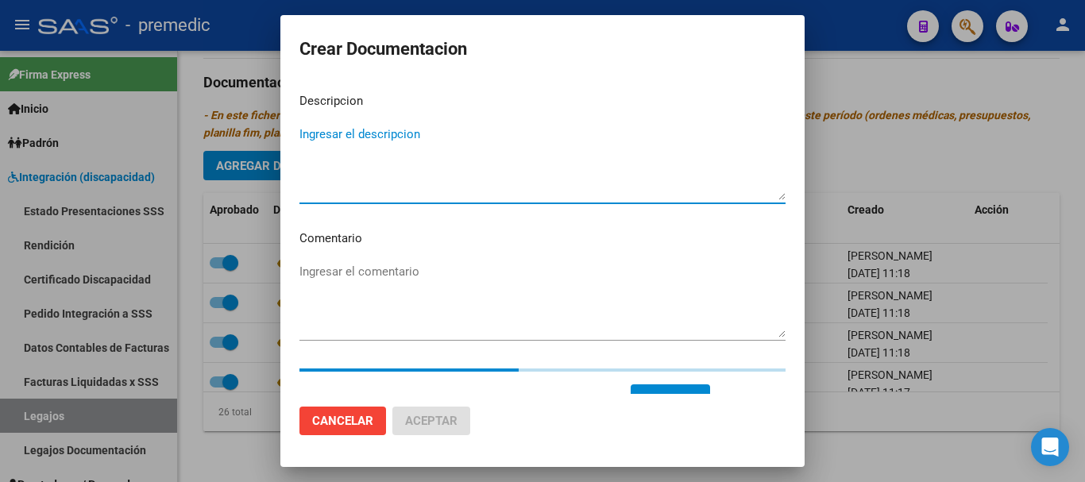
click at [533, 198] on textarea "Ingresar el descripcion" at bounding box center [542, 163] width 486 height 75
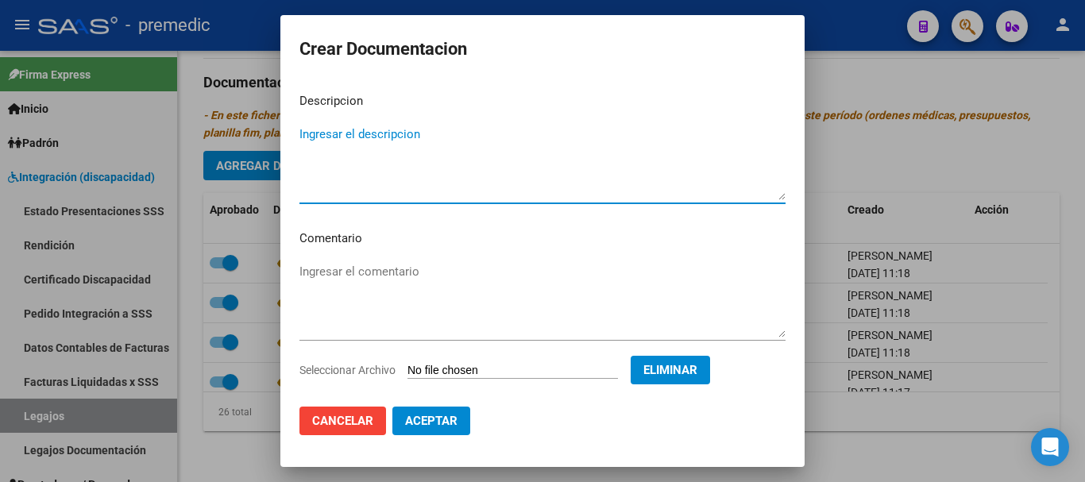
click at [533, 198] on textarea "Ingresar el descripcion" at bounding box center [542, 163] width 486 height 75
type textarea "CBU PSP"
click at [450, 435] on mat-dialog-actions "Cancelar Aceptar" at bounding box center [542, 421] width 486 height 54
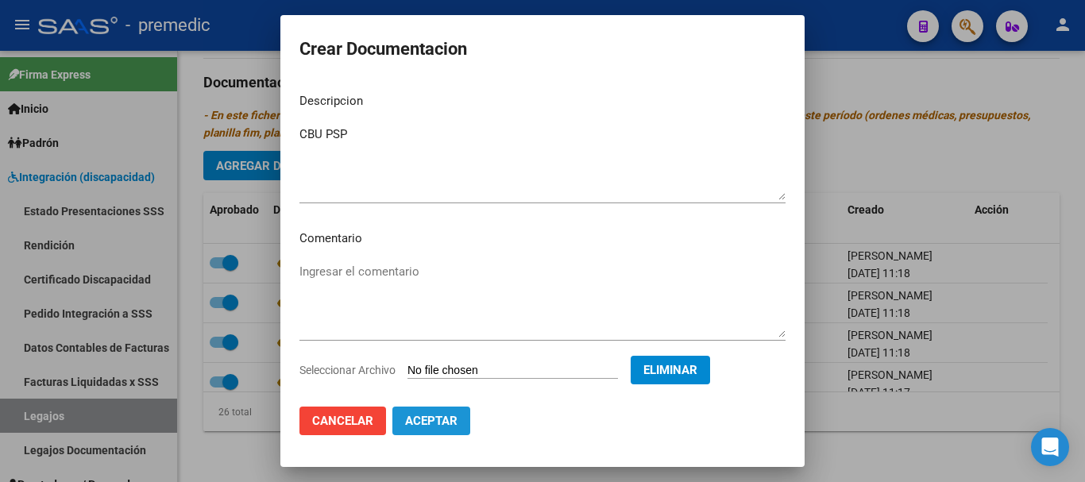
click at [446, 421] on span "Aceptar" at bounding box center [431, 421] width 52 height 14
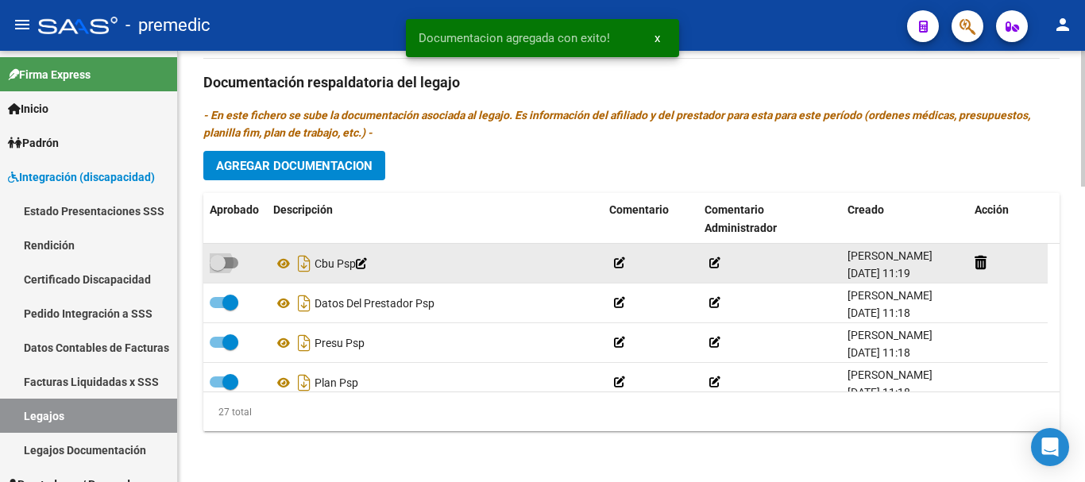
click at [230, 265] on span at bounding box center [224, 262] width 29 height 11
click at [218, 269] on input "checkbox" at bounding box center [217, 269] width 1 height 1
checkbox input "true"
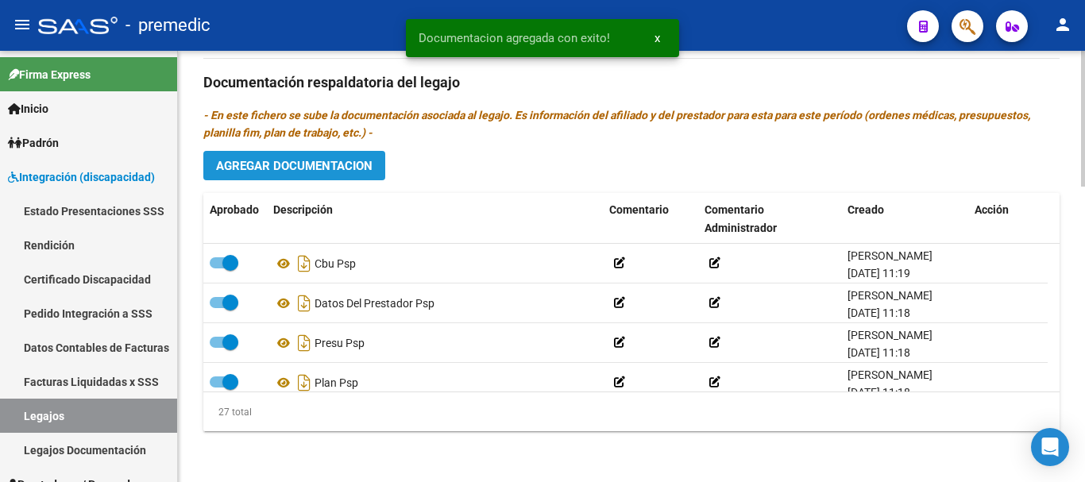
click at [298, 157] on button "Agregar Documentacion" at bounding box center [294, 165] width 182 height 29
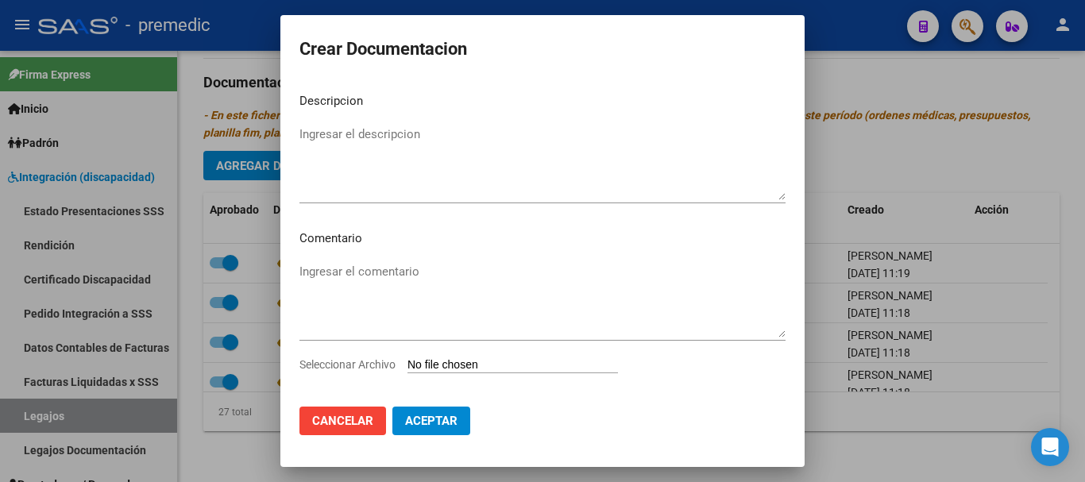
click at [410, 354] on div "Ingresar el comentario" at bounding box center [542, 308] width 486 height 96
click at [412, 361] on input "Seleccionar Archivo" at bounding box center [513, 365] width 211 height 15
type input "C:\fakepath\INFORME [PERSON_NAME].pdf"
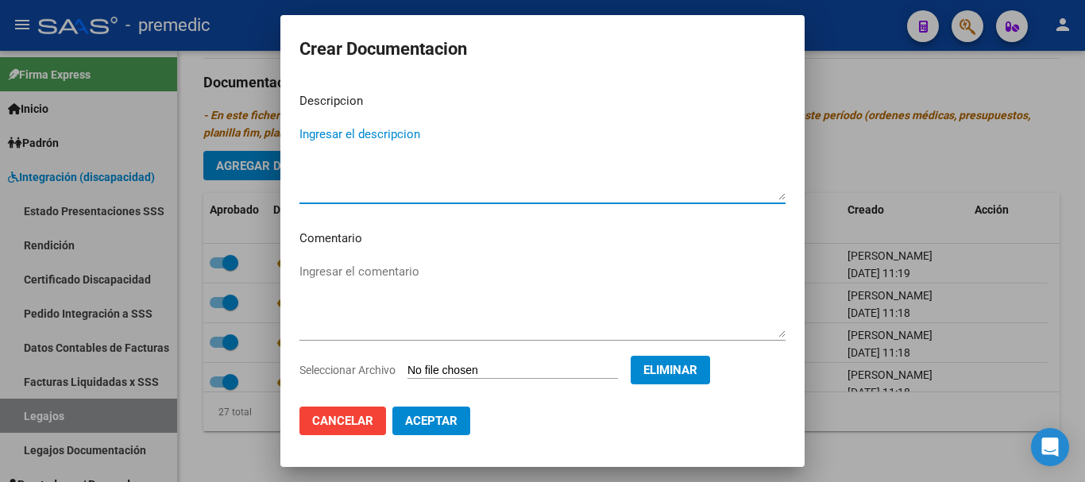
click at [543, 150] on textarea "Ingresar el descripcion" at bounding box center [542, 163] width 486 height 75
type textarea "INFORME [PERSON_NAME]"
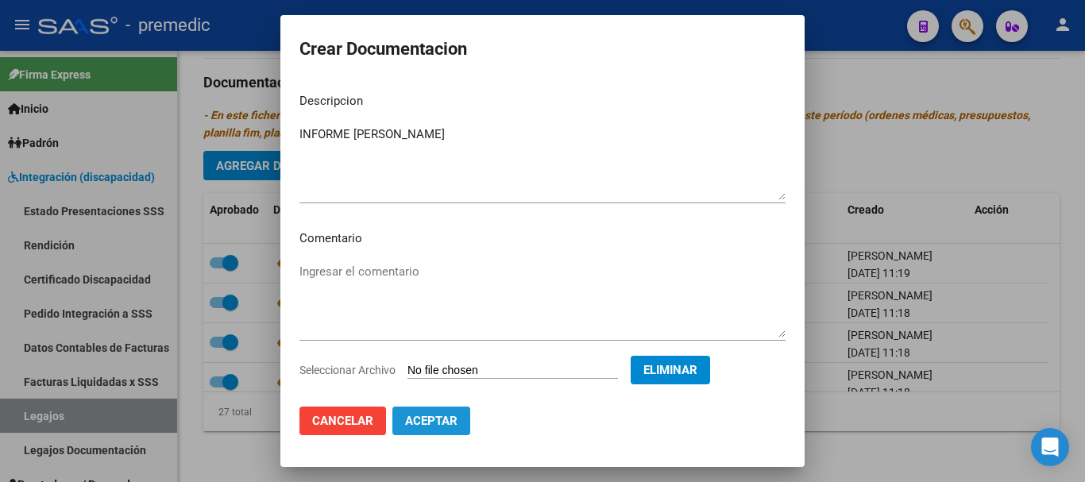
click at [431, 421] on span "Aceptar" at bounding box center [431, 421] width 52 height 14
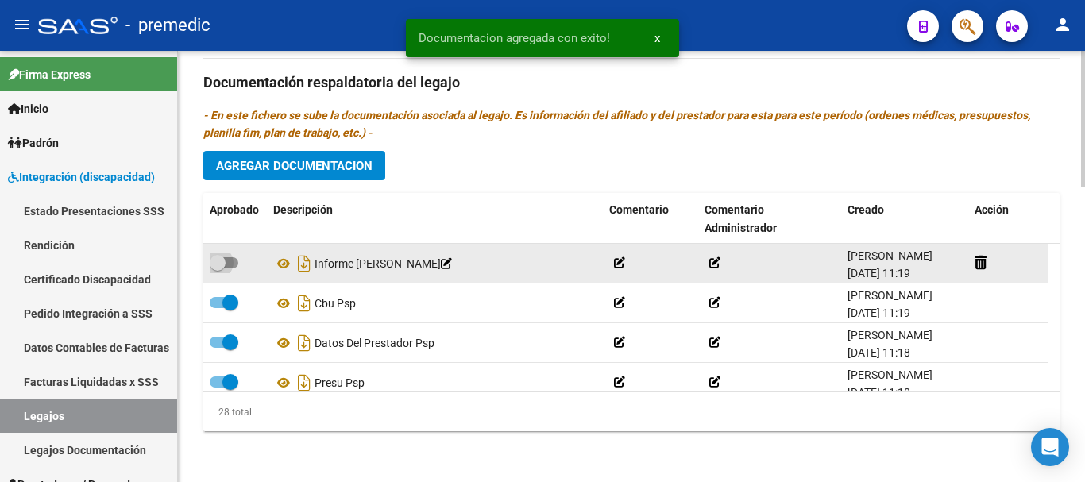
click at [234, 269] on label at bounding box center [224, 262] width 29 height 19
click at [218, 269] on input "checkbox" at bounding box center [217, 269] width 1 height 1
checkbox input "true"
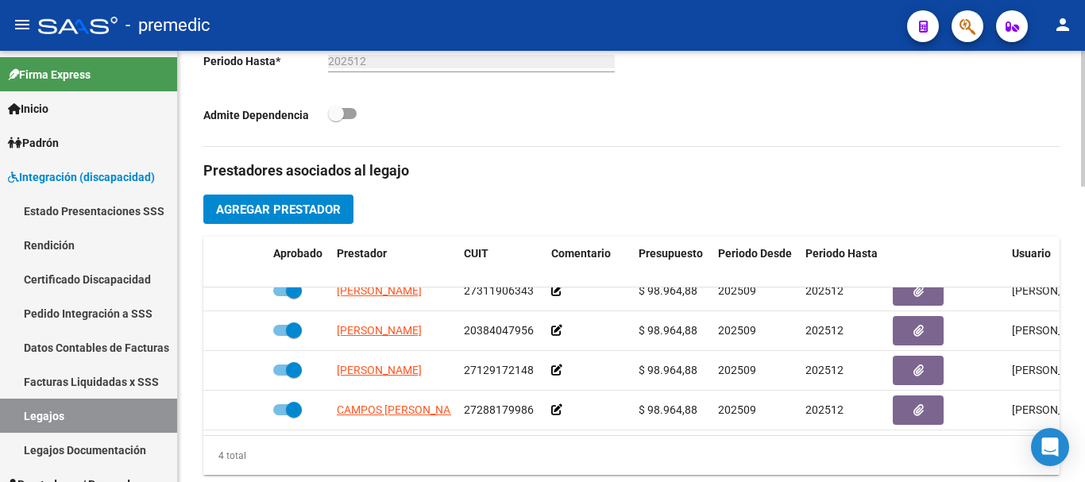
click at [1084, 188] on div at bounding box center [1083, 266] width 4 height 431
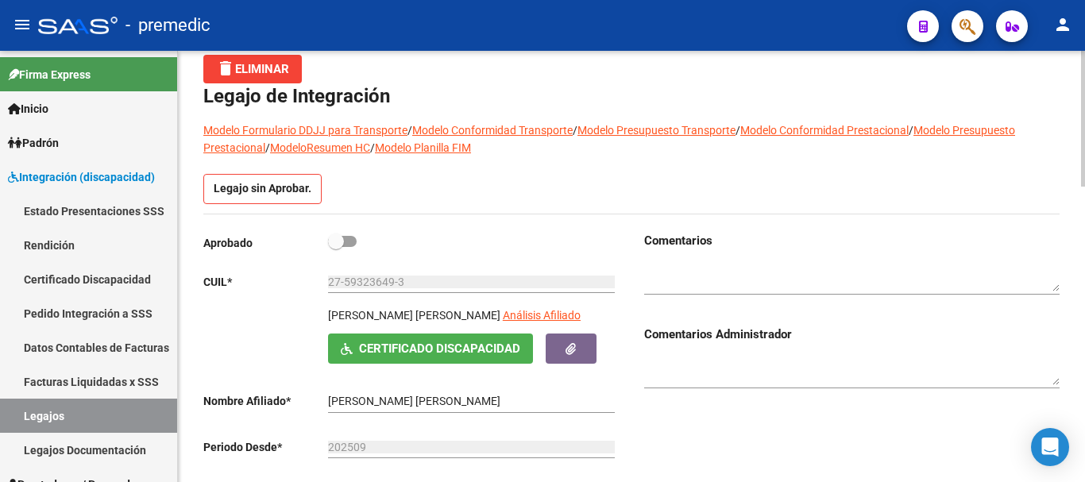
click at [351, 241] on span at bounding box center [342, 241] width 29 height 11
click at [336, 247] on input "checkbox" at bounding box center [335, 247] width 1 height 1
checkbox input "true"
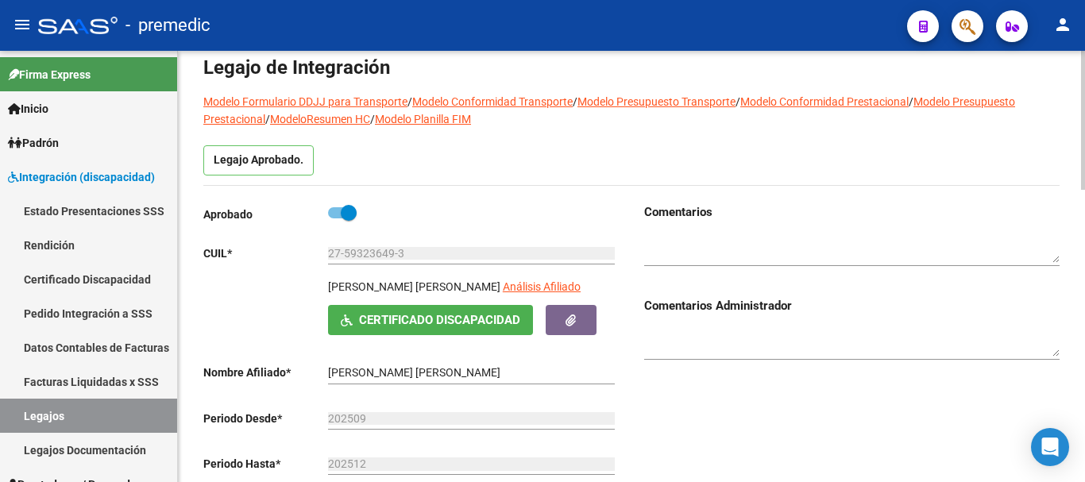
scroll to position [0, 0]
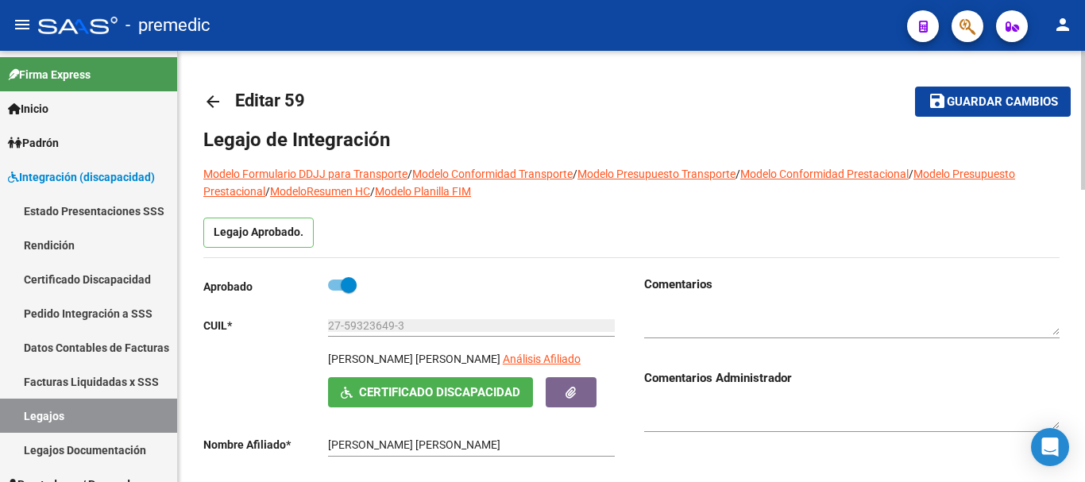
click at [1084, 54] on div at bounding box center [1083, 266] width 4 height 431
click at [1084, 54] on div at bounding box center [1083, 120] width 4 height 139
click at [1011, 94] on span "save Guardar cambios" at bounding box center [993, 101] width 130 height 14
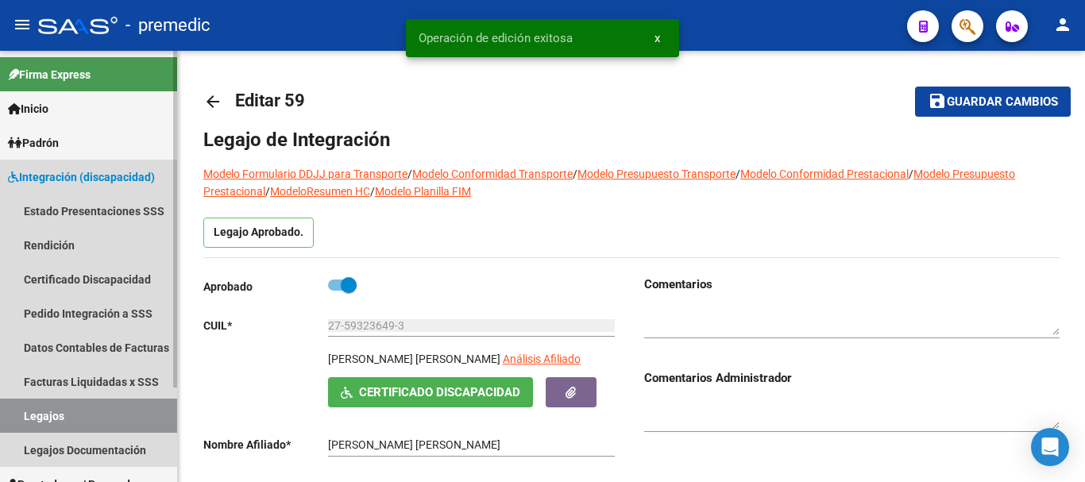
click at [120, 411] on link "Legajos" at bounding box center [88, 416] width 177 height 34
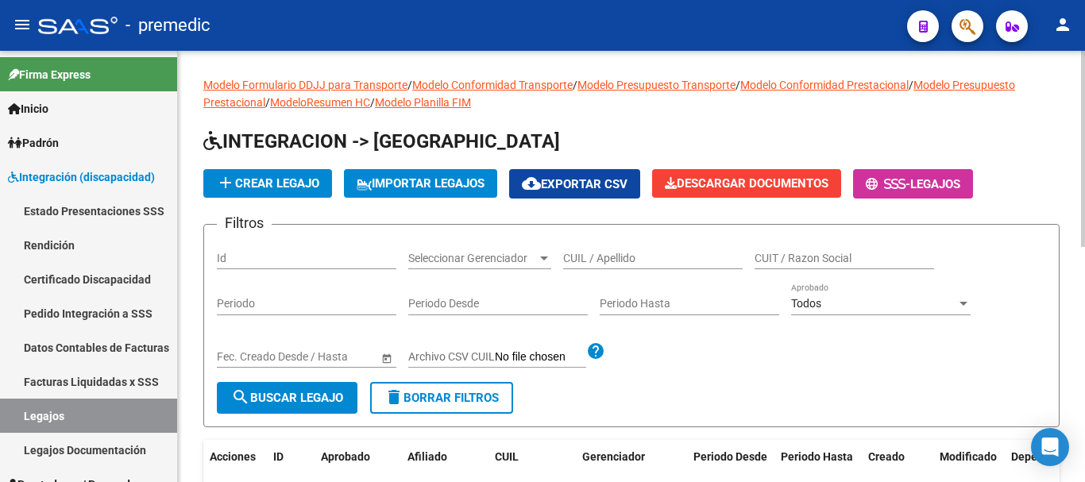
click at [752, 162] on app-list-header "INTEGRACION -> Legajos add Crear Legajo IMPORTAR LEGAJOS cloud_download Exporta…" at bounding box center [631, 278] width 856 height 299
click at [780, 148] on h1 "INTEGRACION -> [GEOGRAPHIC_DATA]" at bounding box center [631, 143] width 856 height 28
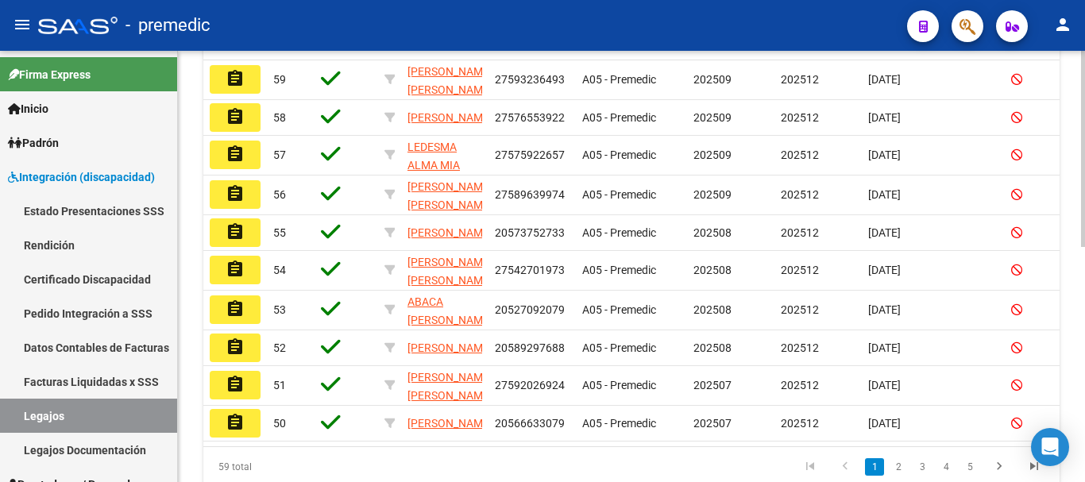
click at [1084, 277] on div at bounding box center [1083, 266] width 4 height 431
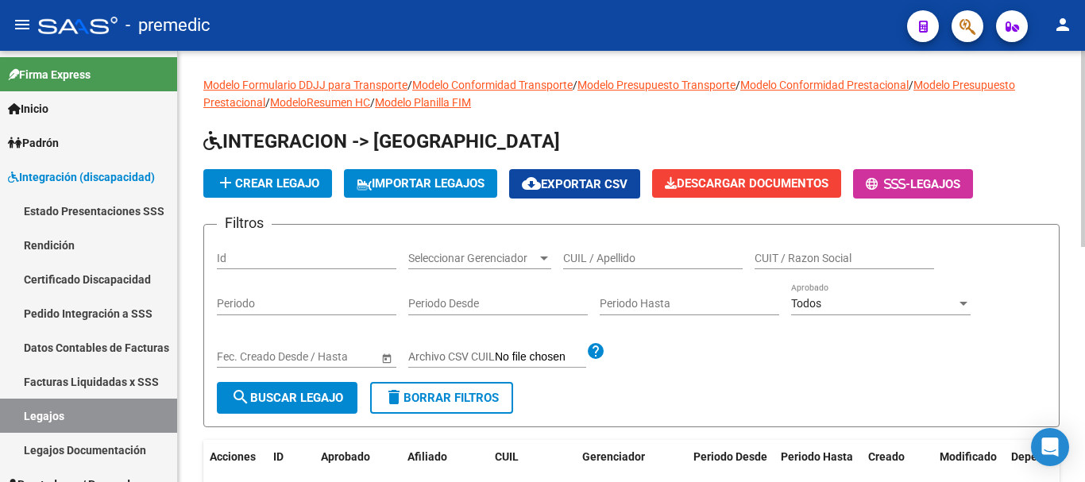
click at [1084, 212] on div at bounding box center [1083, 266] width 4 height 431
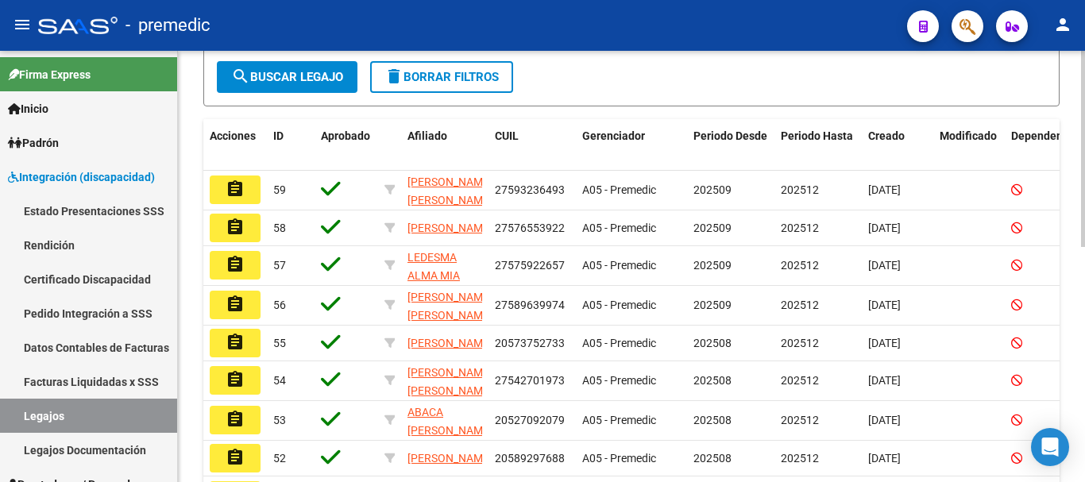
click at [1084, 359] on div at bounding box center [1083, 304] width 4 height 196
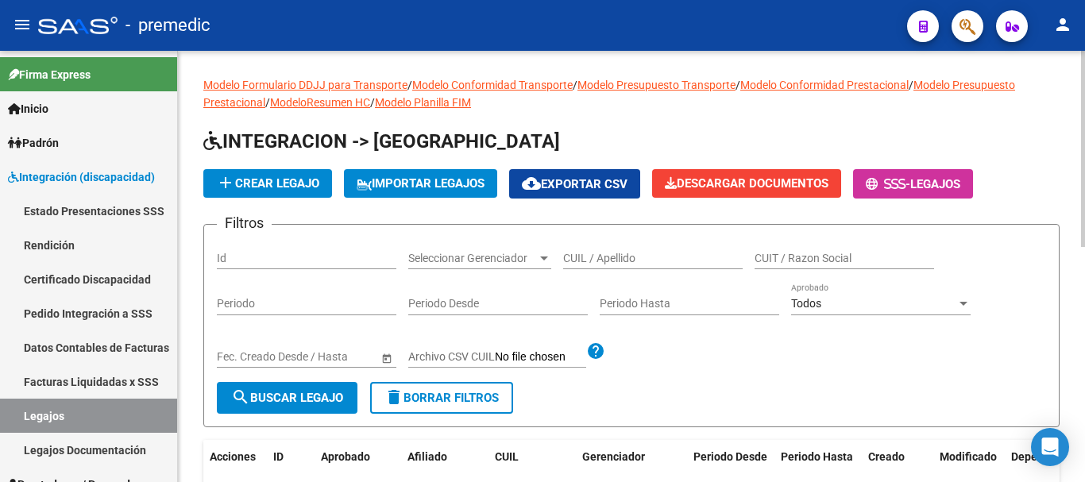
click at [1084, 149] on div at bounding box center [1083, 266] width 4 height 431
click at [744, 137] on h1 "INTEGRACION -> [GEOGRAPHIC_DATA]" at bounding box center [631, 143] width 856 height 28
click at [1084, 64] on div at bounding box center [1083, 149] width 4 height 196
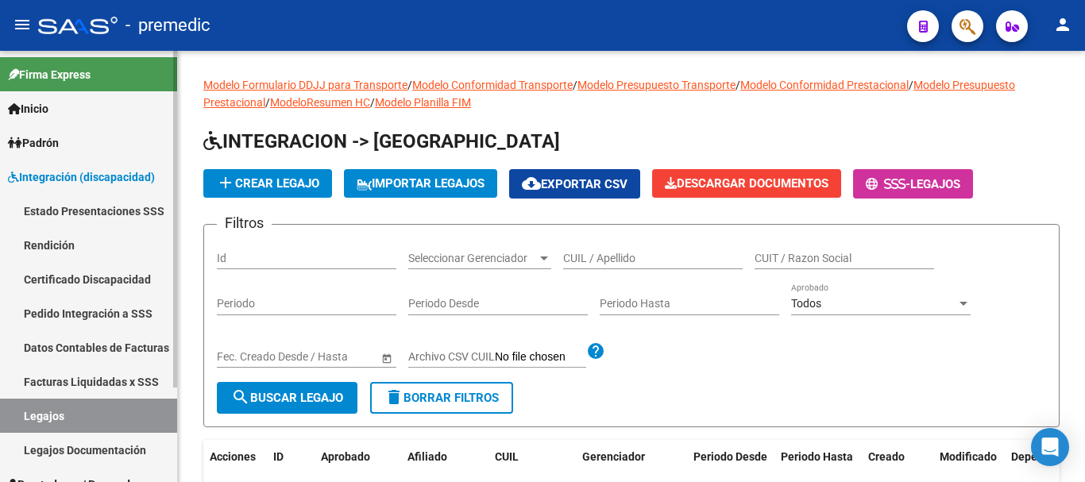
click at [62, 131] on link "Padrón" at bounding box center [88, 143] width 177 height 34
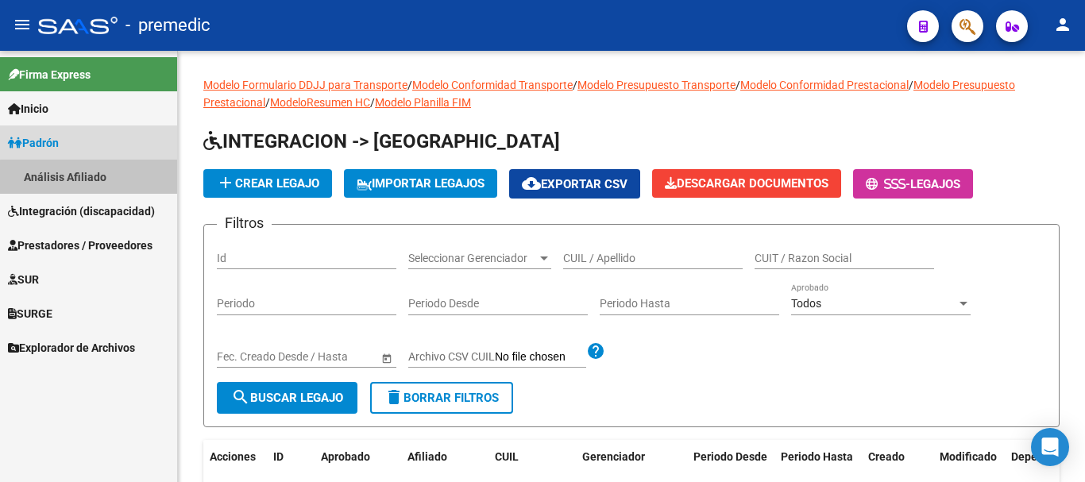
click at [95, 177] on link "Análisis Afiliado" at bounding box center [88, 177] width 177 height 34
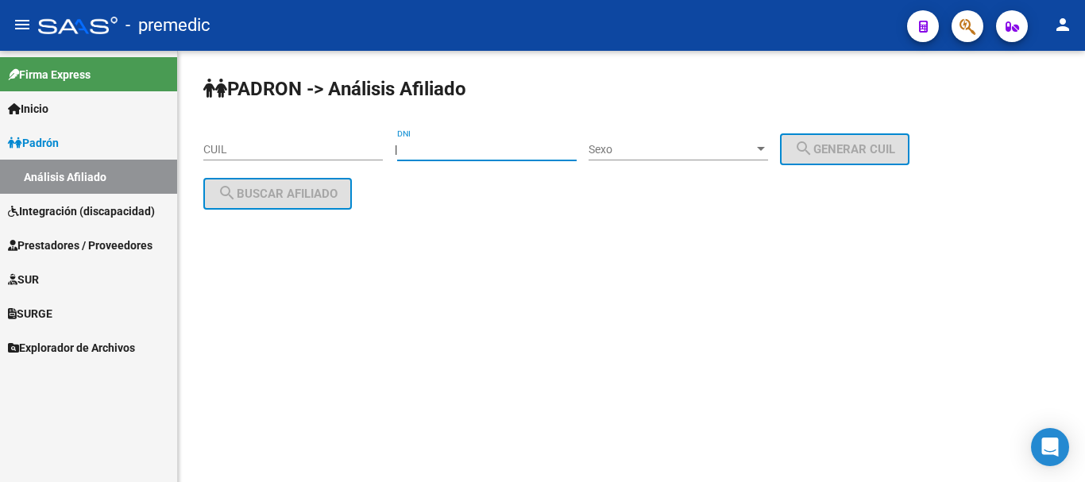
click at [439, 153] on input "DNI" at bounding box center [487, 150] width 180 height 14
paste input "59162706"
type input "59162706"
click at [714, 149] on span "Sexo" at bounding box center [671, 150] width 165 height 14
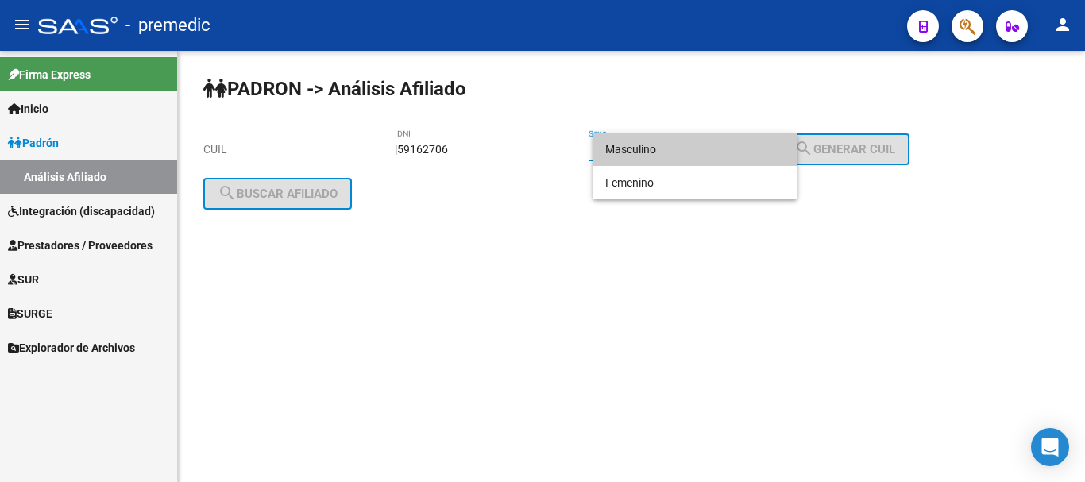
drag, startPoint x: 658, startPoint y: 130, endPoint x: 654, endPoint y: 139, distance: 9.6
click at [654, 139] on div "Masculino Femenino" at bounding box center [542, 241] width 1085 height 482
click at [654, 139] on span "Masculino" at bounding box center [695, 149] width 180 height 33
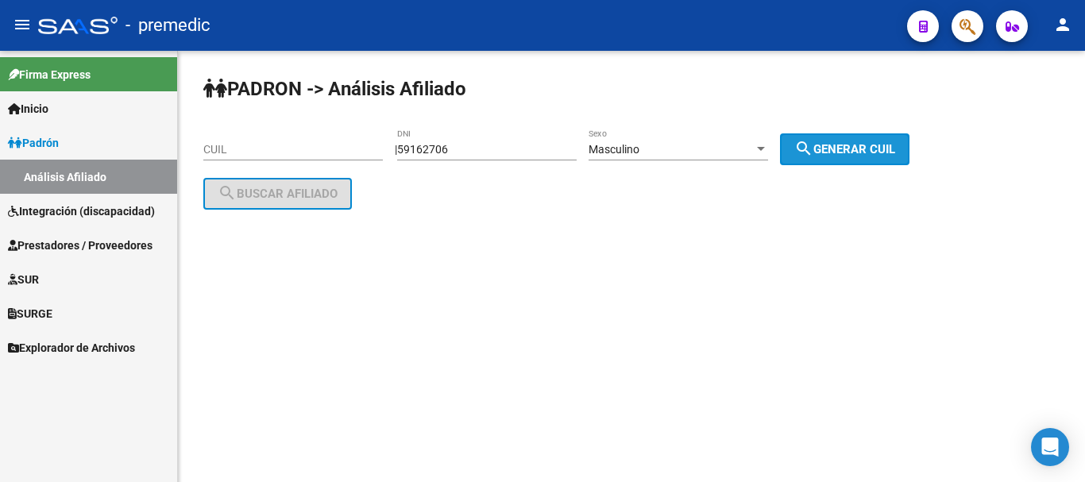
click at [888, 137] on button "search Generar CUIL" at bounding box center [844, 149] width 129 height 32
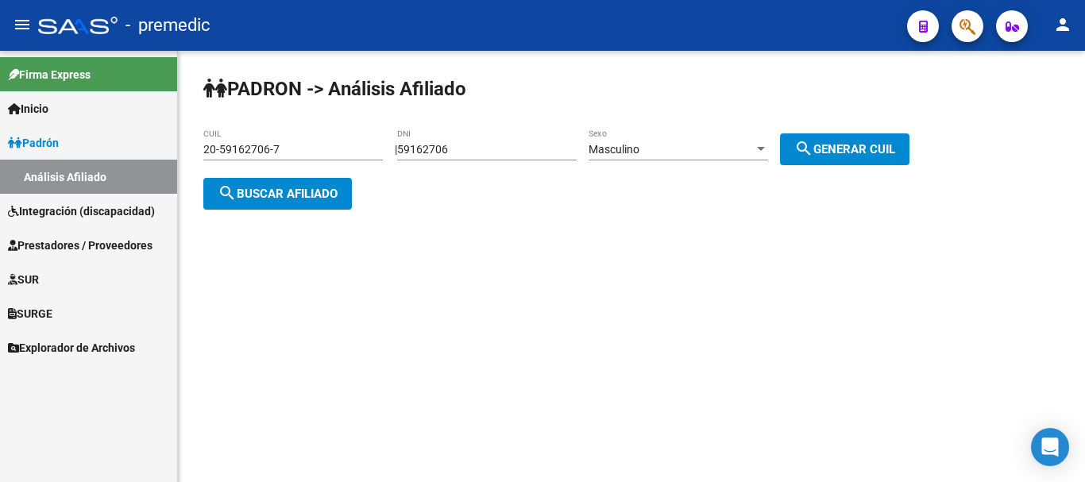
click at [288, 213] on div "PADRON -> Análisis Afiliado 20-59162706-7 CUIL | 59162706 DNI Masculino Sexo se…" at bounding box center [631, 156] width 907 height 210
click at [304, 202] on button "search Buscar afiliado" at bounding box center [277, 194] width 149 height 32
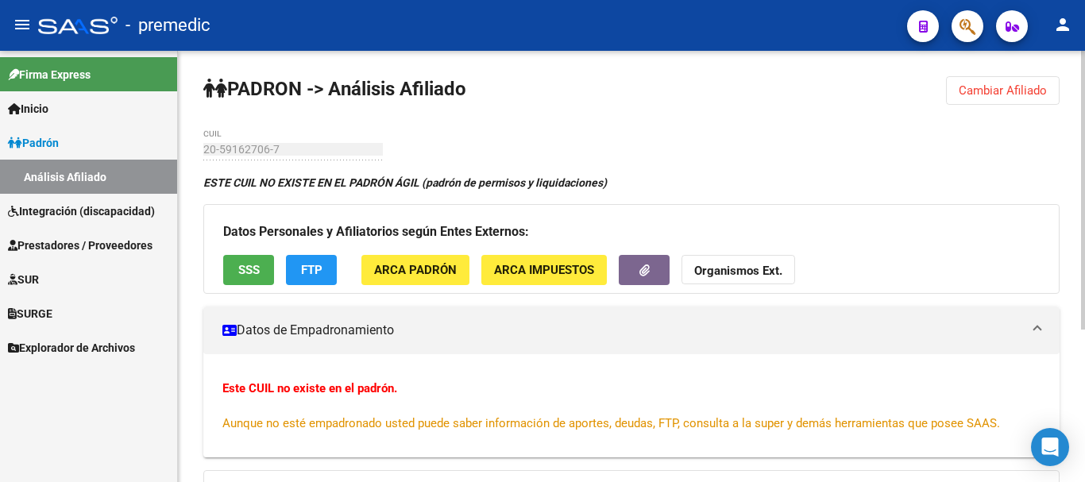
click at [986, 73] on div "PADRON -> Análisis Afiliado Cambiar Afiliado 20-59162706-7 CUIL ESTE CUIL NO EX…" at bounding box center [631, 384] width 907 height 667
click at [983, 80] on button "Cambiar Afiliado" at bounding box center [1003, 90] width 114 height 29
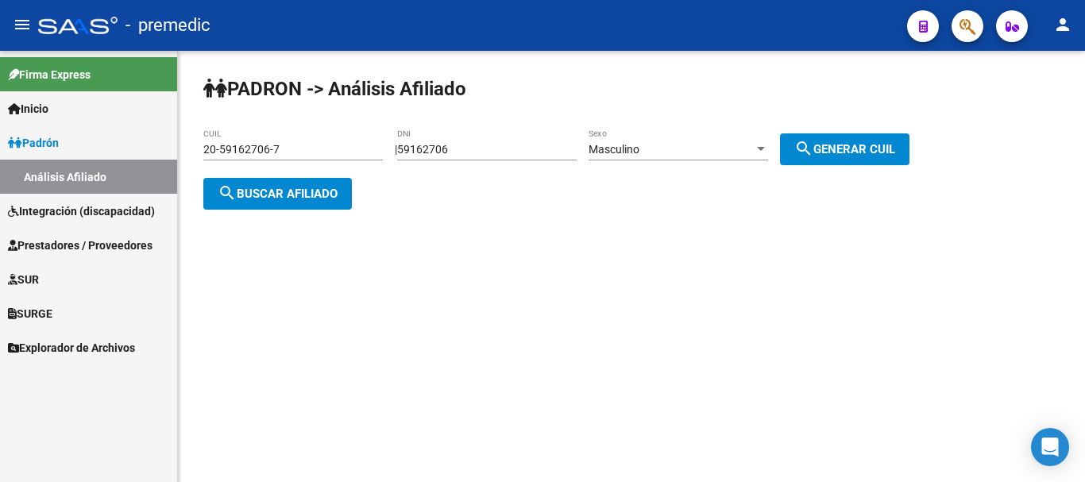
click at [634, 160] on div "Masculino Sexo" at bounding box center [679, 145] width 180 height 32
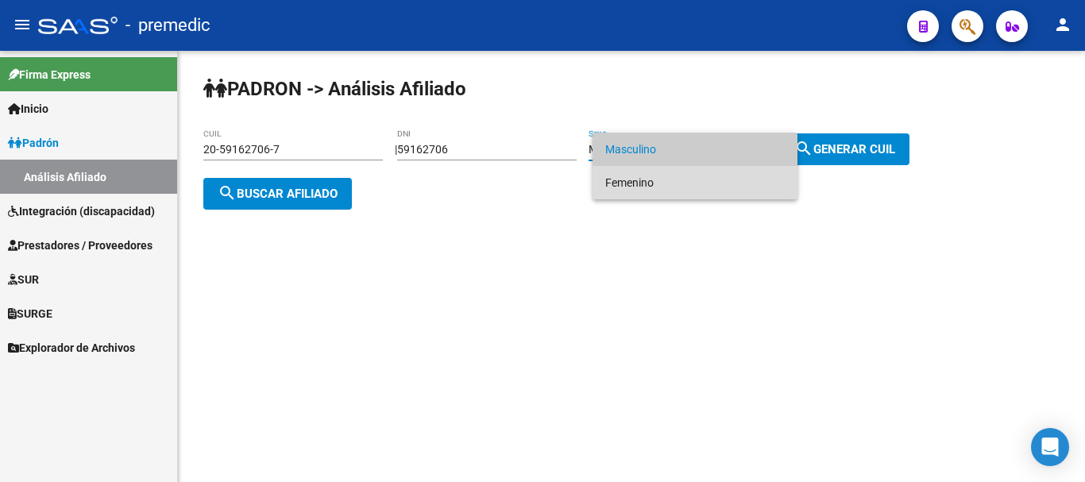
click at [658, 171] on span "Femenino" at bounding box center [695, 182] width 180 height 33
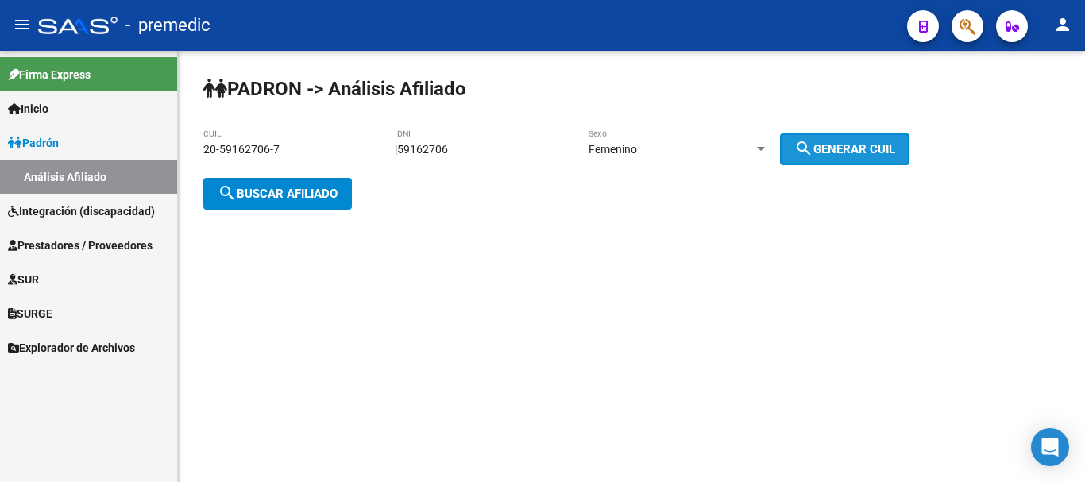
click at [856, 138] on button "search Generar CUIL" at bounding box center [844, 149] width 129 height 32
type input "27-59162706-1"
click at [856, 143] on span "search Generar CUIL" at bounding box center [844, 149] width 101 height 14
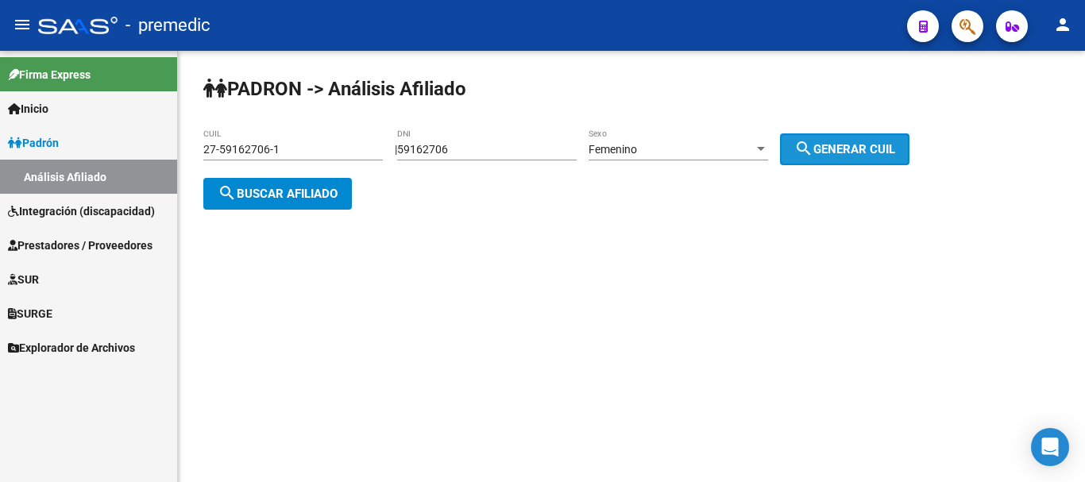
click at [856, 143] on span "search Generar CUIL" at bounding box center [844, 149] width 101 height 14
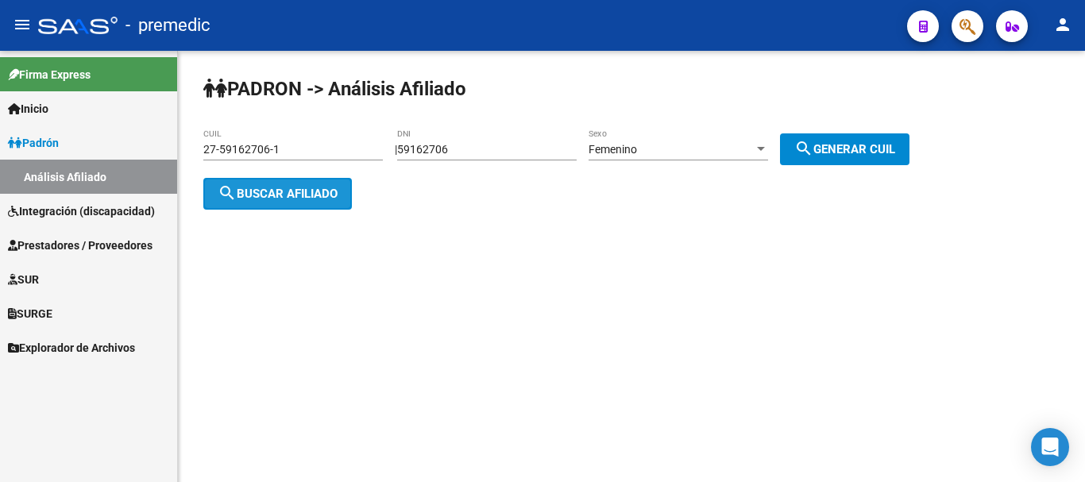
click at [332, 188] on span "search Buscar afiliado" at bounding box center [278, 194] width 120 height 14
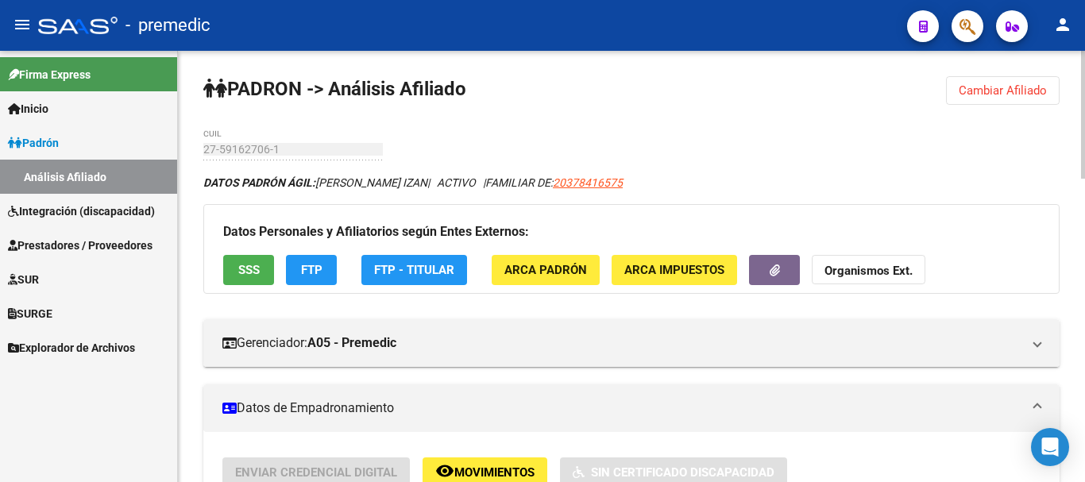
scroll to position [431, 0]
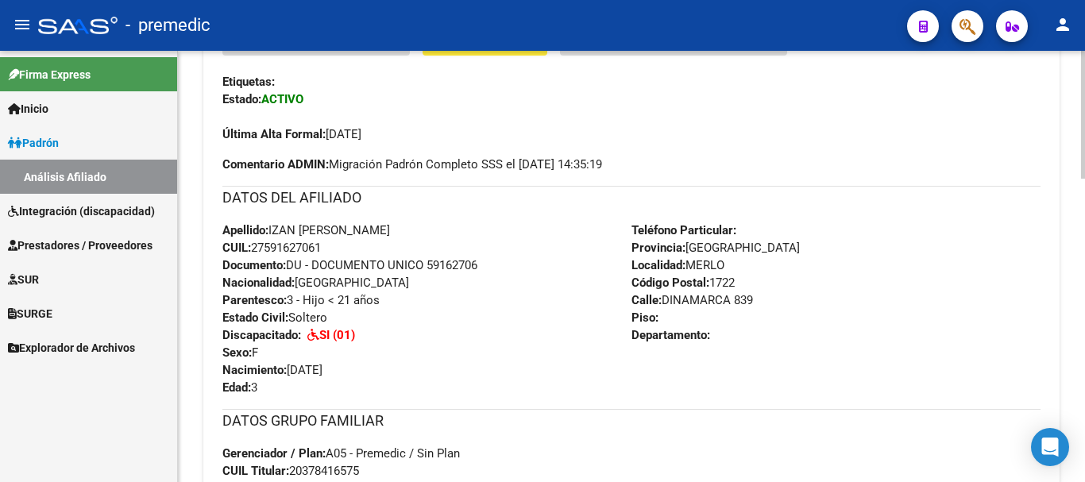
click at [1084, 243] on div at bounding box center [1083, 266] width 4 height 431
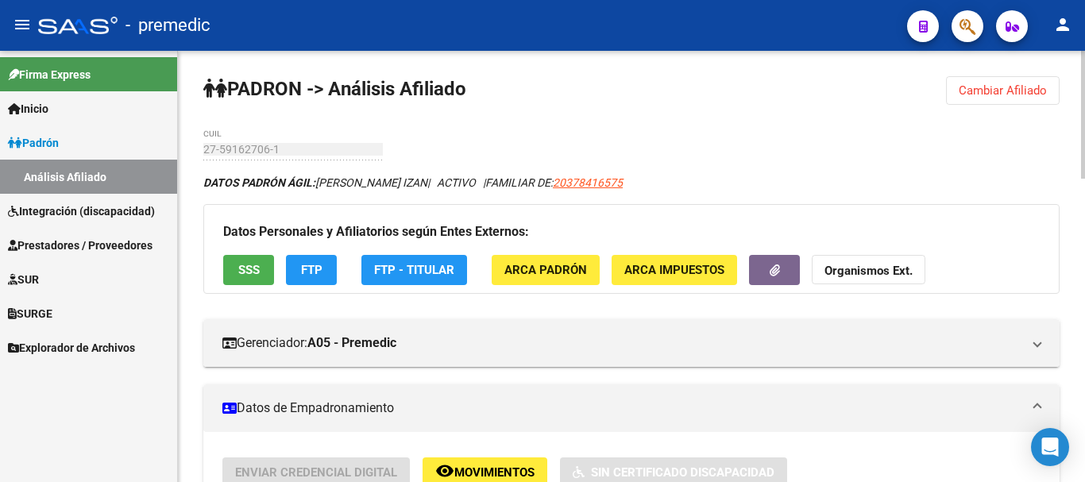
click at [1084, 126] on div at bounding box center [1083, 266] width 4 height 431
click at [305, 272] on span "FTP" at bounding box center [311, 271] width 21 height 14
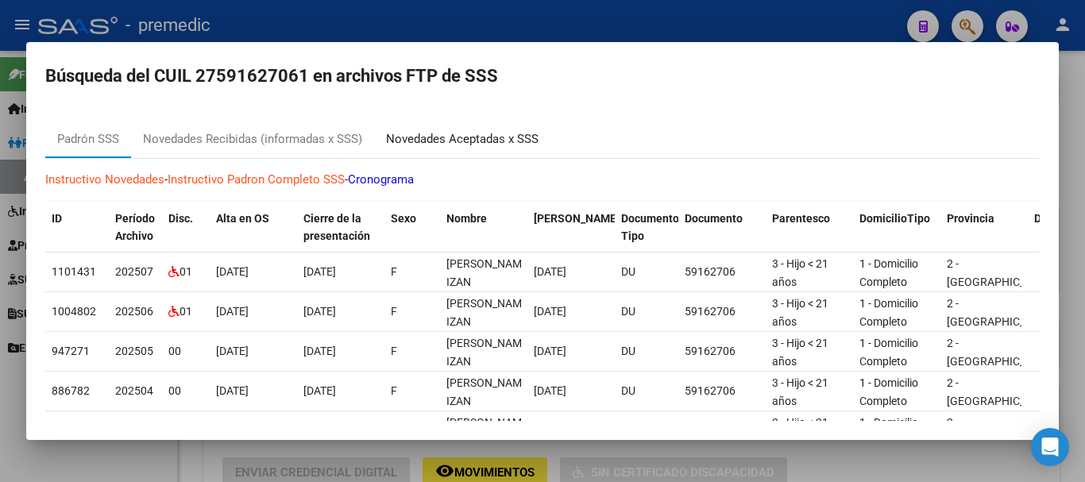
click at [405, 134] on div "Novedades Aceptadas x SSS" at bounding box center [462, 139] width 153 height 18
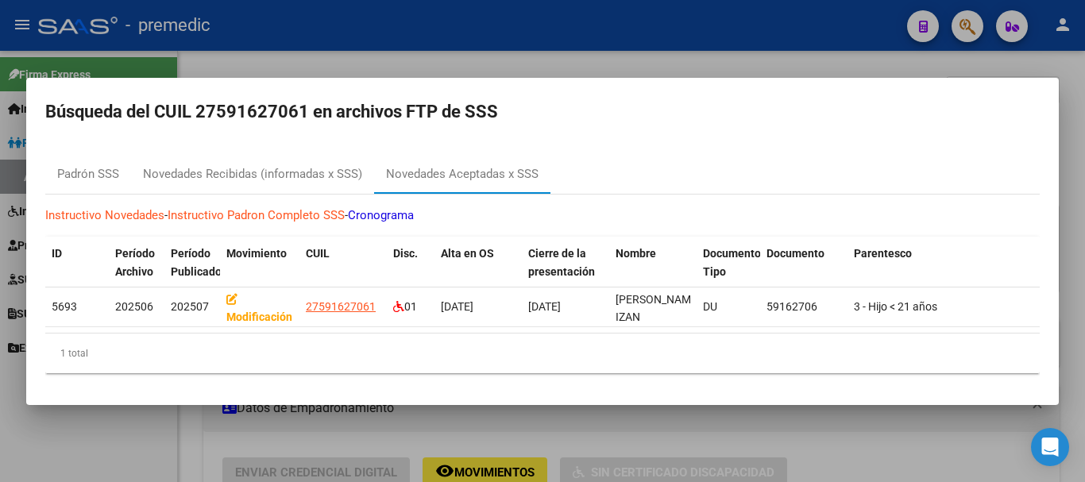
click at [576, 58] on div at bounding box center [542, 241] width 1085 height 482
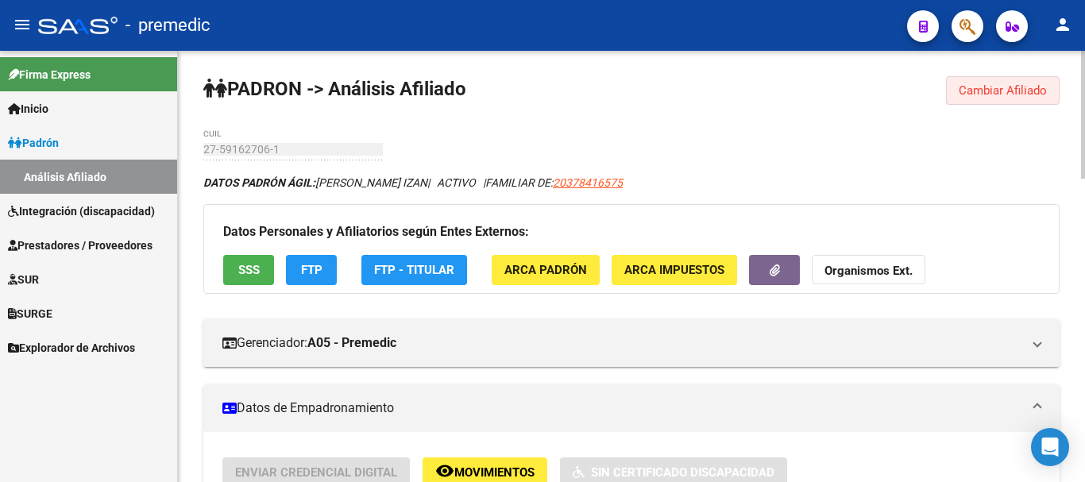
click at [993, 91] on span "Cambiar Afiliado" at bounding box center [1003, 90] width 88 height 14
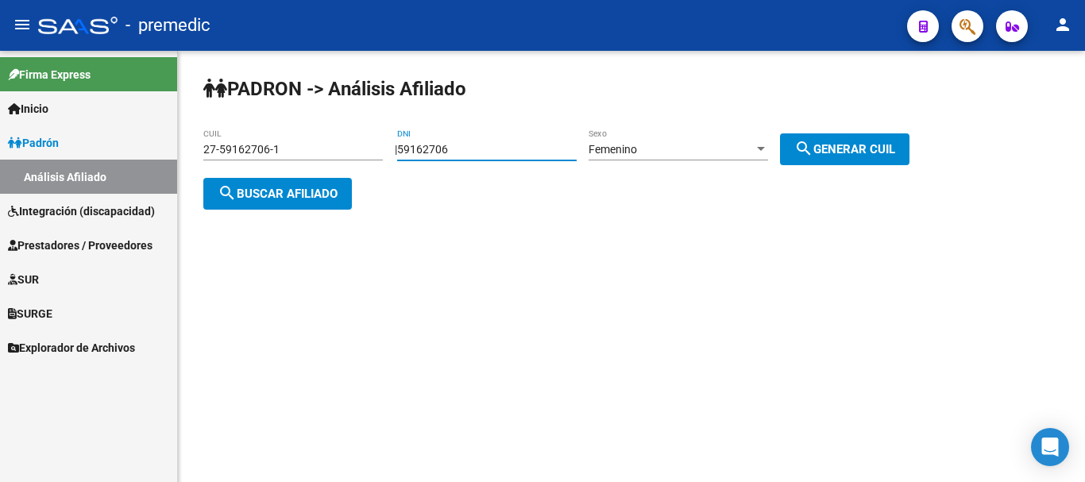
click at [486, 153] on input "59162706" at bounding box center [487, 150] width 180 height 14
type input "5"
paste input "56948493"
type input "56948493"
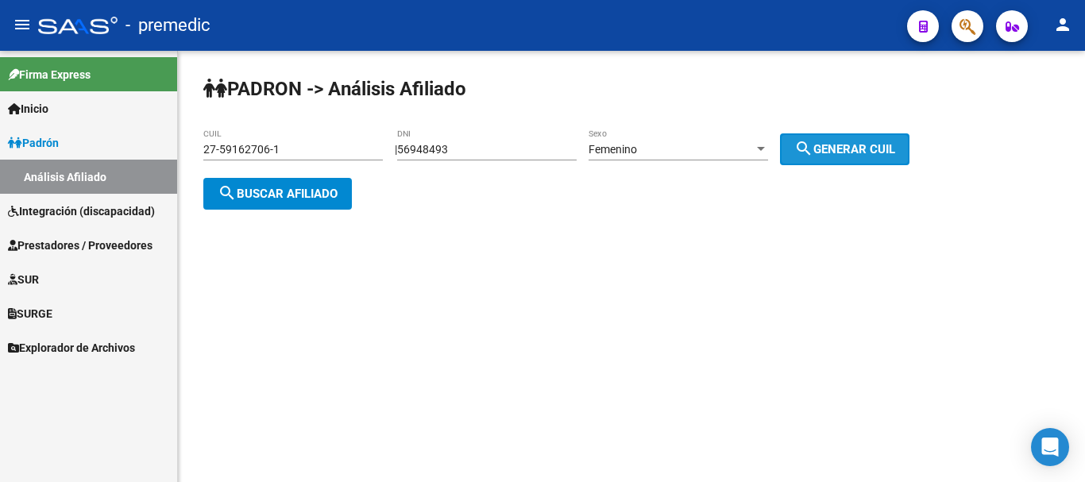
click at [843, 155] on span "search Generar CUIL" at bounding box center [844, 149] width 101 height 14
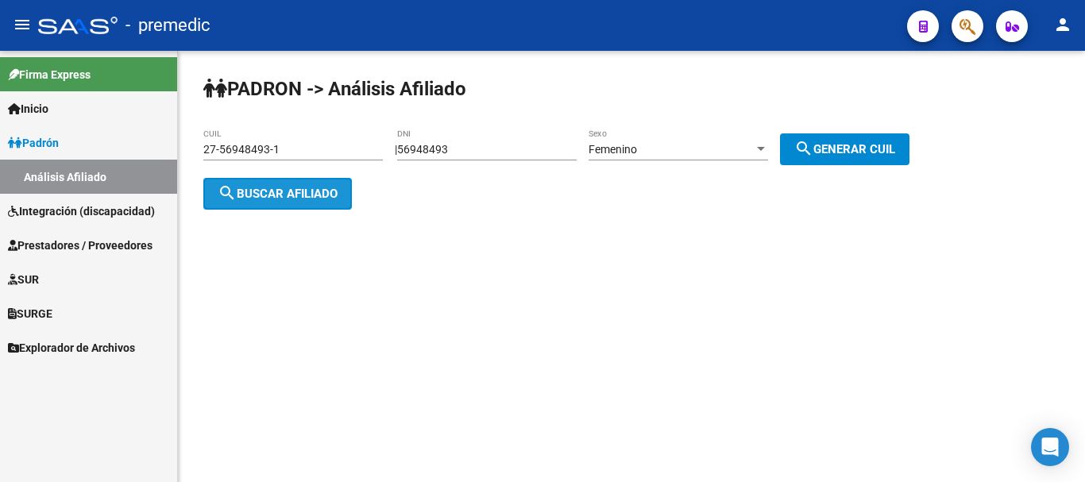
click at [311, 195] on span "search Buscar afiliado" at bounding box center [278, 194] width 120 height 14
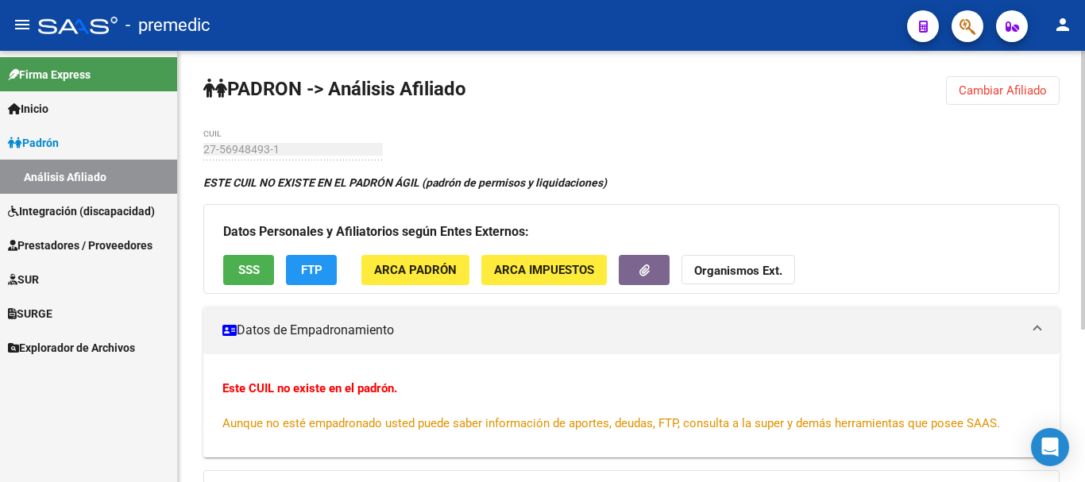
scroll to position [236, 0]
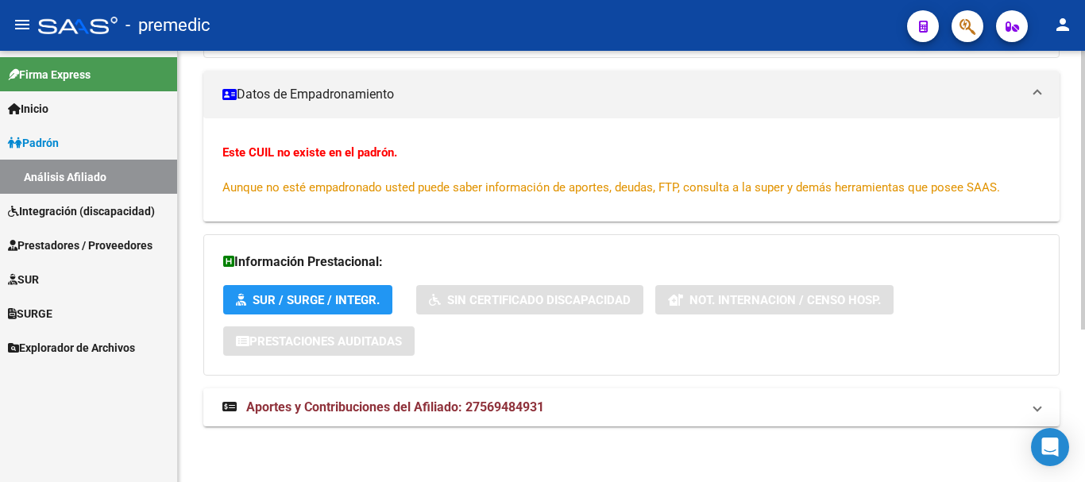
click at [1084, 383] on div at bounding box center [1083, 266] width 4 height 431
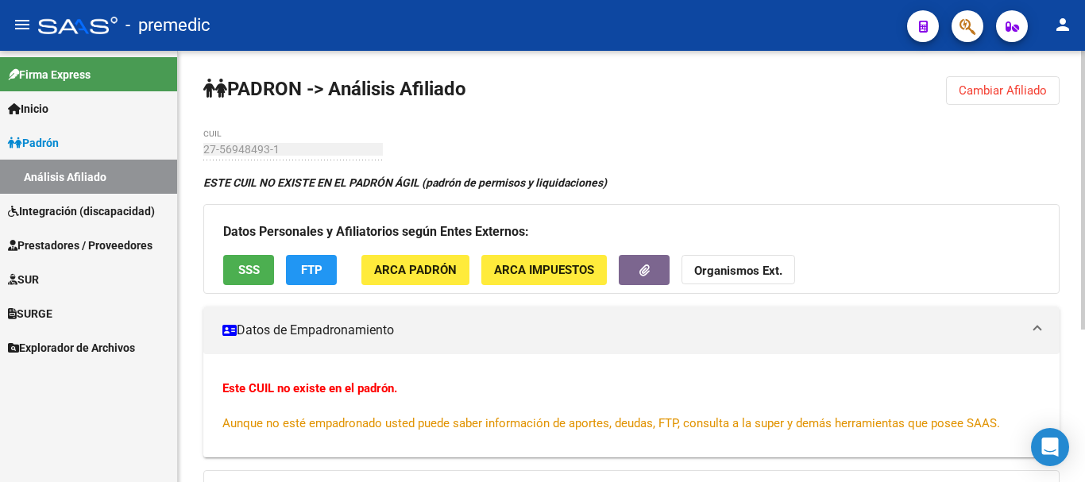
click at [1084, 59] on div at bounding box center [1083, 266] width 4 height 431
click at [1014, 89] on span "Cambiar Afiliado" at bounding box center [1003, 90] width 88 height 14
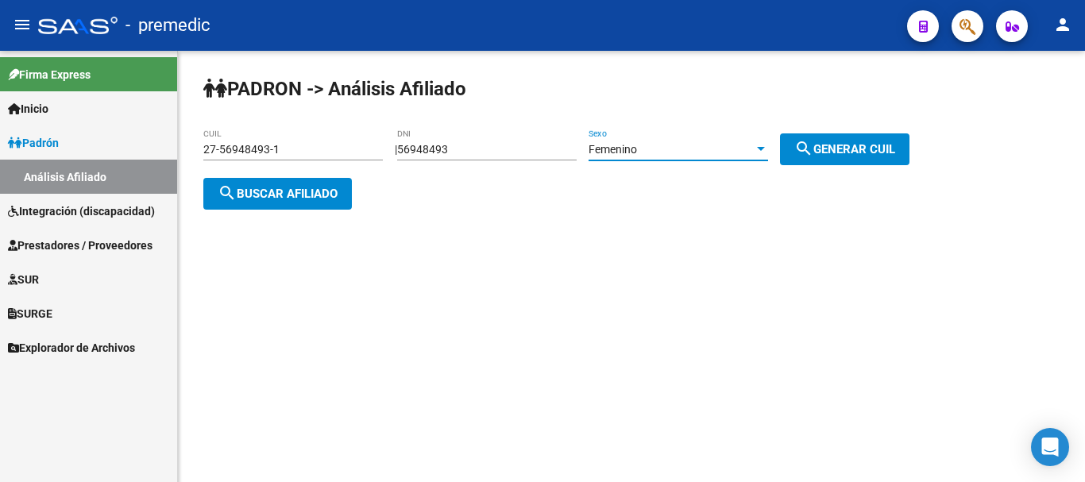
click at [637, 153] on span "Femenino" at bounding box center [613, 149] width 48 height 13
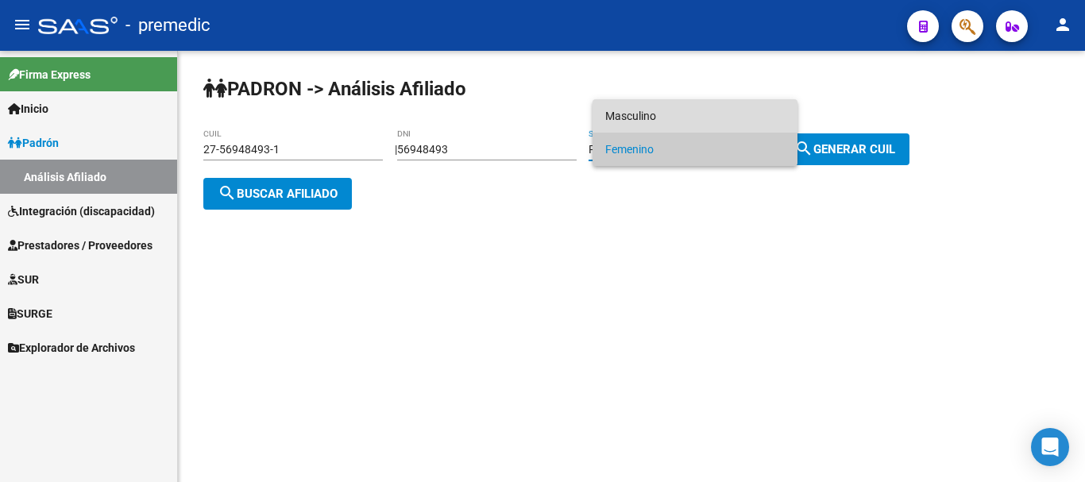
click at [691, 110] on span "Masculino" at bounding box center [695, 115] width 180 height 33
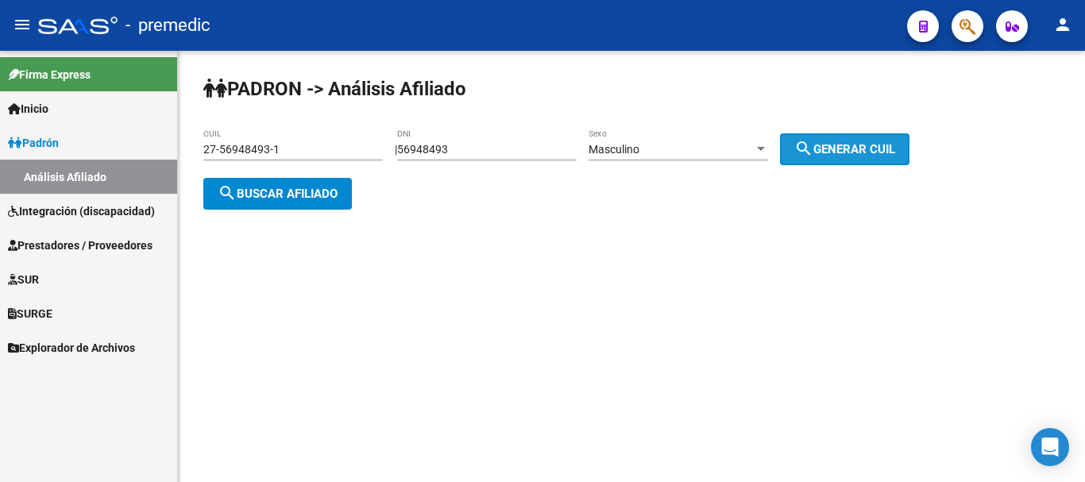
click at [859, 162] on button "search Generar CUIL" at bounding box center [844, 149] width 129 height 32
type input "20-56948493-7"
click at [280, 178] on button "search Buscar afiliado" at bounding box center [277, 194] width 149 height 32
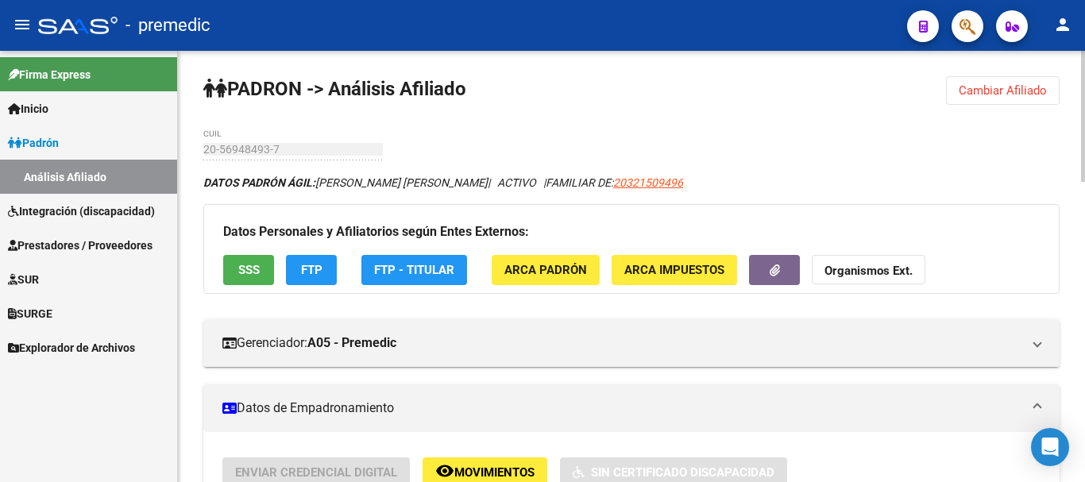
scroll to position [431, 0]
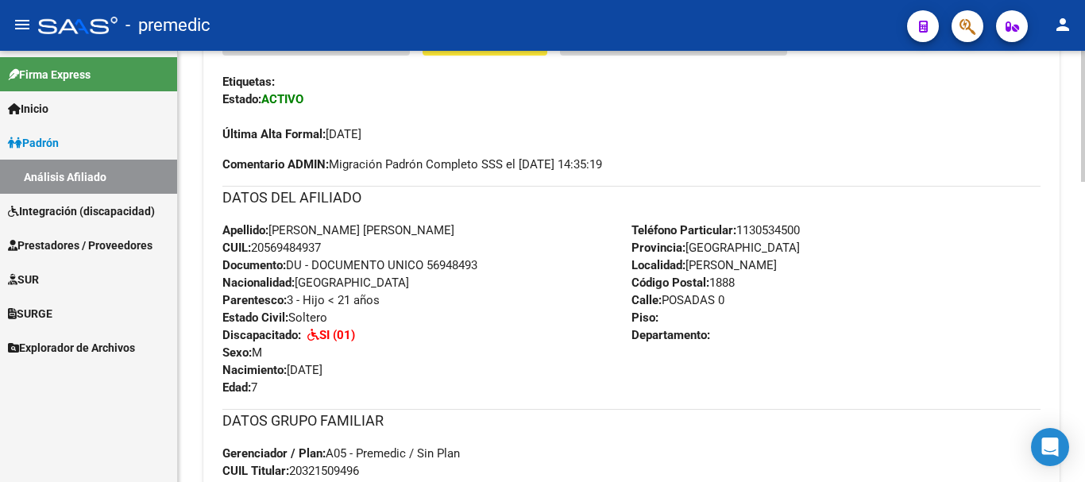
click at [1084, 316] on div at bounding box center [1083, 266] width 4 height 431
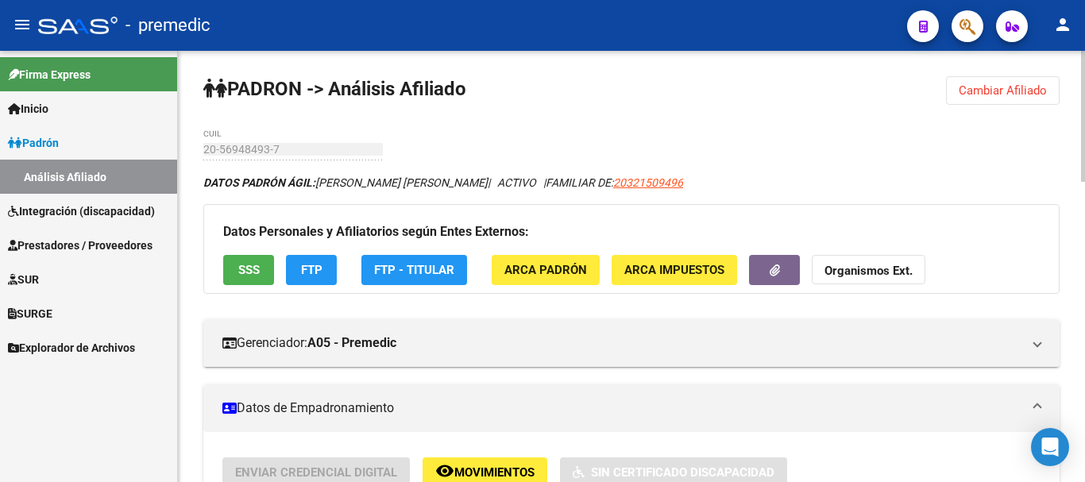
click at [1084, 83] on div at bounding box center [1083, 266] width 4 height 431
click at [330, 269] on button "FTP" at bounding box center [311, 269] width 51 height 29
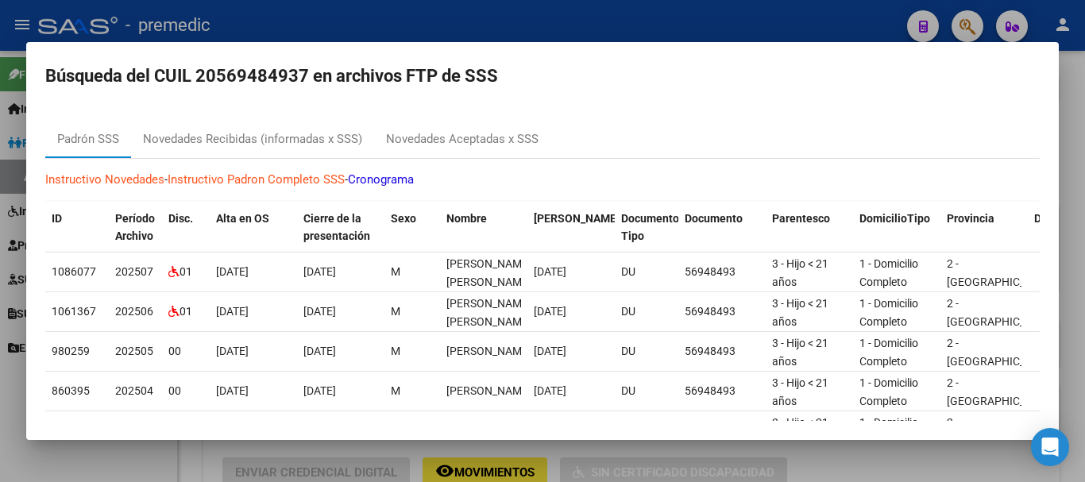
click at [1084, 106] on div at bounding box center [542, 241] width 1085 height 482
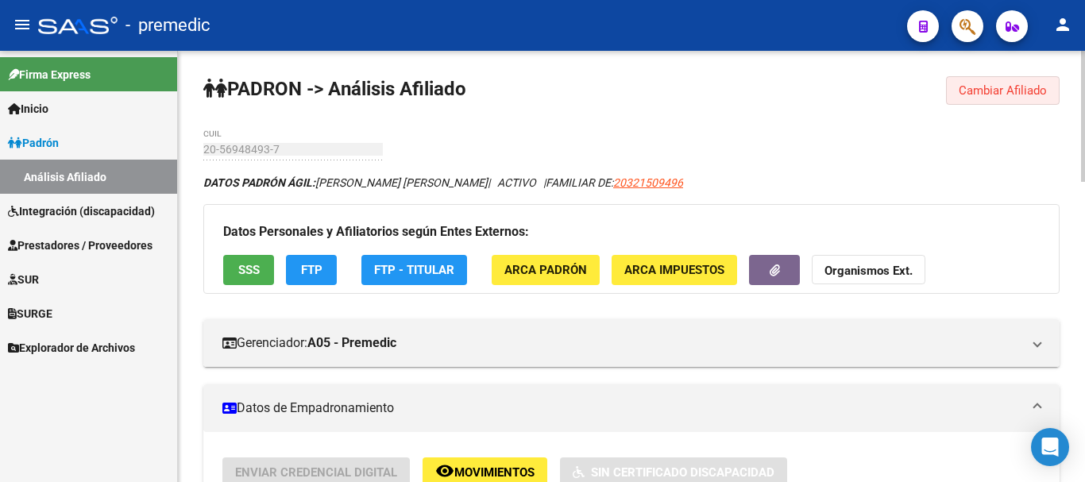
click at [1023, 91] on span "Cambiar Afiliado" at bounding box center [1003, 90] width 88 height 14
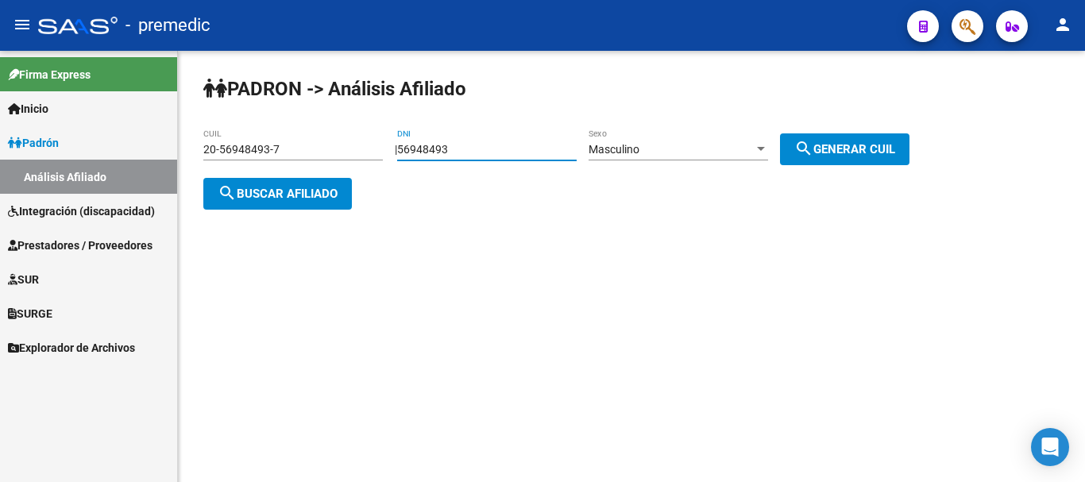
click at [476, 143] on input "56948493" at bounding box center [487, 150] width 180 height 14
click at [468, 143] on input "56948493" at bounding box center [487, 150] width 180 height 14
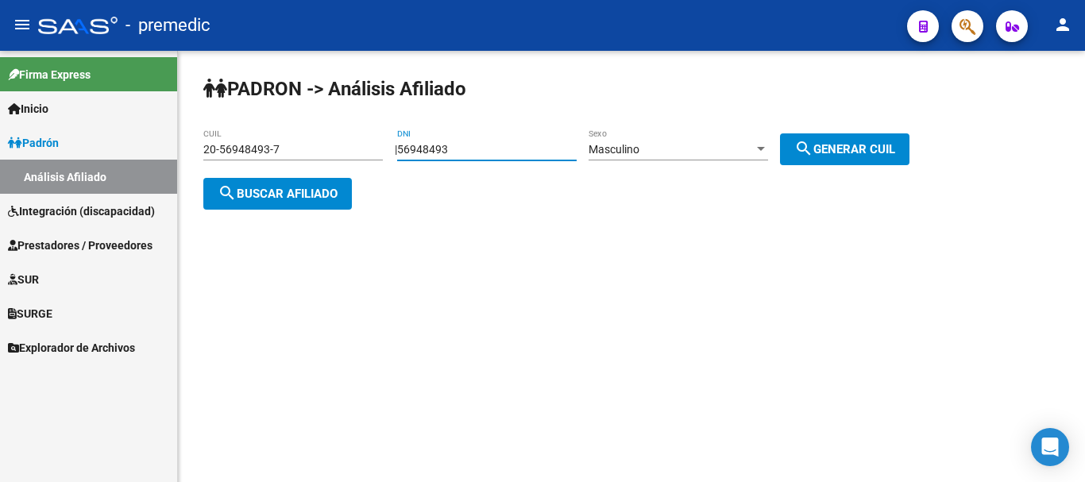
click at [468, 143] on input "56948493" at bounding box center [487, 150] width 180 height 14
paste input "8451939"
type input "58451939"
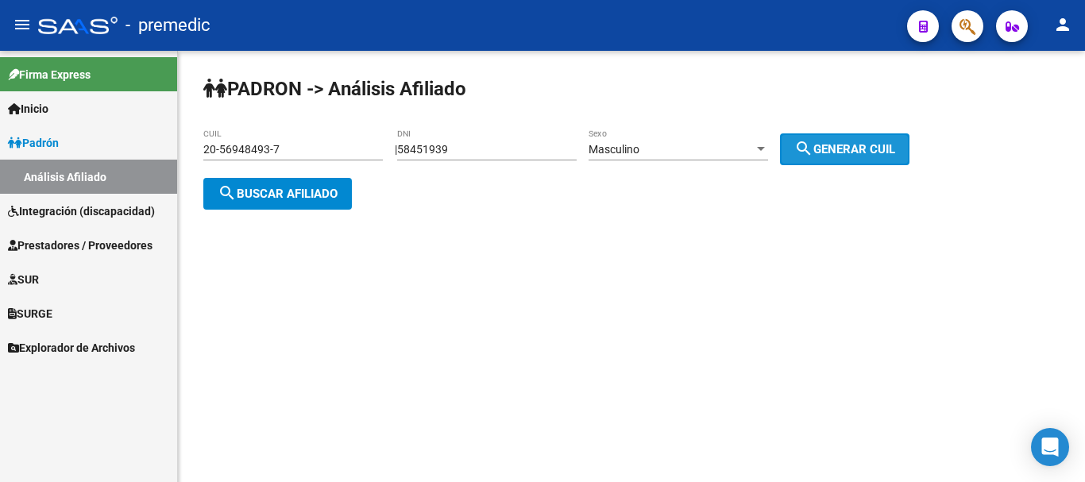
click at [833, 153] on span "search Generar CUIL" at bounding box center [844, 149] width 101 height 14
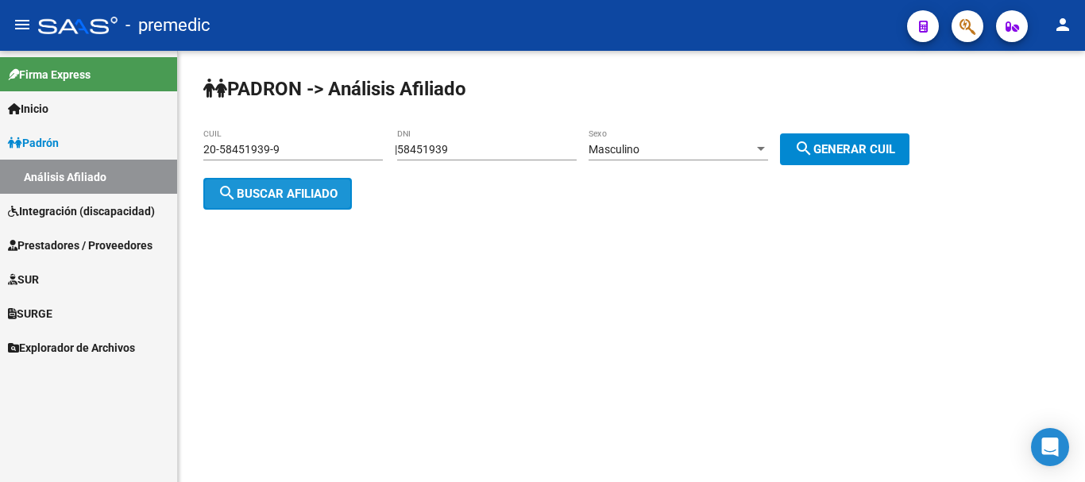
click at [326, 187] on span "search Buscar afiliado" at bounding box center [278, 194] width 120 height 14
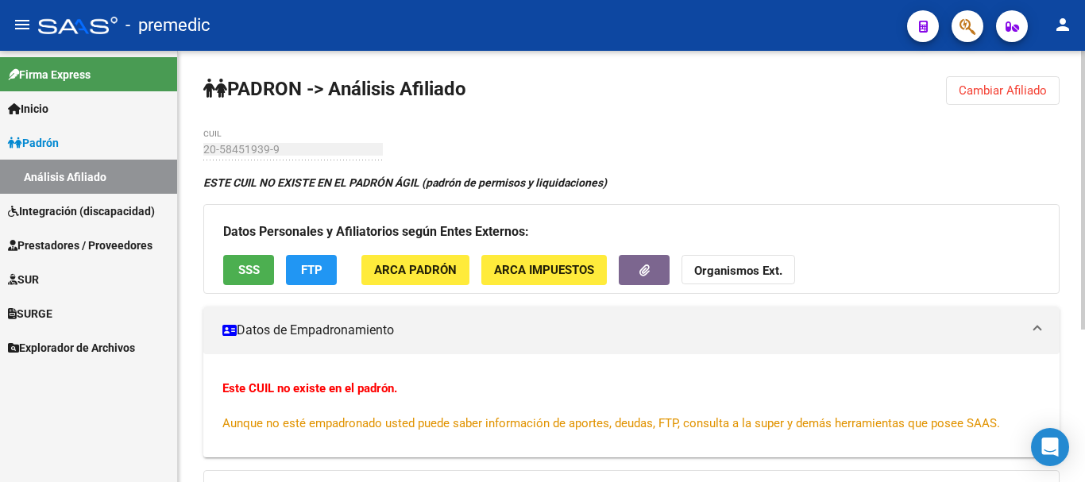
click at [1002, 97] on span "Cambiar Afiliado" at bounding box center [1003, 90] width 88 height 14
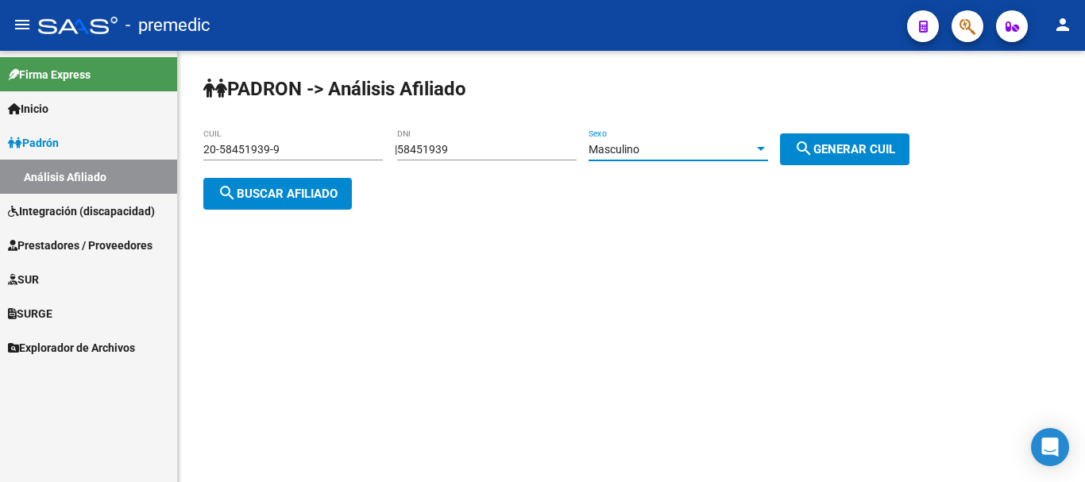
click at [674, 145] on div "Masculino" at bounding box center [671, 150] width 165 height 14
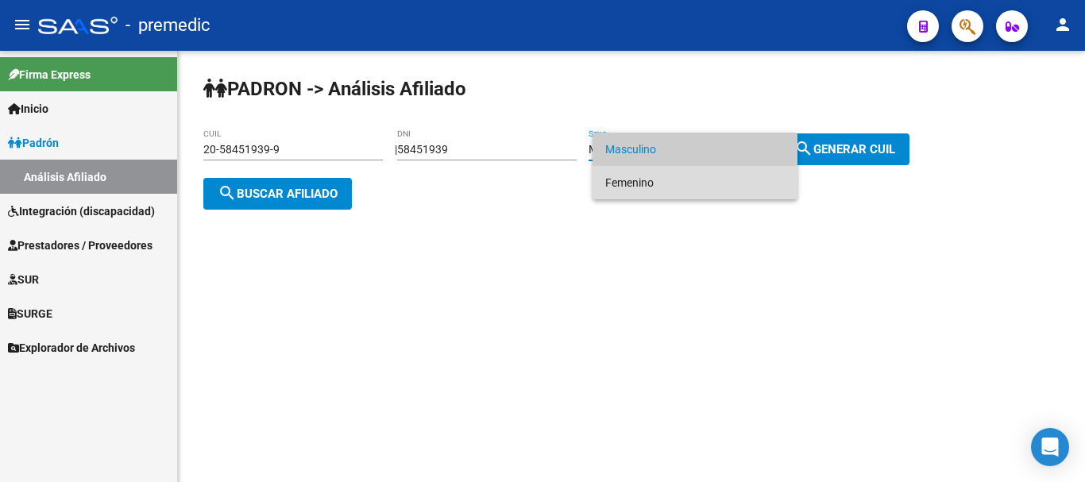
click at [663, 185] on span "Femenino" at bounding box center [695, 182] width 180 height 33
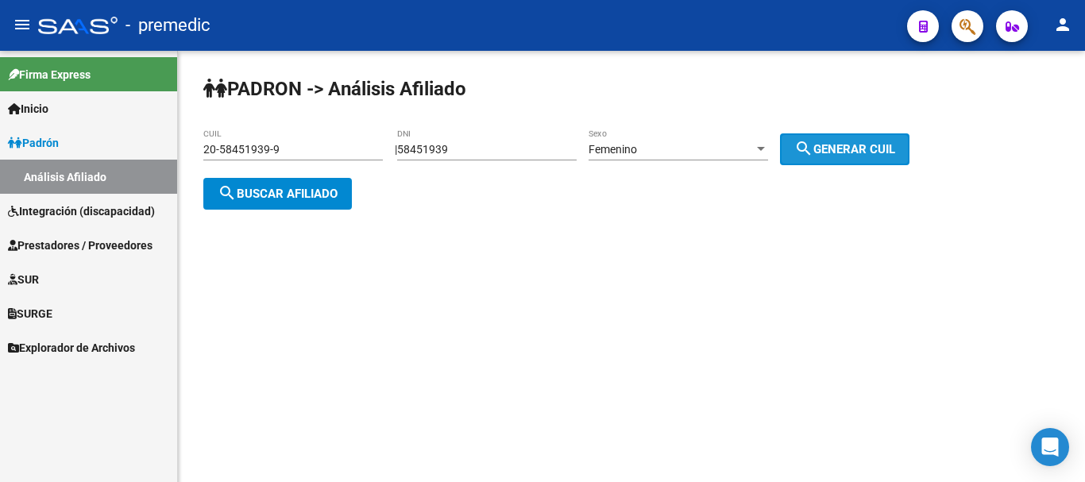
click at [827, 157] on button "search Generar CUIL" at bounding box center [844, 149] width 129 height 32
type input "27-58451939-3"
click at [827, 157] on button "search Generar CUIL" at bounding box center [844, 149] width 129 height 32
click at [264, 200] on button "search Buscar afiliado" at bounding box center [277, 194] width 149 height 32
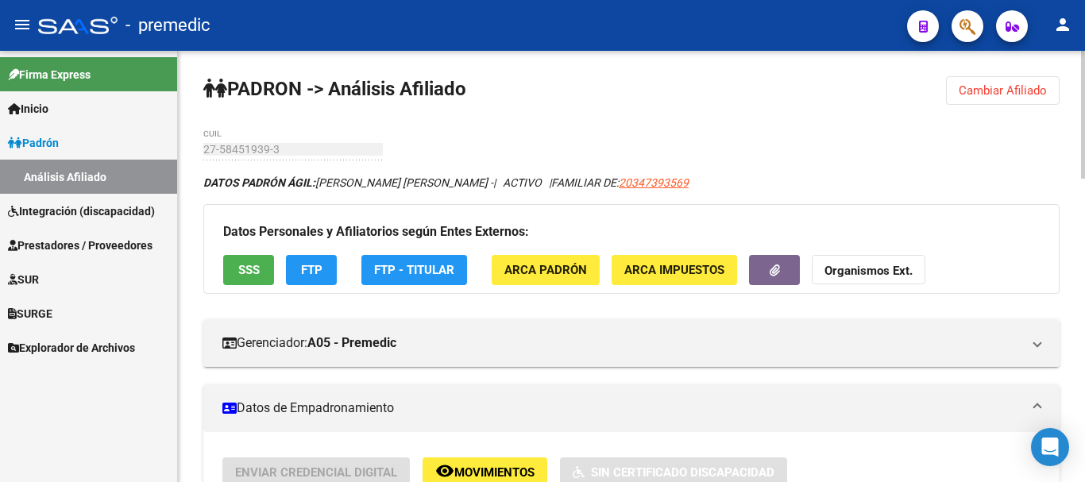
scroll to position [431, 0]
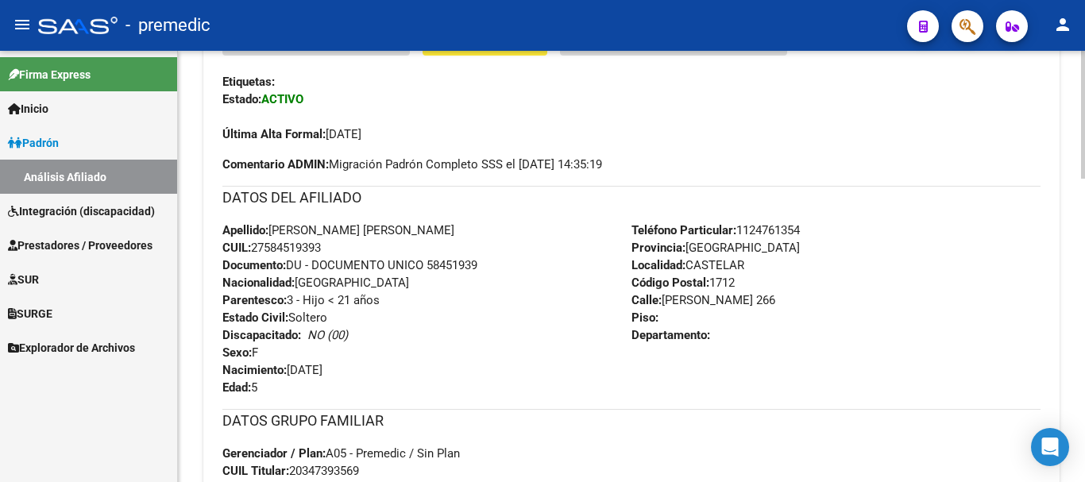
click at [1084, 383] on div at bounding box center [1083, 266] width 4 height 431
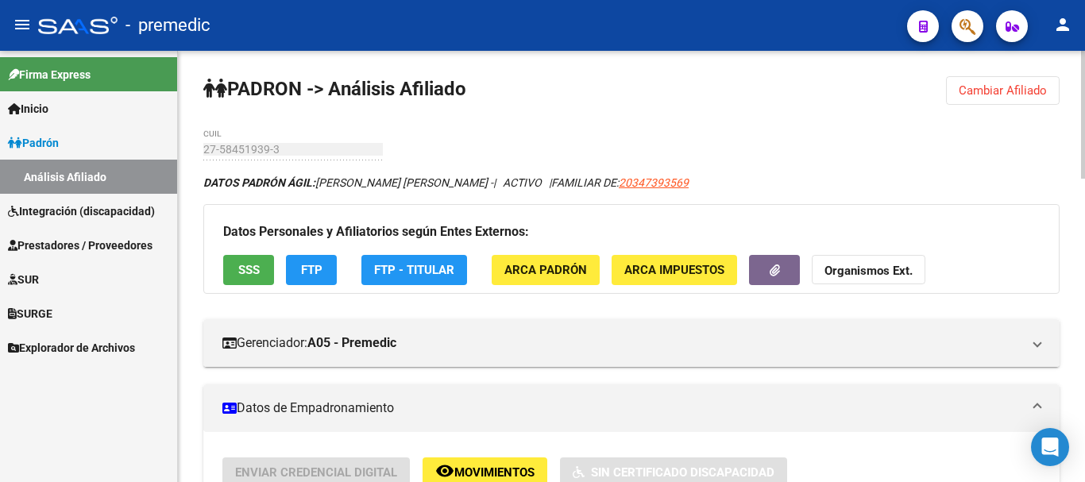
click at [1084, 177] on div at bounding box center [1083, 266] width 4 height 431
click at [311, 264] on span "FTP" at bounding box center [311, 271] width 21 height 14
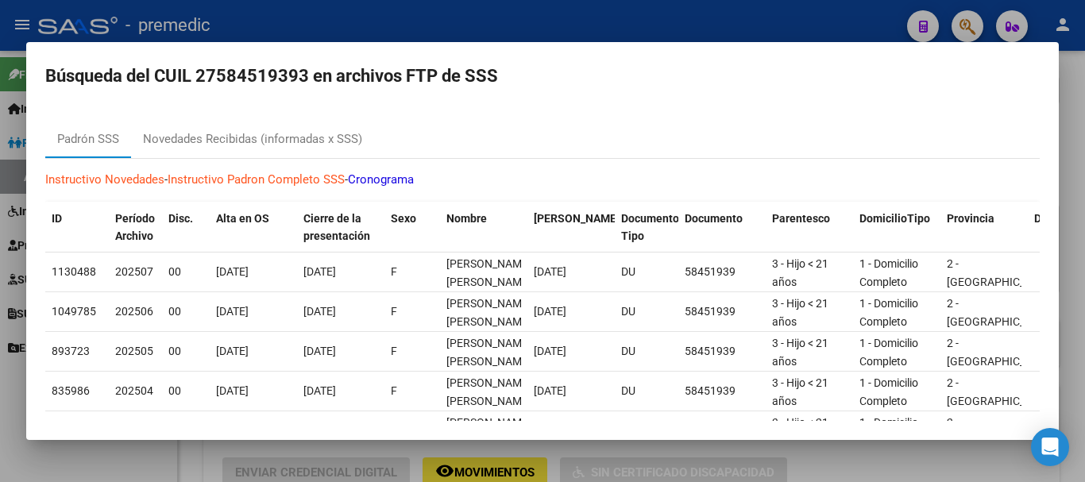
click at [714, 14] on div at bounding box center [542, 241] width 1085 height 482
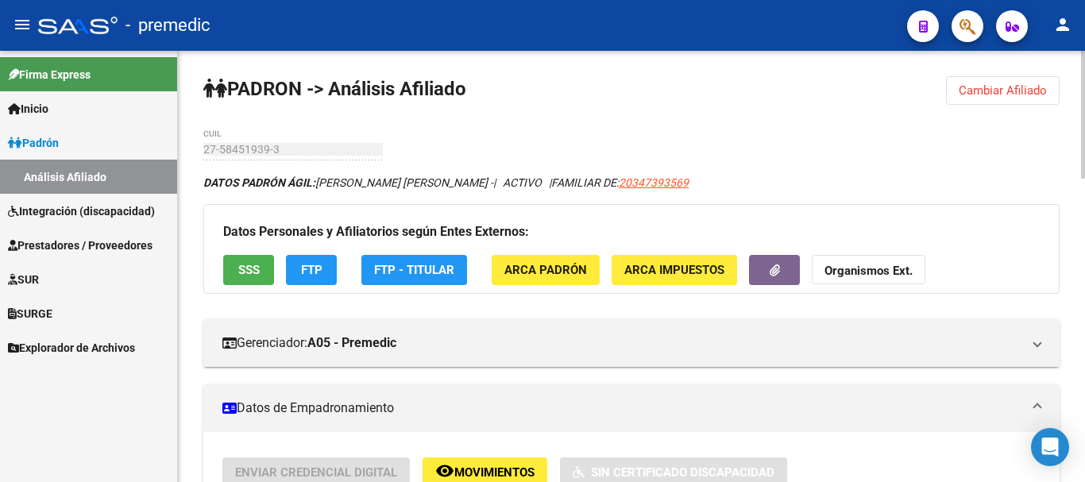
scroll to position [431, 0]
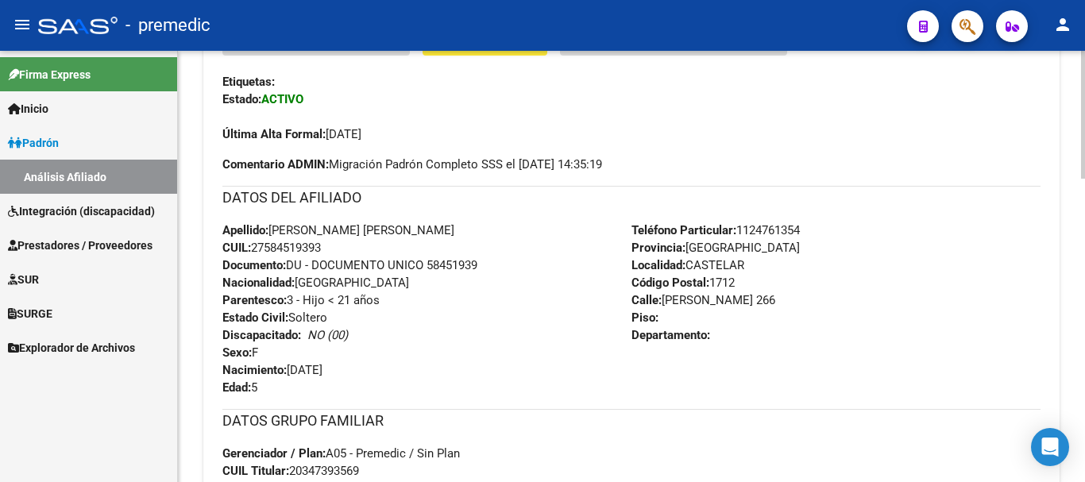
click at [1084, 184] on div at bounding box center [1083, 266] width 4 height 431
drag, startPoint x: 428, startPoint y: 233, endPoint x: 270, endPoint y: 234, distance: 158.1
click at [270, 234] on div "Apellido: BAZAN LAZO AINARA BELEN CUIL: 27584519393 Documento: DU - DOCUMENTO U…" at bounding box center [426, 309] width 409 height 175
copy span "BAZAN LAZO AINARA BELEN"
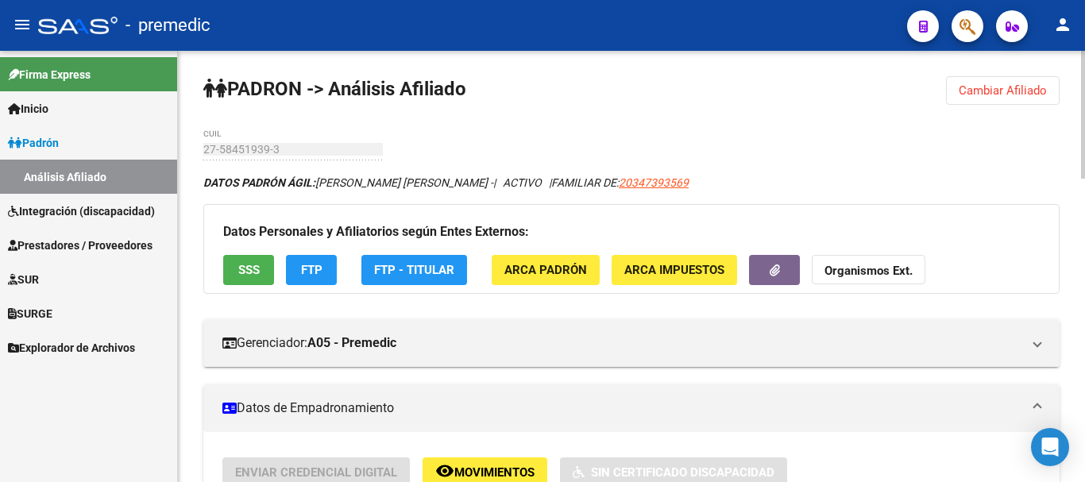
click at [1081, 157] on div at bounding box center [1083, 266] width 4 height 431
click at [978, 97] on span "Cambiar Afiliado" at bounding box center [1003, 90] width 88 height 14
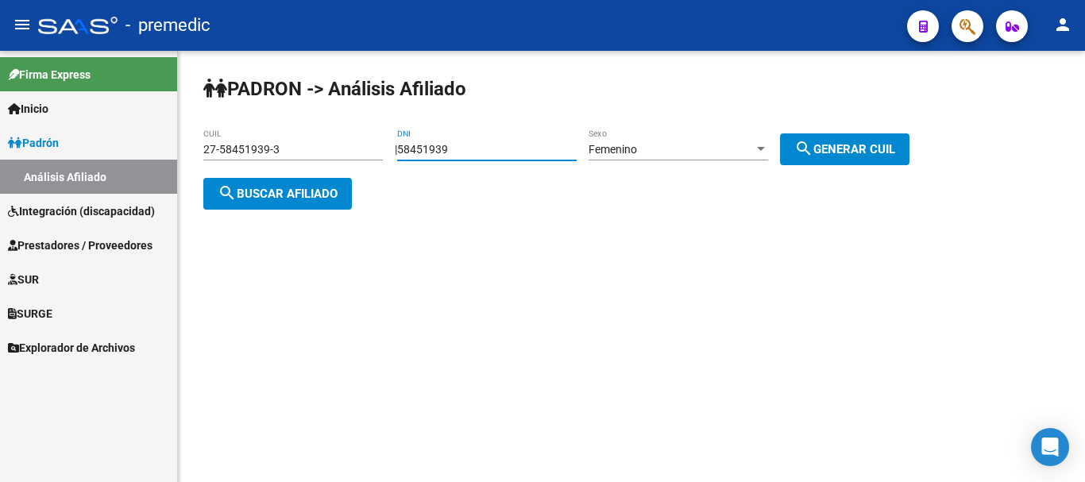
click at [451, 150] on input "58451939" at bounding box center [487, 150] width 180 height 14
paste input "54613773"
type input "54613773"
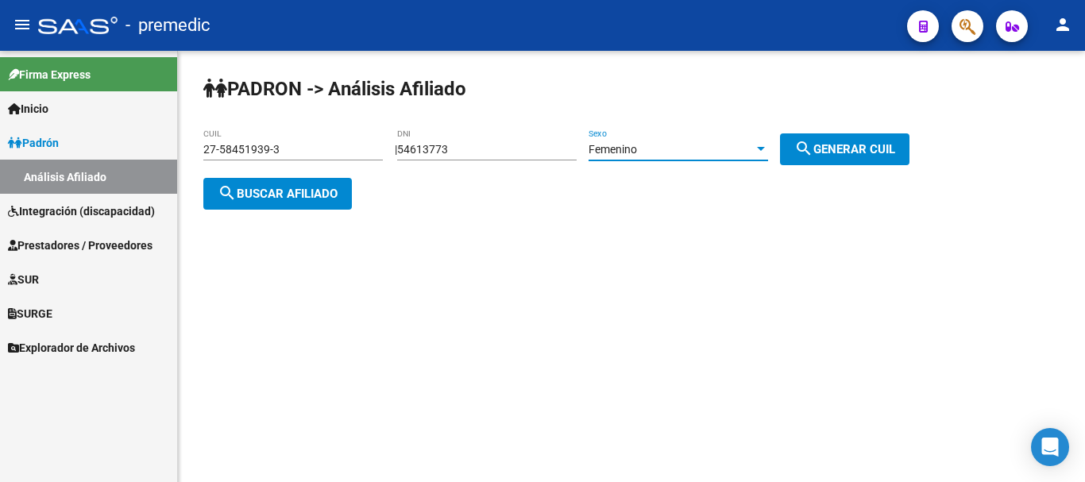
click at [635, 154] on span "Femenino" at bounding box center [613, 149] width 48 height 13
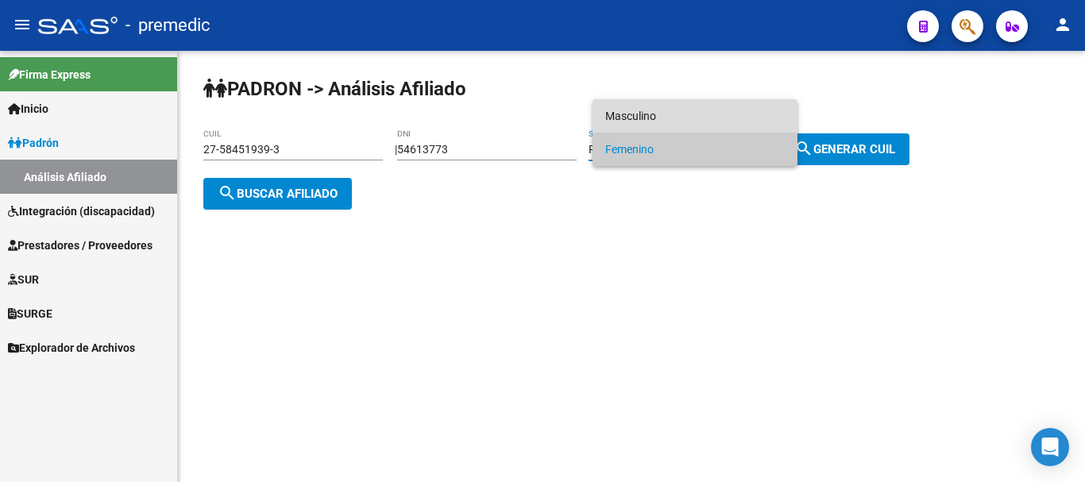
click at [636, 125] on span "Masculino" at bounding box center [695, 115] width 180 height 33
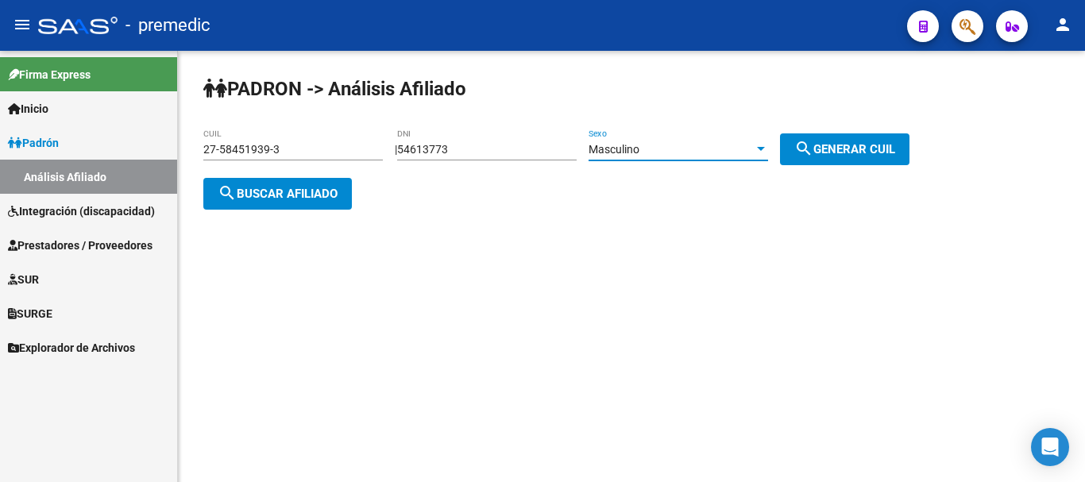
click at [805, 153] on button "search Generar CUIL" at bounding box center [844, 149] width 129 height 32
type input "20-54613773-3"
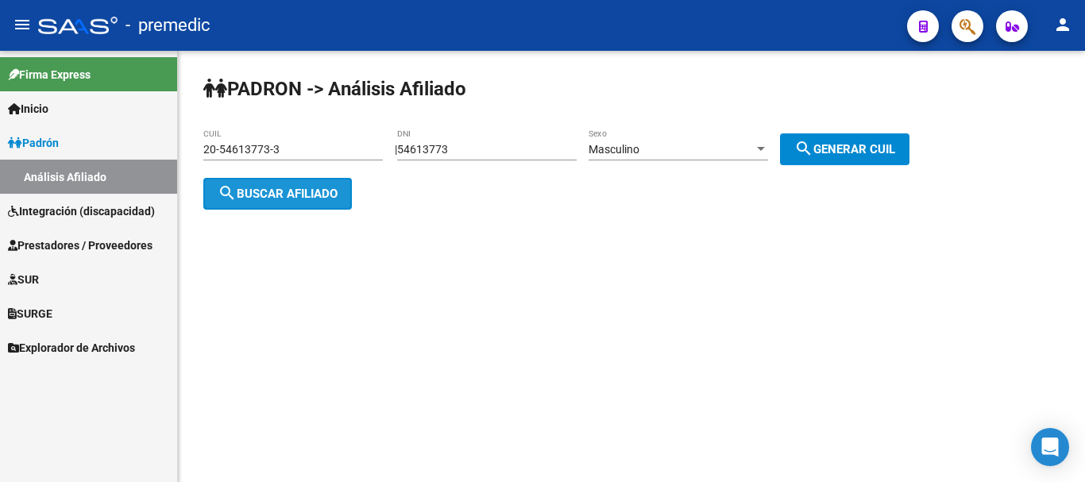
click at [261, 204] on button "search Buscar afiliado" at bounding box center [277, 194] width 149 height 32
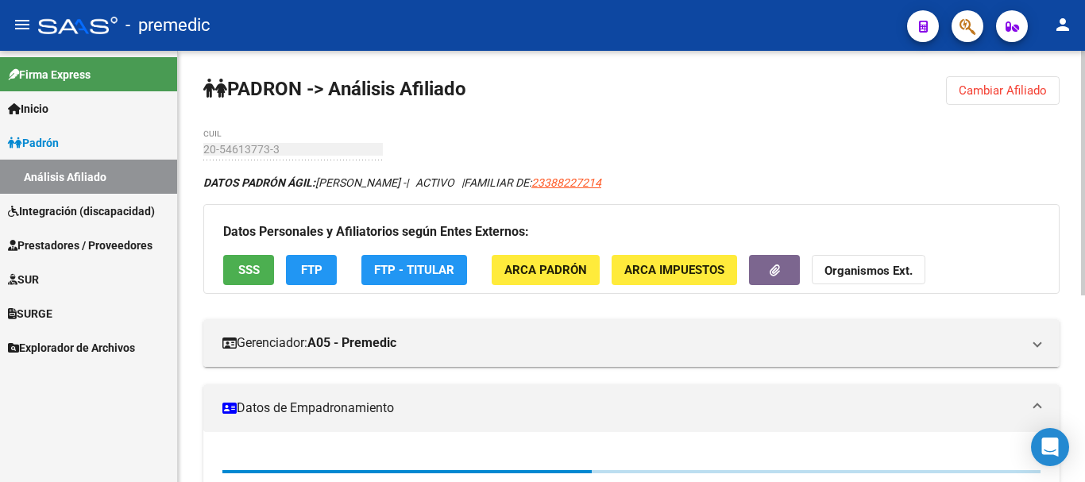
scroll to position [328, 0]
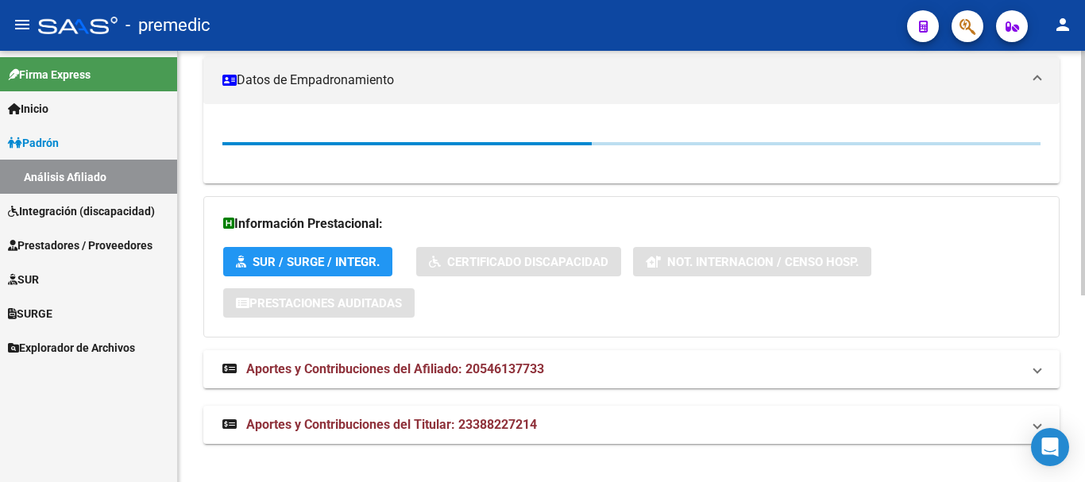
click at [1084, 322] on div at bounding box center [1083, 266] width 4 height 431
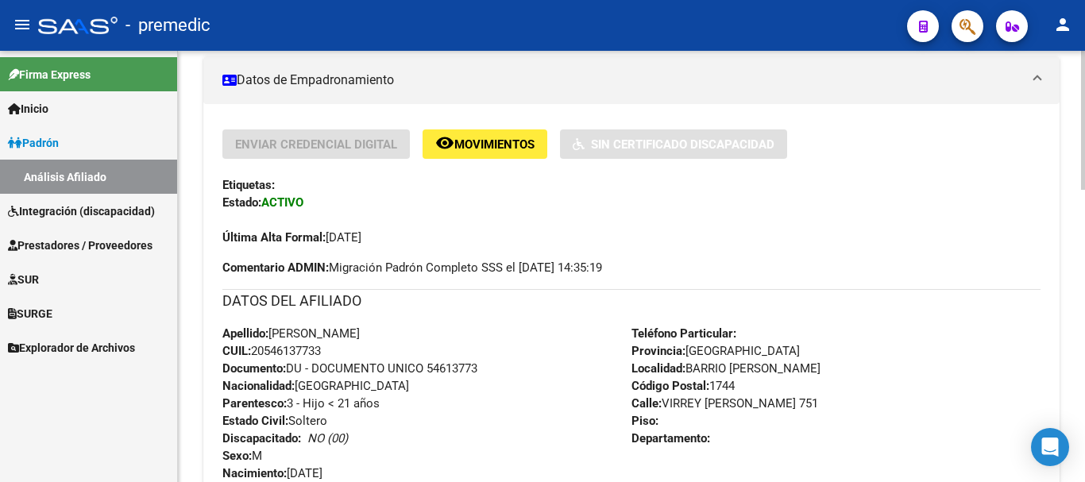
click at [1084, 235] on div at bounding box center [1083, 225] width 4 height 139
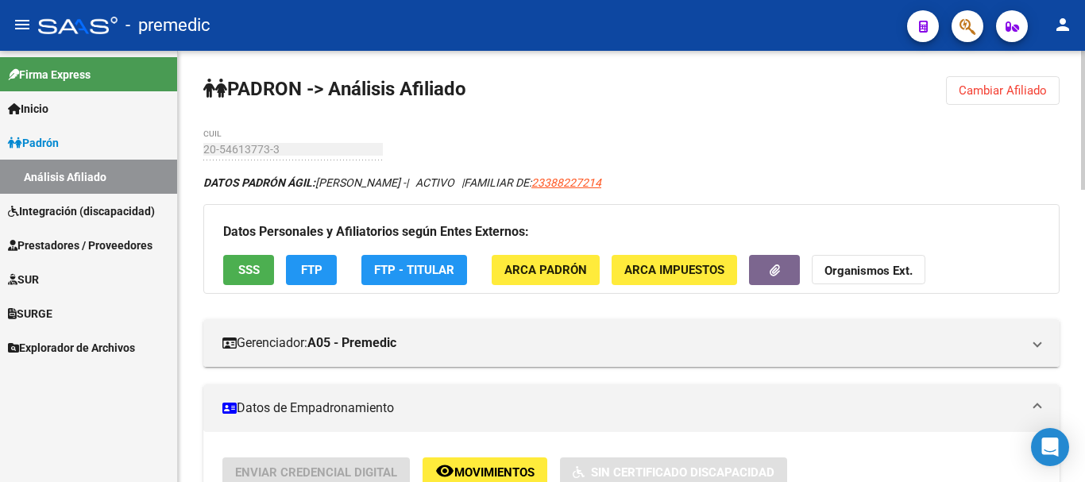
click at [1081, 103] on div at bounding box center [1083, 266] width 4 height 431
